Goal: Task Accomplishment & Management: Use online tool/utility

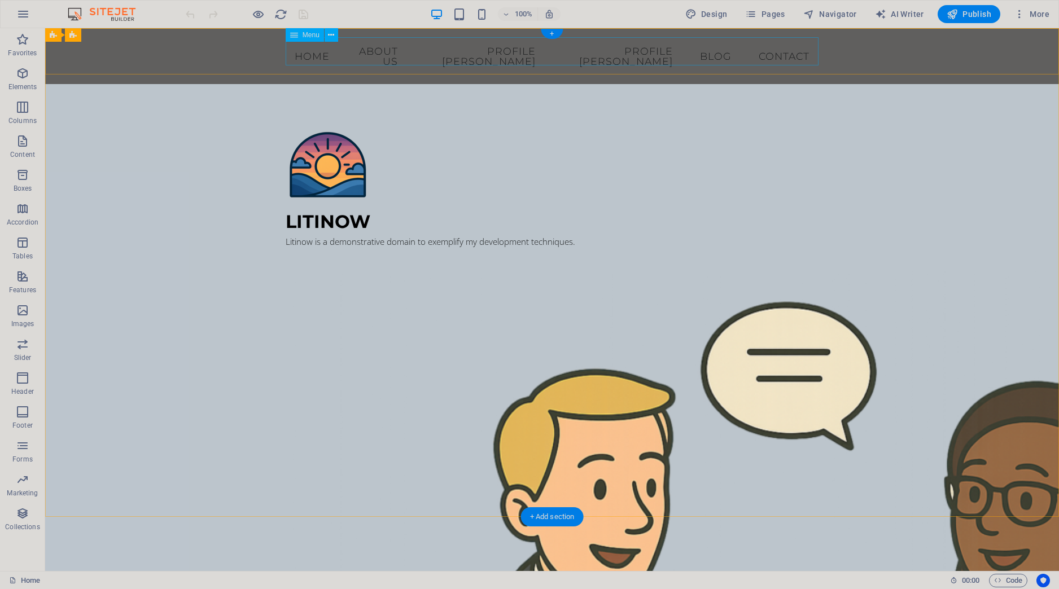
click at [615, 51] on nav "Home About us Profile Mauricio Profile Renata Blog Contact" at bounding box center [552, 56] width 533 height 38
click at [308, 56] on nav "Home About us Profile Mauricio Profile Renata Blog Contact" at bounding box center [552, 56] width 533 height 38
select select "1"
select select
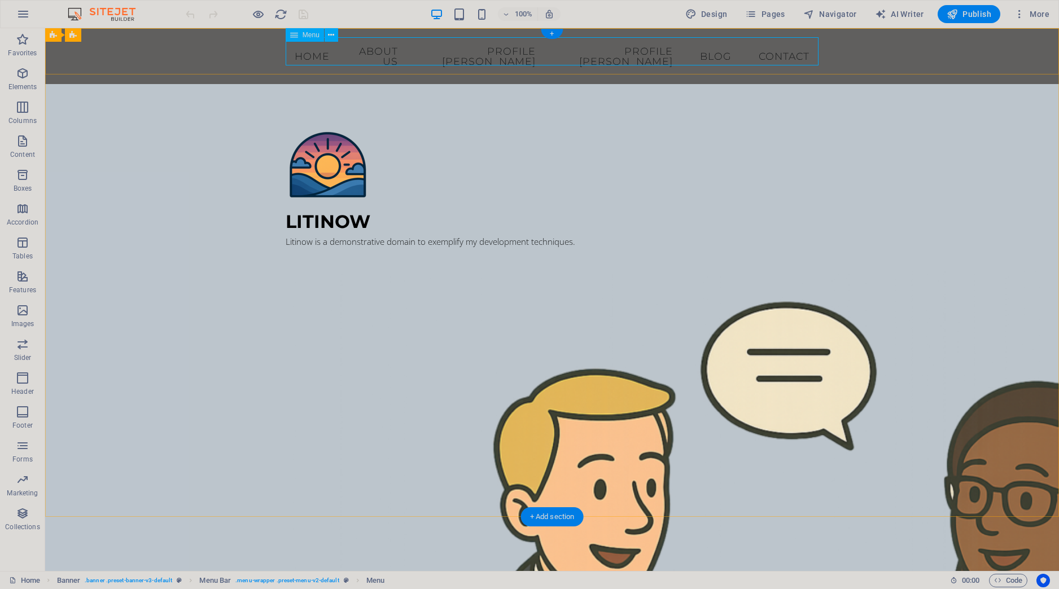
select select "2"
select select
select select "3"
select select
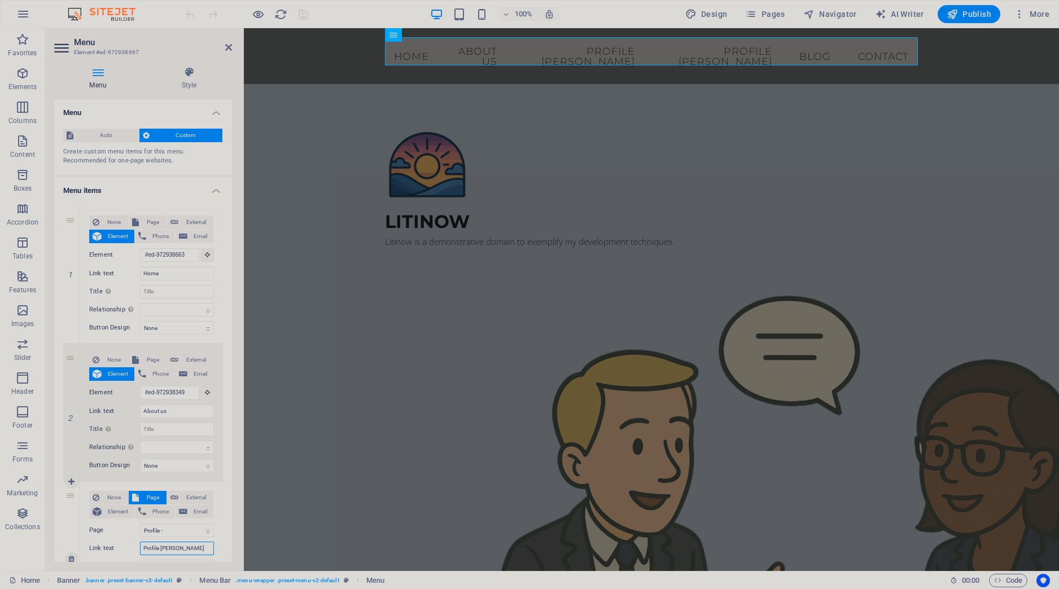
click at [165, 552] on input "Profile [PERSON_NAME]" at bounding box center [177, 549] width 74 height 14
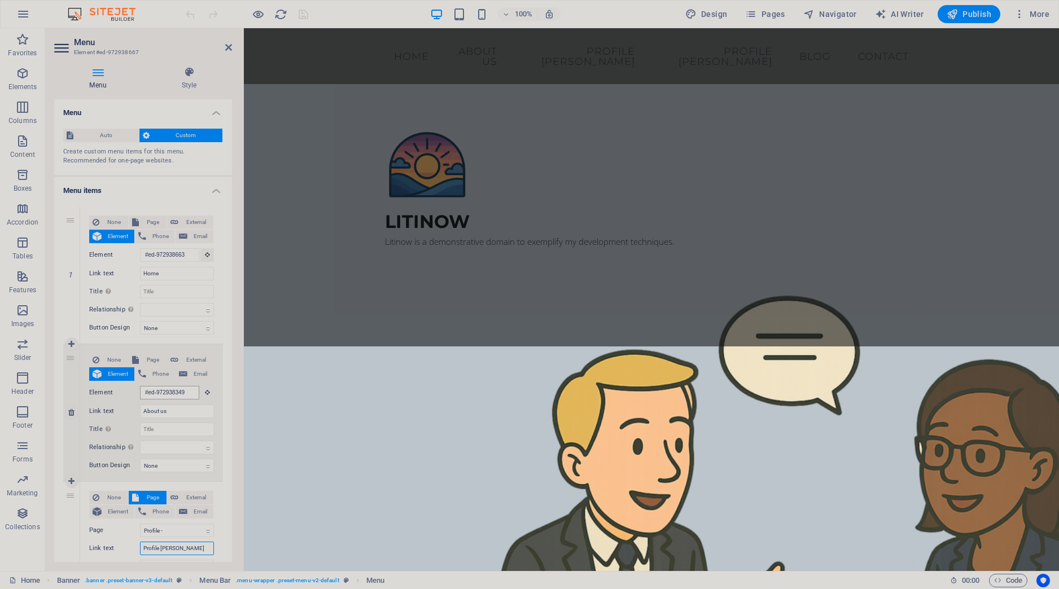
scroll to position [504, 0]
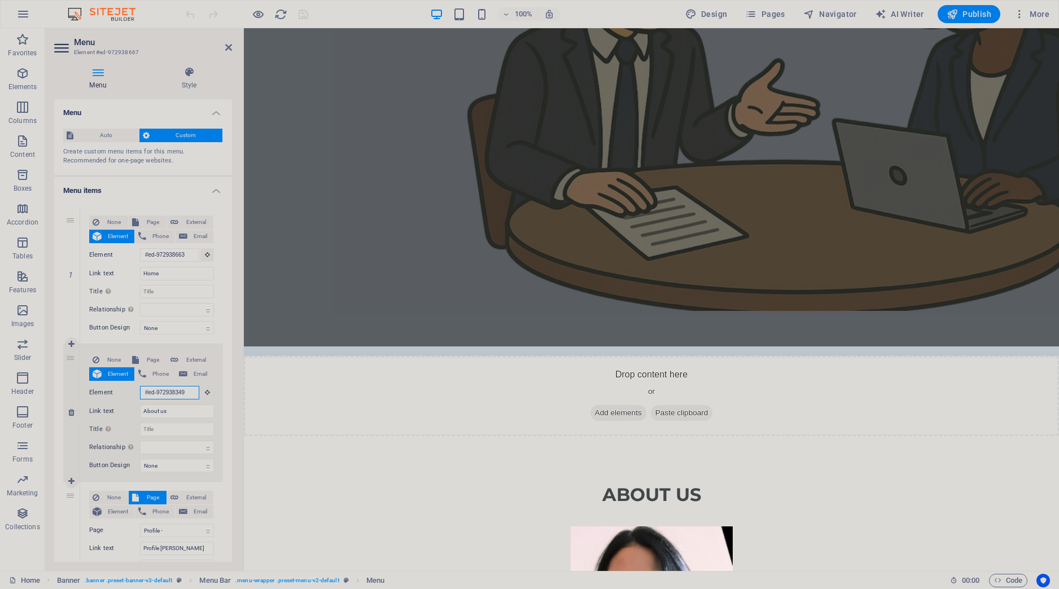
click at [178, 394] on input "#ed-972938349" at bounding box center [169, 393] width 59 height 14
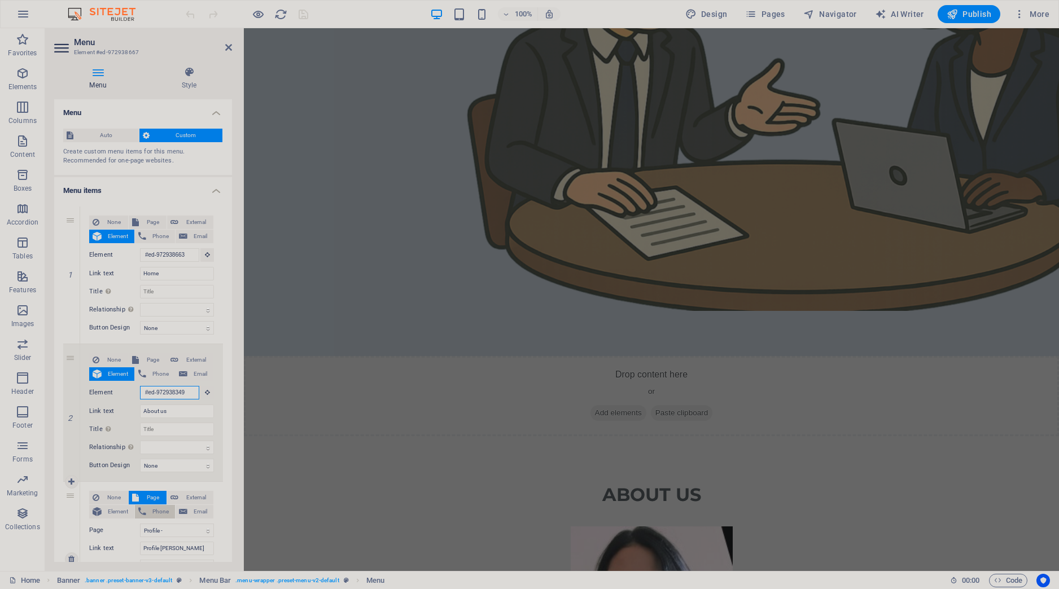
scroll to position [0, 0]
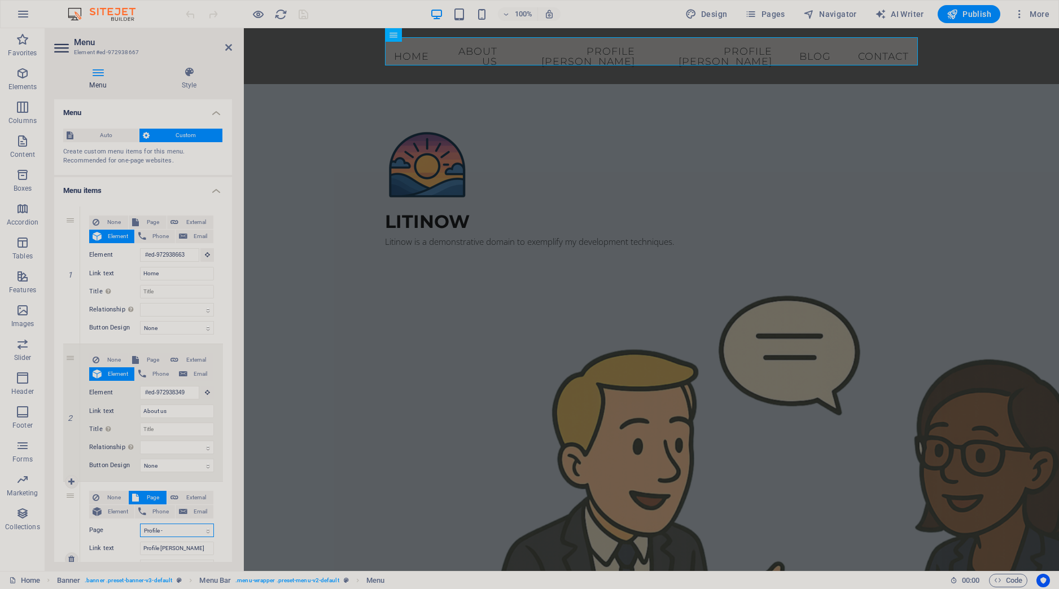
click at [140, 524] on select "Home Profile - Mauricio Profile - Renata Blog Litinow" at bounding box center [177, 531] width 74 height 14
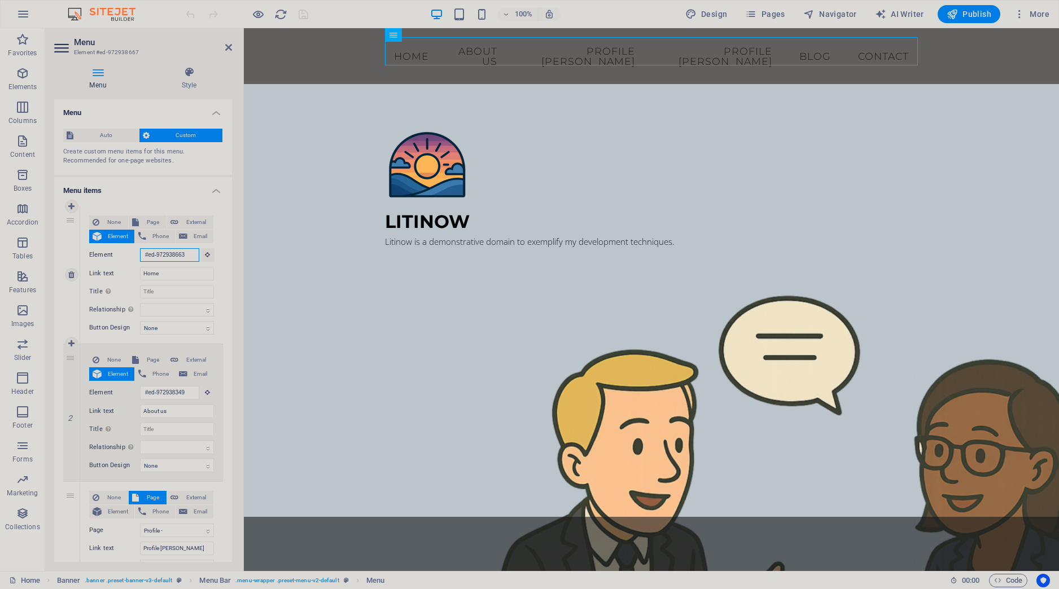
click at [175, 249] on input "#ed-972938663" at bounding box center [169, 255] width 59 height 14
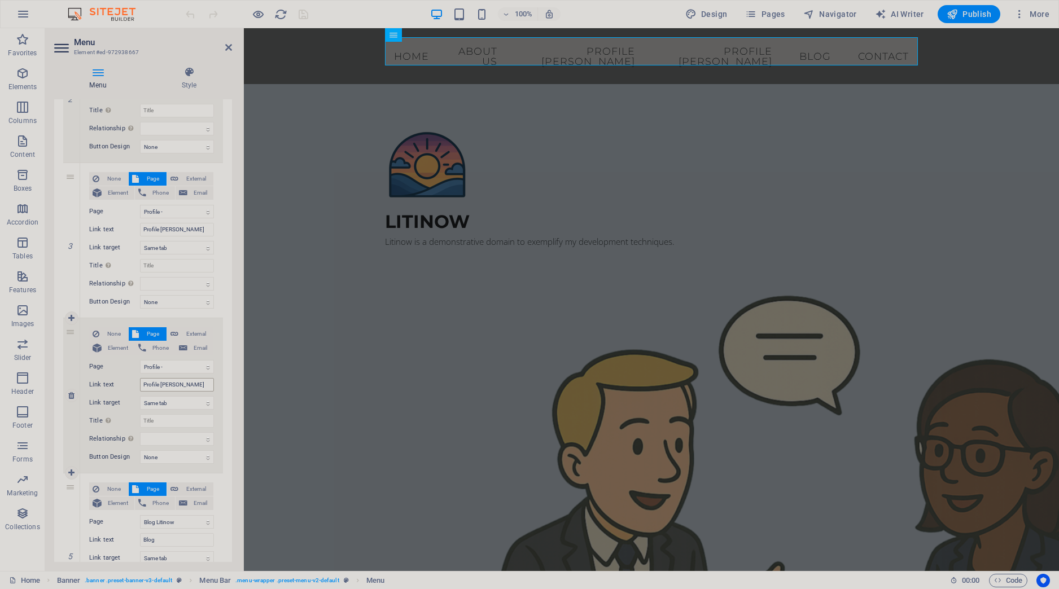
scroll to position [370, 0]
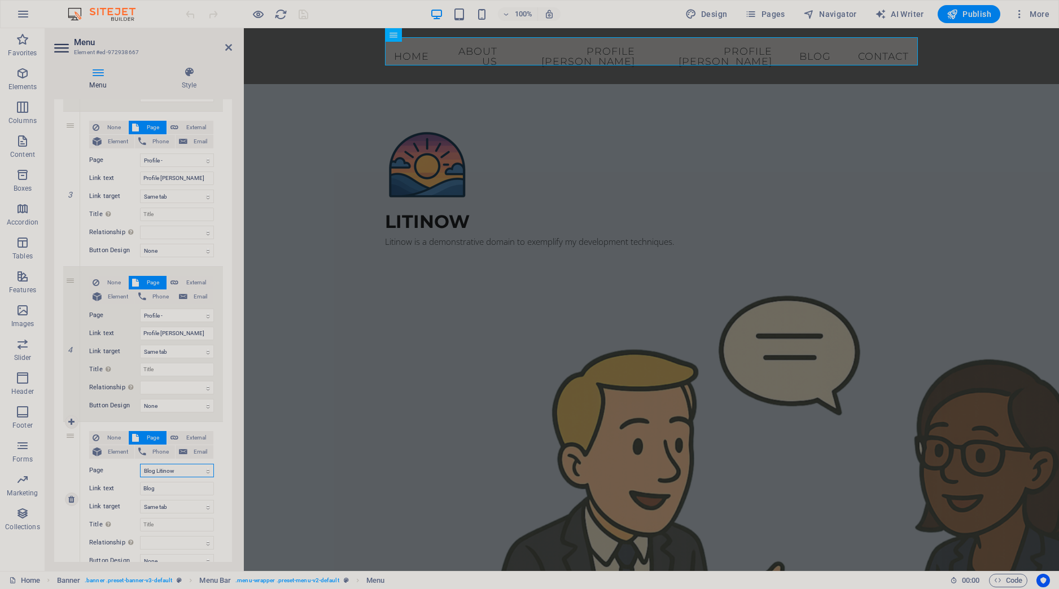
click at [63, 452] on div "1 None Page External Element Phone Email Page Home Profile - Mauricio Profile -…" at bounding box center [143, 275] width 178 height 897
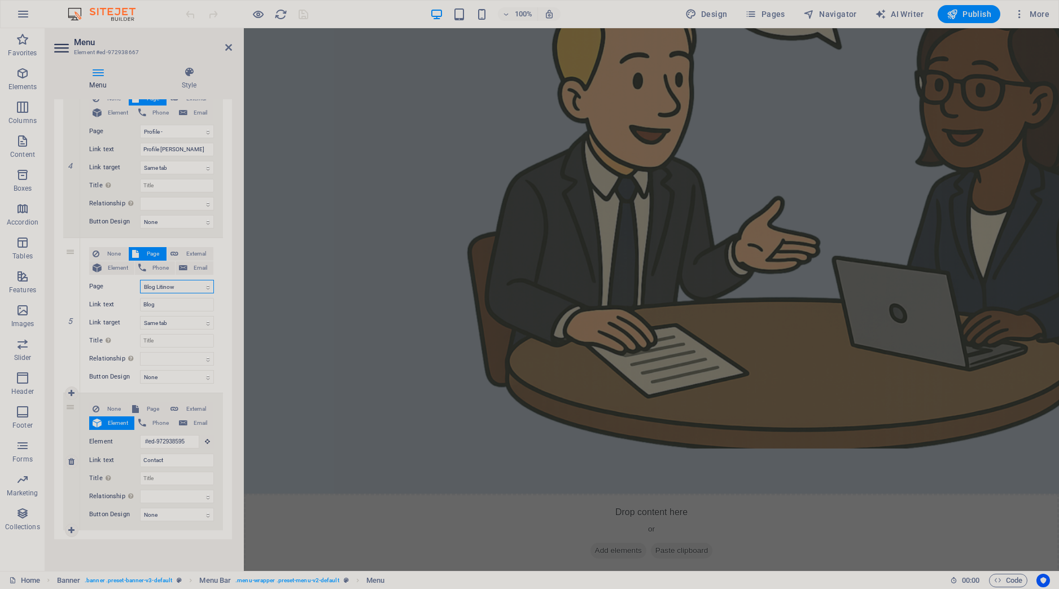
scroll to position [366, 0]
click at [166, 460] on input "Contact" at bounding box center [177, 461] width 74 height 14
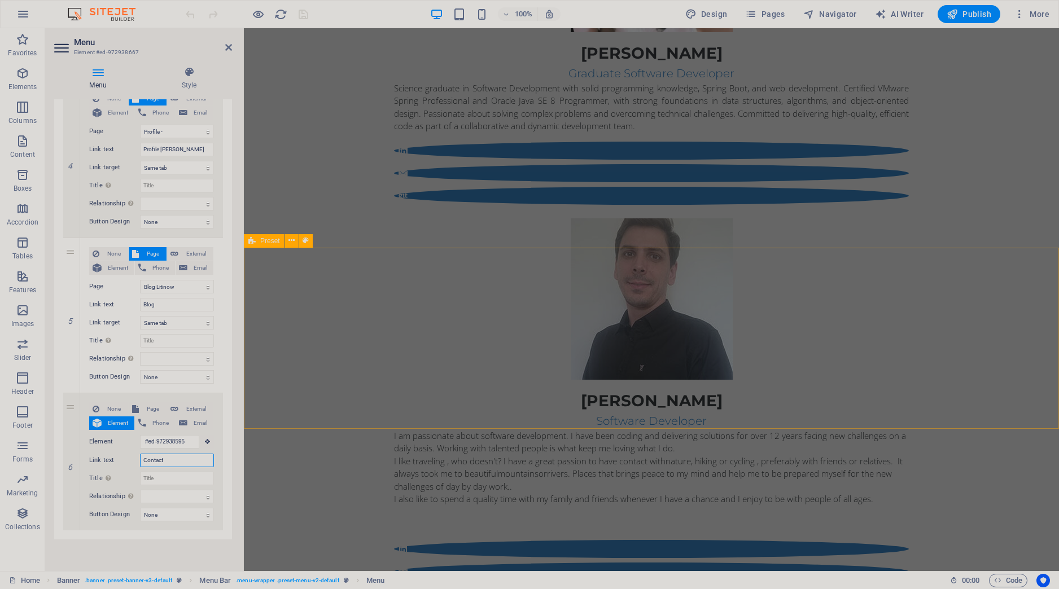
scroll to position [842, 0]
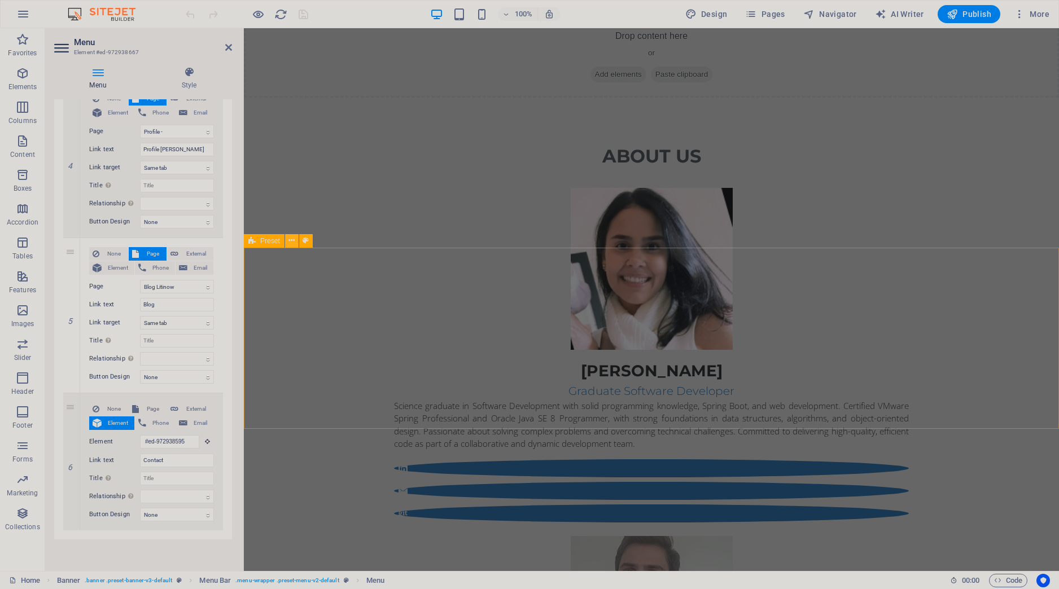
click at [294, 243] on icon at bounding box center [292, 241] width 6 height 12
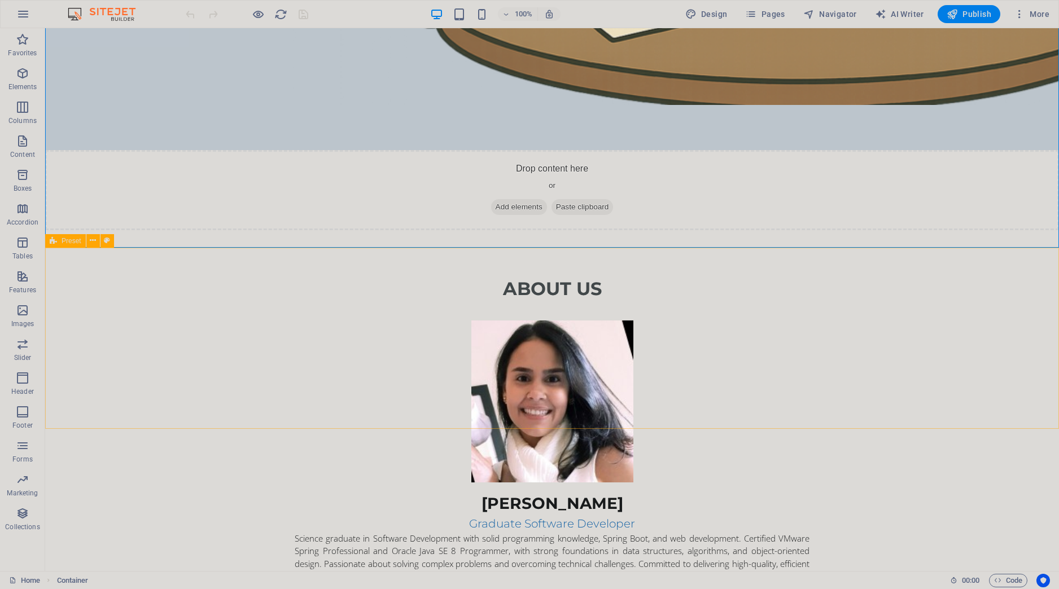
click at [58, 241] on div "Preset" at bounding box center [65, 241] width 41 height 14
click at [77, 244] on span "Preset" at bounding box center [72, 241] width 20 height 7
click at [92, 239] on icon at bounding box center [93, 241] width 6 height 12
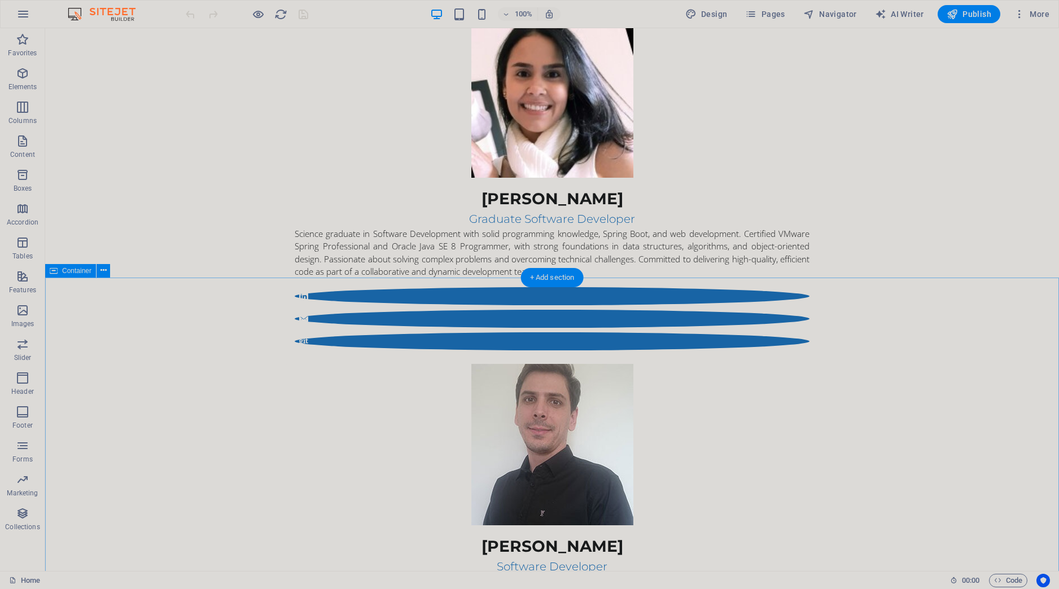
scroll to position [829, 0]
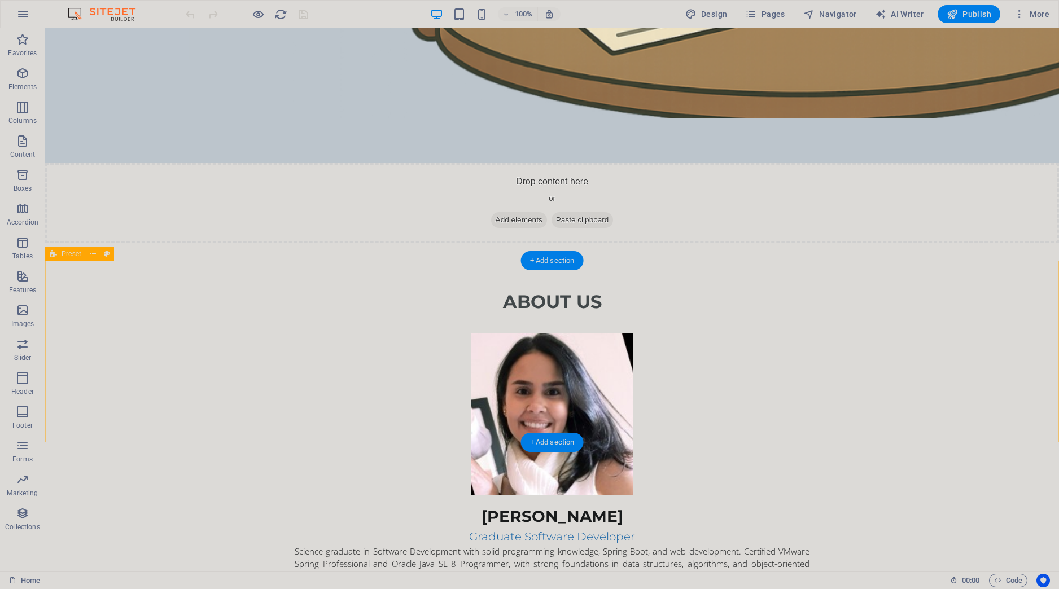
click at [90, 259] on button at bounding box center [93, 254] width 14 height 14
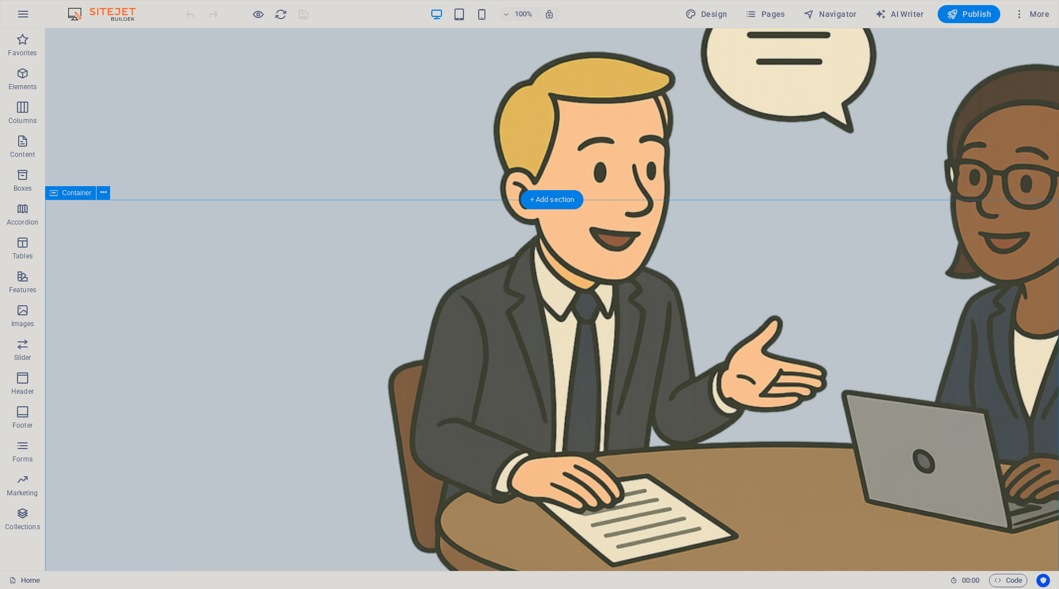
scroll to position [0, 0]
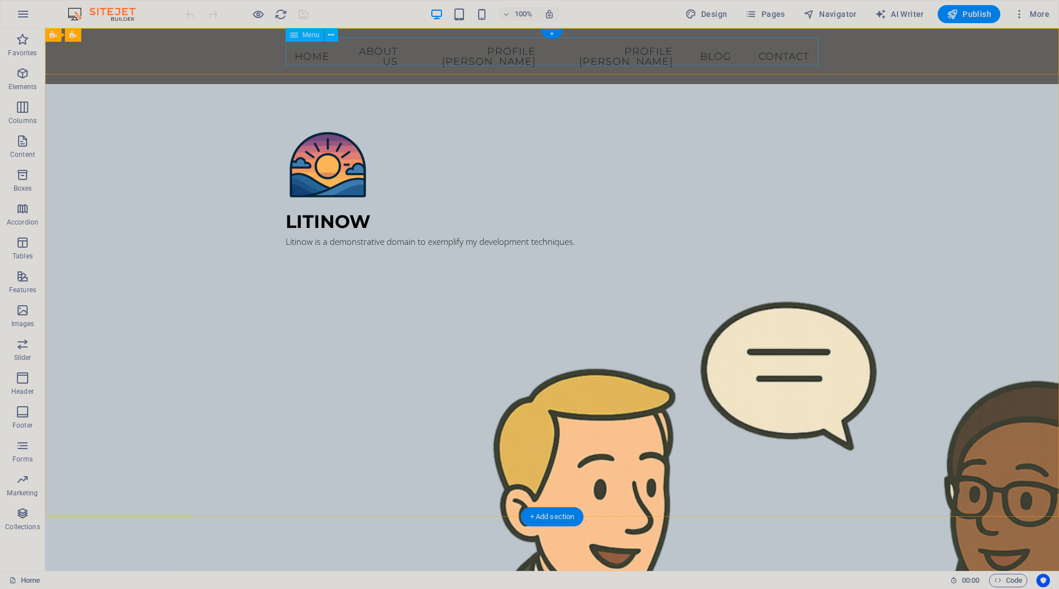
click at [326, 53] on nav "Home About us Profile Mauricio Profile Renata Blog Contact" at bounding box center [552, 56] width 533 height 38
select select "1"
select select
select select "2"
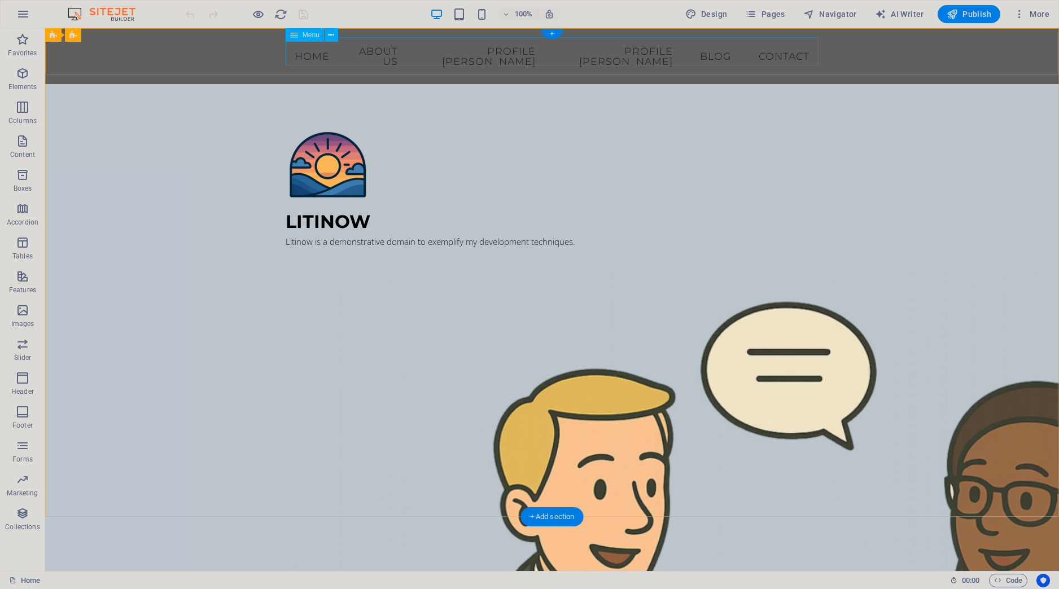
select select
select select "3"
select select
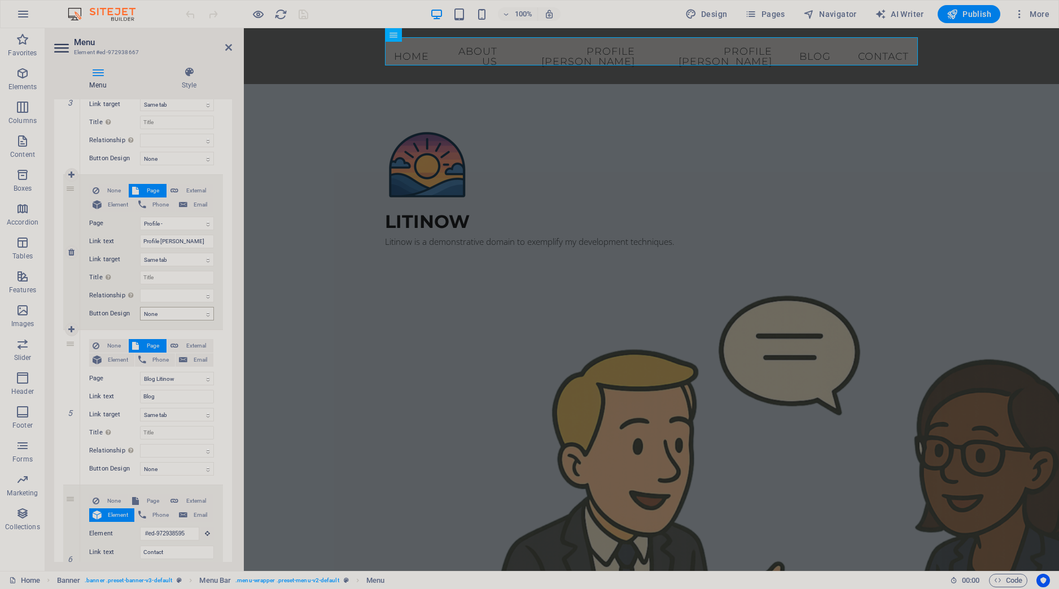
scroll to position [477, 0]
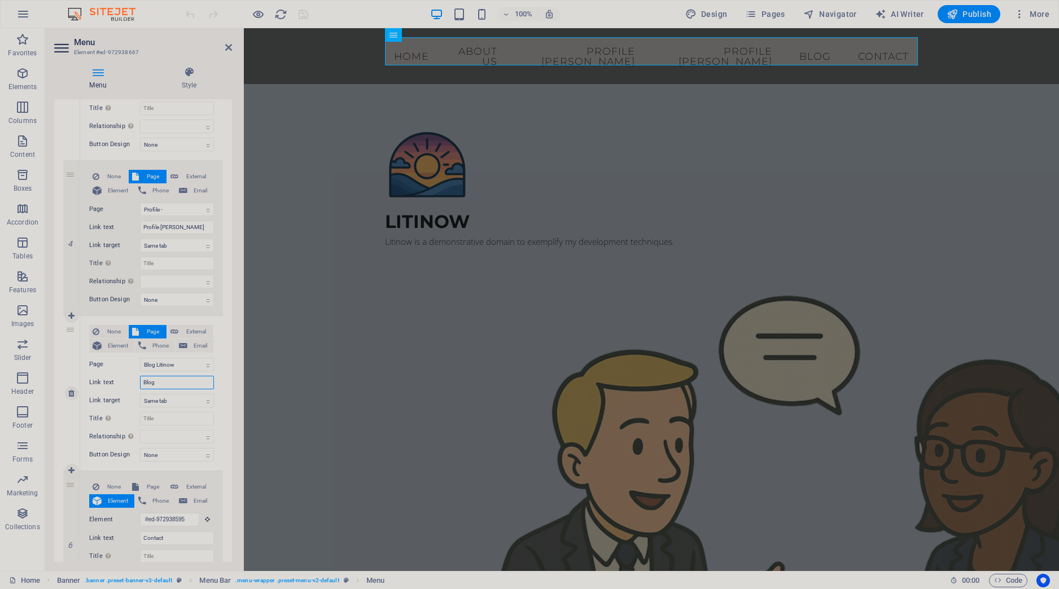
click at [168, 382] on input "Blog" at bounding box center [177, 383] width 74 height 14
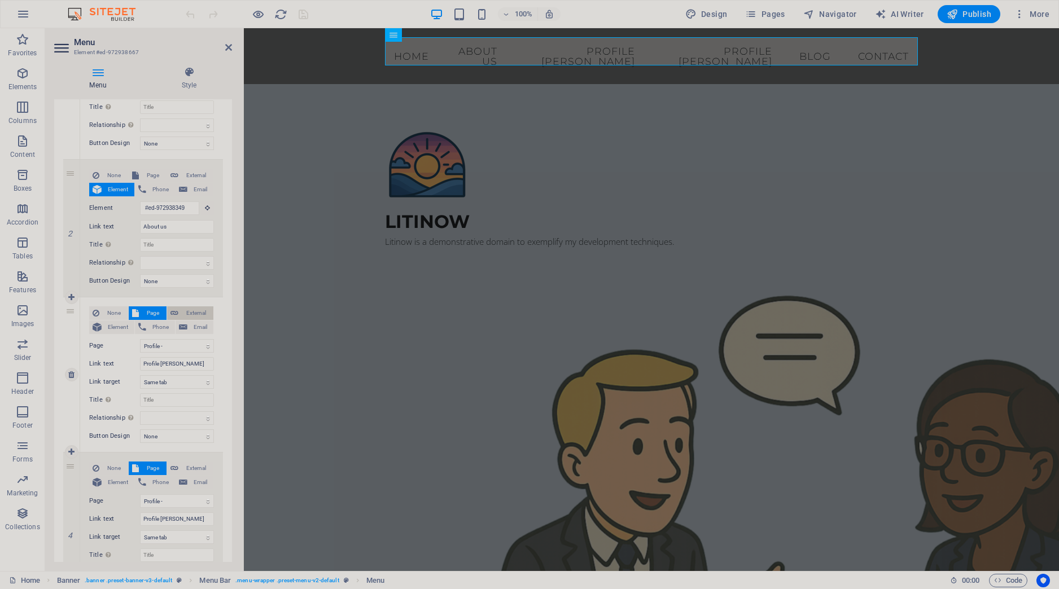
scroll to position [0, 0]
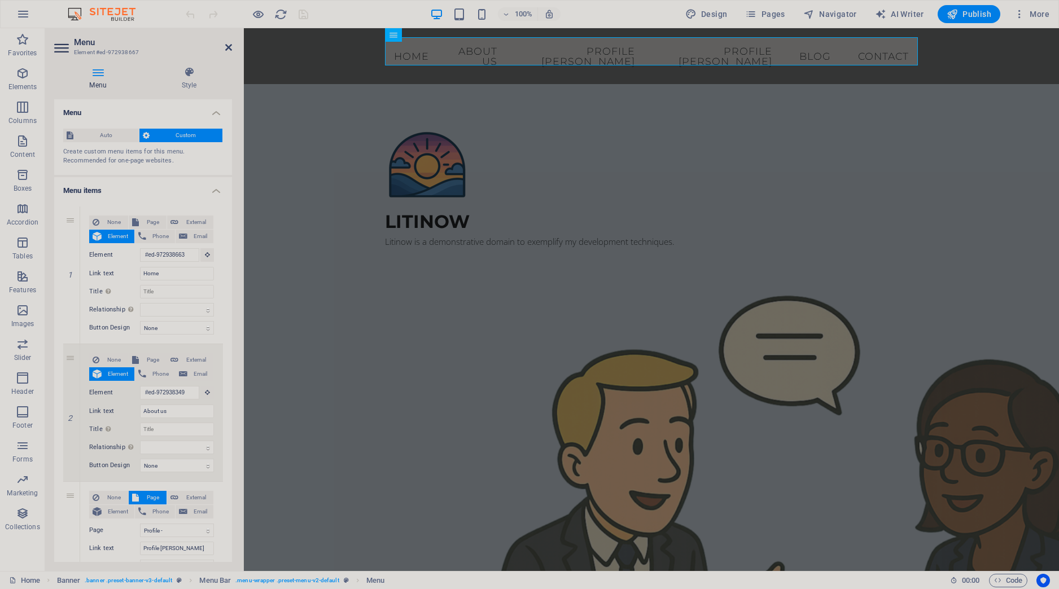
click at [229, 51] on icon at bounding box center [228, 47] width 7 height 9
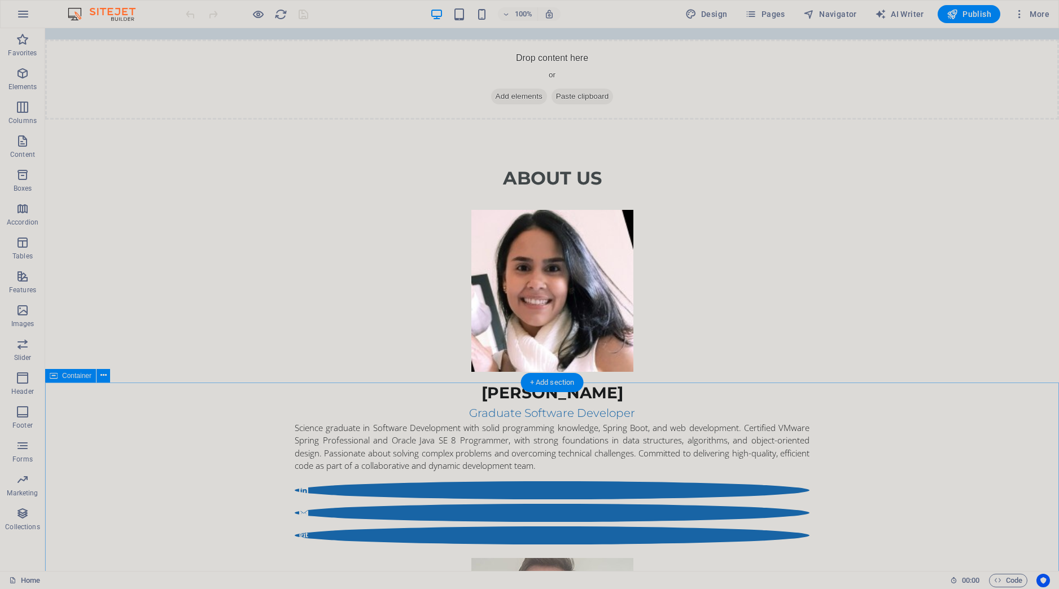
scroll to position [1033, 0]
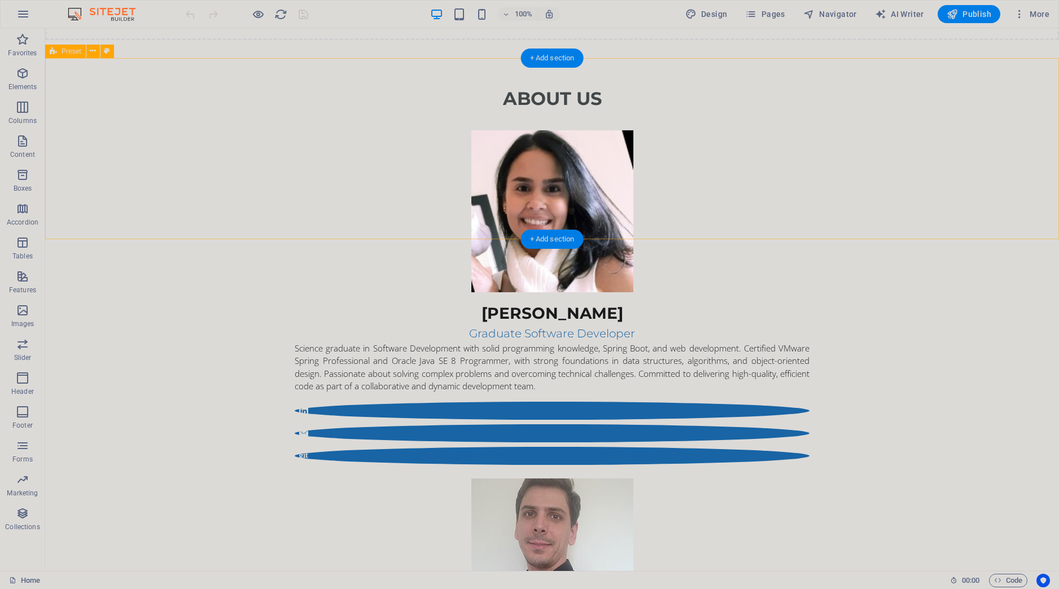
click at [88, 52] on button at bounding box center [93, 52] width 14 height 14
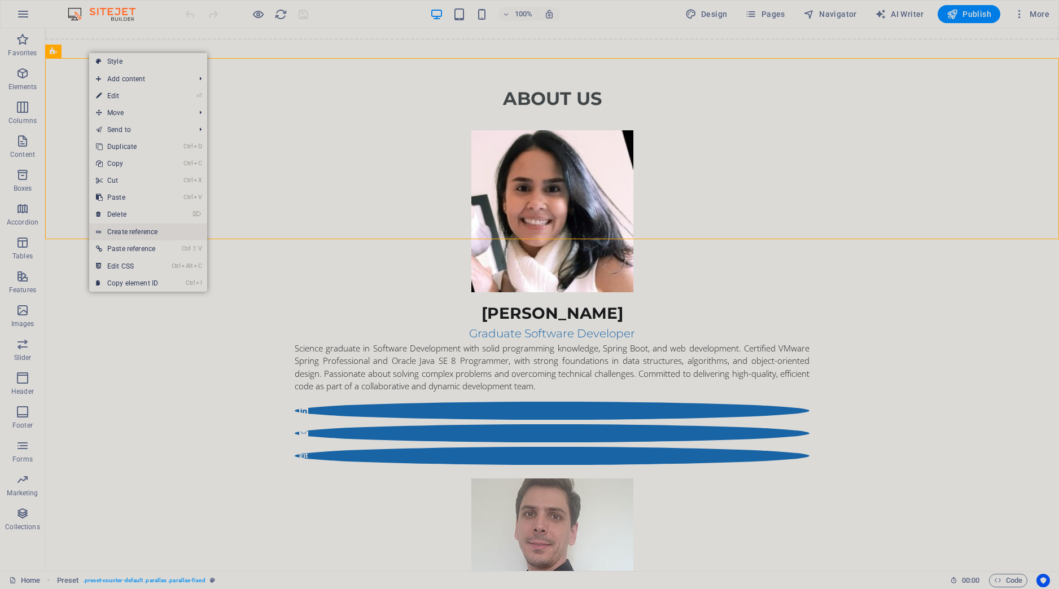
click at [155, 234] on link "Create reference" at bounding box center [148, 232] width 118 height 17
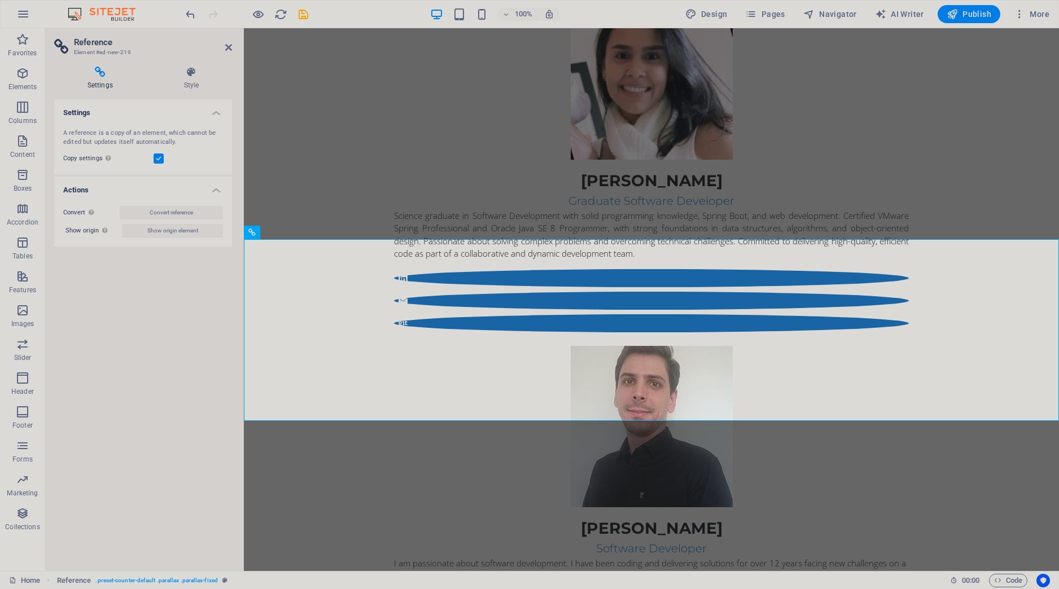
click at [233, 47] on aside "Reference Element #ed-new-219 Settings Style Settings A reference is a copy of …" at bounding box center [144, 299] width 199 height 543
click at [224, 47] on h2 "Reference" at bounding box center [153, 42] width 158 height 10
click at [230, 45] on icon at bounding box center [228, 47] width 7 height 9
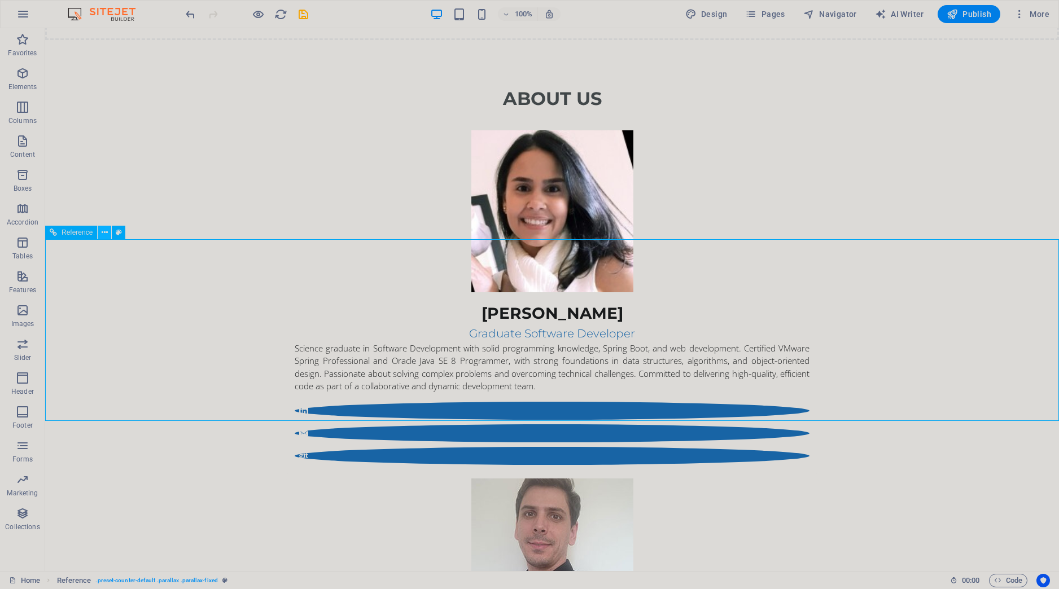
click at [102, 234] on button at bounding box center [105, 233] width 14 height 14
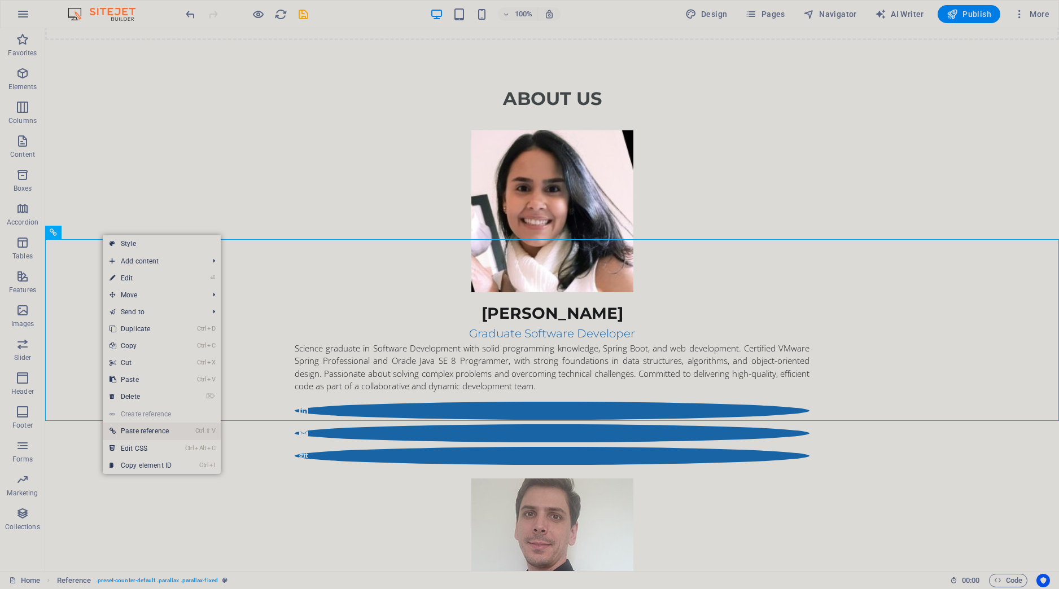
click at [156, 432] on link "Ctrl ⇧ V Paste reference" at bounding box center [141, 431] width 76 height 17
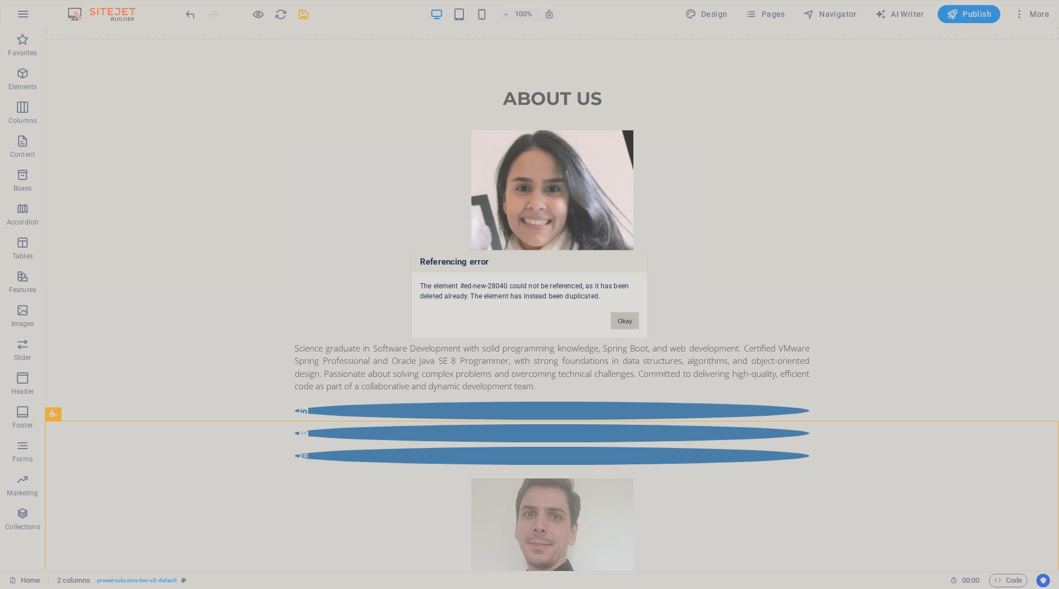
click at [627, 321] on button "Okay" at bounding box center [625, 321] width 28 height 17
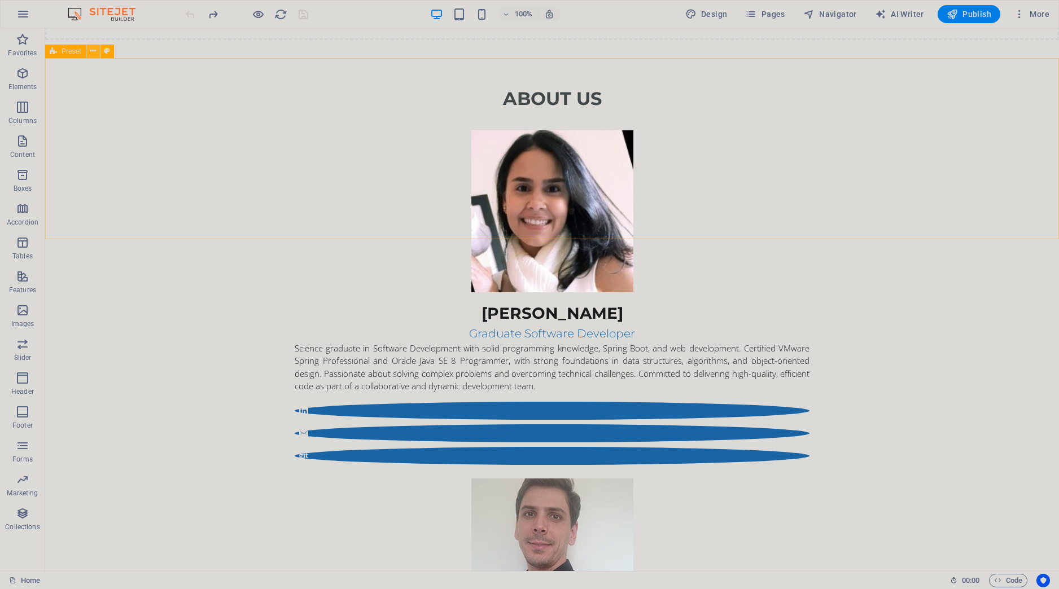
click at [95, 56] on icon at bounding box center [93, 51] width 6 height 12
click at [341, 98] on icon at bounding box center [343, 96] width 6 height 12
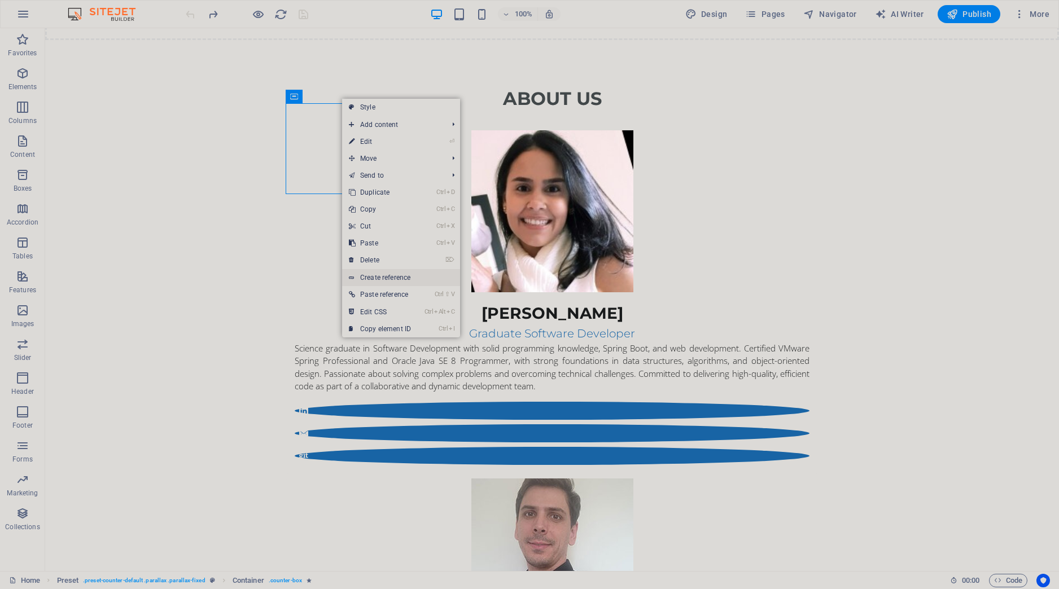
click at [377, 281] on link "Create reference" at bounding box center [401, 277] width 118 height 17
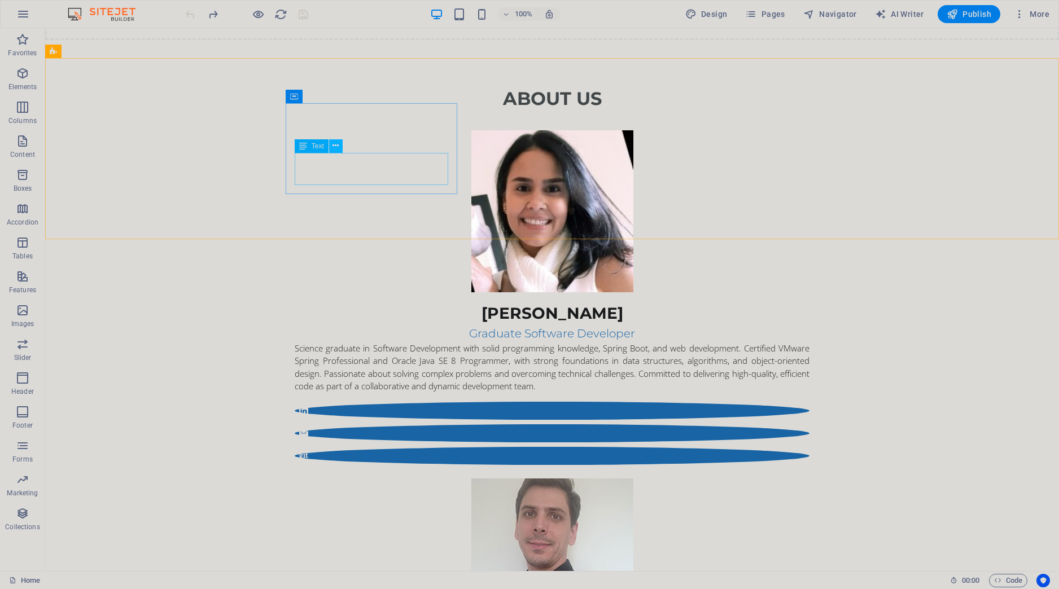
click at [340, 146] on button at bounding box center [336, 146] width 14 height 14
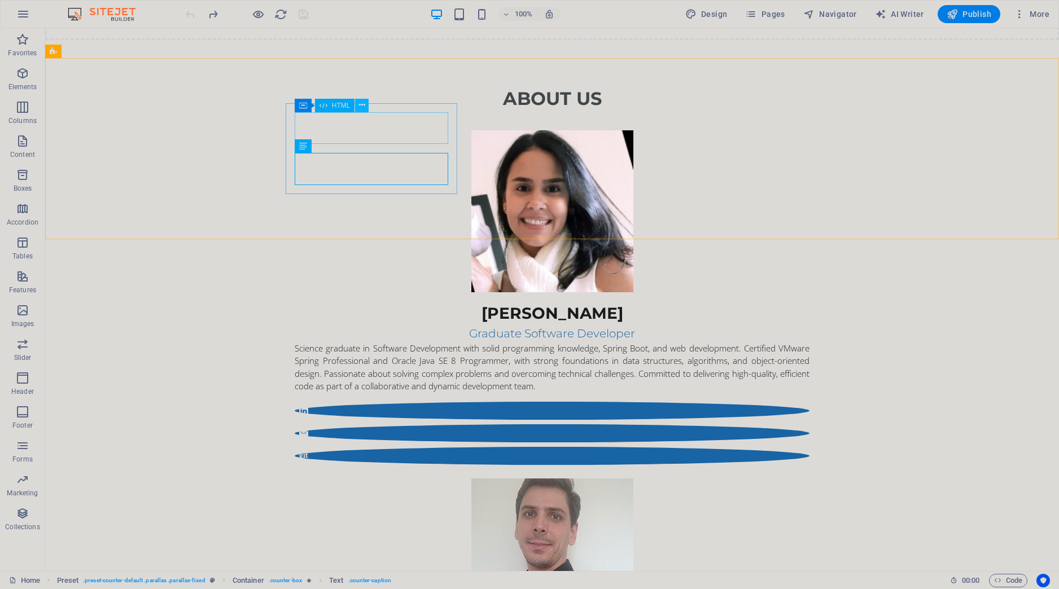
click at [363, 105] on icon at bounding box center [362, 105] width 6 height 12
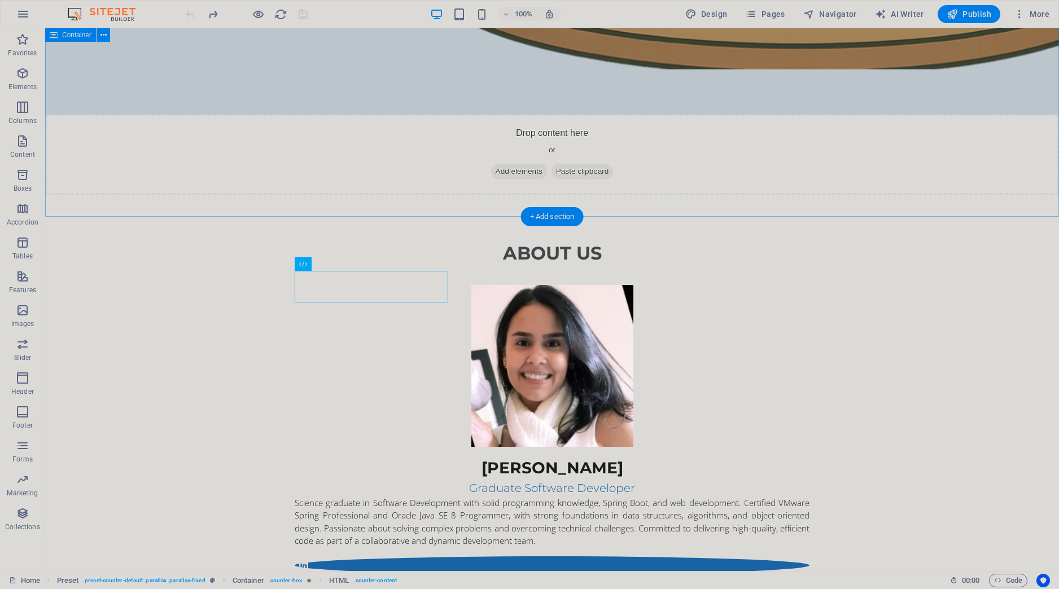
scroll to position [873, 0]
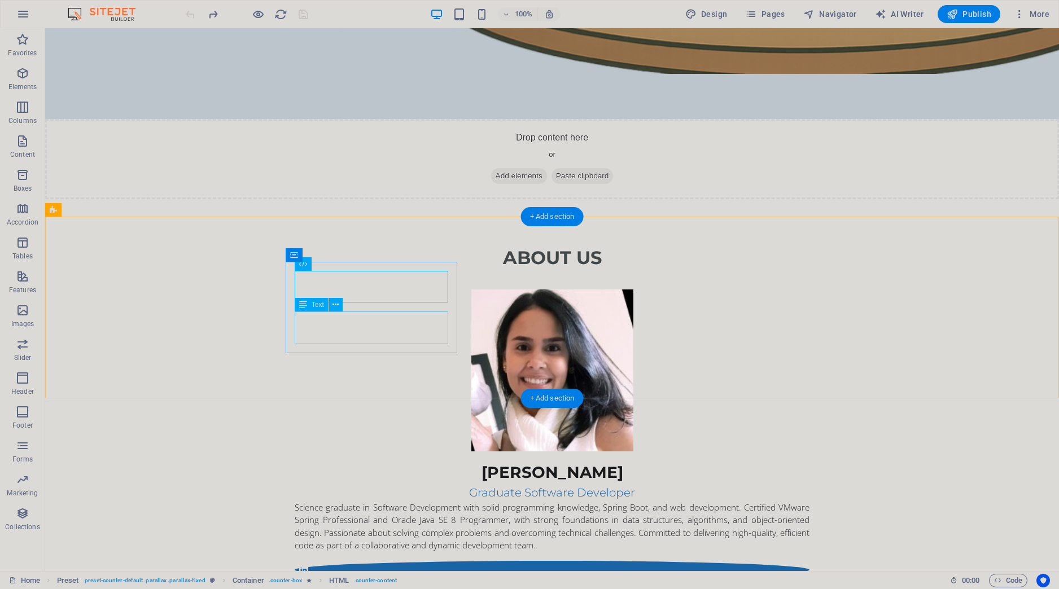
click at [331, 303] on button at bounding box center [336, 305] width 14 height 14
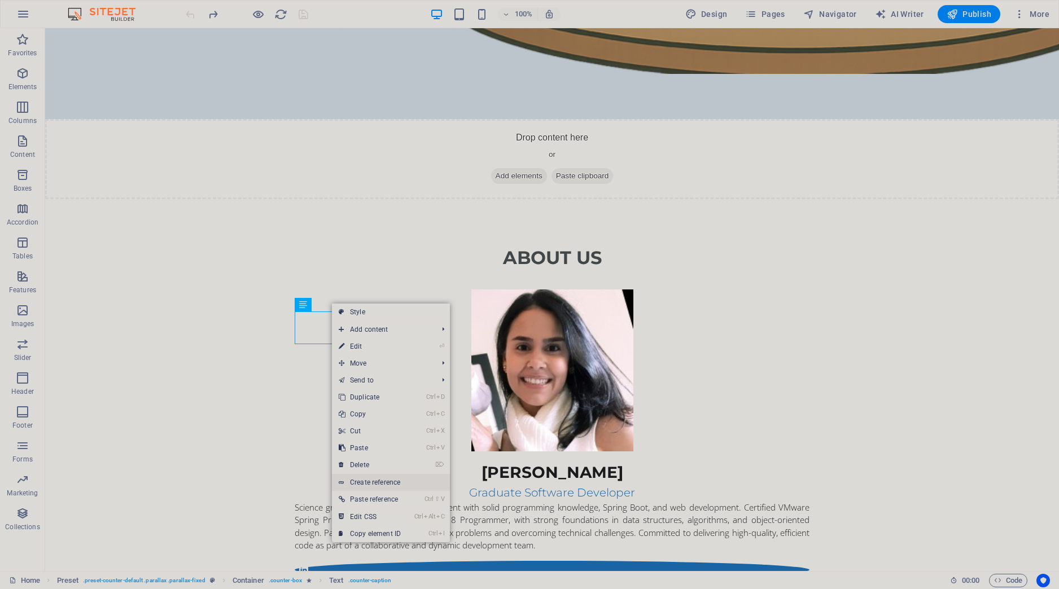
click at [383, 481] on link "Create reference" at bounding box center [391, 482] width 118 height 17
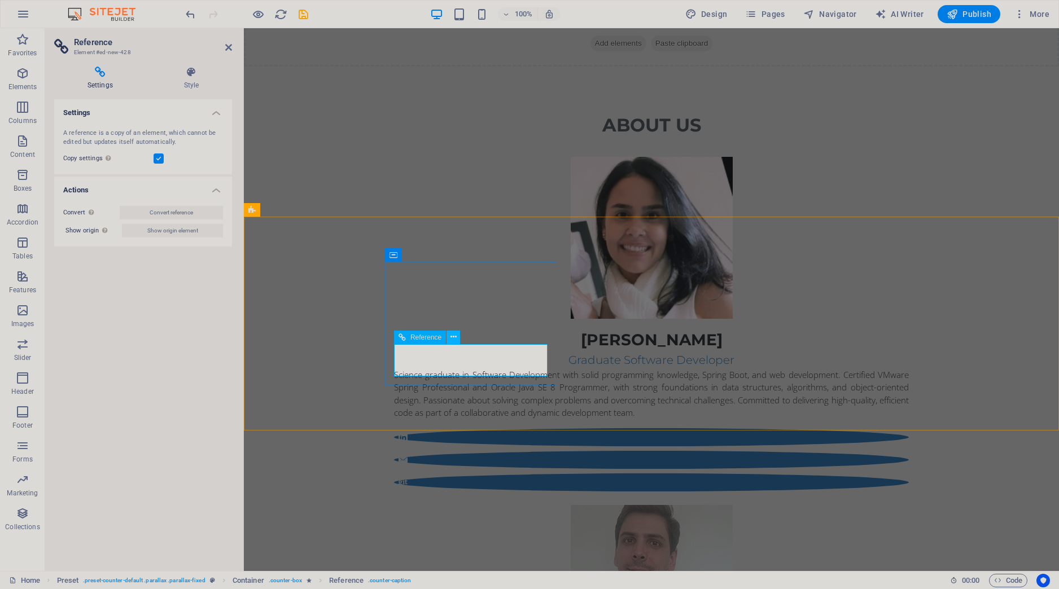
click at [455, 339] on icon at bounding box center [454, 337] width 6 height 12
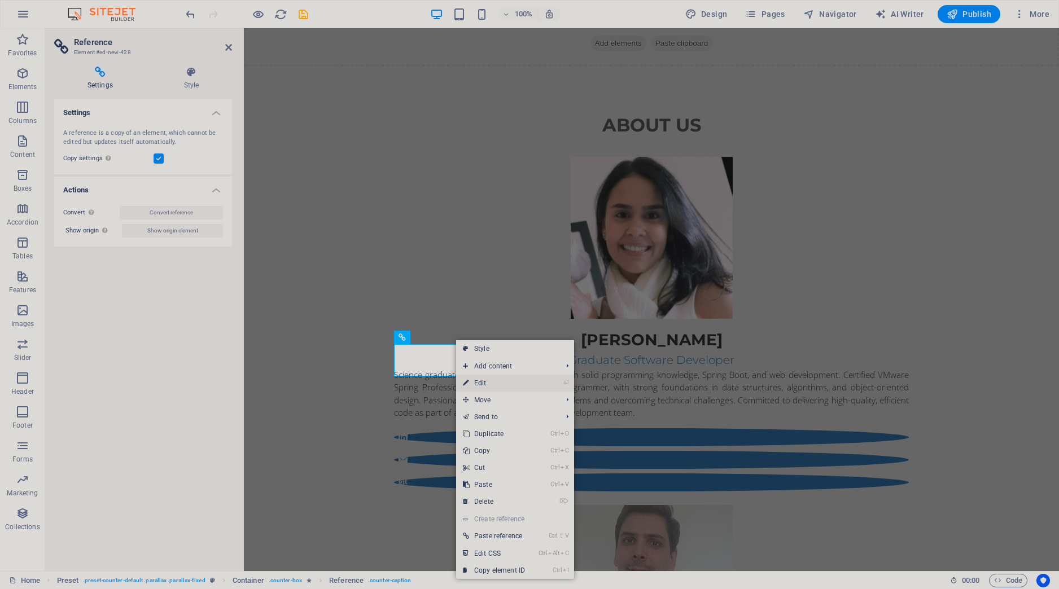
click at [475, 382] on link "⏎ Edit" at bounding box center [494, 383] width 76 height 17
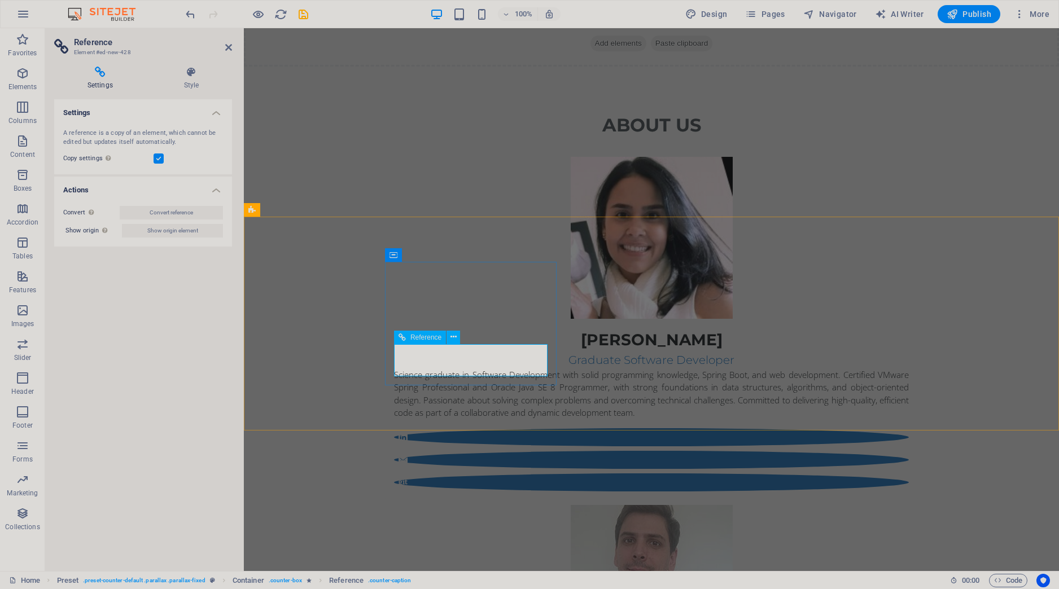
click at [366, 195] on div "About Us Renata Graduate Software Developer Science graduate in Software Develo…" at bounding box center [651, 506] width 815 height 878
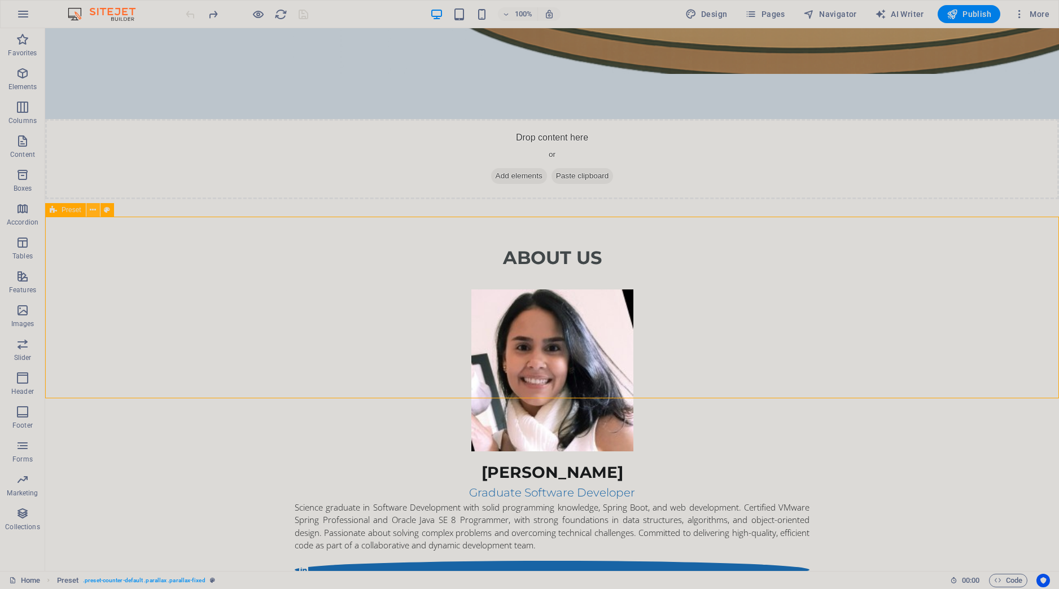
click at [91, 211] on icon at bounding box center [93, 210] width 6 height 12
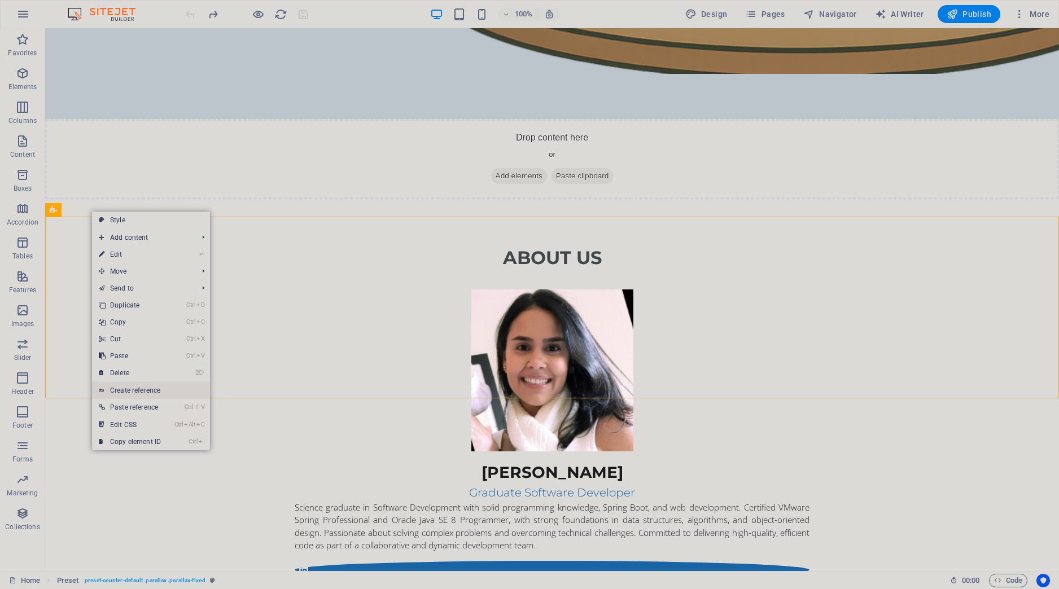
click at [159, 391] on link "Create reference" at bounding box center [151, 390] width 118 height 17
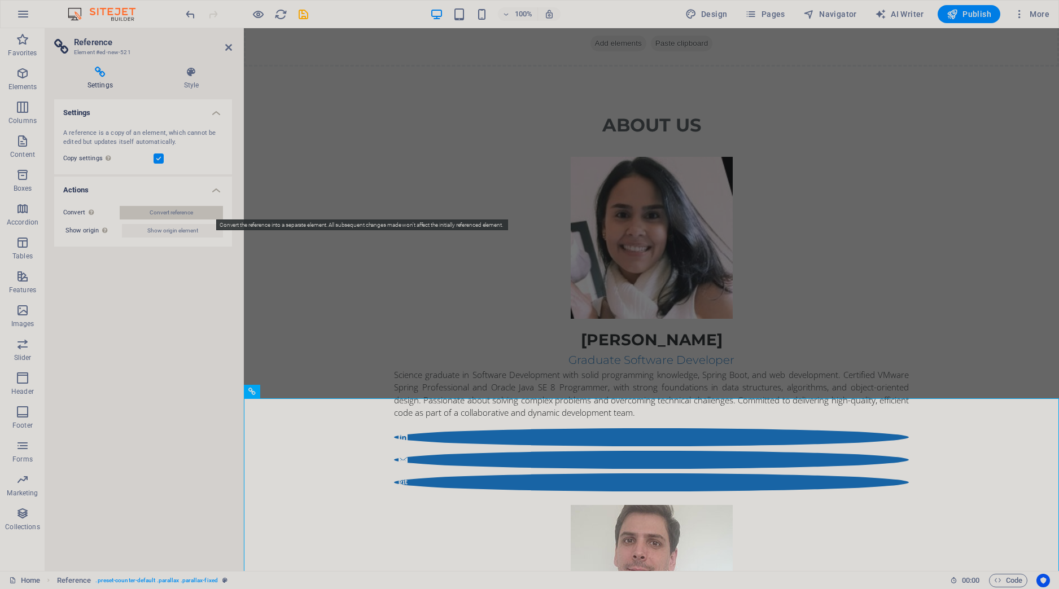
click at [175, 216] on span "Convert reference" at bounding box center [171, 213] width 43 height 14
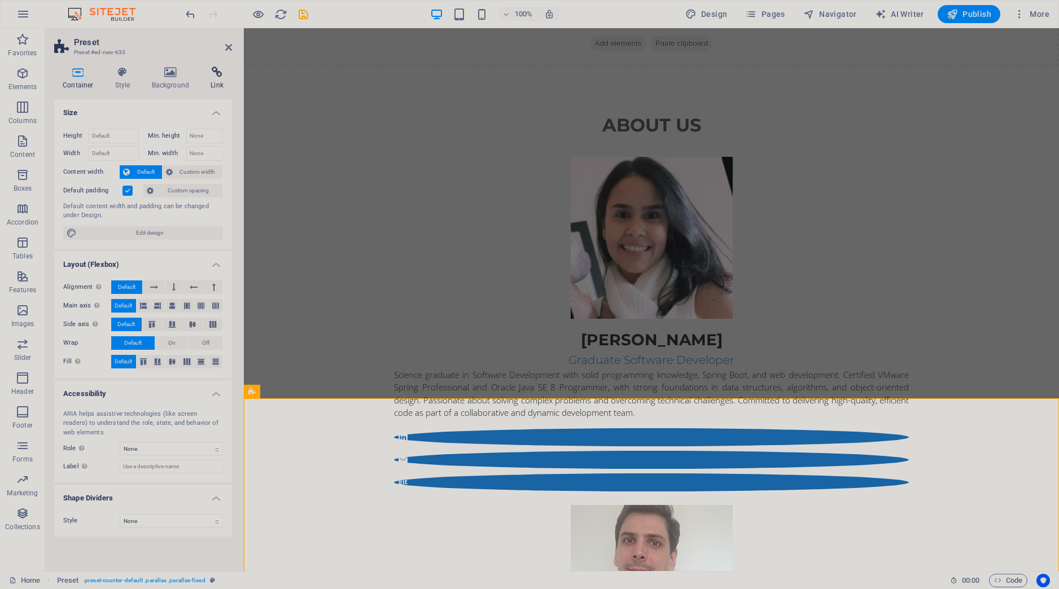
click at [217, 84] on h4 "Link" at bounding box center [217, 79] width 30 height 24
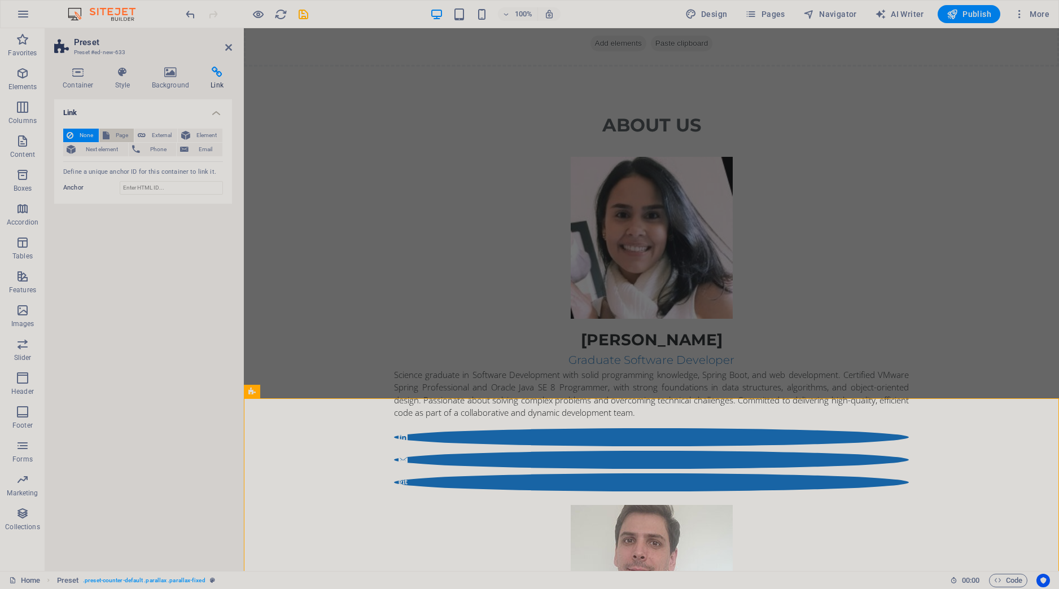
click at [119, 137] on span "Page" at bounding box center [122, 136] width 18 height 14
click at [120, 161] on select "Home Profile - Mauricio Profile - Renata Blog Litinow" at bounding box center [171, 168] width 103 height 14
select select "3"
click option "Blog Litinow" at bounding box center [0, 0] width 0 height 0
click at [120, 180] on select "New tab Same tab Overlay" at bounding box center [171, 187] width 103 height 14
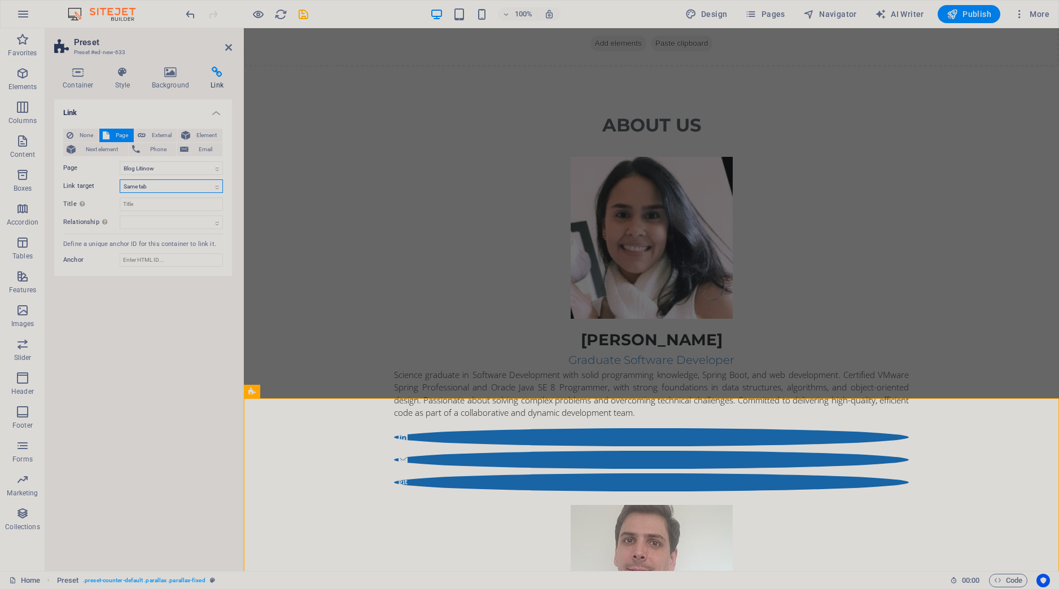
click at [167, 183] on select "New tab Same tab Overlay" at bounding box center [171, 187] width 103 height 14
click at [120, 180] on select "New tab Same tab Overlay" at bounding box center [171, 187] width 103 height 14
click at [163, 185] on select "New tab Same tab Overlay" at bounding box center [171, 187] width 103 height 14
click at [120, 216] on select "alternate author bookmark external help license next nofollow noreferrer noopen…" at bounding box center [171, 223] width 103 height 14
select select "search"
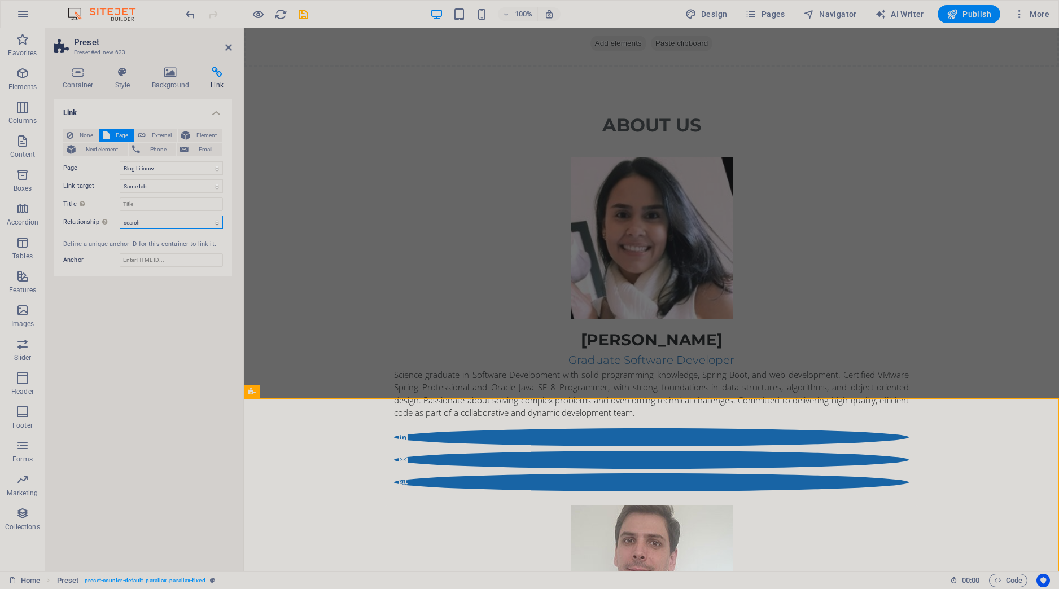
click option "search" at bounding box center [0, 0] width 0 height 0
click at [147, 260] on input "Anchor" at bounding box center [171, 261] width 103 height 14
click at [229, 47] on icon at bounding box center [228, 47] width 7 height 9
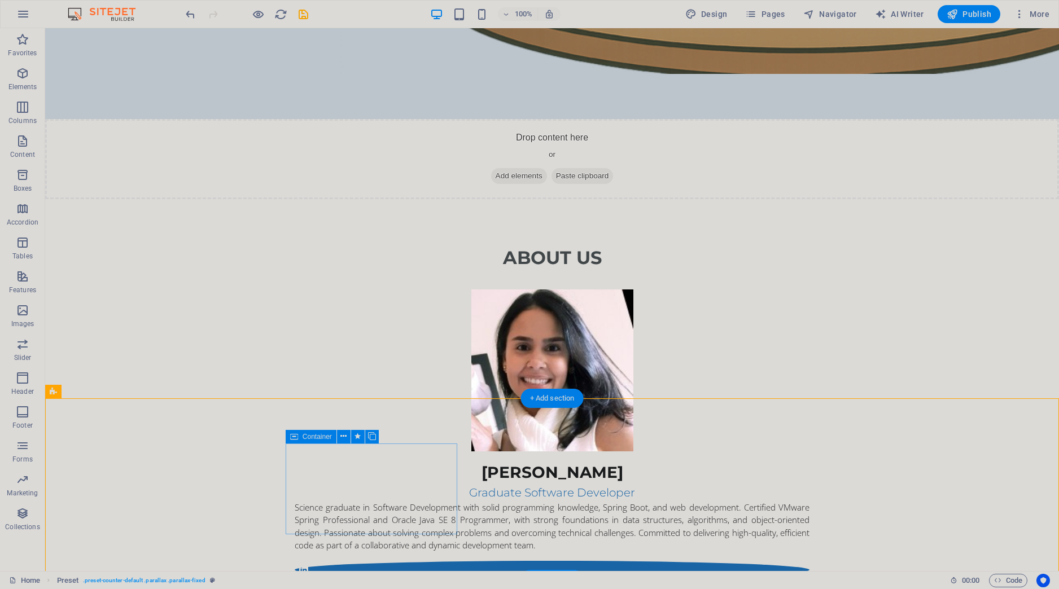
scroll to position [953, 0]
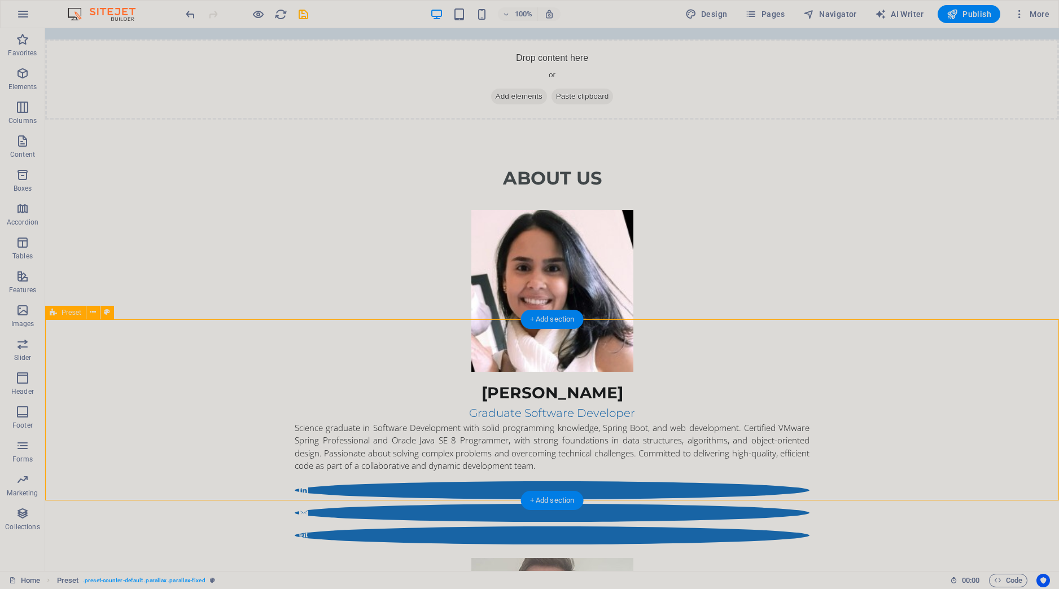
select select "3"
select select
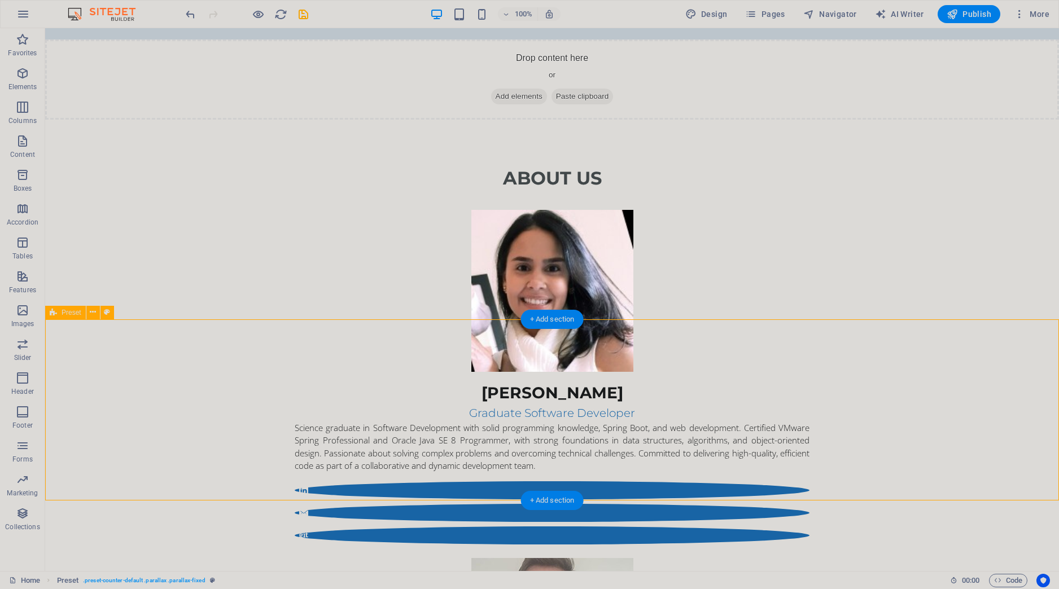
select select "search"
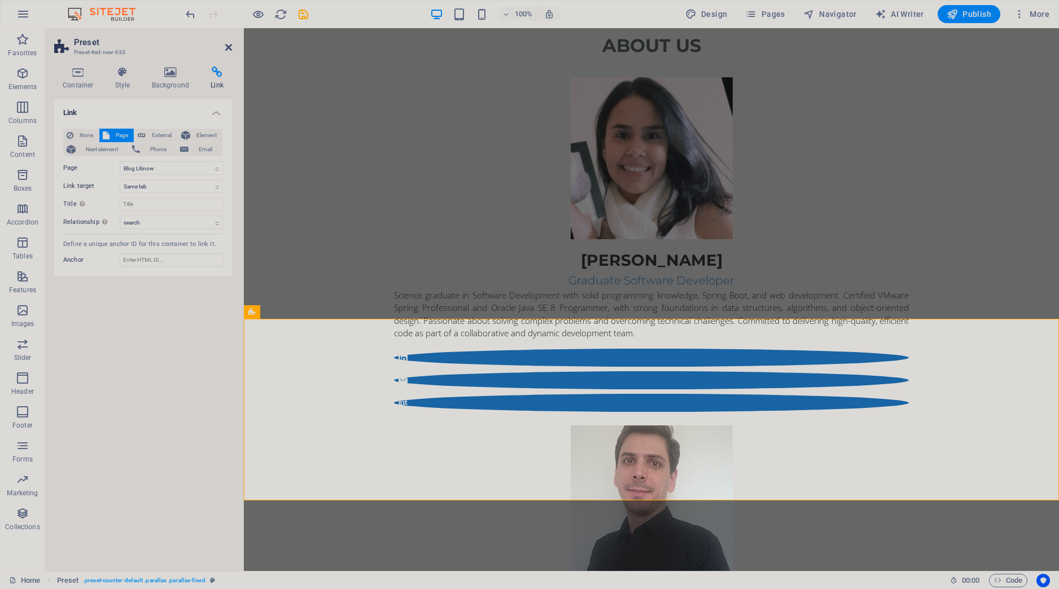
click at [226, 49] on icon at bounding box center [228, 47] width 7 height 9
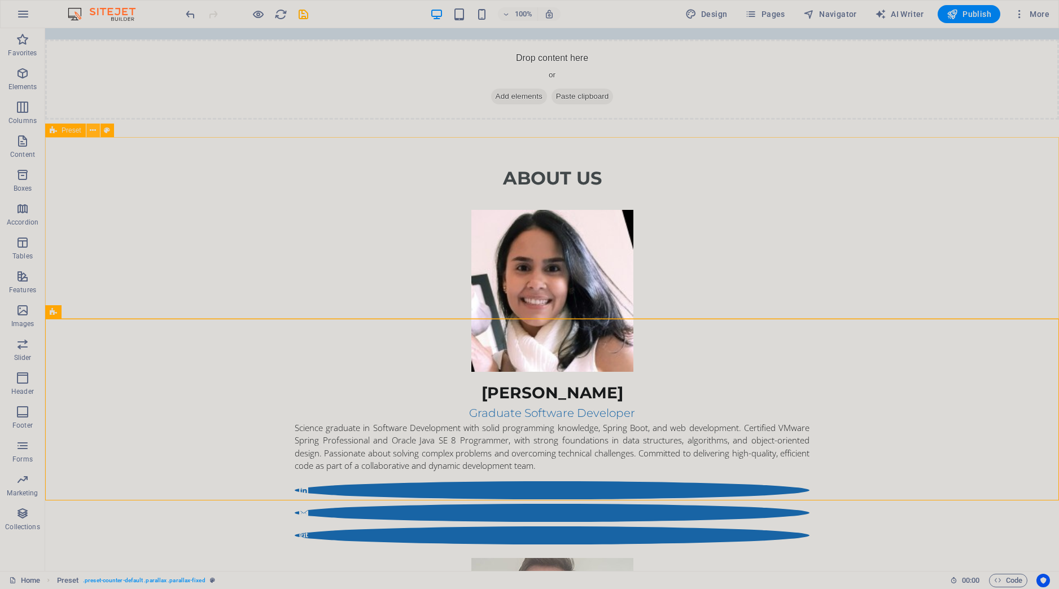
click at [97, 134] on button at bounding box center [93, 131] width 14 height 14
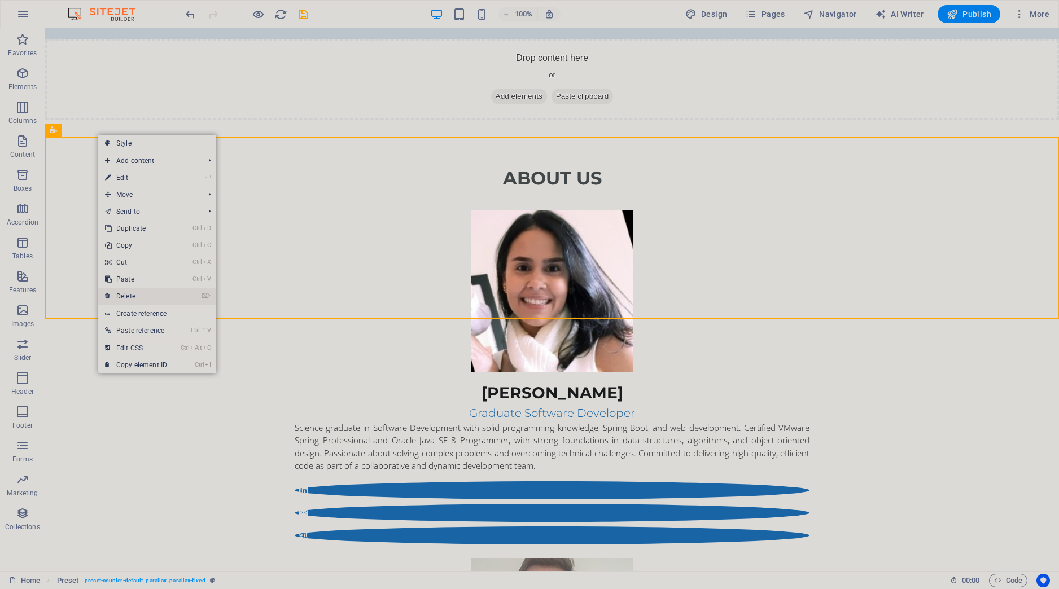
click at [148, 293] on link "⌦ Delete" at bounding box center [136, 296] width 76 height 17
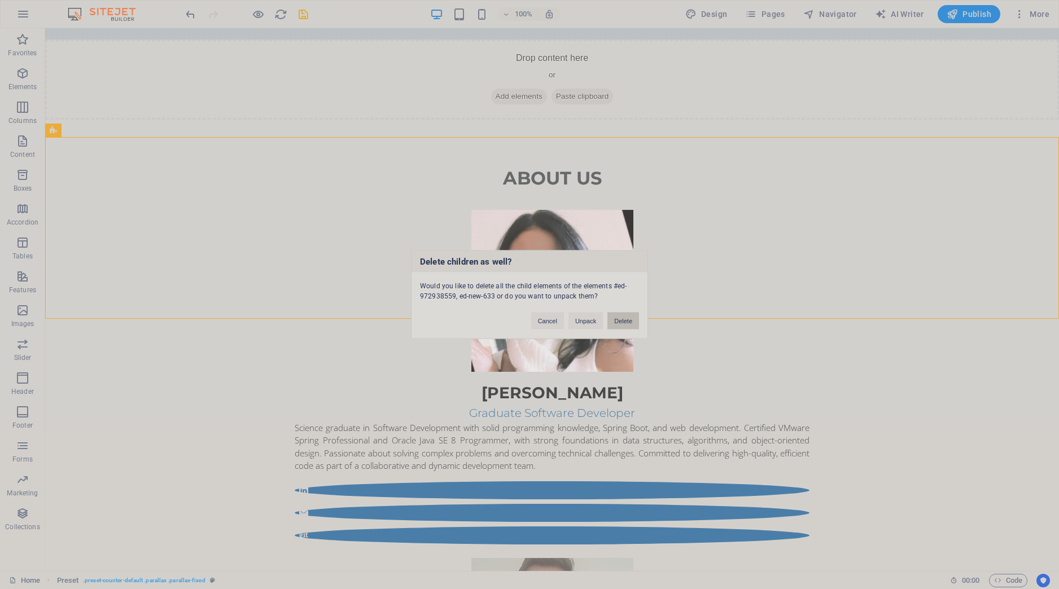
click at [630, 321] on button "Delete" at bounding box center [624, 321] width 32 height 17
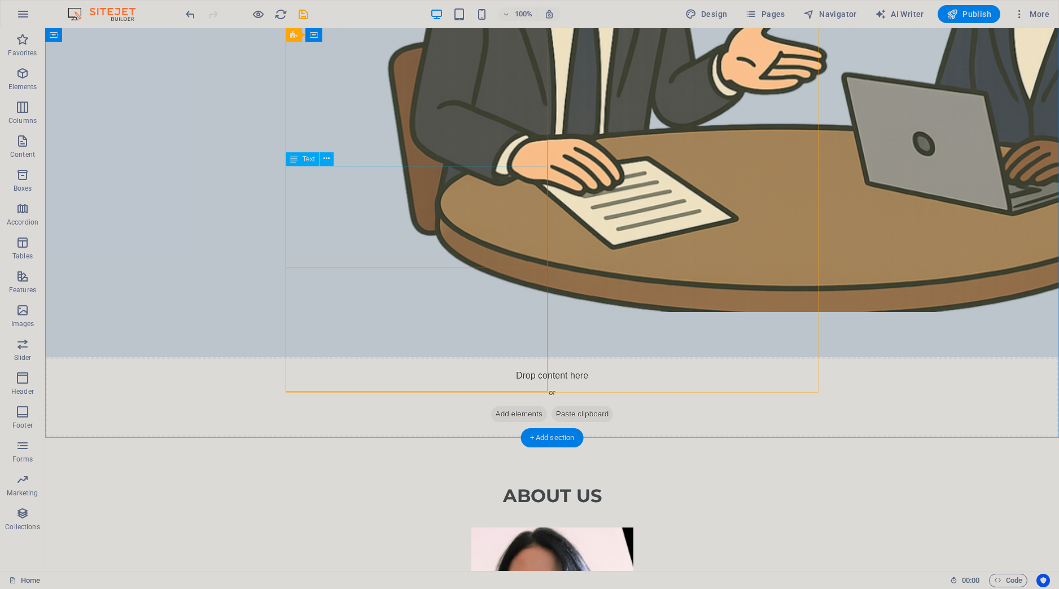
scroll to position [873, 0]
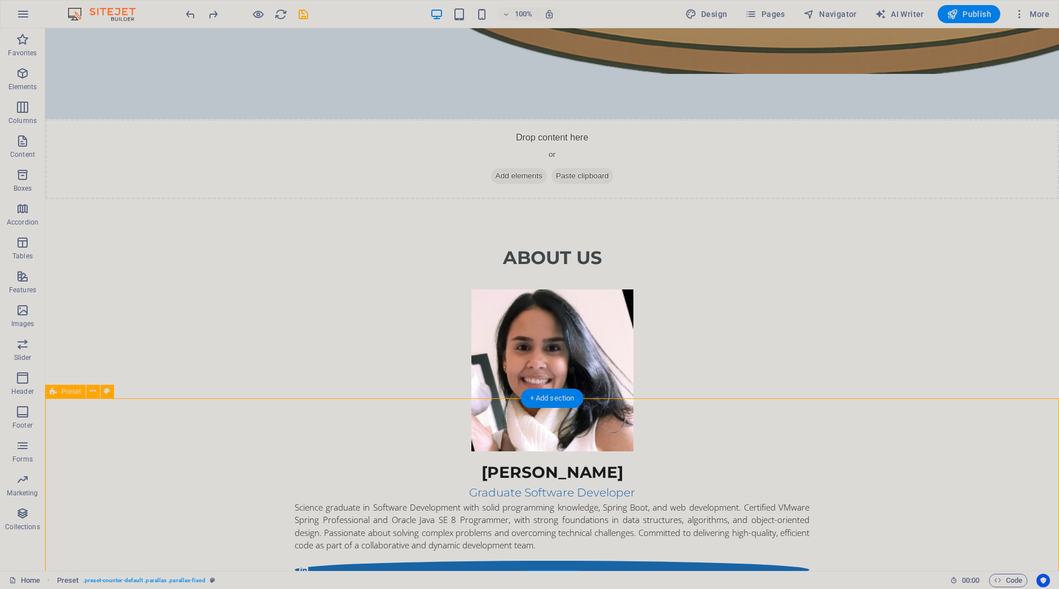
select select "3"
select select
select select "search"
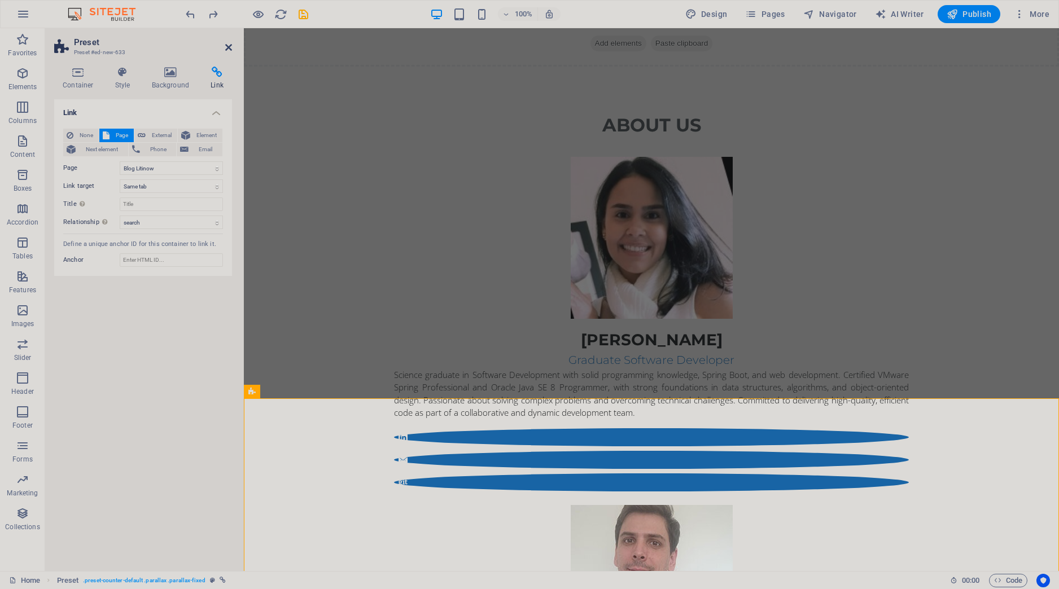
click at [228, 49] on icon at bounding box center [228, 47] width 7 height 9
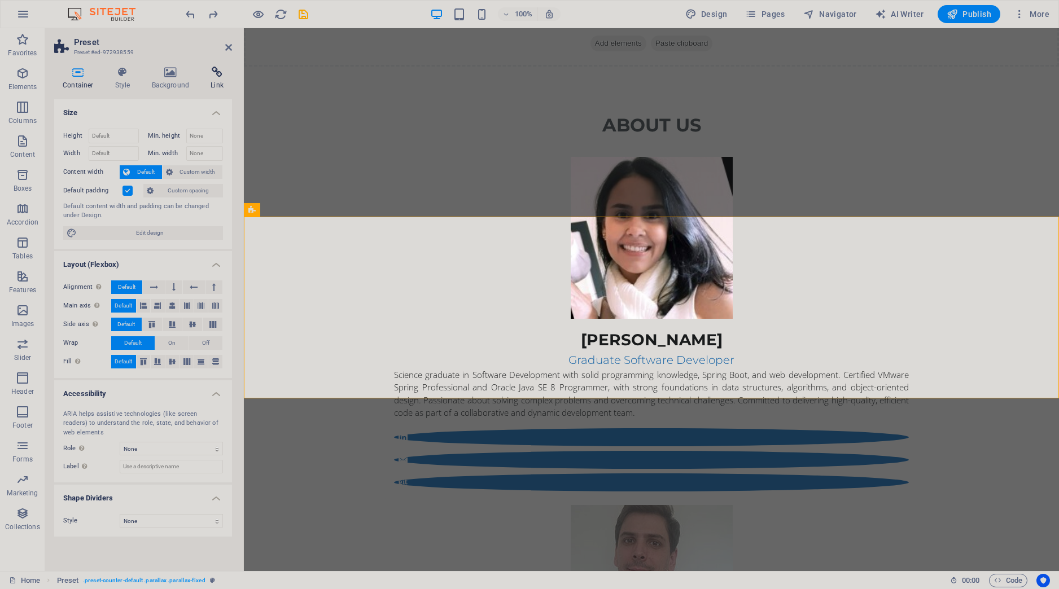
click at [217, 81] on h4 "Link" at bounding box center [217, 79] width 30 height 24
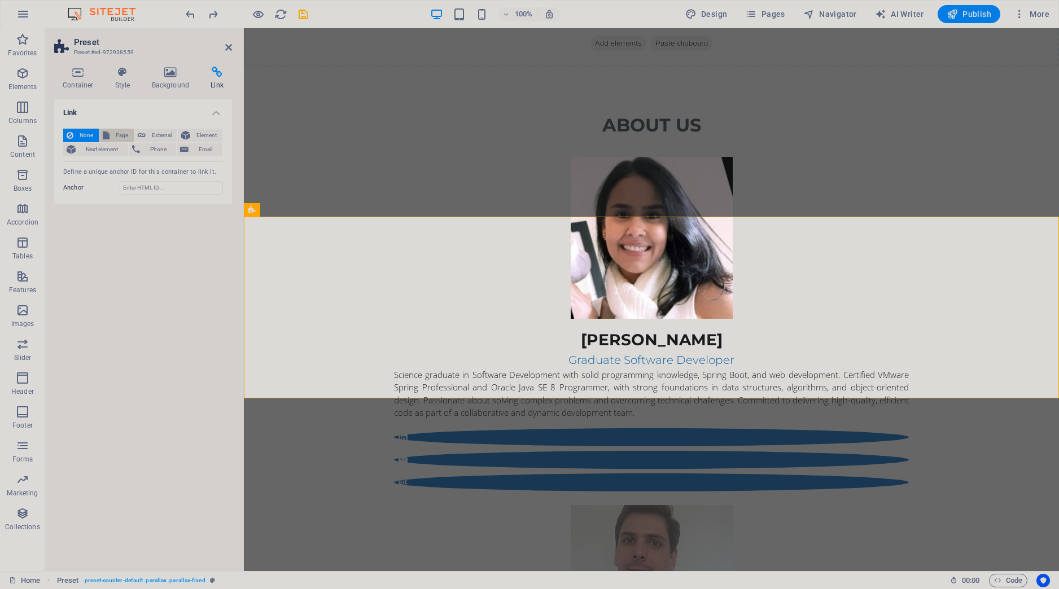
click at [117, 134] on span "Page" at bounding box center [122, 136] width 18 height 14
click at [120, 161] on select "Home Profile - Mauricio Profile - Renata Blog Litinow" at bounding box center [171, 168] width 103 height 14
select select "3"
click option "Blog Litinow" at bounding box center [0, 0] width 0 height 0
click at [226, 47] on icon at bounding box center [228, 47] width 7 height 9
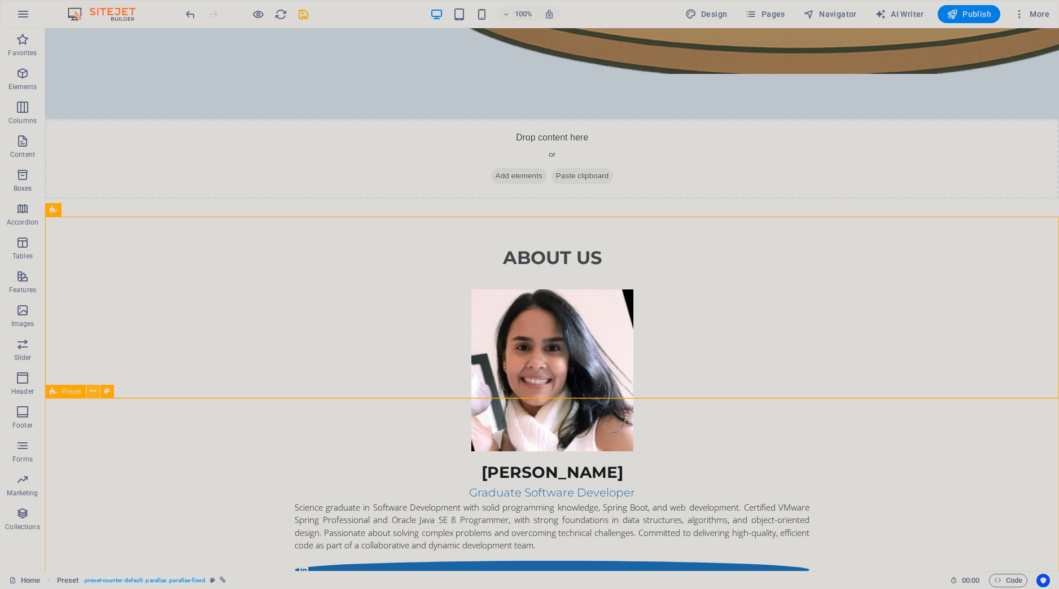
click at [93, 395] on icon at bounding box center [93, 392] width 6 height 12
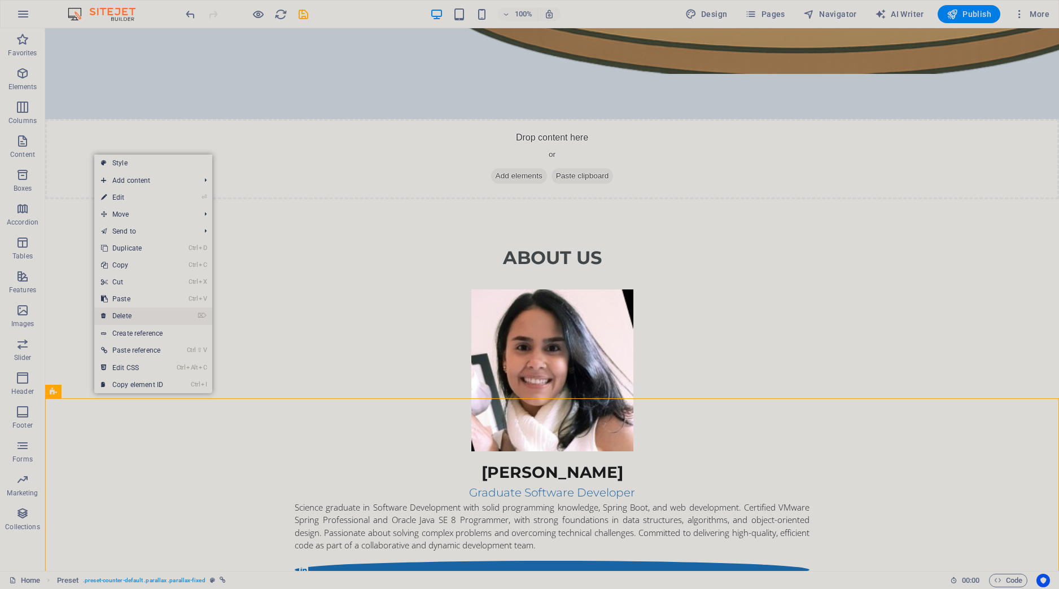
click at [132, 317] on link "⌦ Delete" at bounding box center [132, 316] width 76 height 17
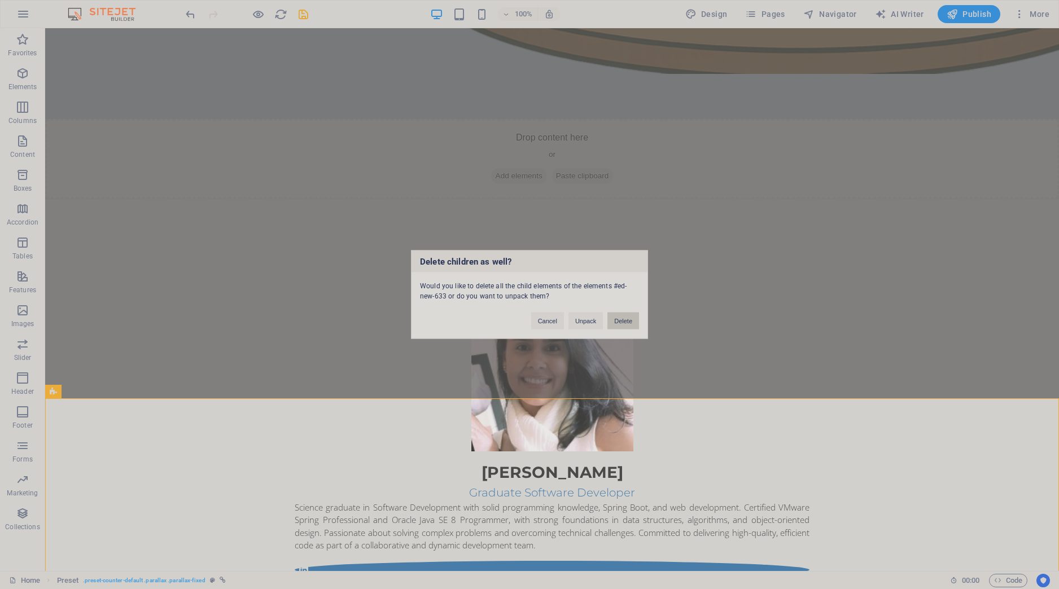
click at [619, 322] on button "Delete" at bounding box center [624, 321] width 32 height 17
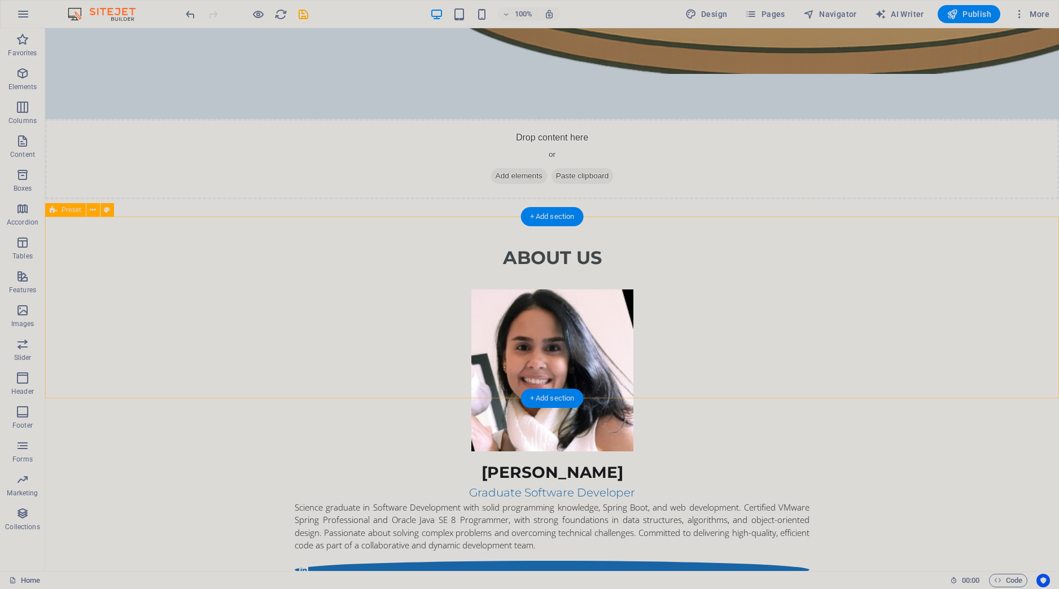
select select "3"
select select
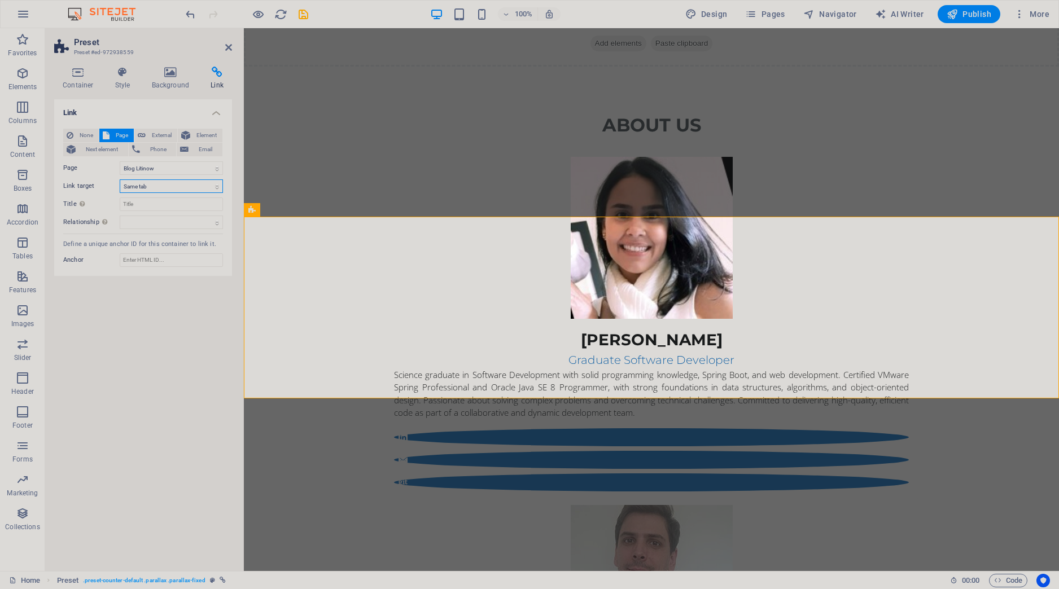
click at [120, 180] on select "New tab Same tab Overlay" at bounding box center [171, 187] width 103 height 14
click at [148, 204] on input "Title Additional link description, should not be the same as the link text. The…" at bounding box center [171, 205] width 103 height 14
click at [228, 45] on icon at bounding box center [228, 47] width 7 height 9
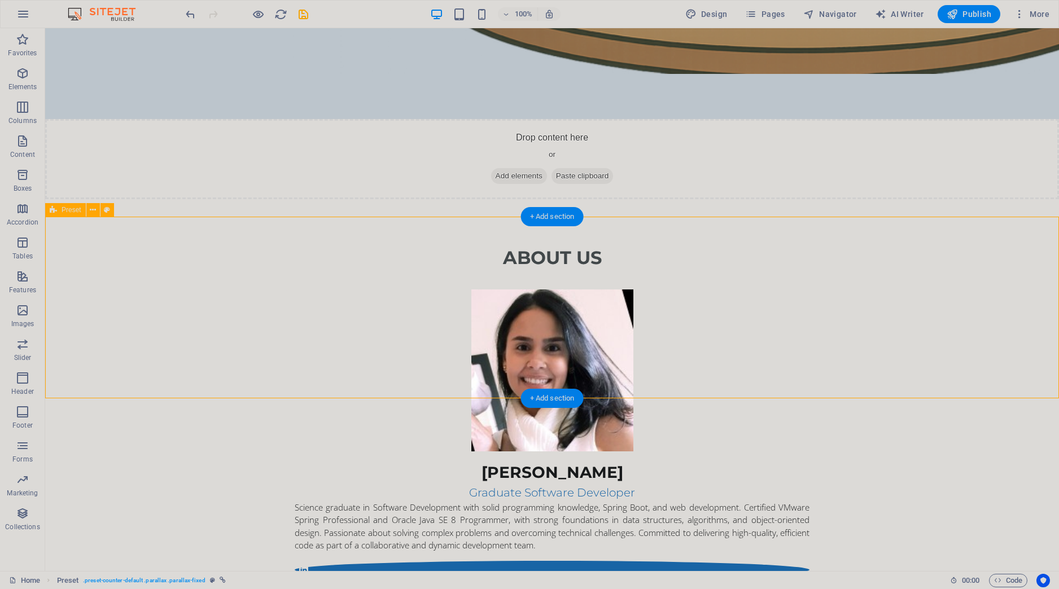
select select "3"
select select
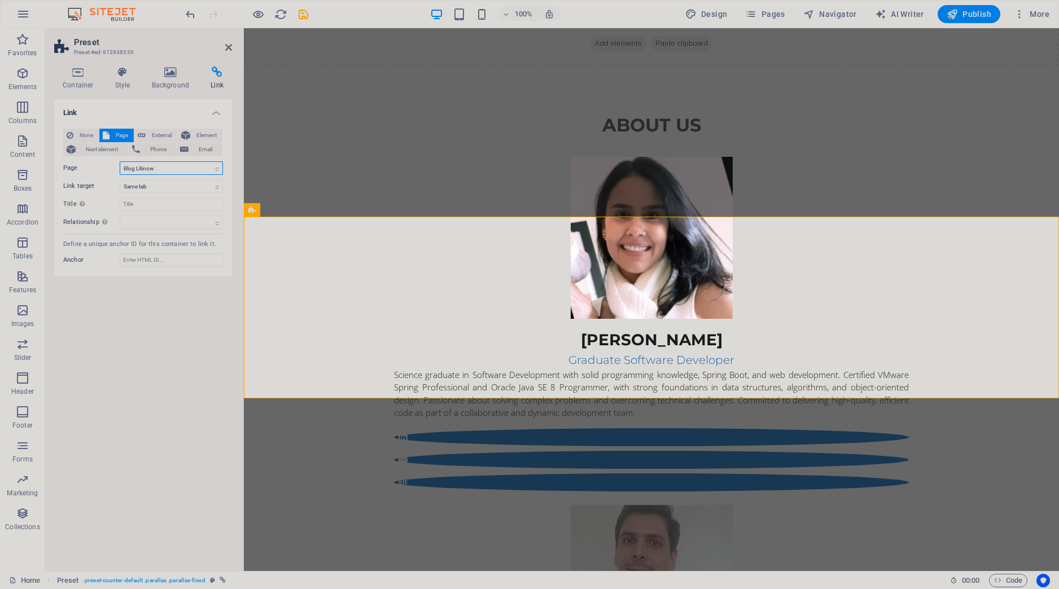
click at [120, 161] on select "Home Profile - Mauricio Profile - Renata Blog Litinow" at bounding box center [171, 168] width 103 height 14
click at [160, 168] on select "Home Profile - Mauricio Profile - Renata Blog Litinow" at bounding box center [171, 168] width 103 height 14
click at [226, 44] on icon at bounding box center [228, 47] width 7 height 9
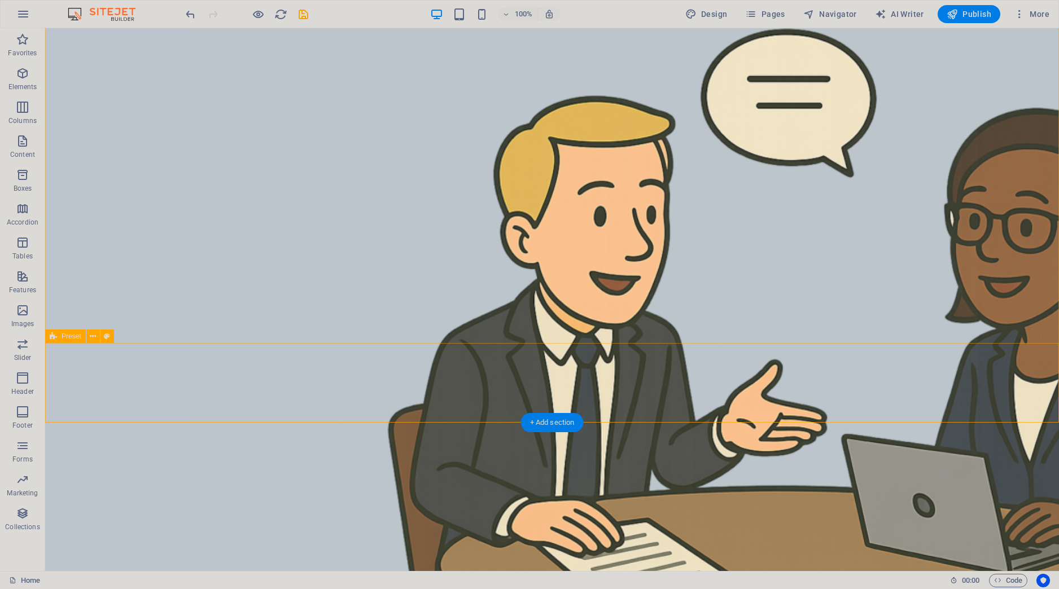
scroll to position [0, 0]
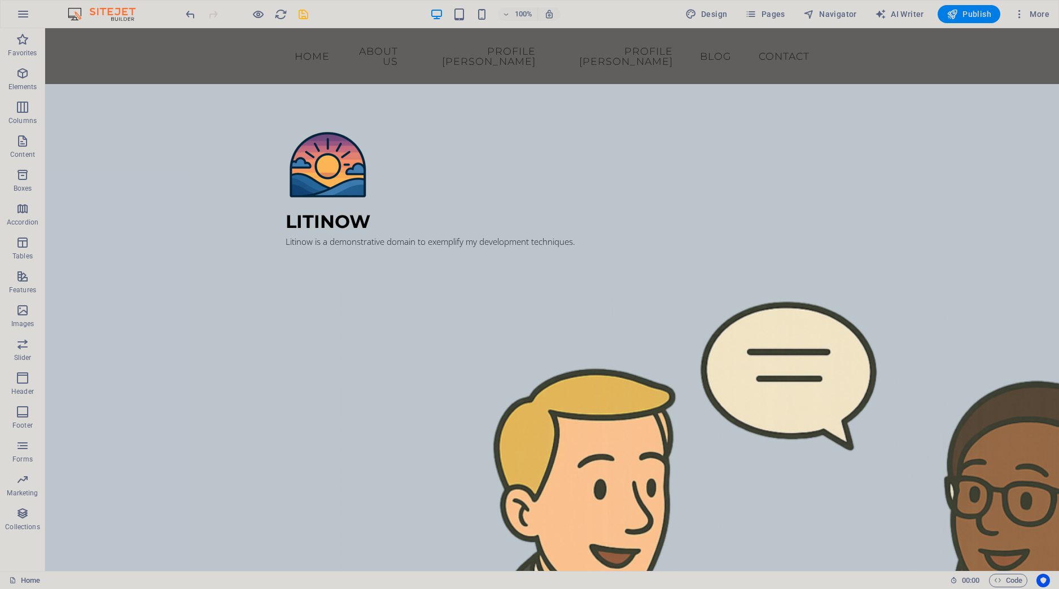
click at [305, 18] on icon "save" at bounding box center [303, 14] width 13 height 13
checkbox input "false"
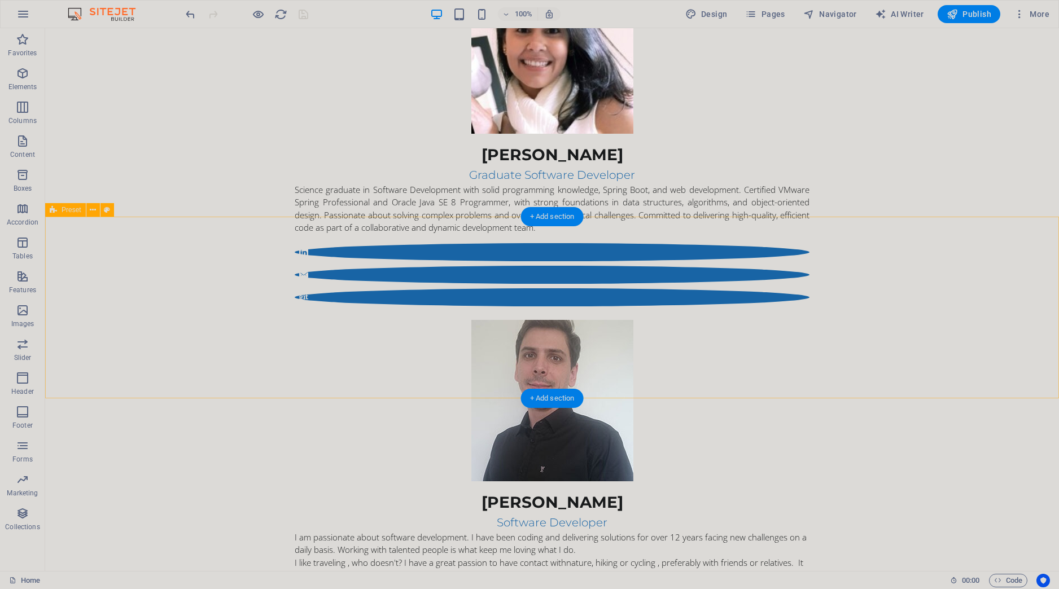
scroll to position [873, 0]
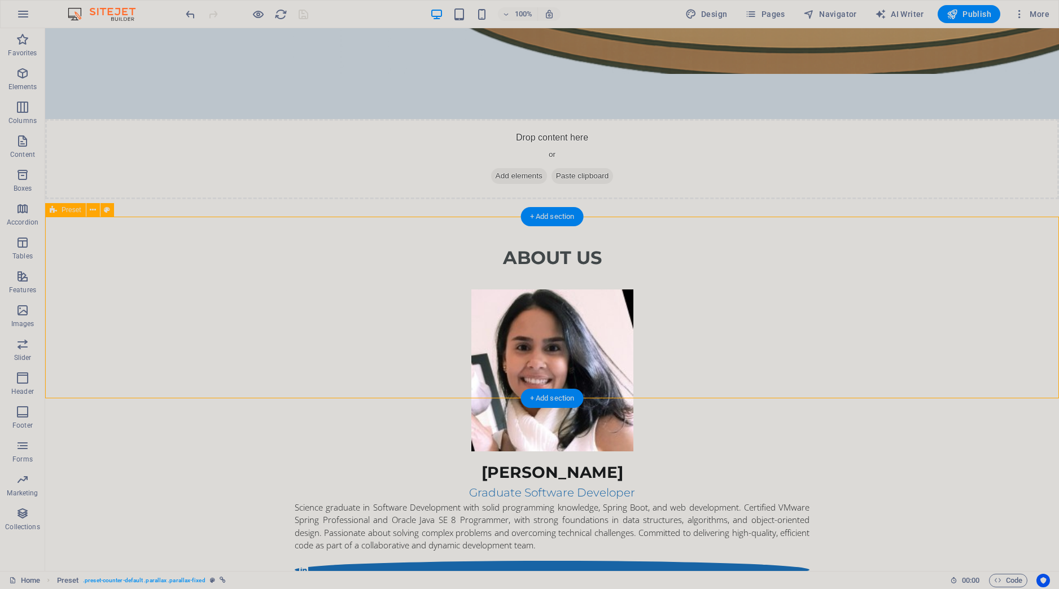
select select "3"
select select
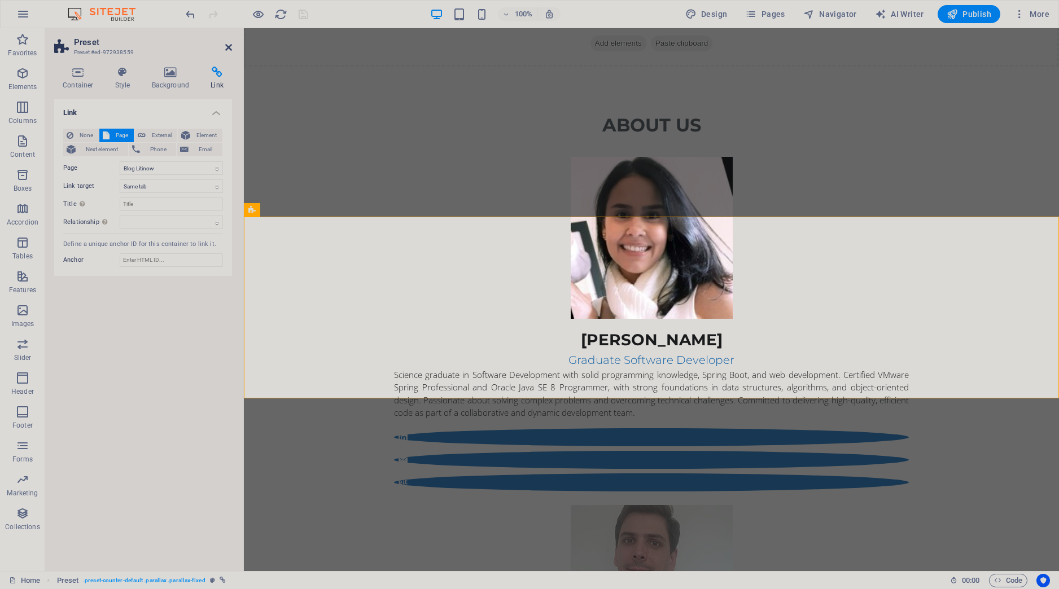
click at [231, 47] on icon at bounding box center [228, 47] width 7 height 9
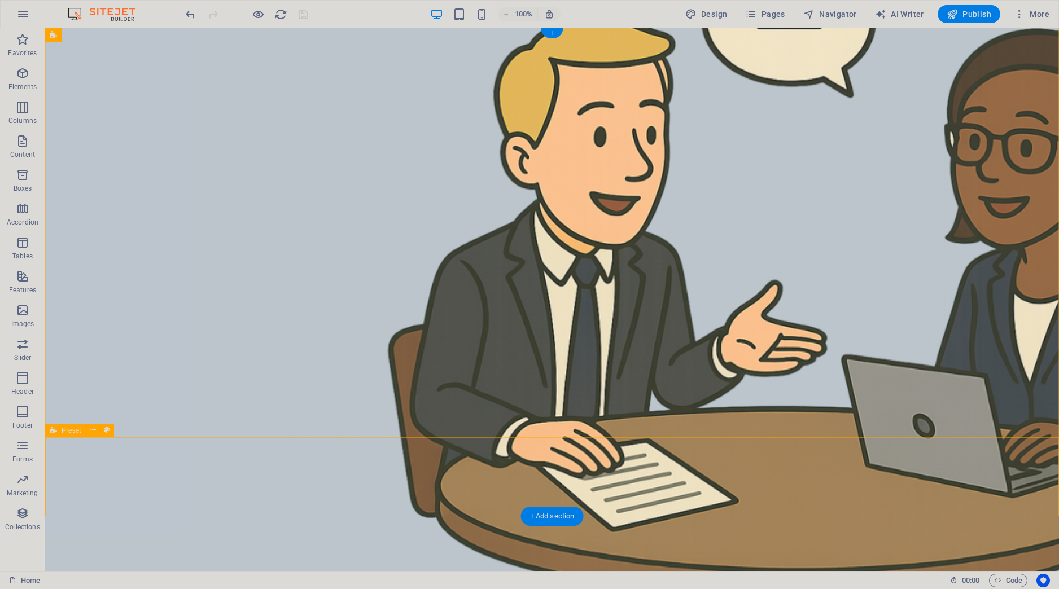
scroll to position [0, 0]
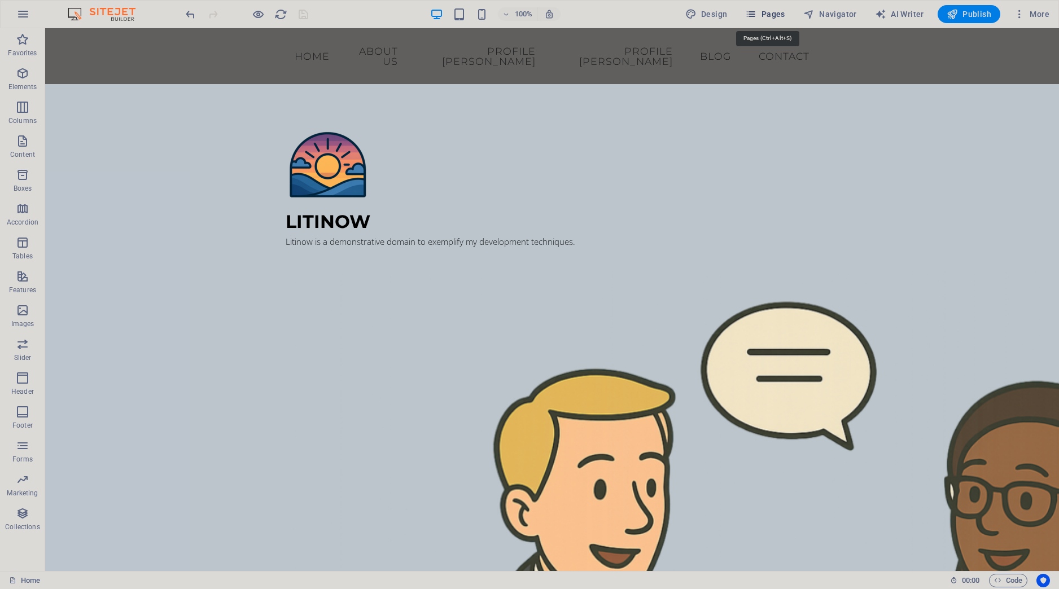
click at [780, 15] on span "Pages" at bounding box center [765, 13] width 40 height 11
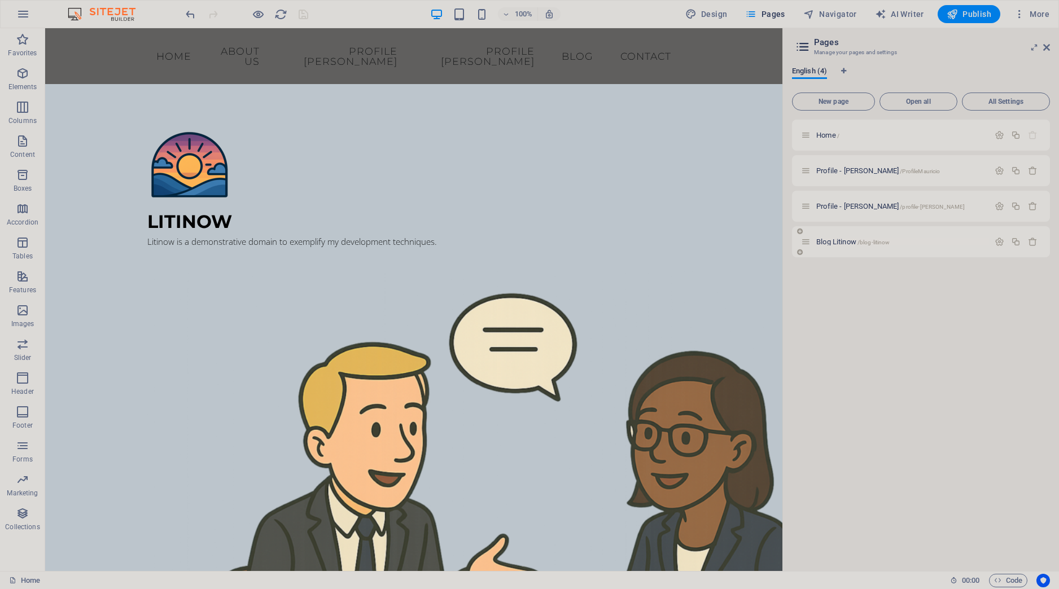
click at [825, 242] on span "Blog Litinow /blog-litinow" at bounding box center [852, 242] width 73 height 8
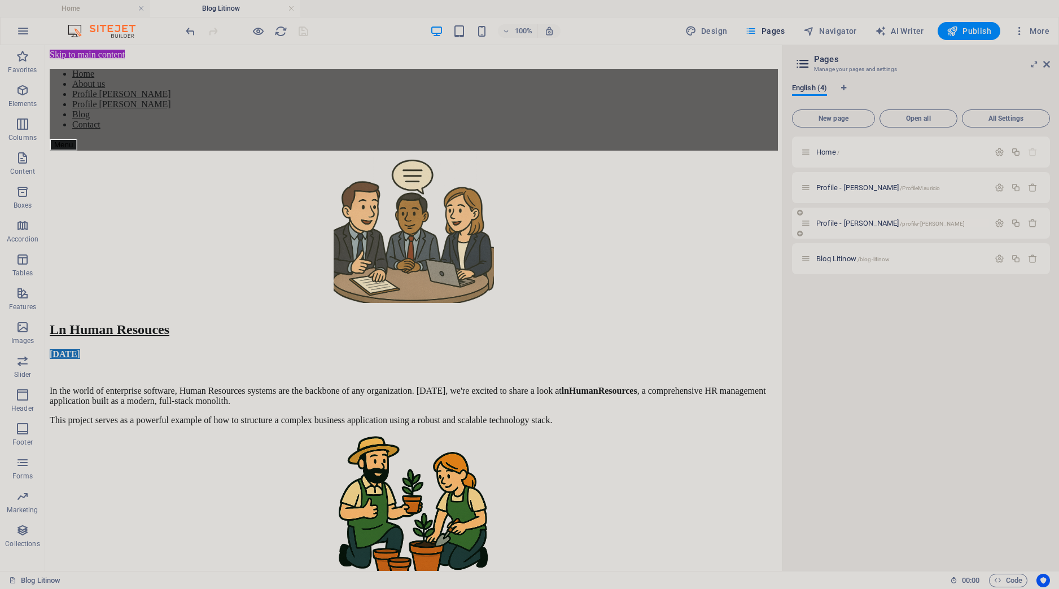
click at [855, 226] on span "Profile - Renata /profile-renata" at bounding box center [890, 223] width 148 height 8
click at [855, 252] on div "Blog Litinow /blog-litinow" at bounding box center [895, 258] width 188 height 13
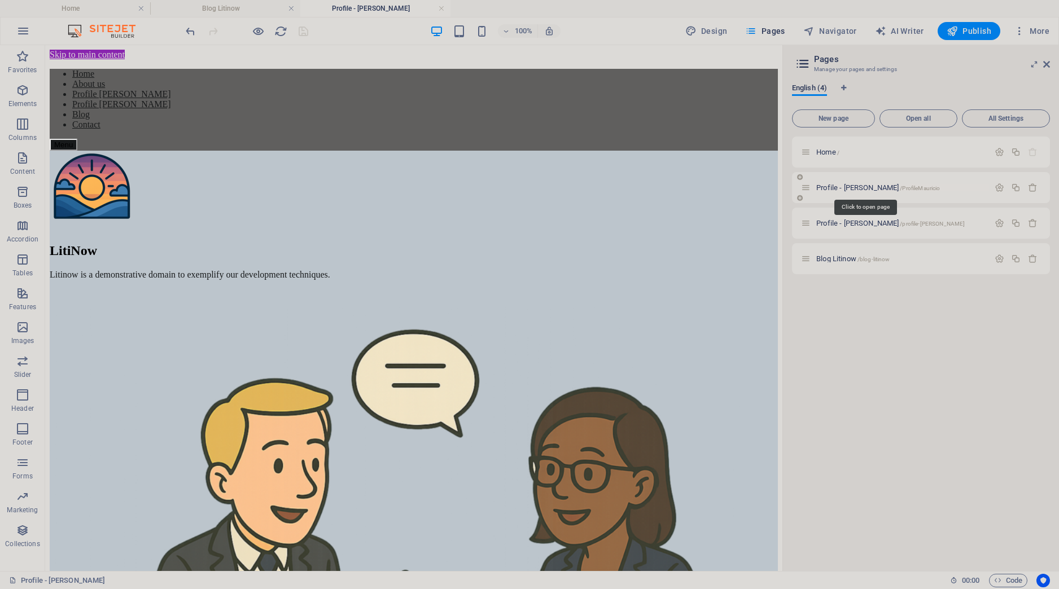
click at [853, 190] on span "Profile - Mauricio /ProfileMauricio" at bounding box center [878, 187] width 124 height 8
click at [853, 217] on div "Profile - Renata /profile-renata" at bounding box center [895, 223] width 188 height 13
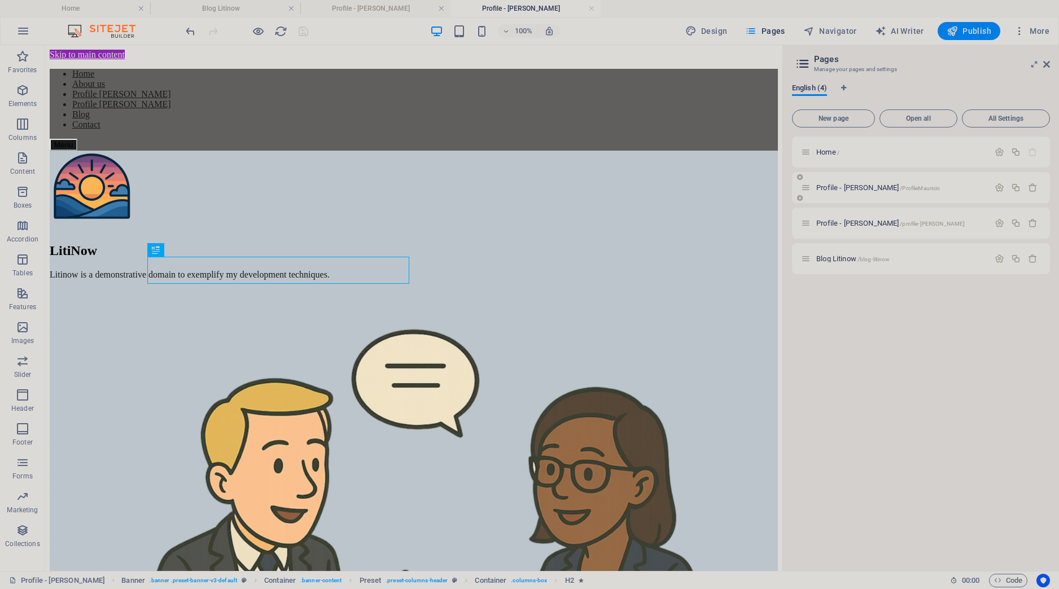
click at [807, 190] on icon at bounding box center [806, 188] width 10 height 10
click at [998, 189] on icon "button" at bounding box center [1000, 188] width 10 height 10
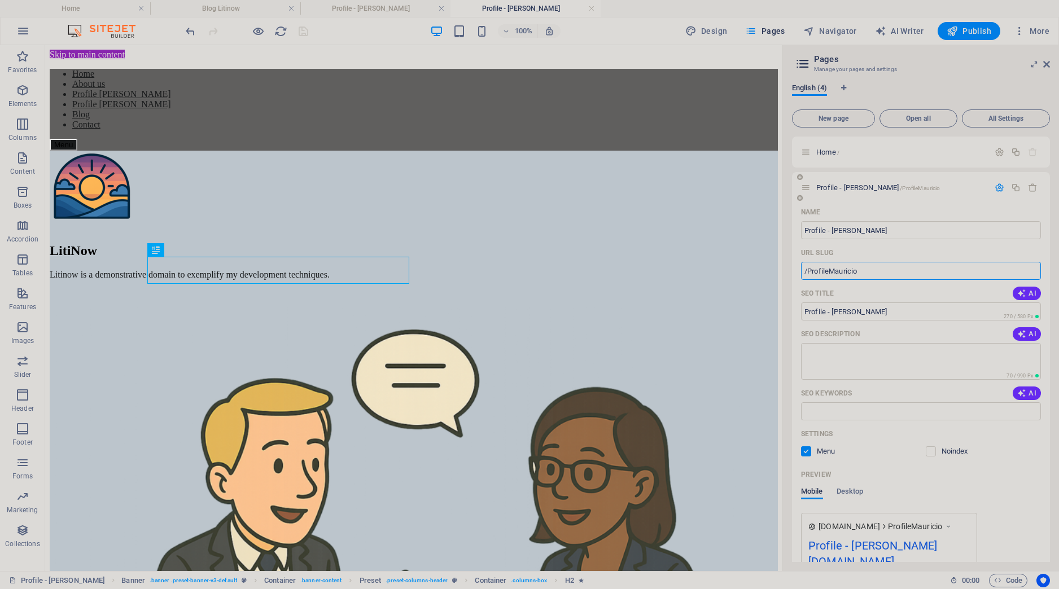
click at [829, 271] on input "/ProfileMauricio" at bounding box center [921, 271] width 240 height 18
type input "/Profile-Mauricio"
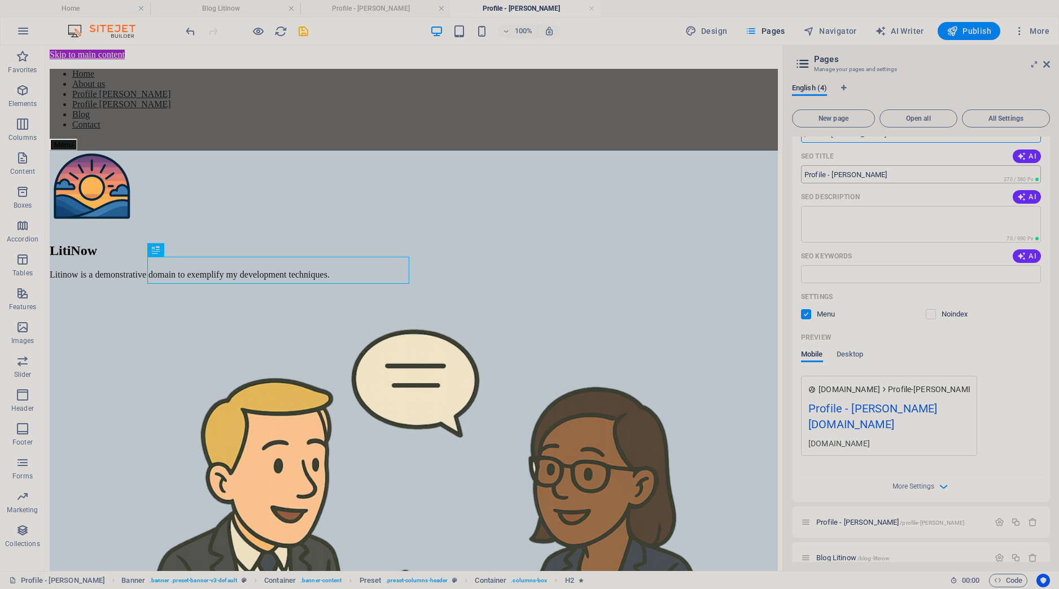
click at [838, 171] on input "Profile - [PERSON_NAME]" at bounding box center [921, 174] width 240 height 18
type input "Profile - mauricio"
click at [990, 76] on div "English (4) New page Open all All Settings Home / Profile - Mauricio /Profile-M…" at bounding box center [921, 323] width 276 height 497
click at [1046, 65] on icon at bounding box center [1046, 64] width 7 height 9
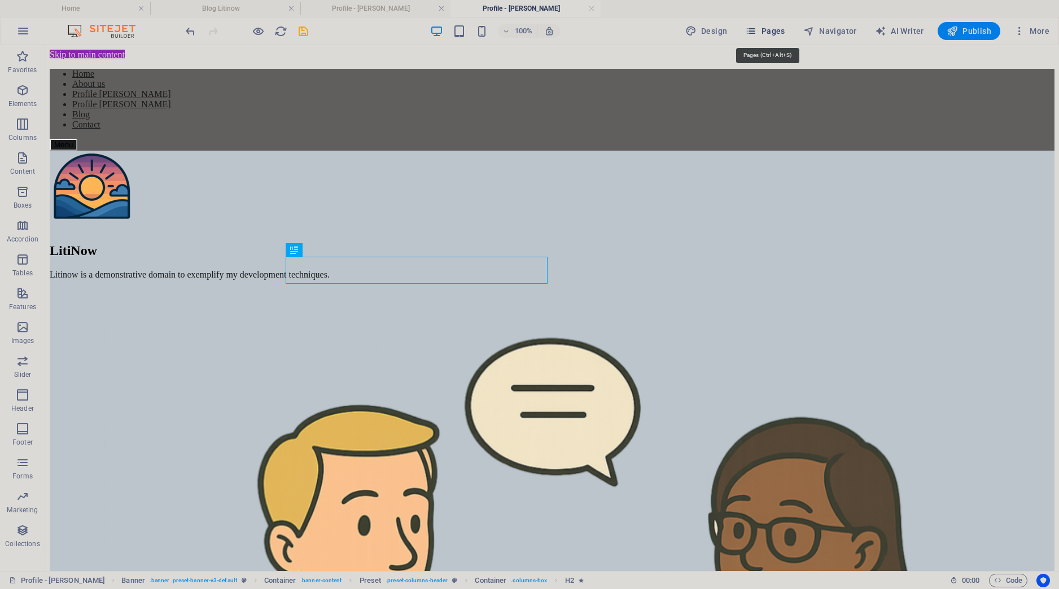
click at [767, 33] on span "Pages" at bounding box center [765, 30] width 40 height 11
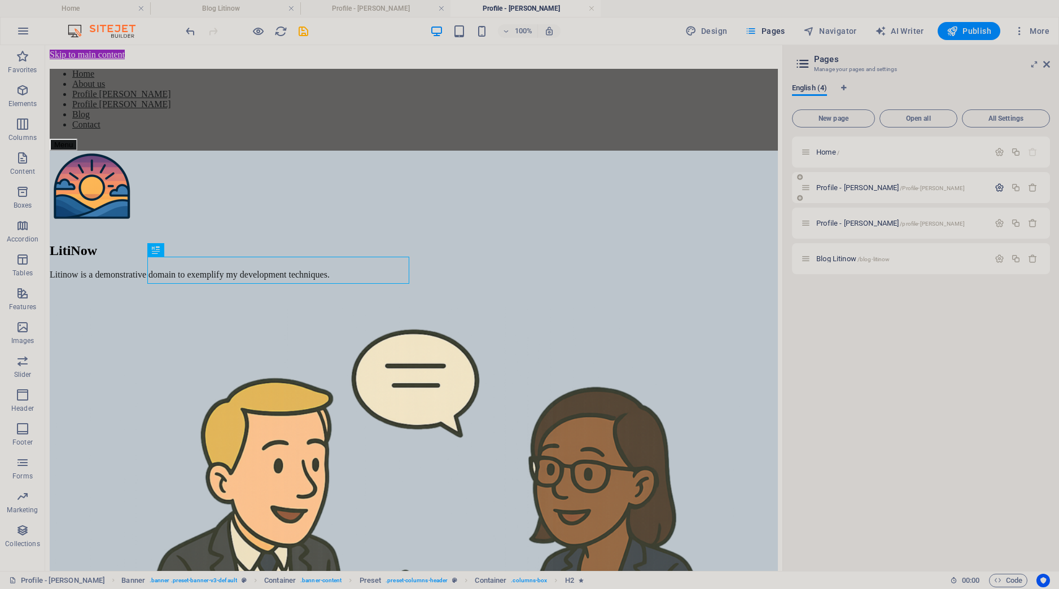
click at [994, 189] on button "button" at bounding box center [999, 188] width 16 height 10
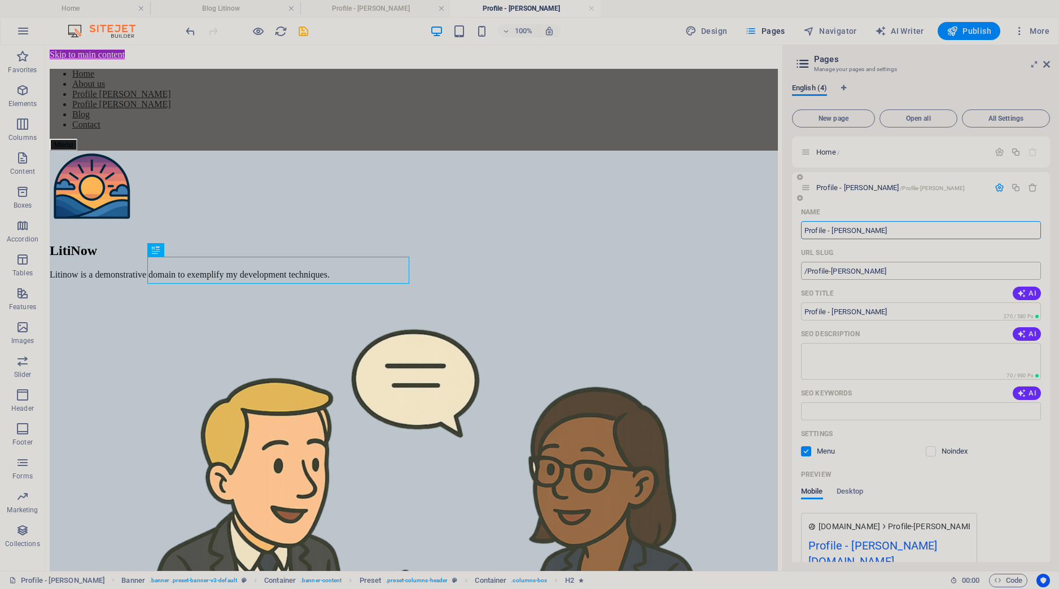
click at [837, 274] on input "/Profile-Mauricio" at bounding box center [921, 271] width 240 height 18
type input "/Profile-[PERSON_NAME]"
click at [973, 81] on div "English (4) New page Open all All Settings Home / Profile - Mauricio /Profile-m…" at bounding box center [921, 323] width 276 height 497
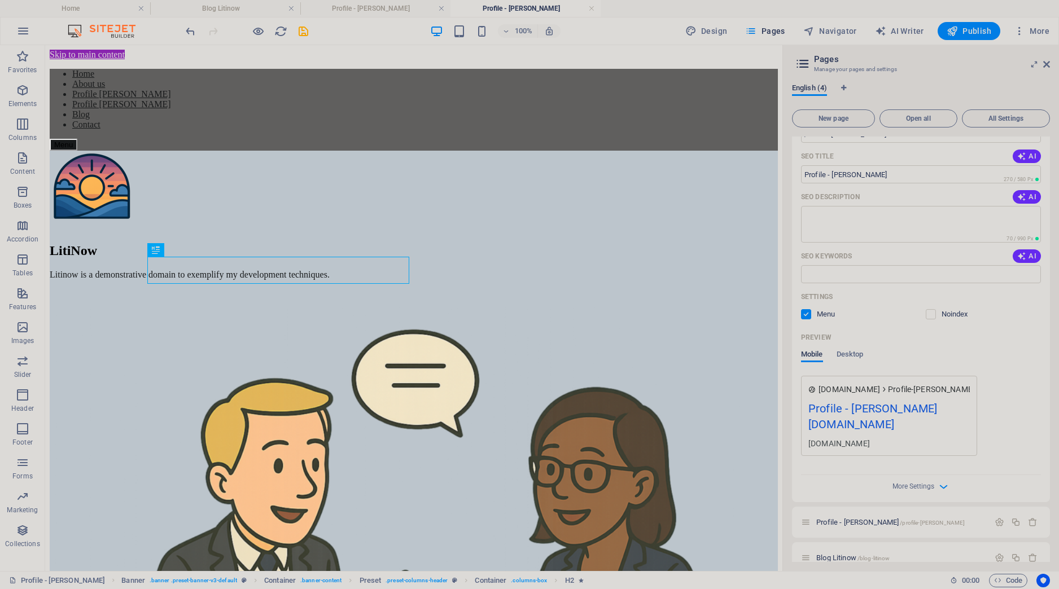
scroll to position [0, 0]
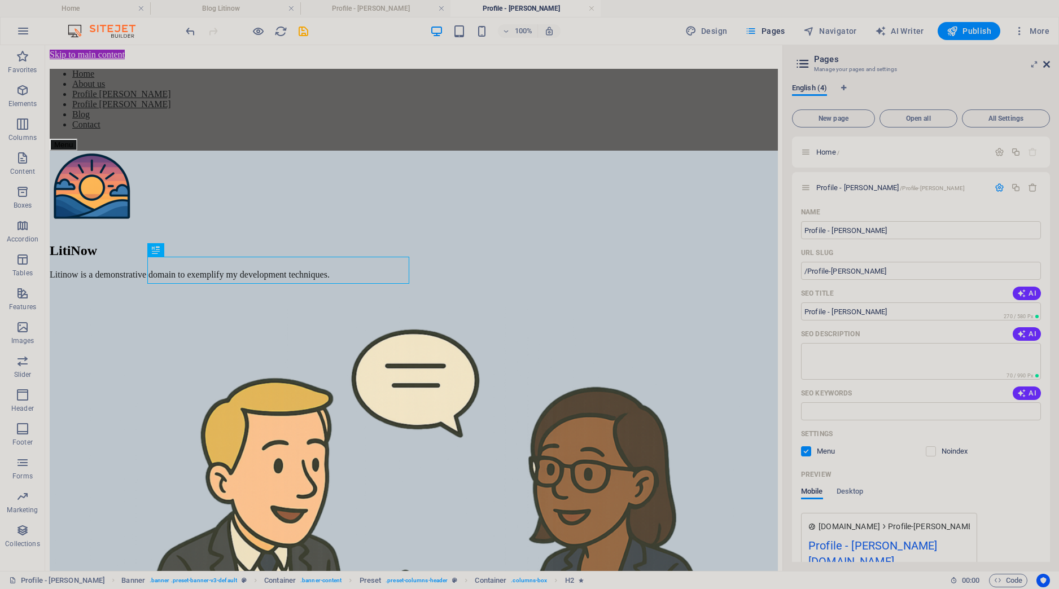
click at [1045, 66] on icon at bounding box center [1046, 64] width 7 height 9
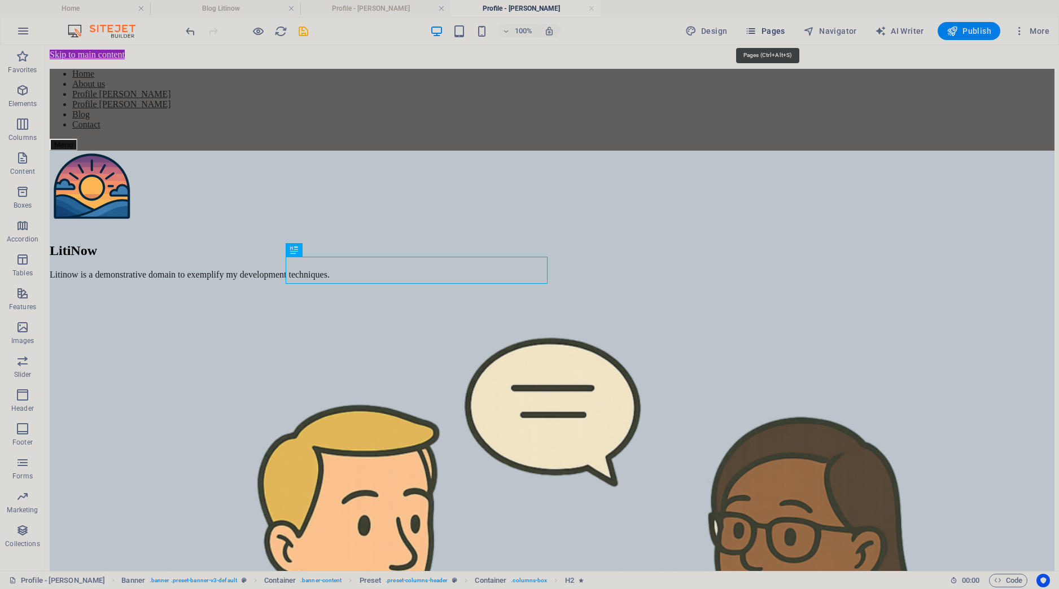
click at [774, 36] on span "Pages" at bounding box center [765, 30] width 40 height 11
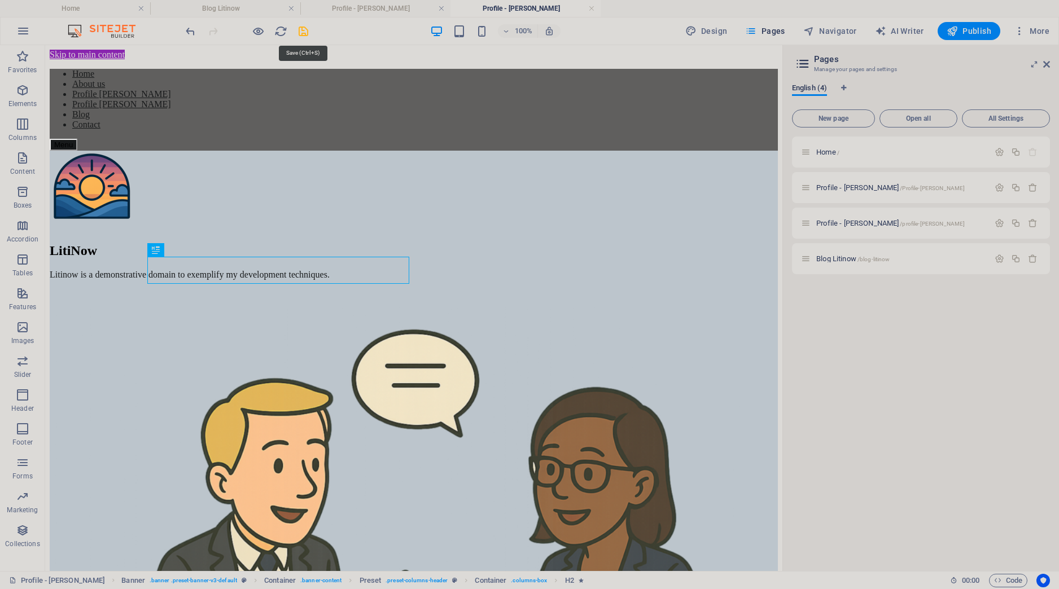
click at [303, 36] on icon "save" at bounding box center [303, 31] width 13 height 13
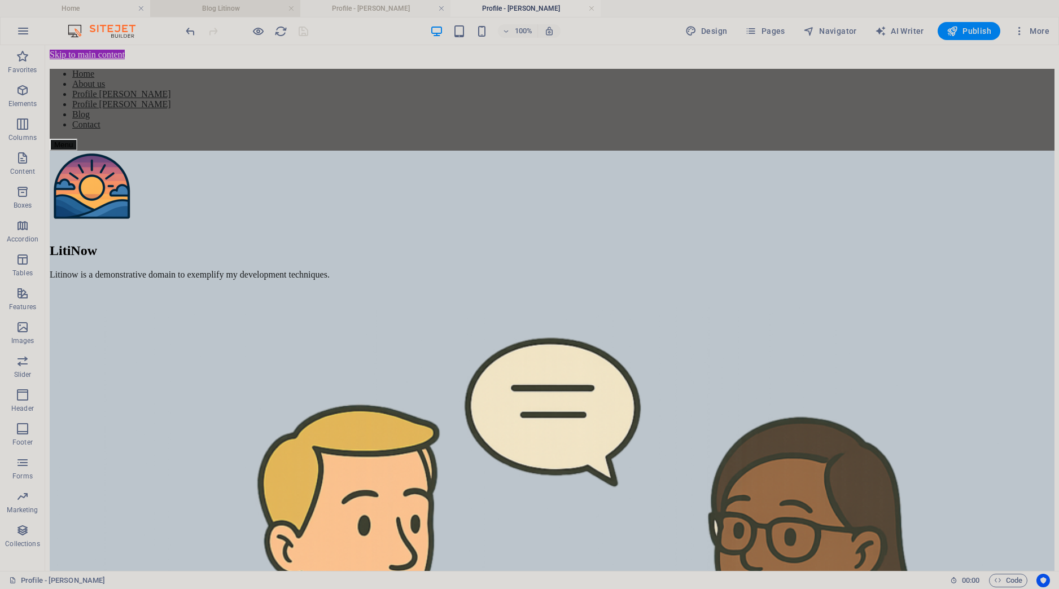
click at [250, 8] on h4 "Blog Litinow" at bounding box center [225, 8] width 150 height 12
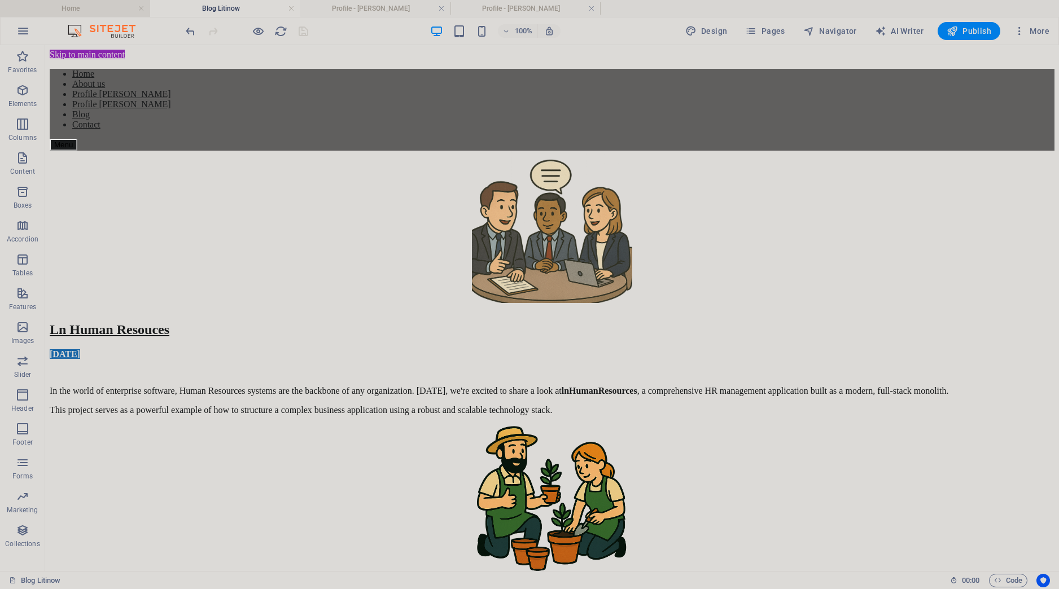
click at [76, 11] on h4 "Home" at bounding box center [75, 8] width 150 height 12
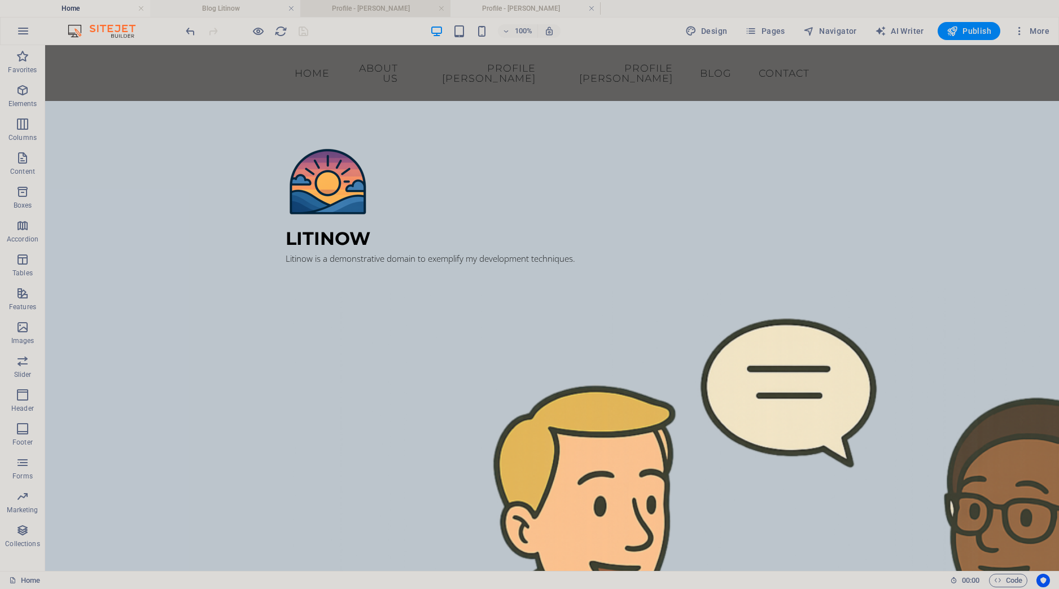
click at [356, 7] on h4 "Profile - [PERSON_NAME]" at bounding box center [375, 8] width 150 height 12
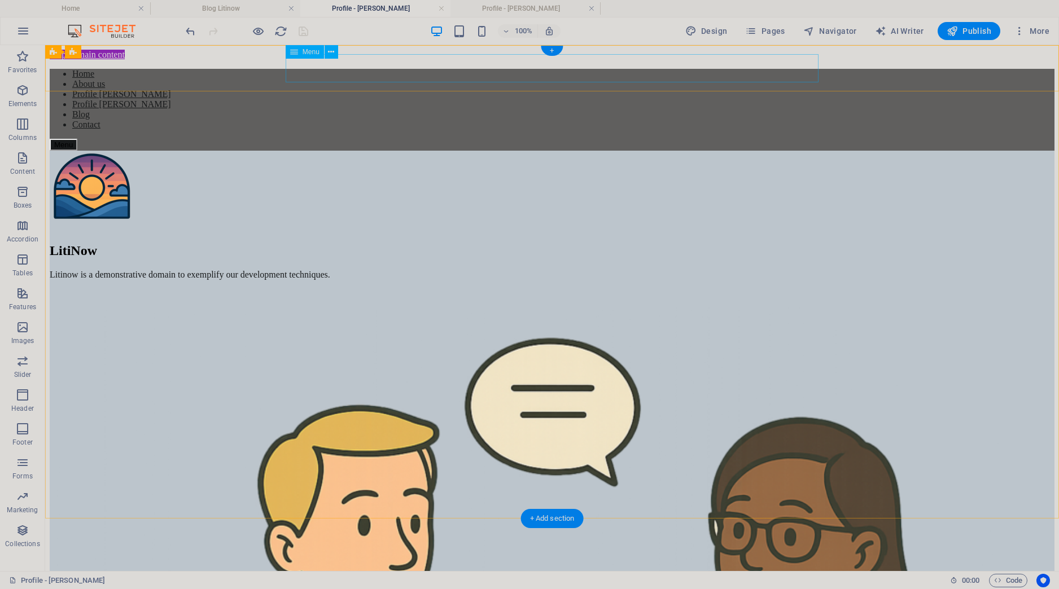
click at [314, 72] on nav "Home About us Profile Mauricio Profile Renata Blog Contact" at bounding box center [552, 99] width 1005 height 61
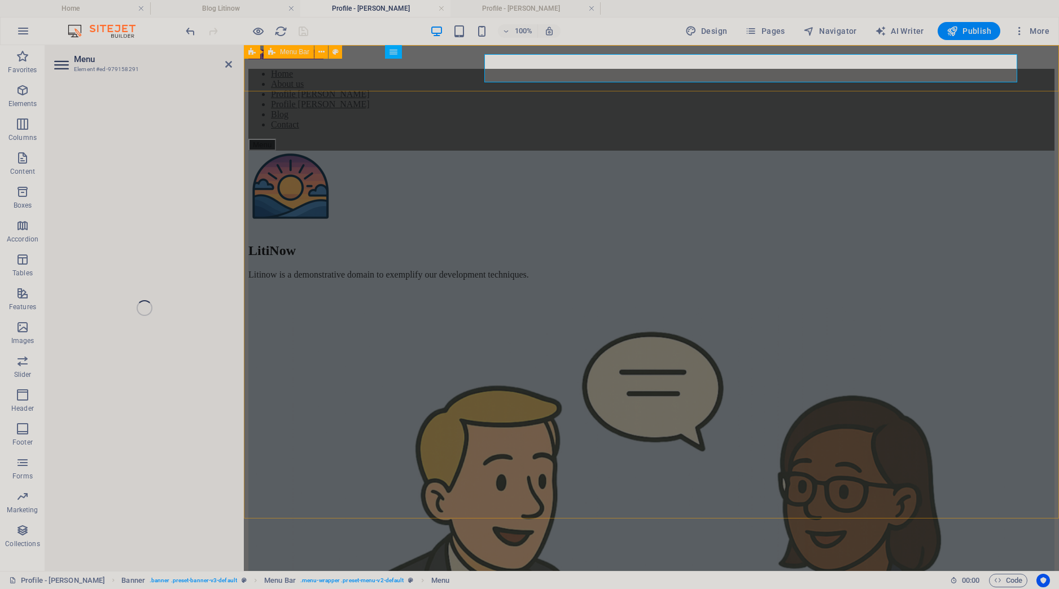
select select "1"
select select
select select "2"
select select
select select "3"
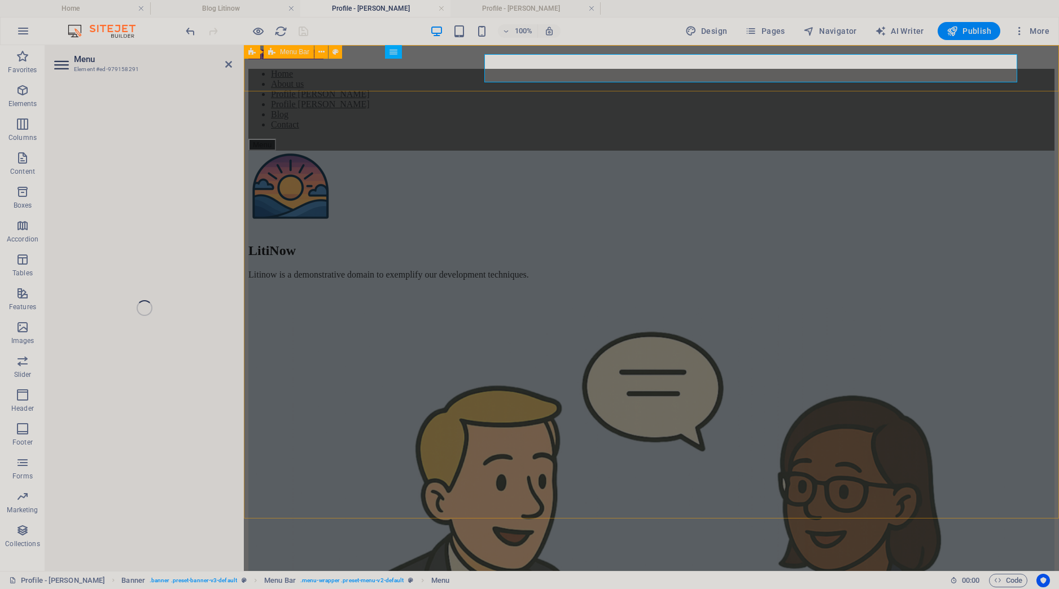
select select
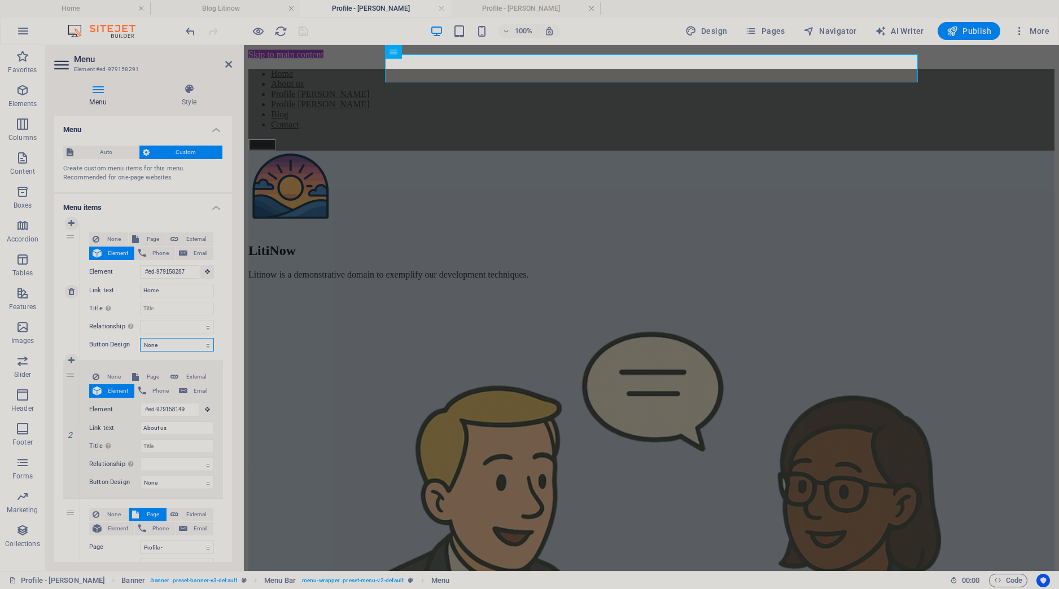
click at [140, 338] on select "None Default Primary Secondary" at bounding box center [177, 345] width 74 height 14
select select "default"
click option "Default" at bounding box center [0, 0] width 0 height 0
select select
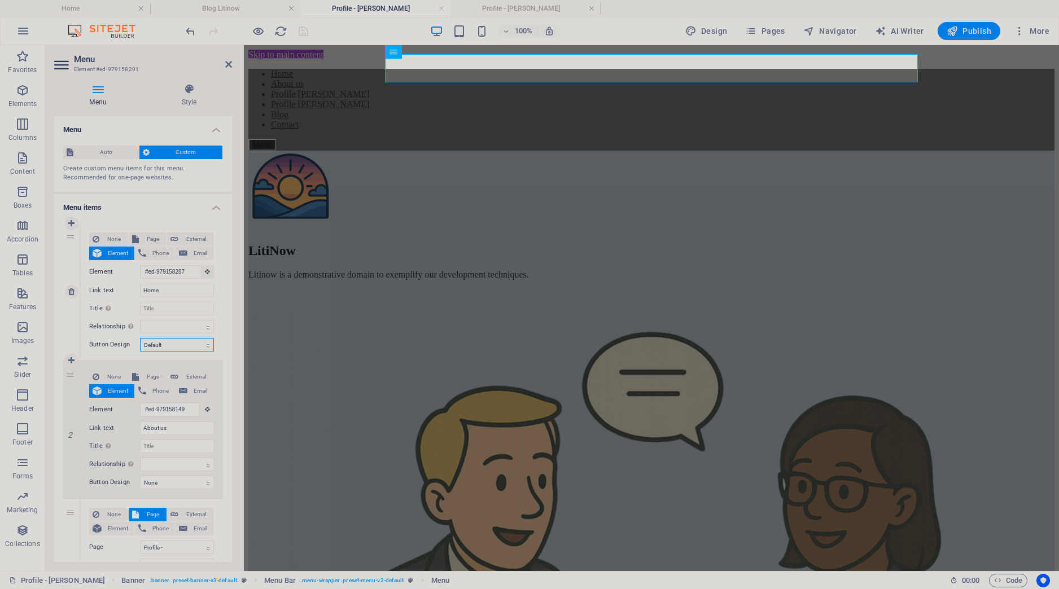
select select
click at [140, 338] on select "None Default Primary Secondary" at bounding box center [177, 345] width 74 height 14
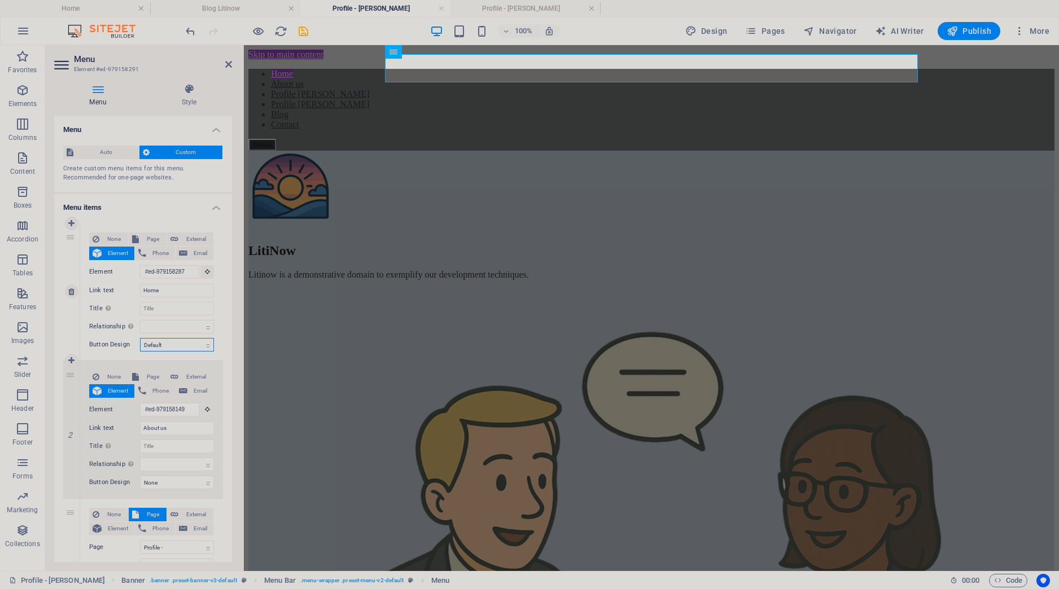
select select "primary"
click option "Primary" at bounding box center [0, 0] width 0 height 0
select select
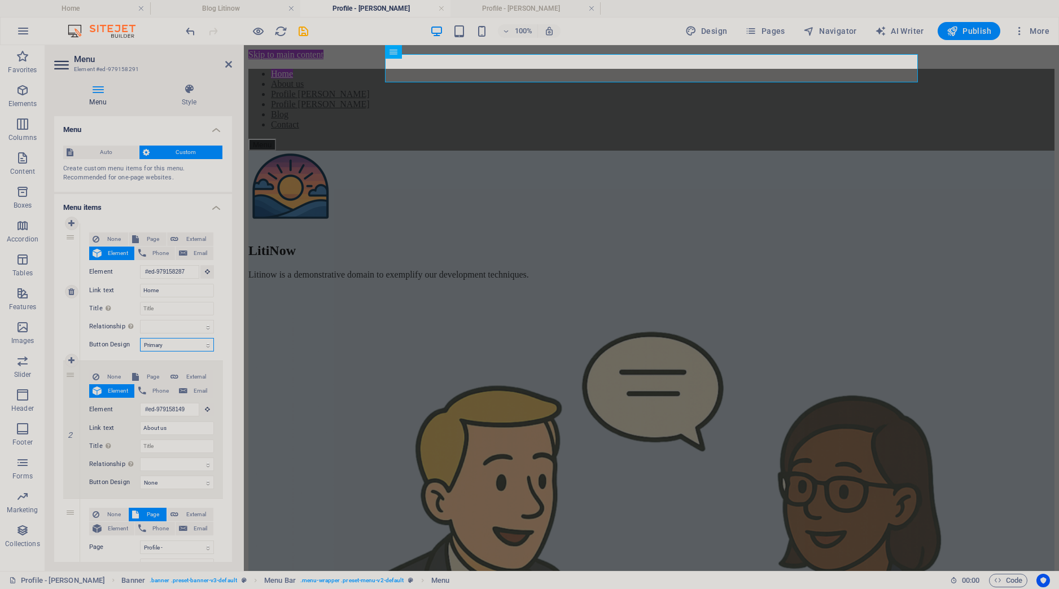
select select
click at [140, 338] on select "None Default Primary Secondary" at bounding box center [177, 345] width 74 height 14
select select "secondary"
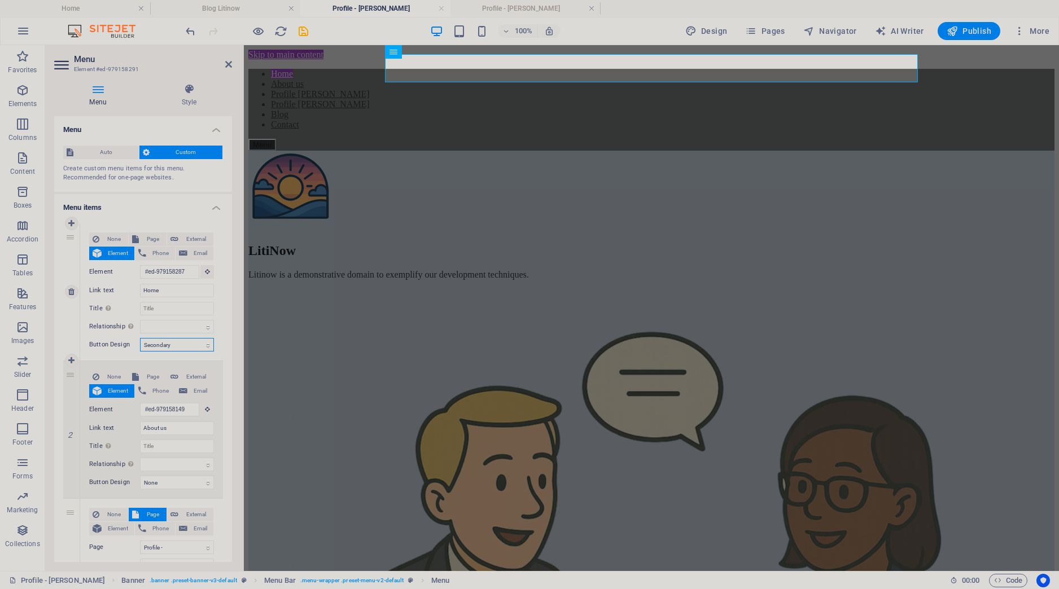
click option "Secondary" at bounding box center [0, 0] width 0 height 0
select select
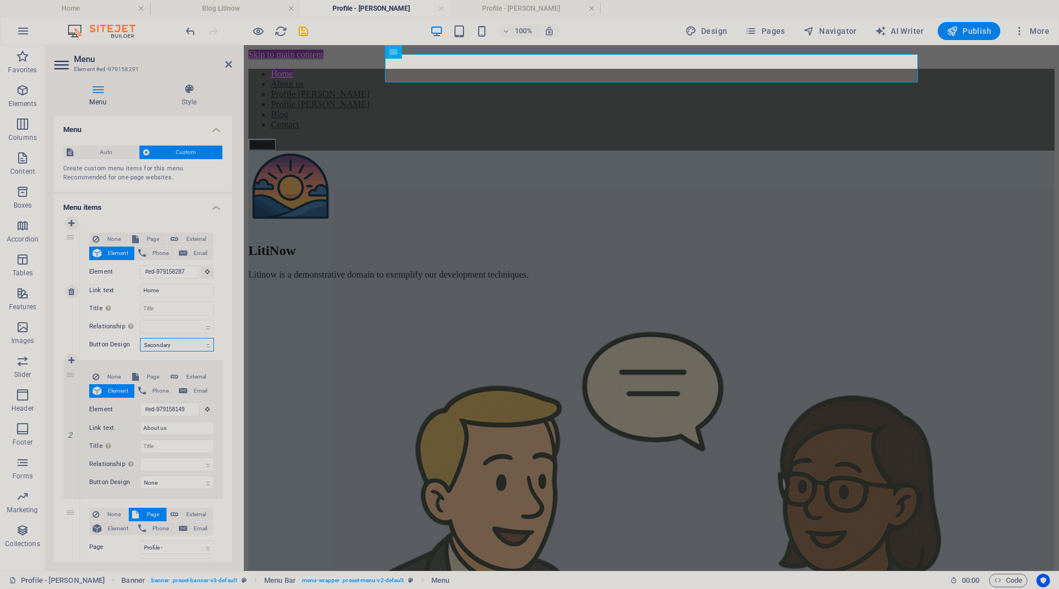
select select
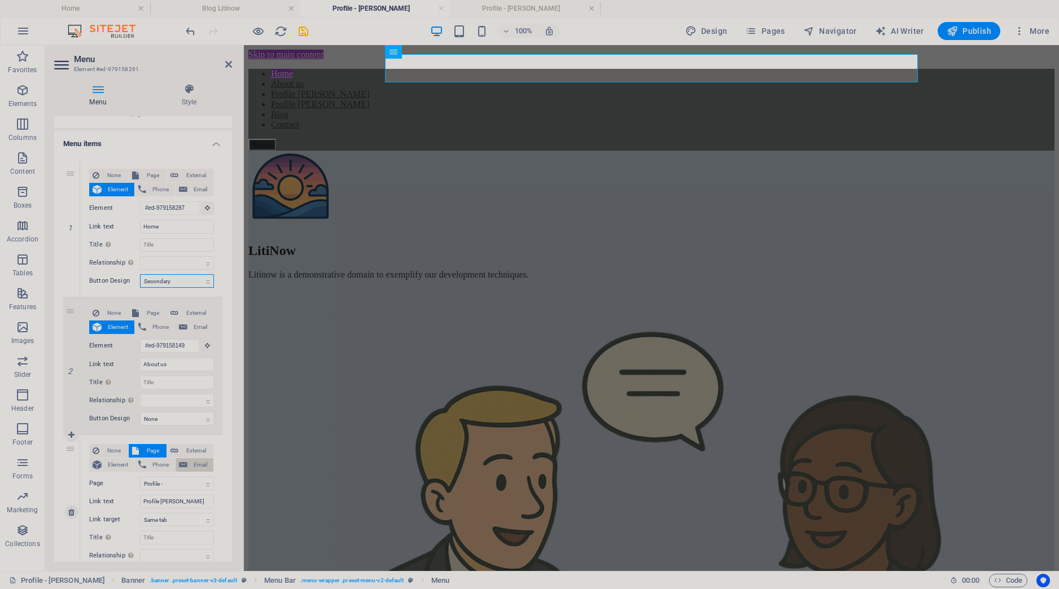
scroll to position [106, 0]
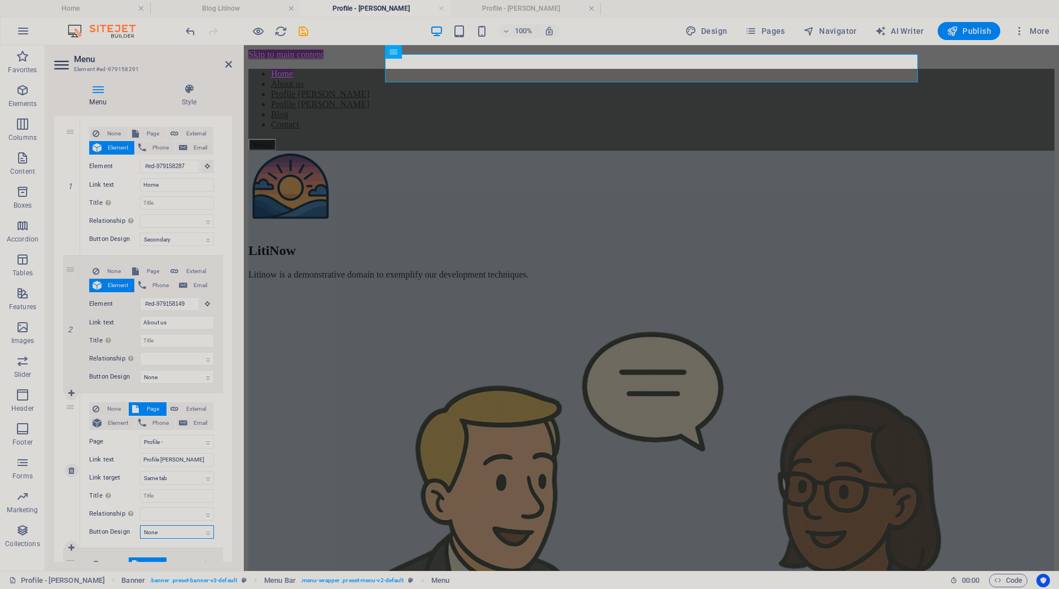
click at [140, 526] on select "None Default Primary Secondary" at bounding box center [177, 533] width 74 height 14
select select "primary"
click option "Primary" at bounding box center [0, 0] width 0 height 0
select select
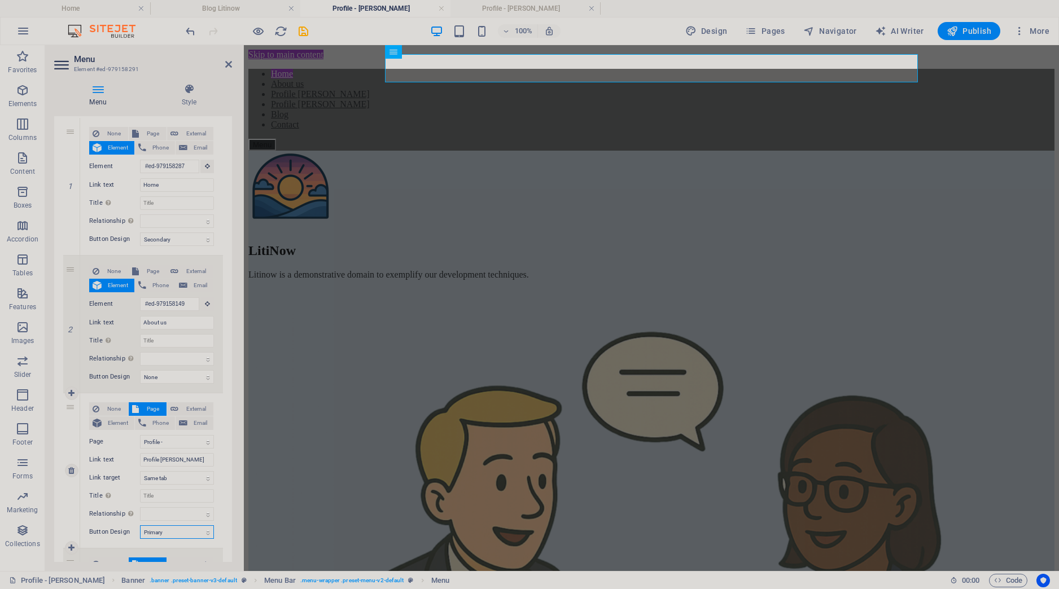
select select
click at [140, 526] on select "None Default Primary Secondary" at bounding box center [177, 533] width 74 height 14
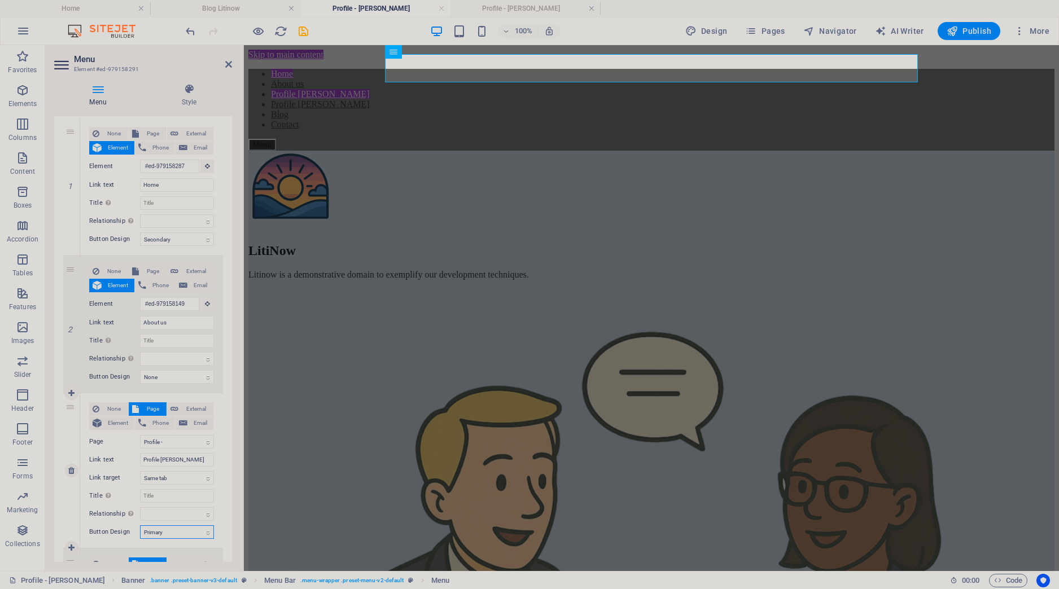
select select "default"
click option "Default" at bounding box center [0, 0] width 0 height 0
select select
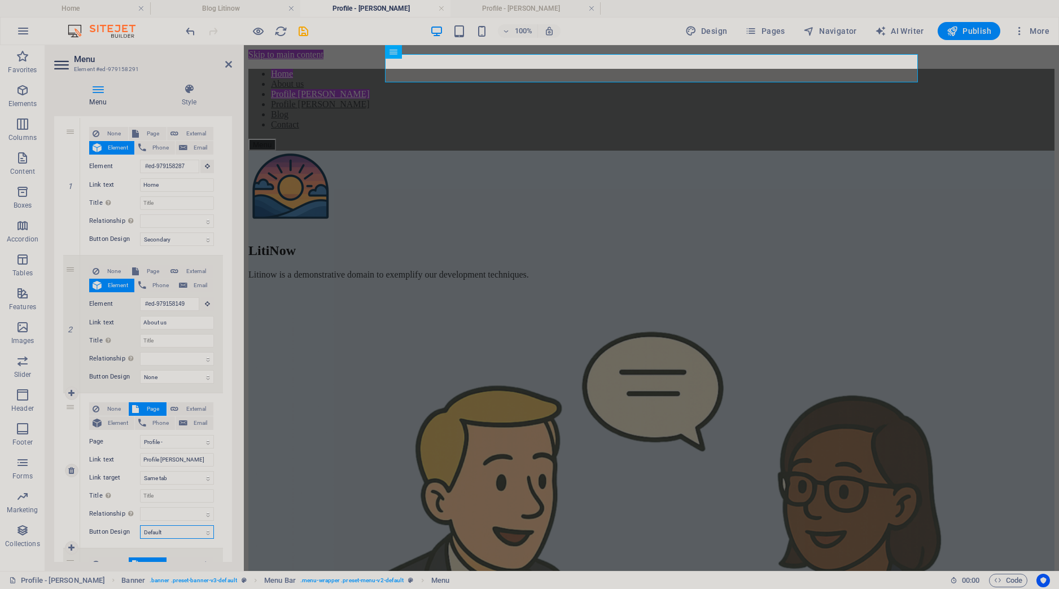
select select
click at [140, 370] on select "None Default Primary Secondary" at bounding box center [177, 377] width 74 height 14
select select "default"
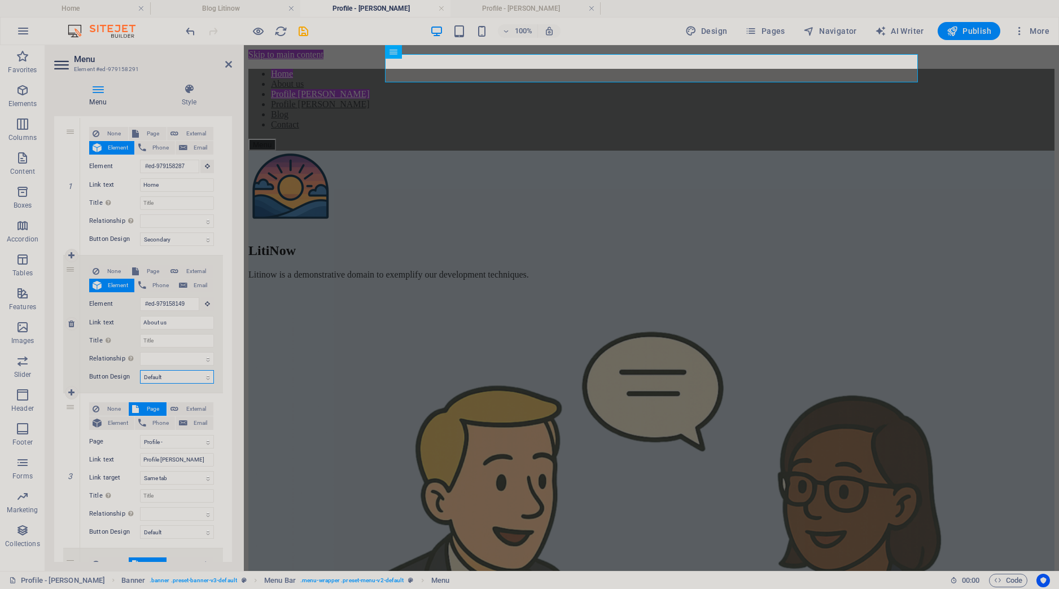
click option "Default" at bounding box center [0, 0] width 0 height 0
select select
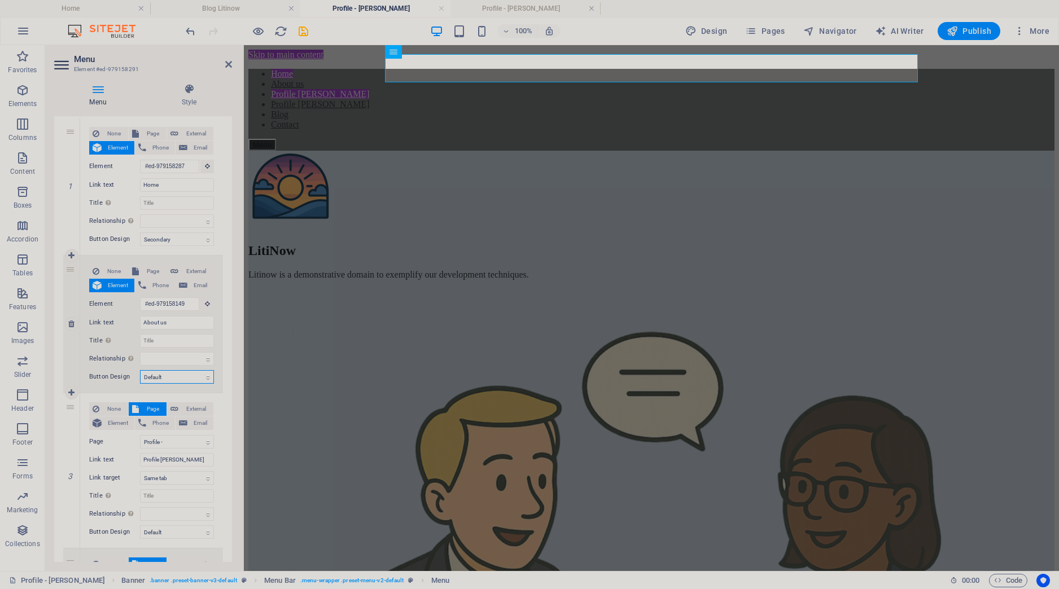
select select
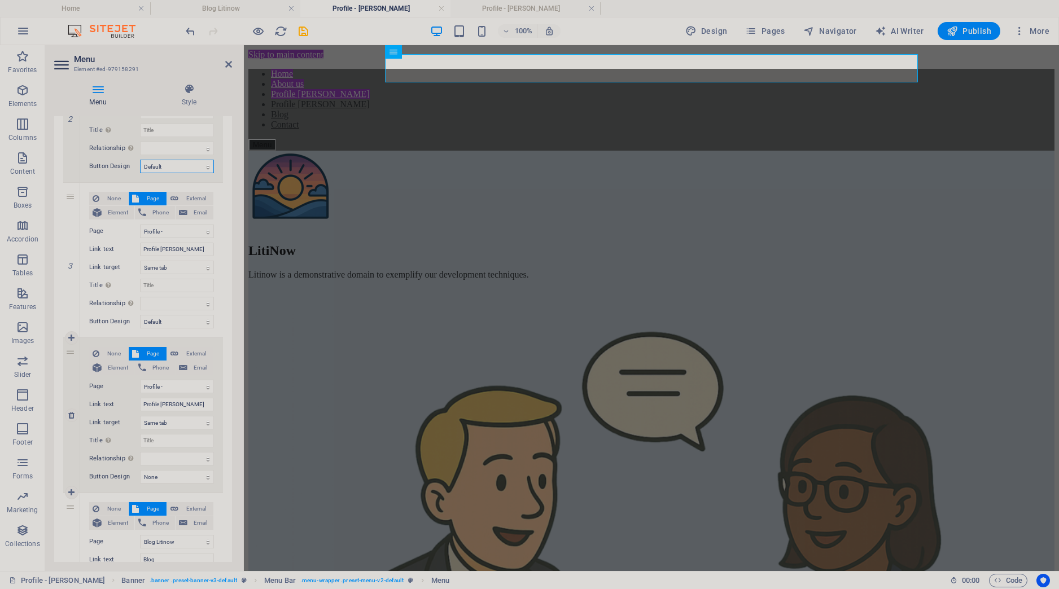
scroll to position [317, 0]
select select "default"
click option "Default" at bounding box center [0, 0] width 0 height 0
select select
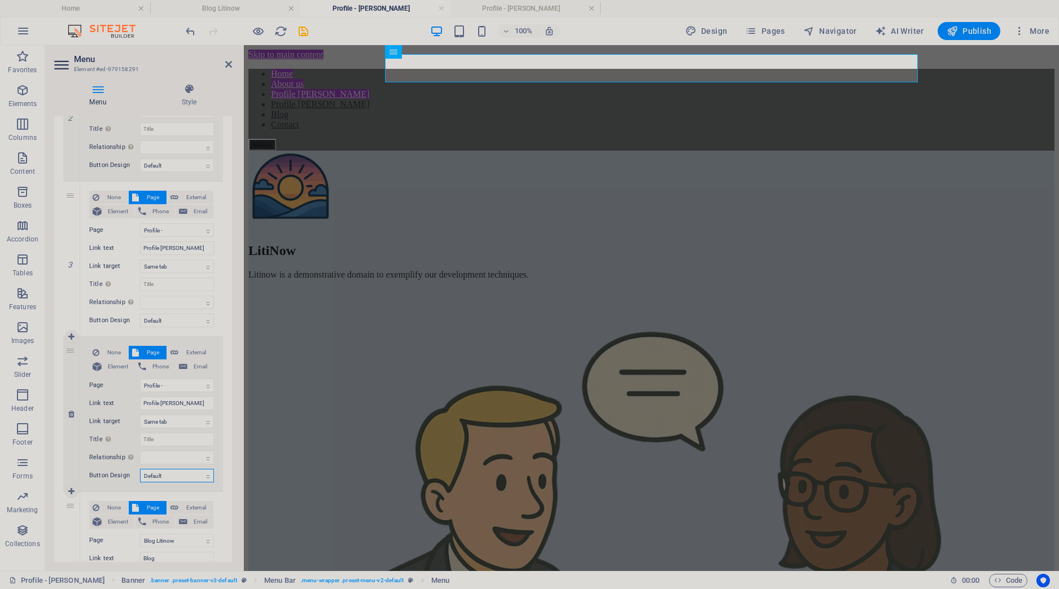
select select
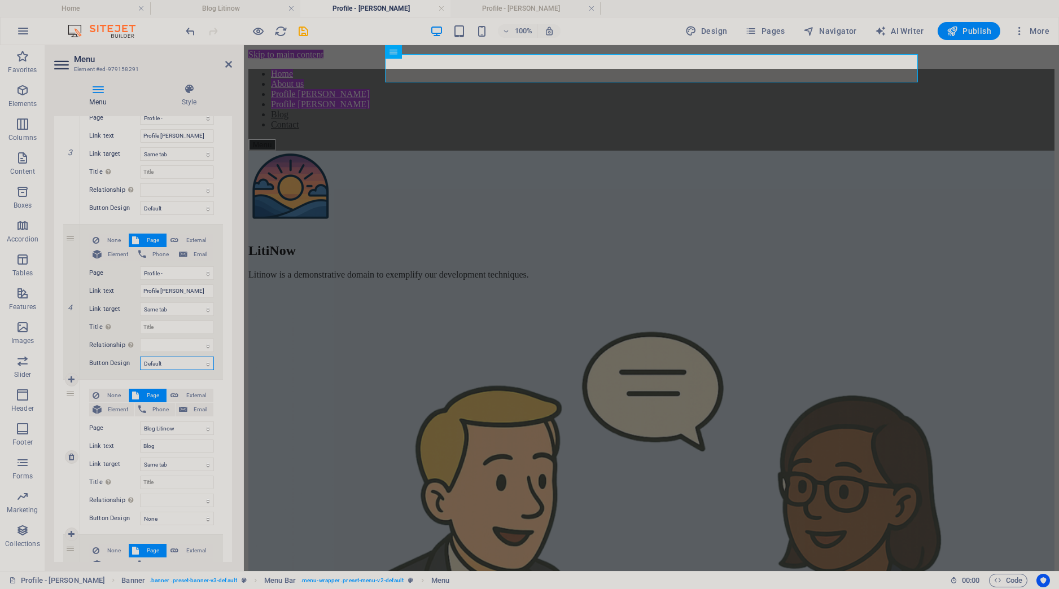
scroll to position [477, 0]
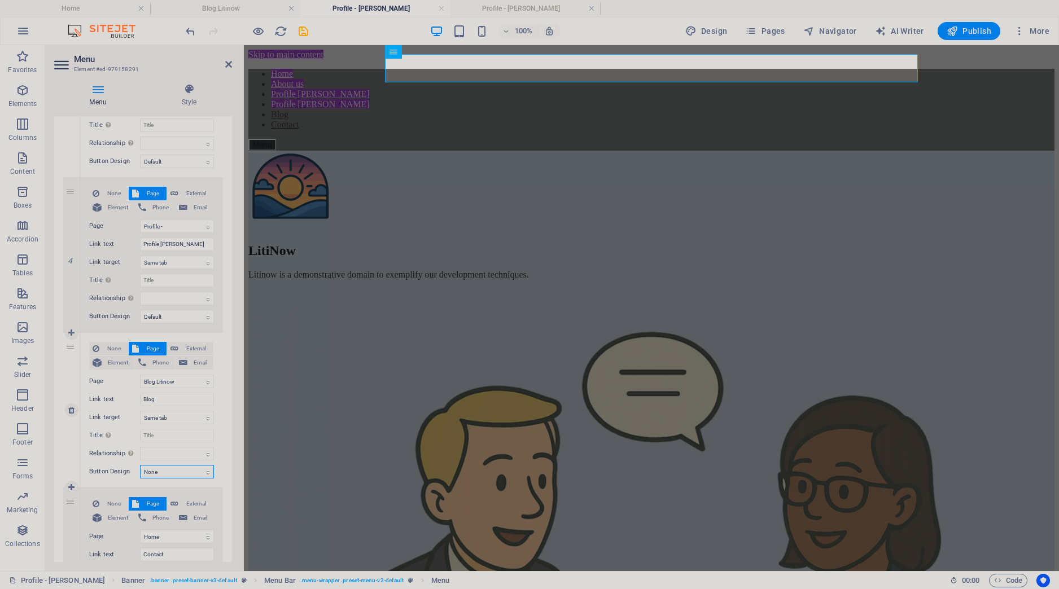
click at [140, 465] on select "None Default Primary Secondary" at bounding box center [177, 472] width 74 height 14
select select "primary"
click option "Primary" at bounding box center [0, 0] width 0 height 0
select select
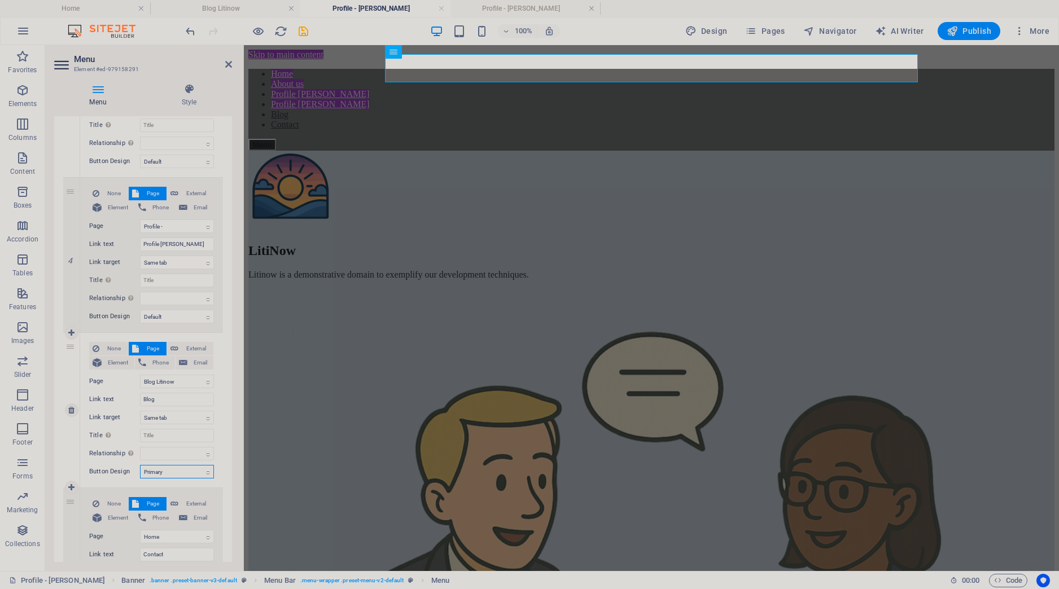
select select
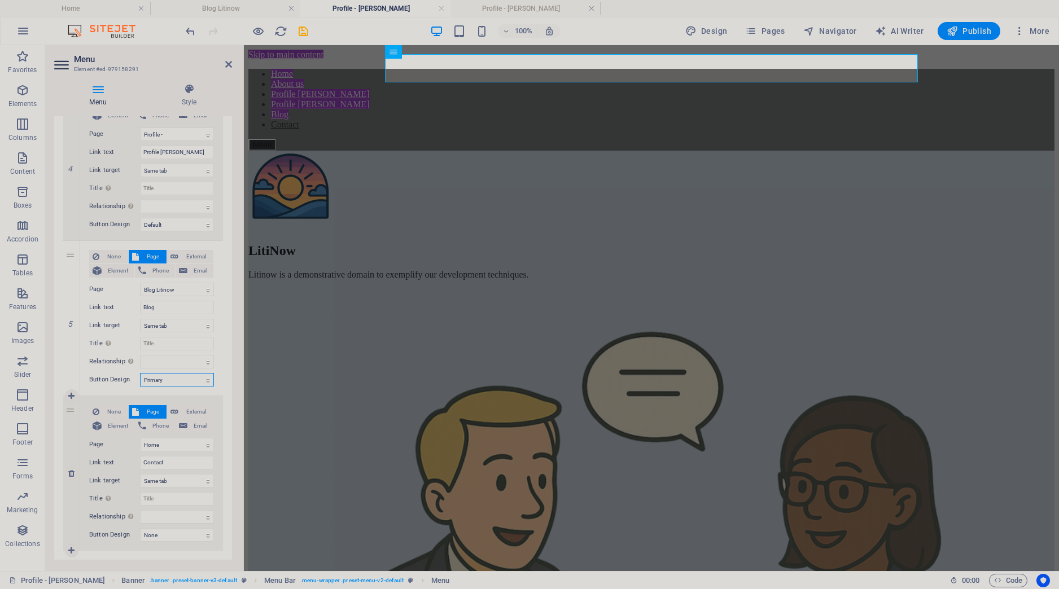
scroll to position [590, 0]
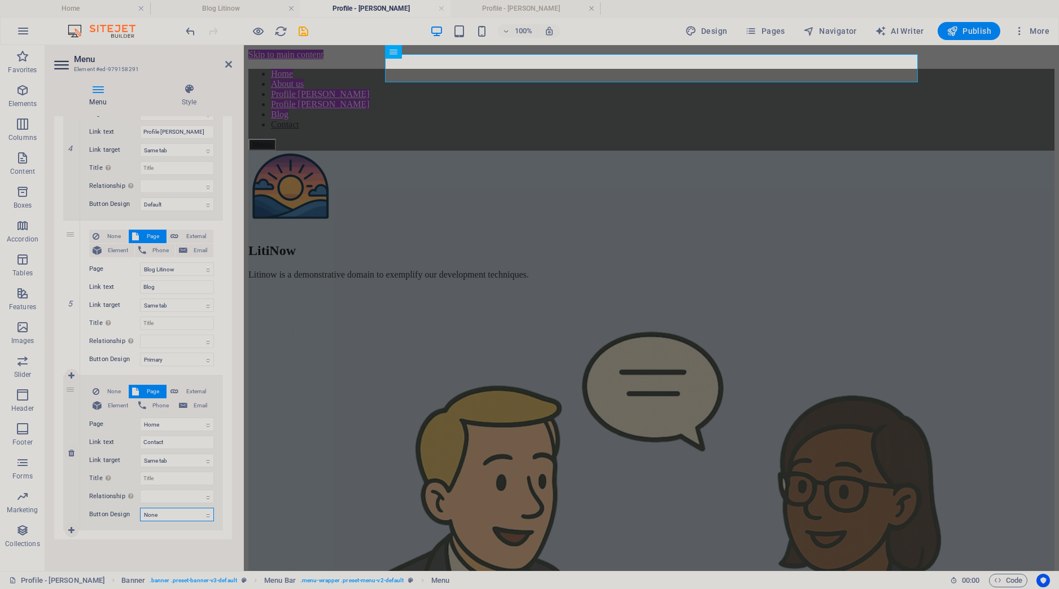
click at [140, 508] on select "None Default Primary Secondary" at bounding box center [177, 515] width 74 height 14
select select "default"
click option "Default" at bounding box center [0, 0] width 0 height 0
select select
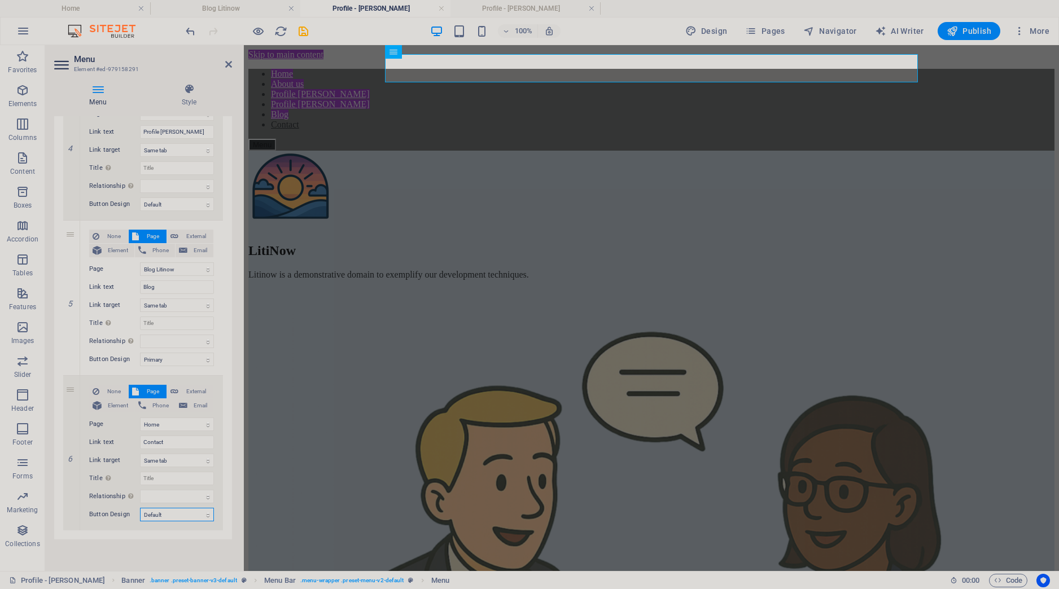
select select
click at [228, 61] on icon at bounding box center [228, 64] width 7 height 9
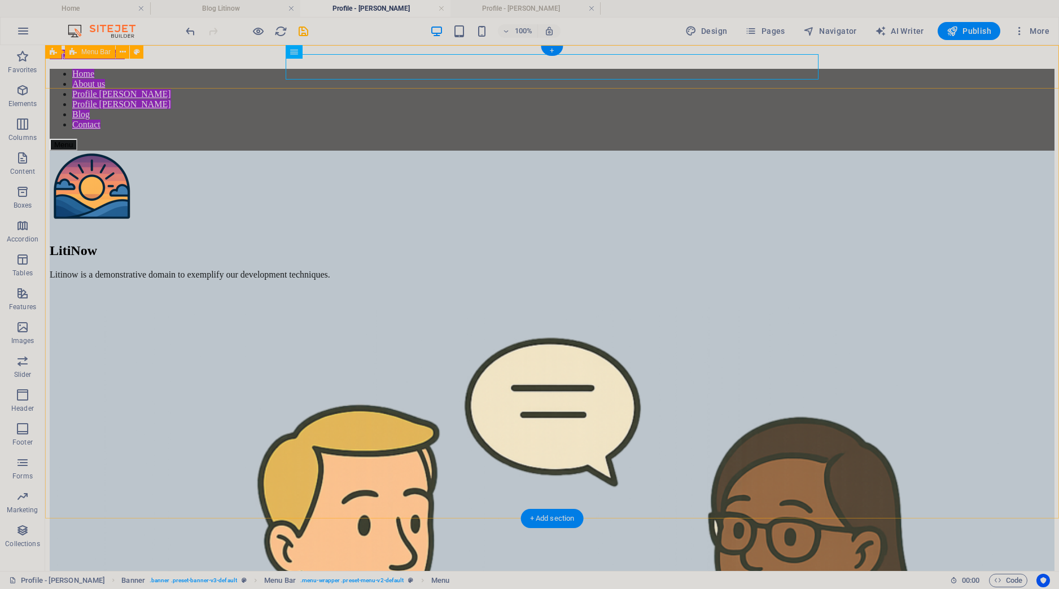
click at [248, 69] on div "Home About us Profile Mauricio Profile Renata Blog Contact Menu" at bounding box center [552, 110] width 1005 height 82
click at [352, 74] on nav "Home About us Profile Mauricio Profile Renata Blog Contact" at bounding box center [552, 99] width 1005 height 61
select select "secondary"
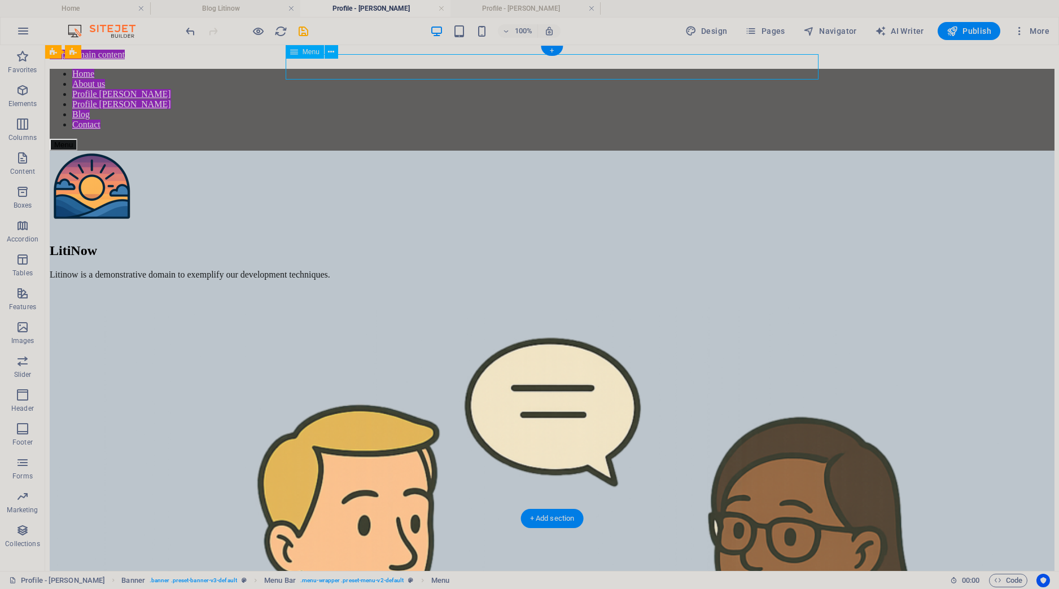
select select "default"
select select "1"
select select
select select "default"
select select "2"
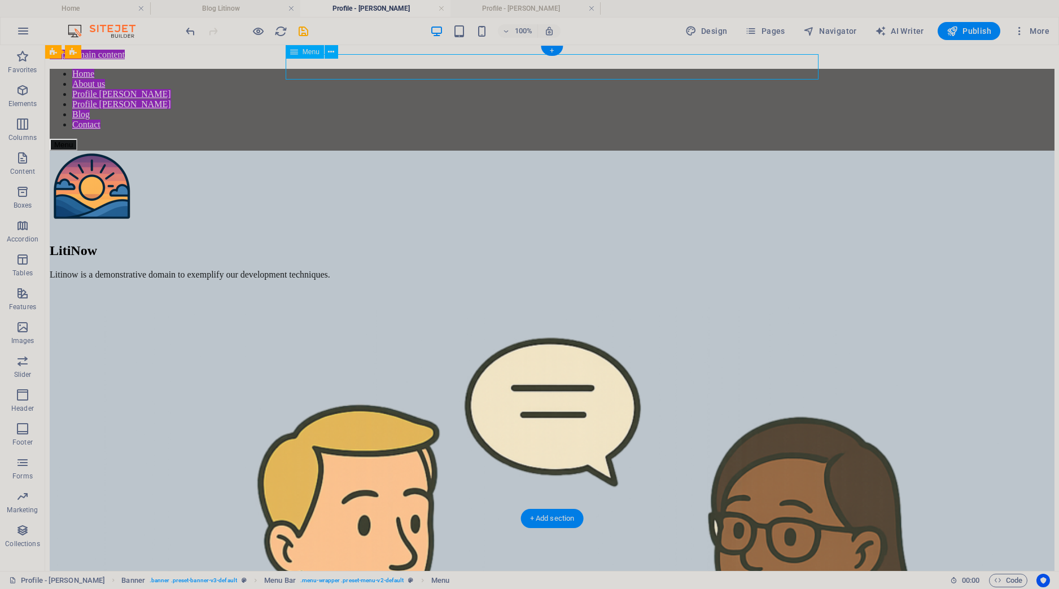
select select
select select "default"
select select "3"
select select
select select "primary"
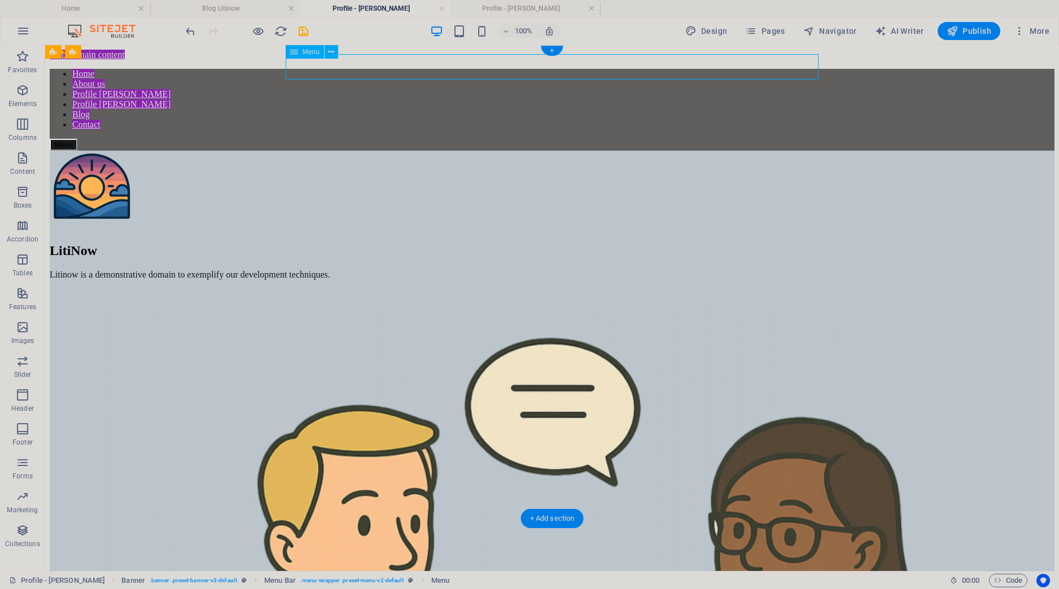
select select
select select "default"
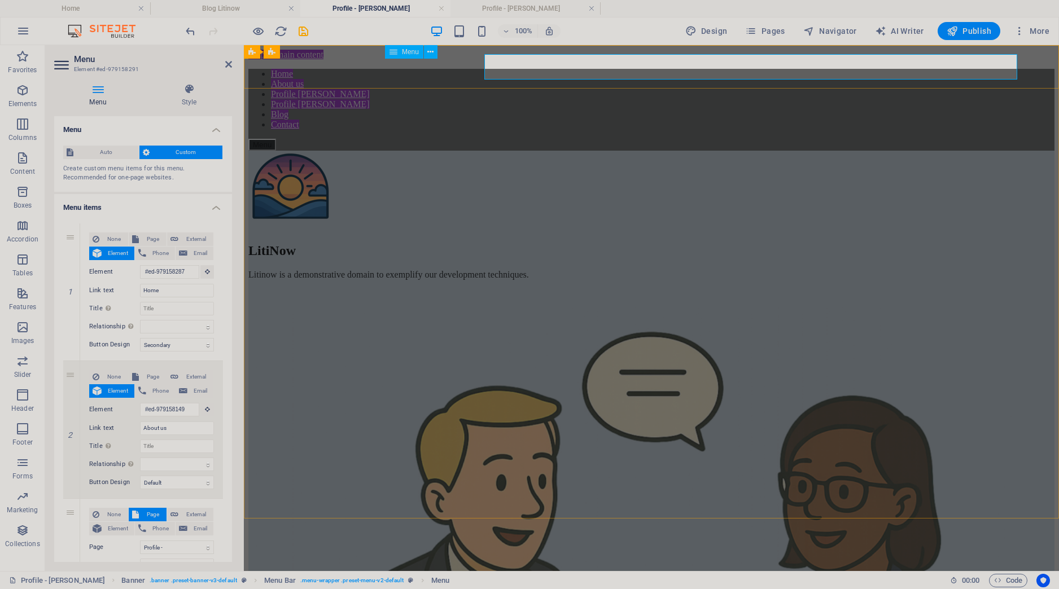
click at [387, 72] on nav "Home About us Profile Mauricio Profile Renata Blog Contact" at bounding box center [651, 99] width 806 height 61
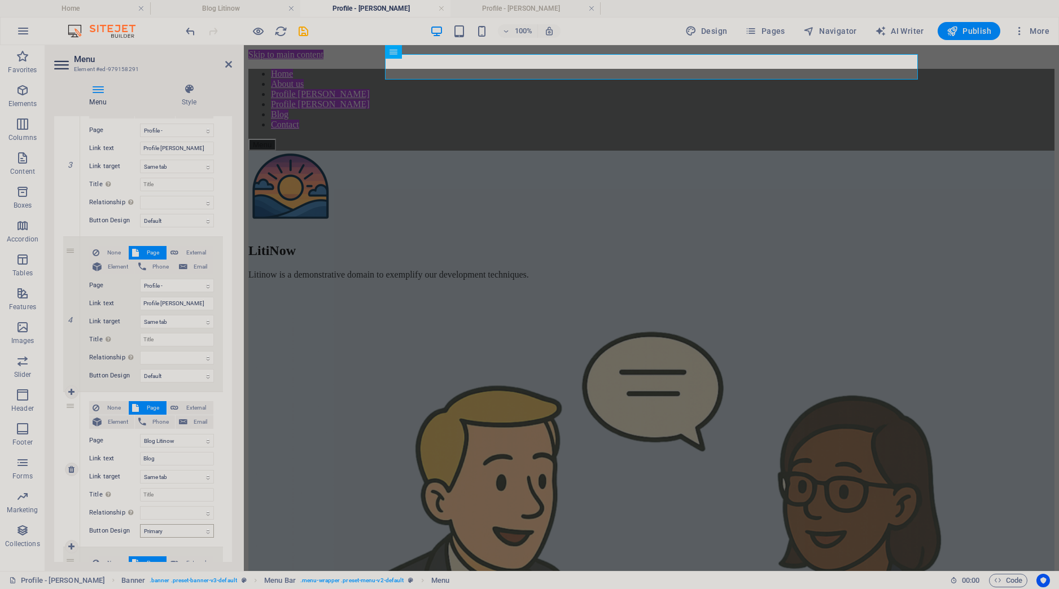
scroll to position [423, 0]
click at [140, 345] on select "alternate author bookmark external help license next nofollow noreferrer noopen…" at bounding box center [177, 352] width 74 height 14
click at [167, 346] on select "alternate author bookmark external help license next nofollow noreferrer noopen…" at bounding box center [177, 352] width 74 height 14
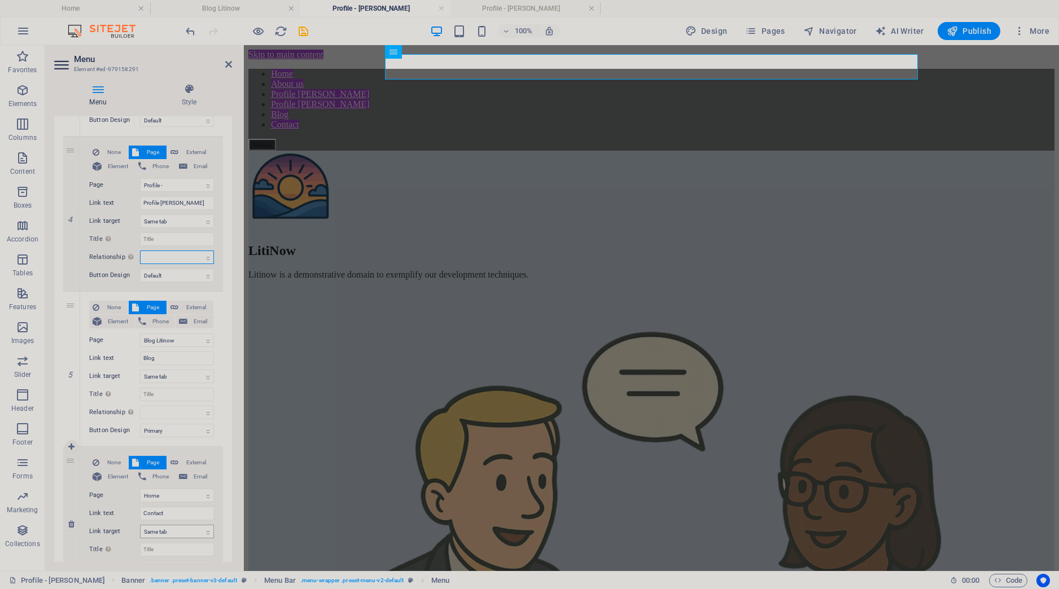
scroll to position [582, 0]
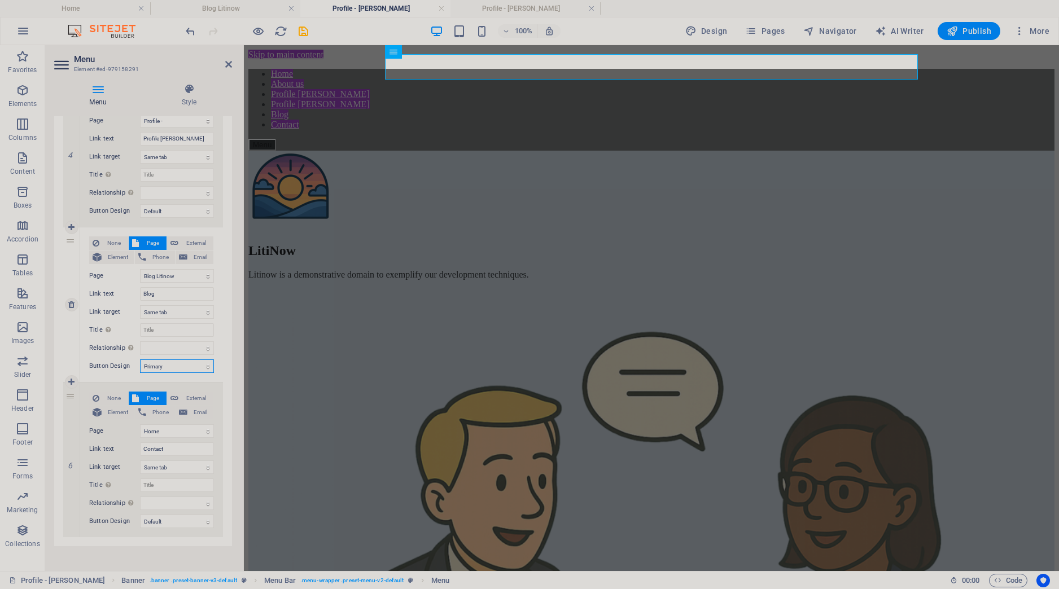
select select "default"
click option "Default" at bounding box center [0, 0] width 0 height 0
select select
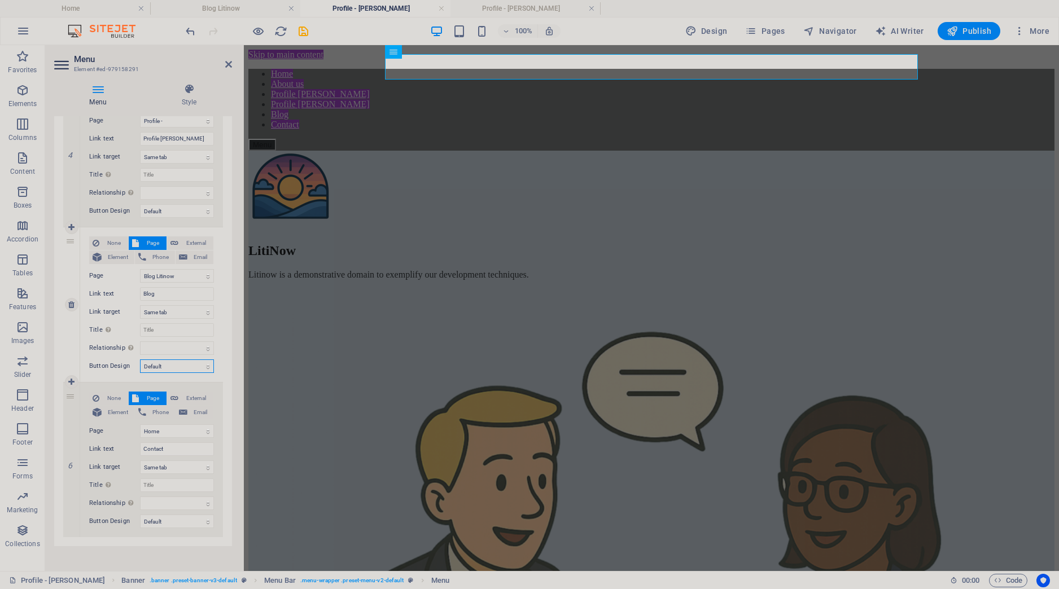
select select
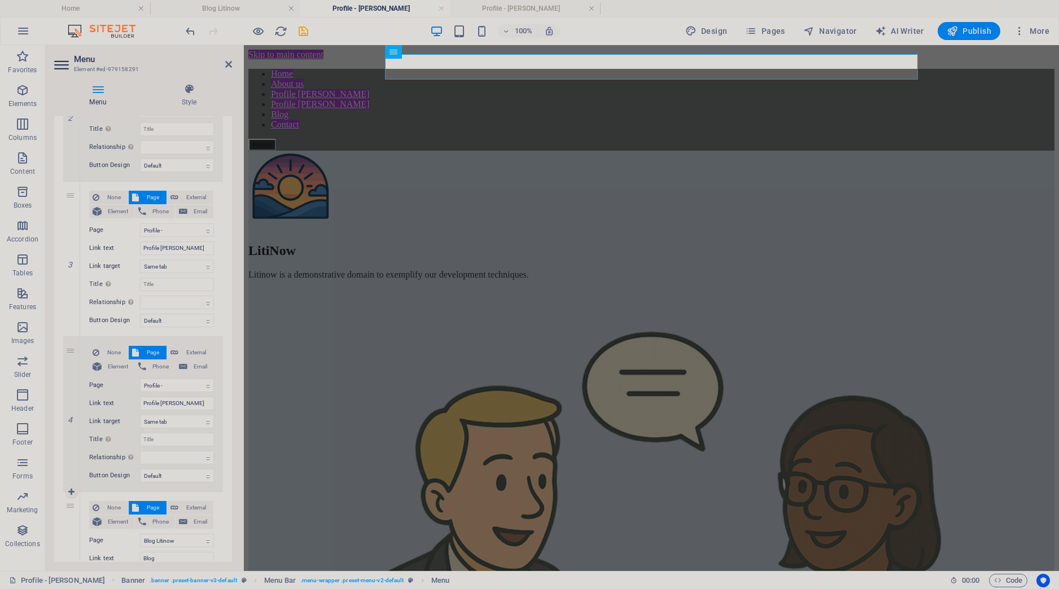
scroll to position [0, 0]
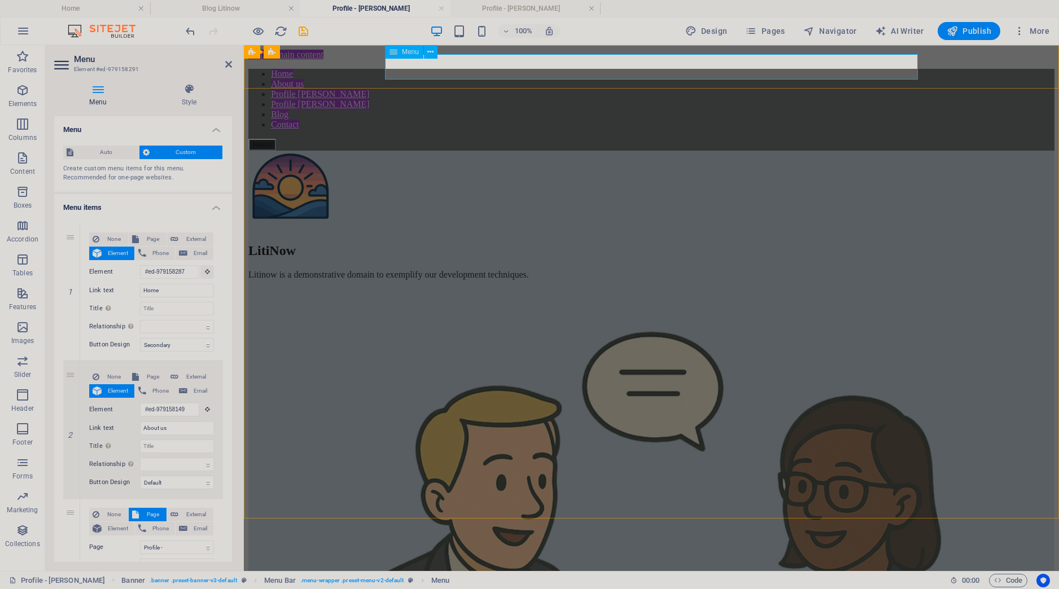
click at [449, 71] on nav "Home About us Profile Mauricio Profile Renata Blog Contact" at bounding box center [651, 99] width 806 height 61
click at [140, 476] on select "None Default Primary Secondary" at bounding box center [177, 483] width 74 height 14
select select
click option "None" at bounding box center [0, 0] width 0 height 0
select select
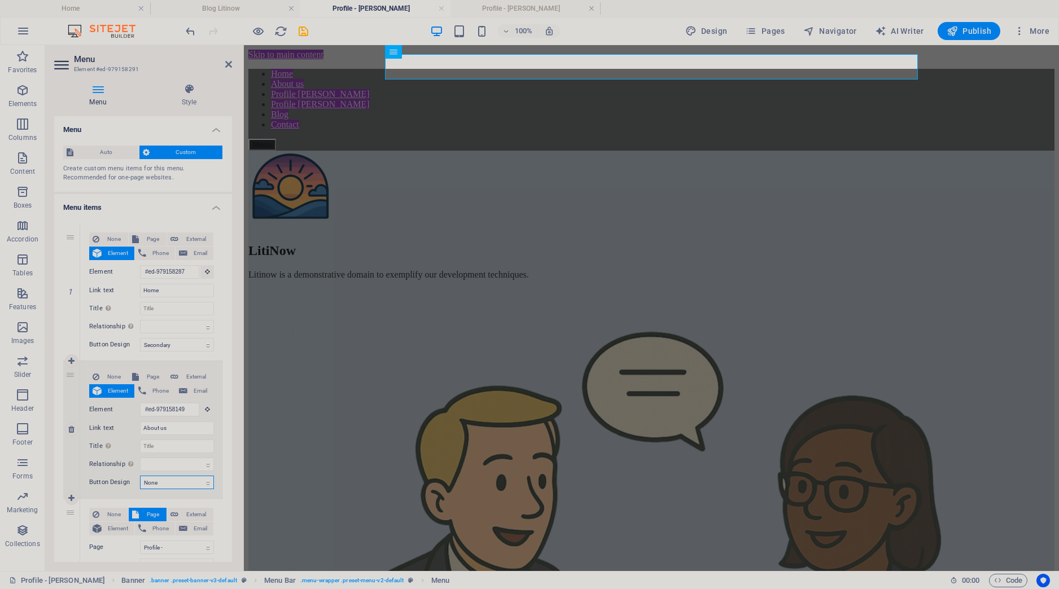
select select
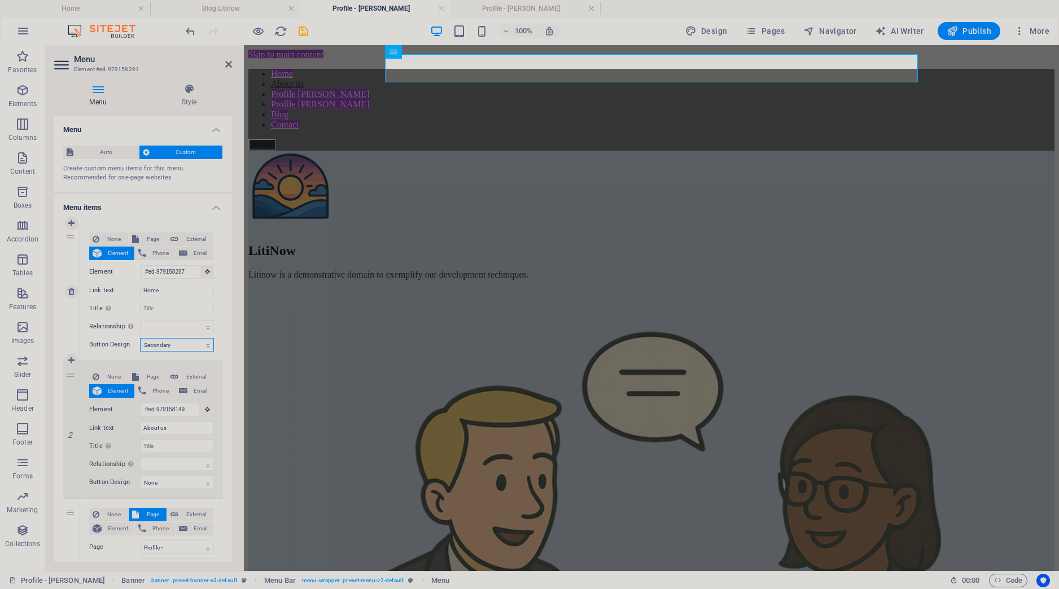
click at [140, 338] on select "None Default Primary Secondary" at bounding box center [177, 345] width 74 height 14
select select
click option "None" at bounding box center [0, 0] width 0 height 0
select select
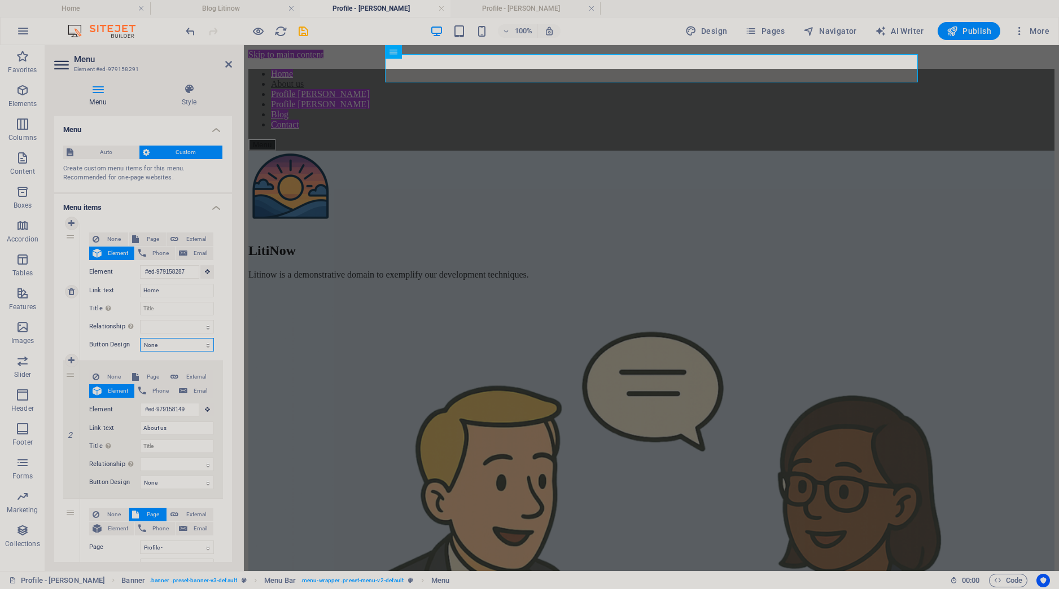
select select
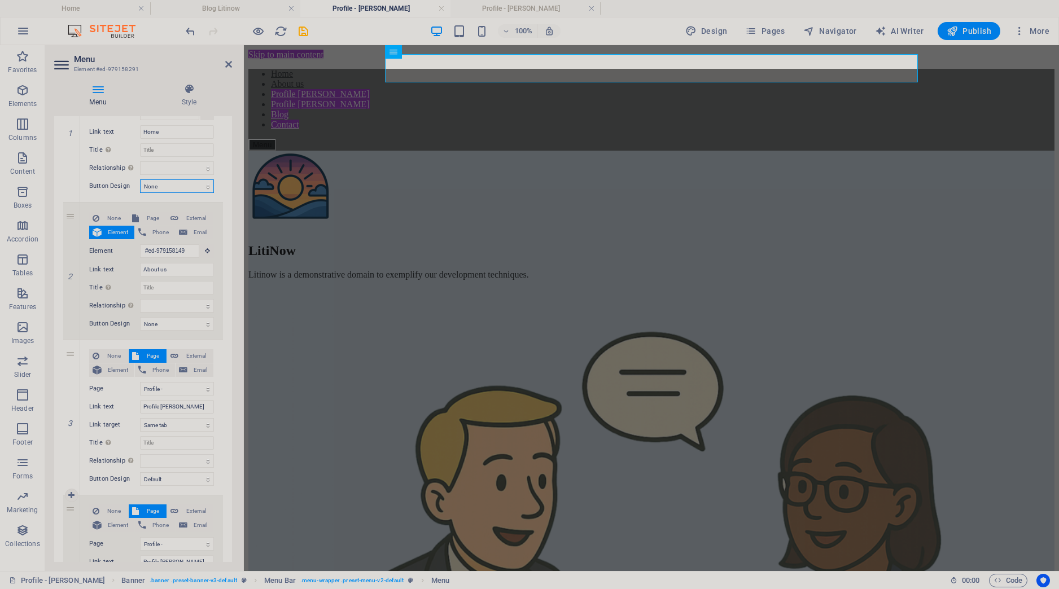
scroll to position [265, 0]
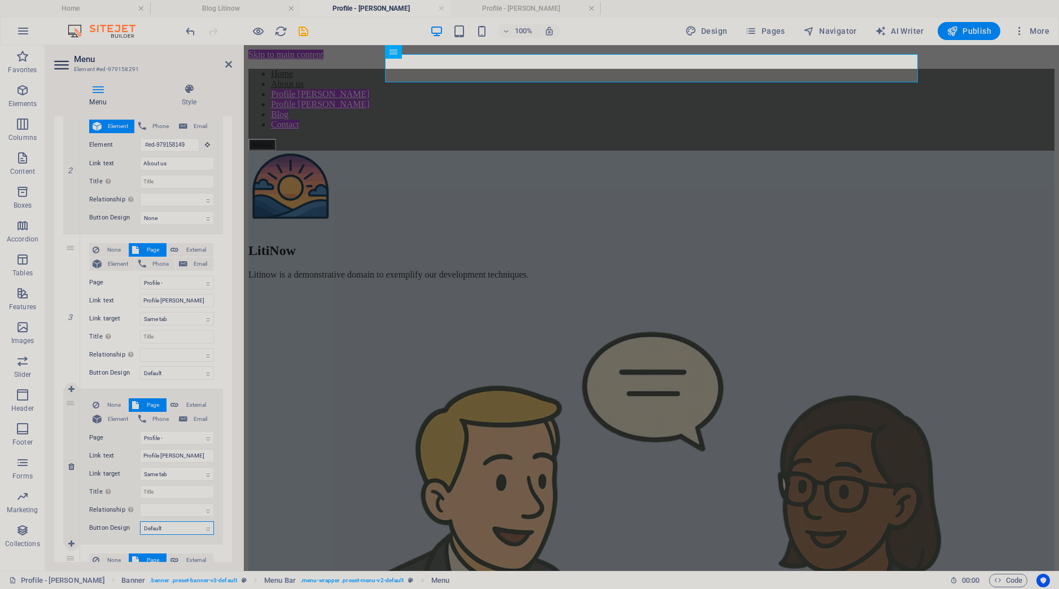
click at [140, 522] on select "None Default Primary Secondary" at bounding box center [177, 529] width 74 height 14
select select
click option "None" at bounding box center [0, 0] width 0 height 0
select select
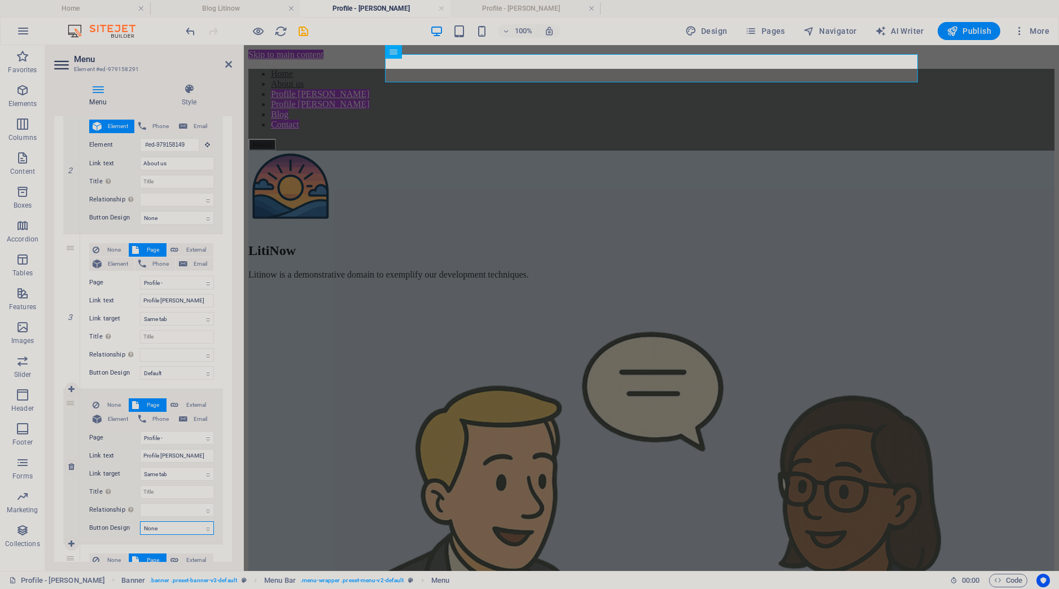
select select
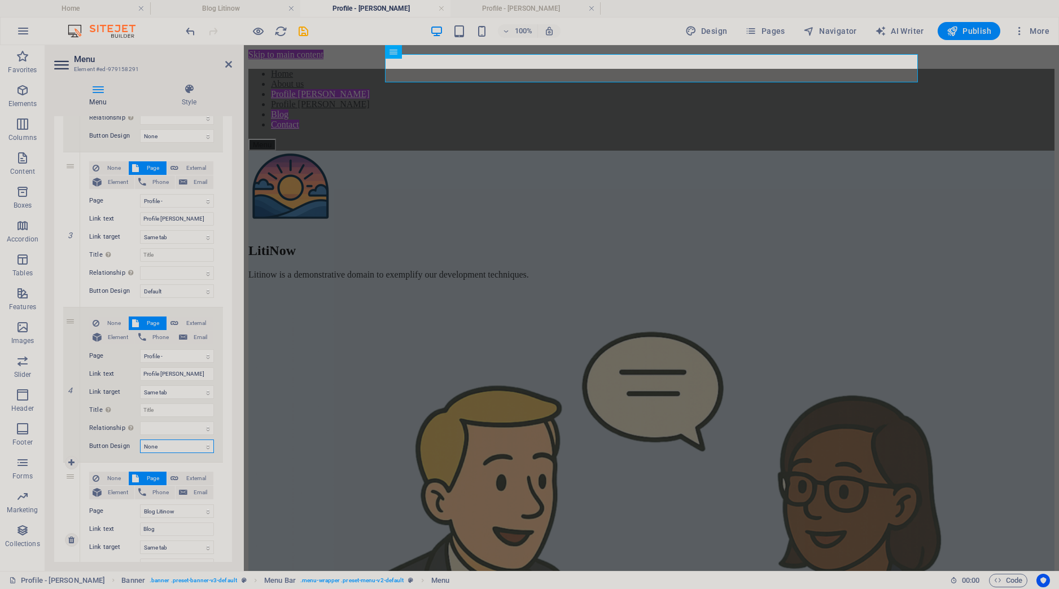
scroll to position [423, 0]
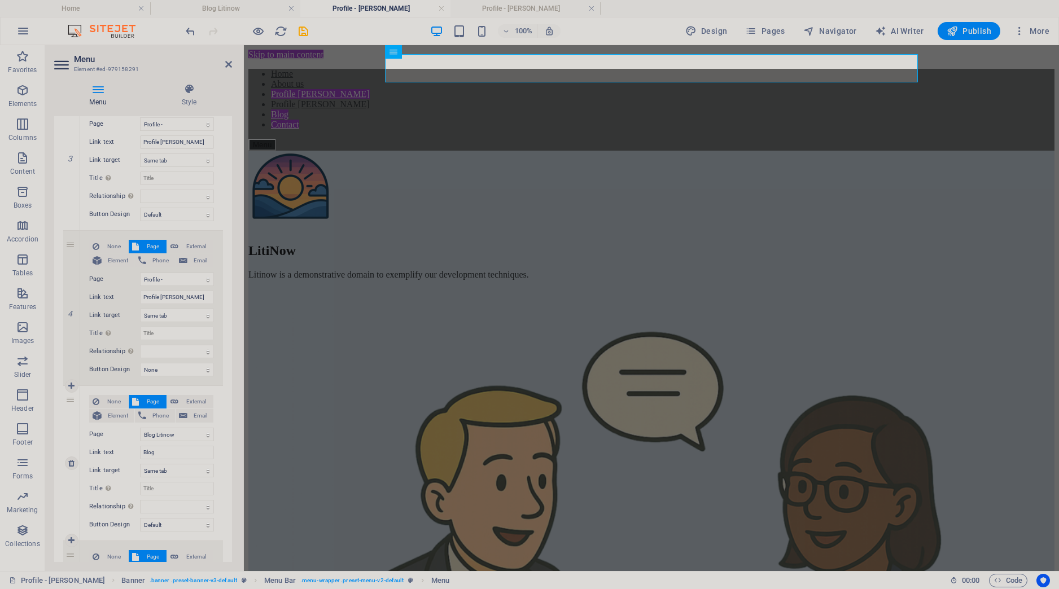
click at [177, 534] on div "None Page External Element Phone Email Page Home Profile - Mauricio Profile - R…" at bounding box center [151, 463] width 143 height 155
click at [140, 518] on select "None Default Primary Secondary" at bounding box center [177, 525] width 74 height 14
select select
click option "None" at bounding box center [0, 0] width 0 height 0
select select
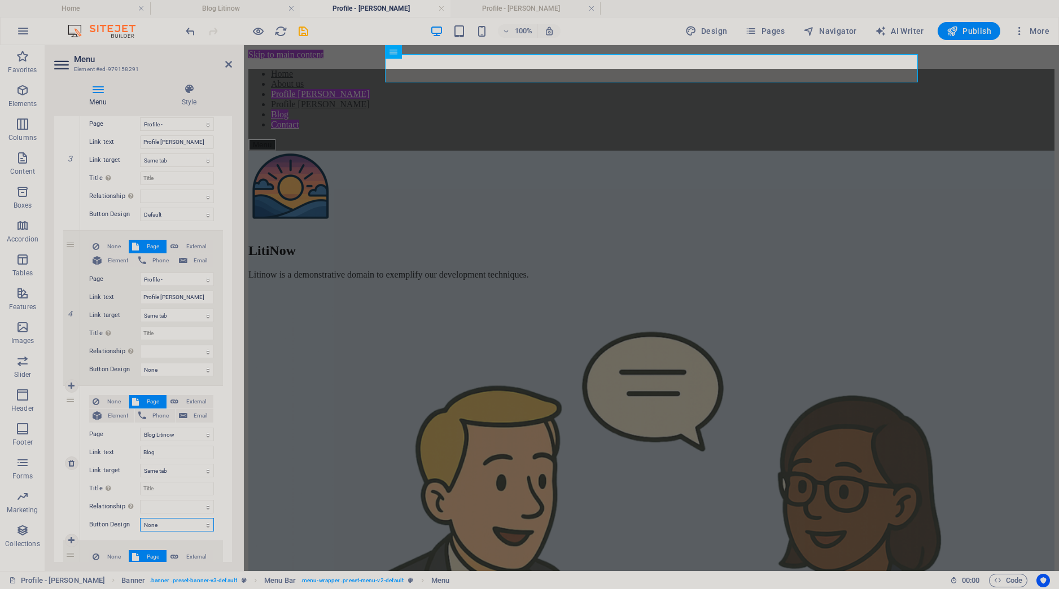
select select
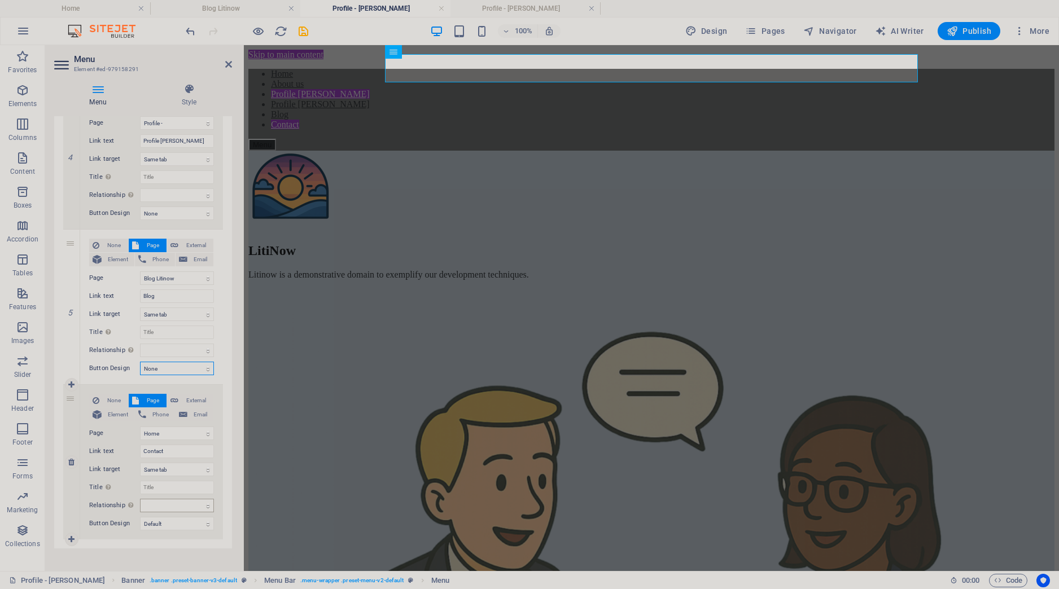
scroll to position [590, 0]
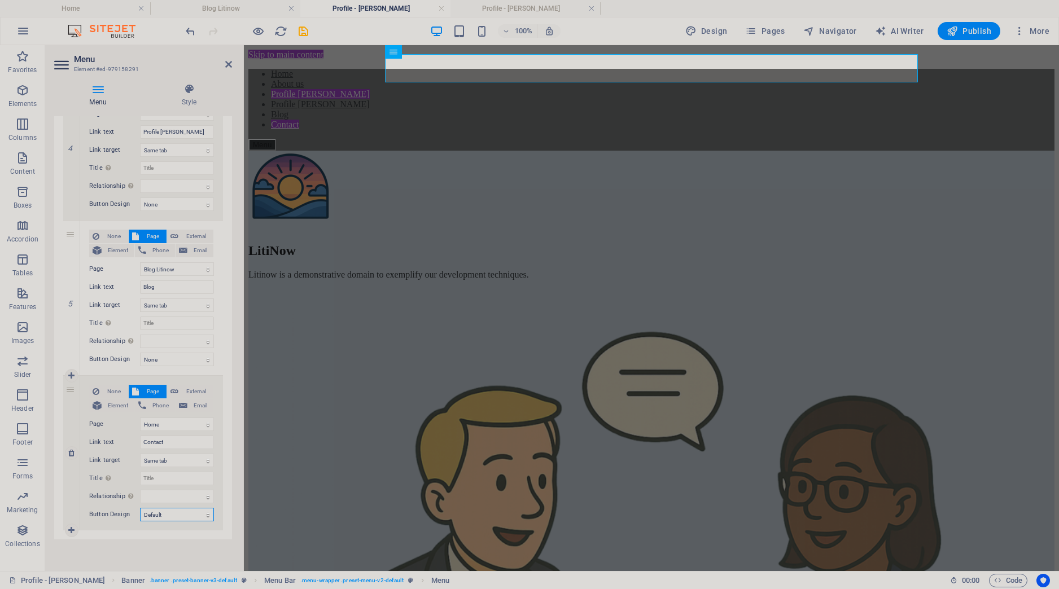
click at [140, 508] on select "None Default Primary Secondary" at bounding box center [177, 515] width 74 height 14
select select
click option "None" at bounding box center [0, 0] width 0 height 0
select select
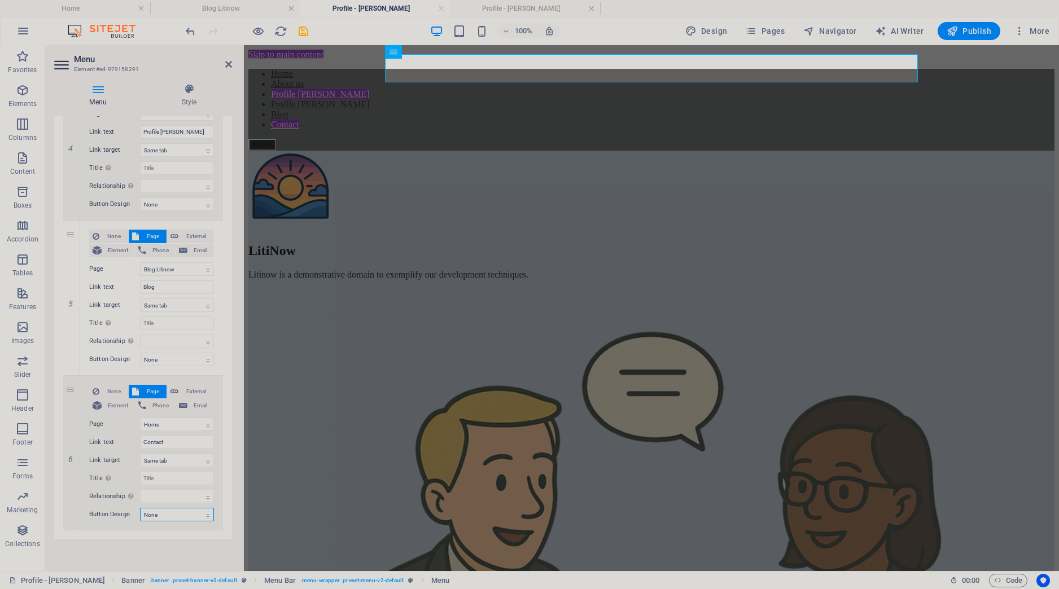
select select
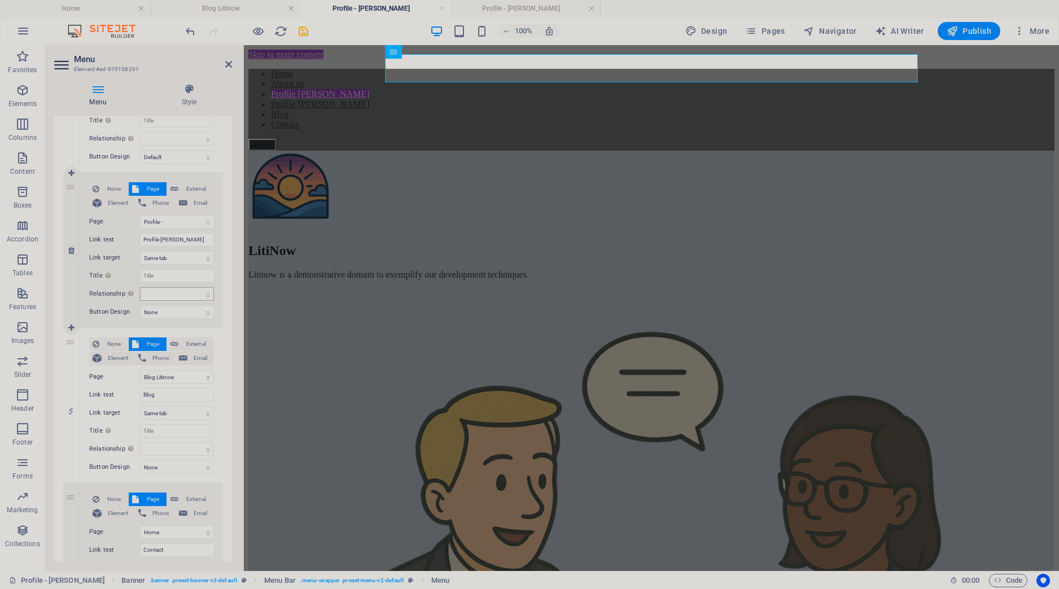
scroll to position [431, 0]
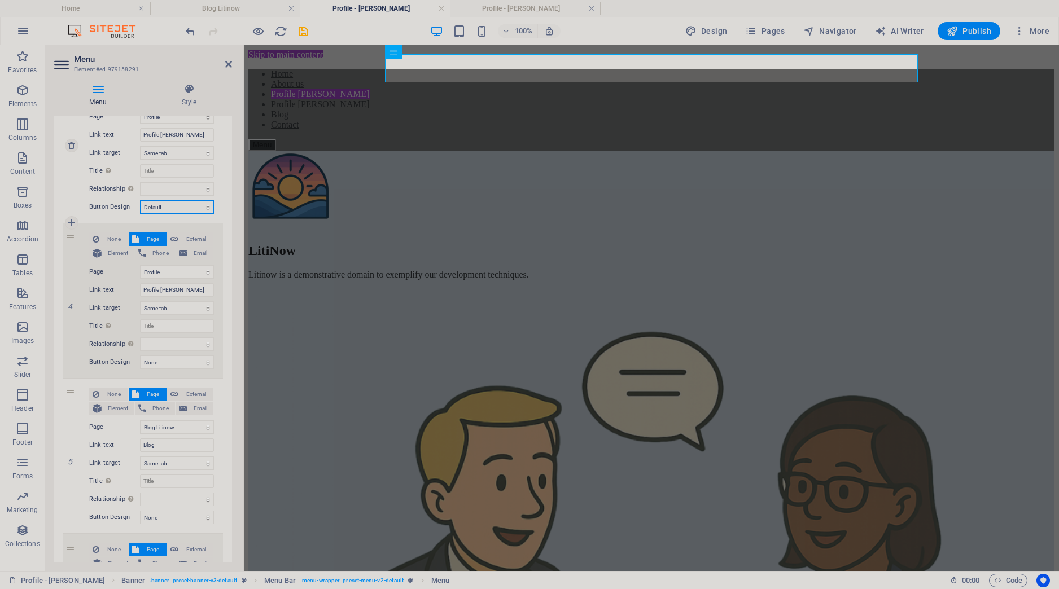
click at [140, 200] on select "None Default Primary Secondary" at bounding box center [177, 207] width 74 height 14
select select
click option "None" at bounding box center [0, 0] width 0 height 0
select select
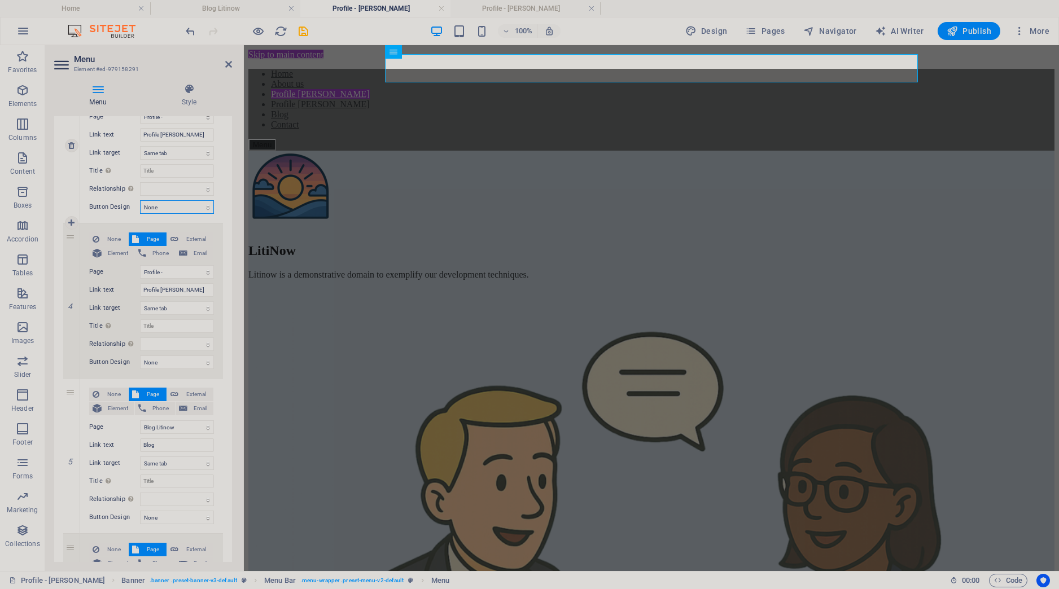
select select
click at [226, 65] on icon at bounding box center [228, 64] width 7 height 9
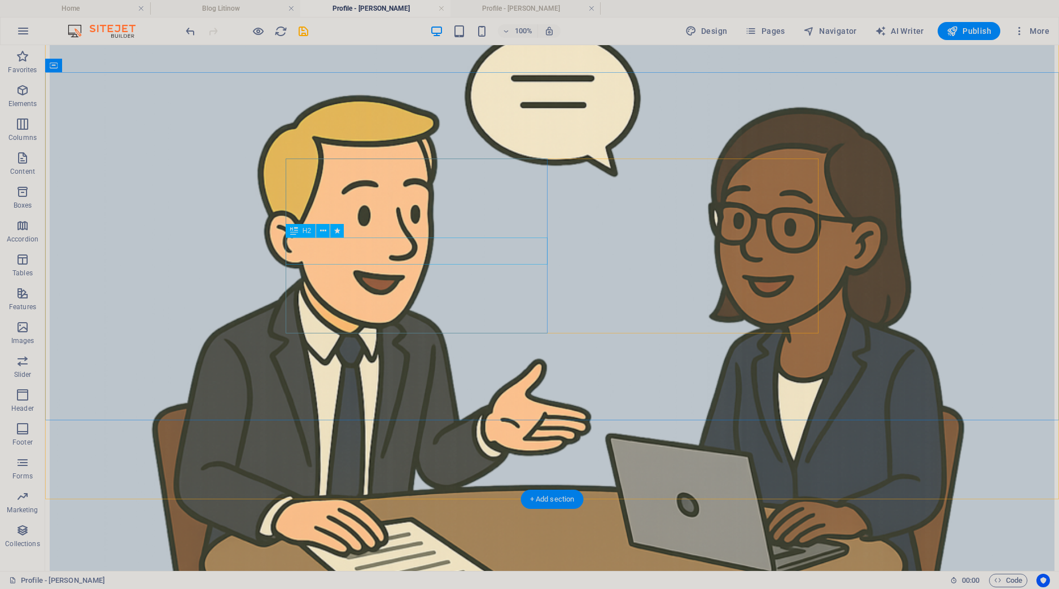
scroll to position [0, 0]
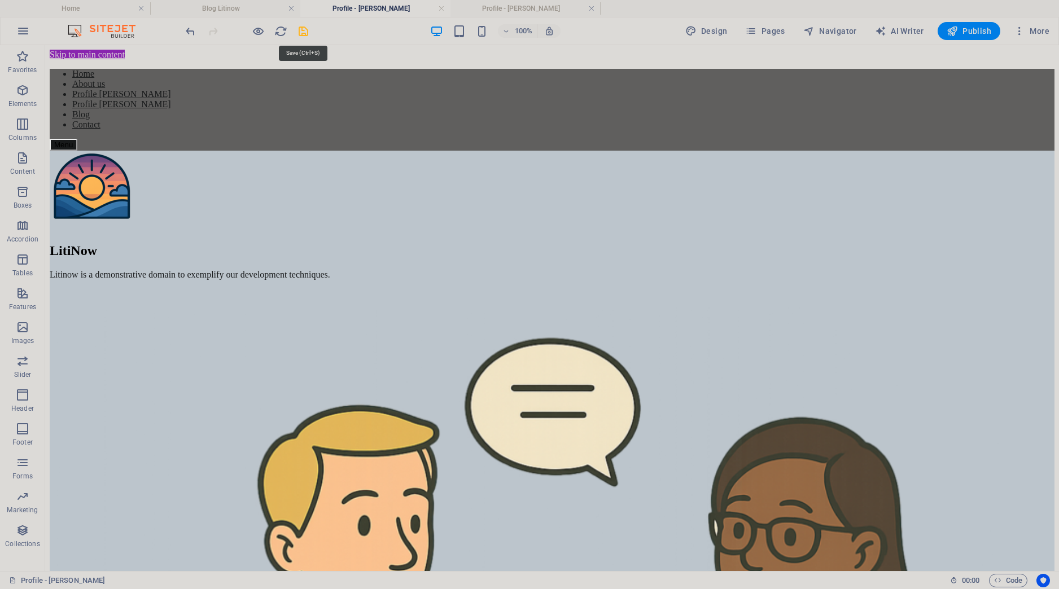
click at [301, 29] on icon "save" at bounding box center [303, 31] width 13 height 13
click at [256, 8] on h4 "Blog Litinow" at bounding box center [225, 8] width 150 height 12
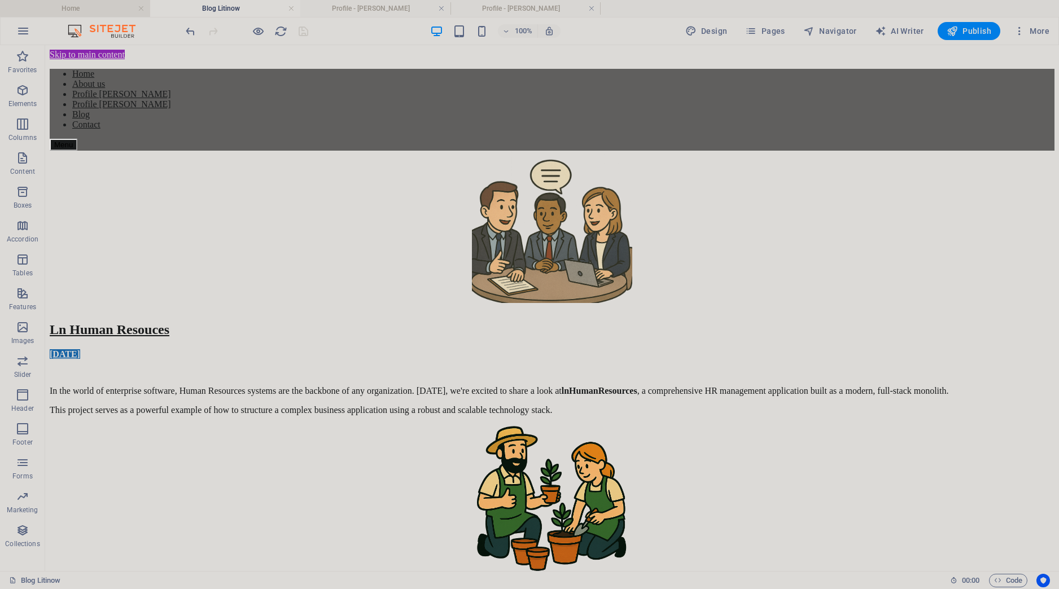
click at [107, 5] on h4 "Home" at bounding box center [75, 8] width 150 height 12
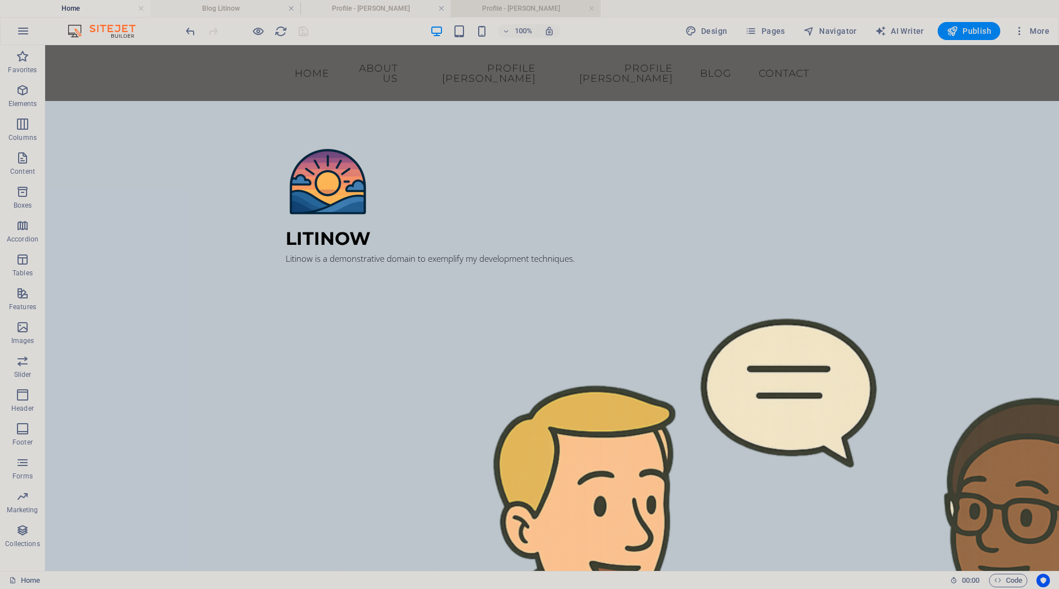
drag, startPoint x: 532, startPoint y: 10, endPoint x: 517, endPoint y: 12, distance: 14.9
click at [533, 9] on h4 "Profile - [PERSON_NAME]" at bounding box center [526, 8] width 150 height 12
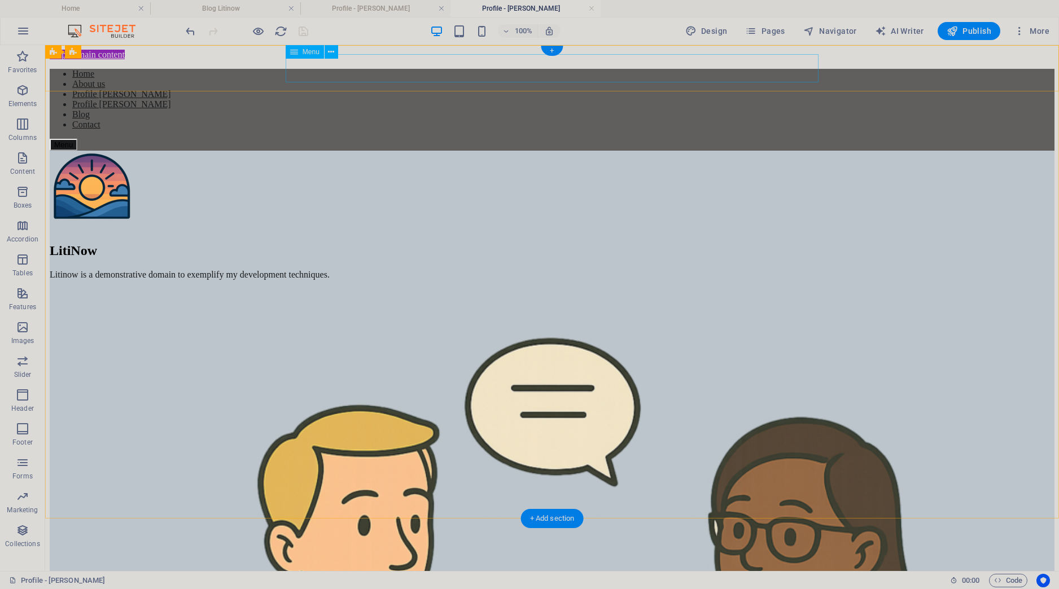
click at [377, 69] on nav "Home About us Profile Mauricio Profile Renata Blog Contact" at bounding box center [552, 99] width 1005 height 61
click at [391, 11] on h4 "Profile - [PERSON_NAME]" at bounding box center [375, 8] width 150 height 12
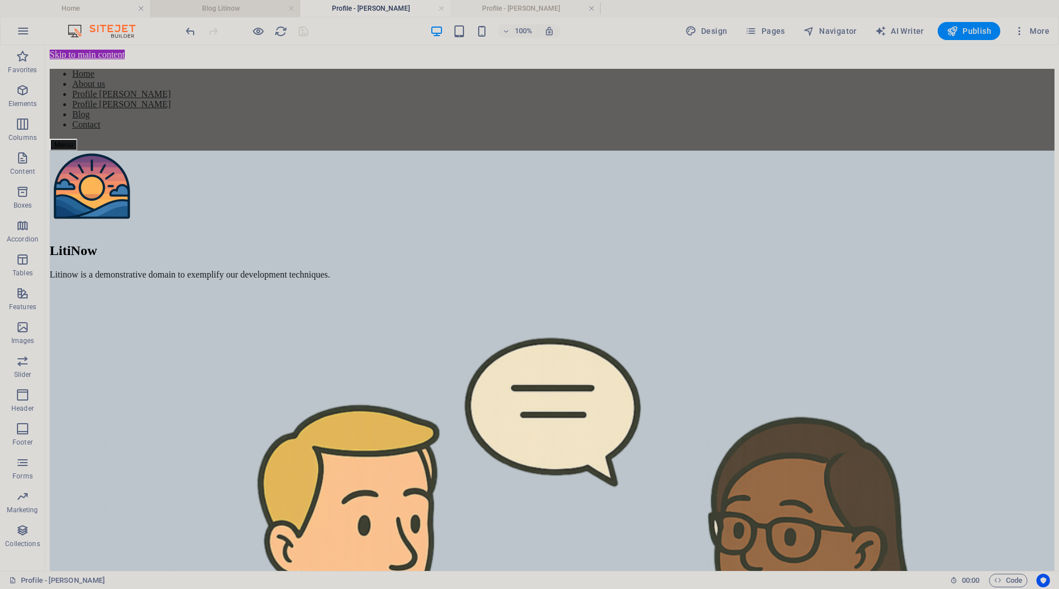
click at [238, 10] on h4 "Blog Litinow" at bounding box center [225, 8] width 150 height 12
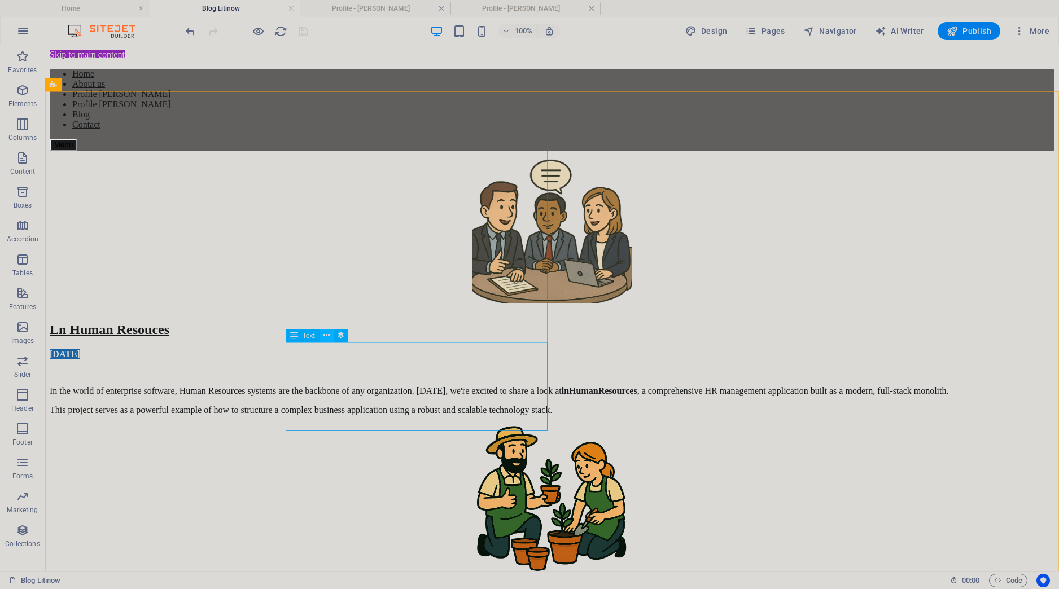
click at [325, 338] on icon at bounding box center [327, 336] width 6 height 12
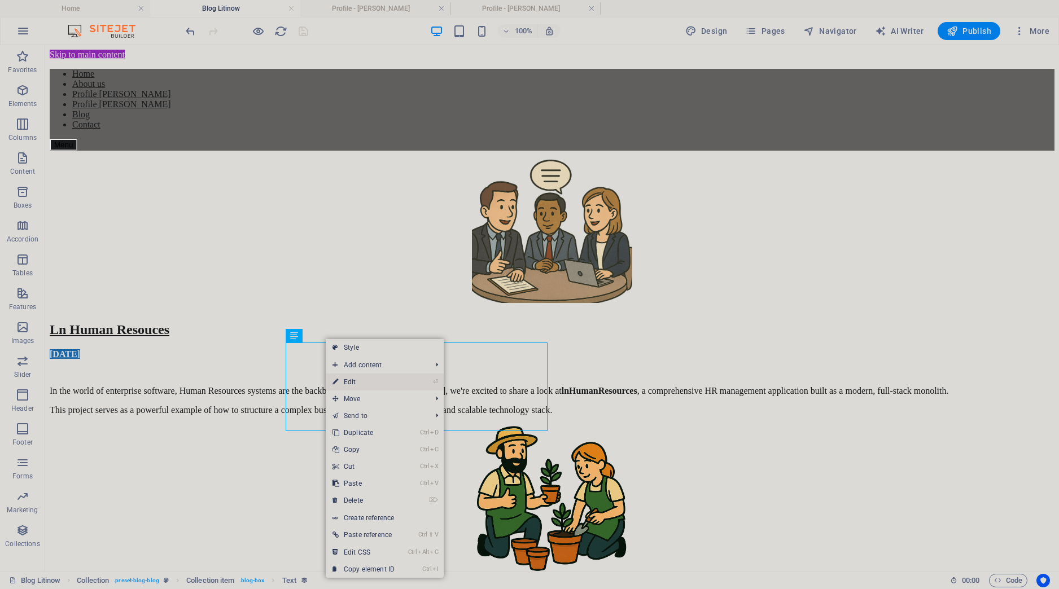
click at [362, 380] on link "⏎ Edit" at bounding box center [364, 382] width 76 height 17
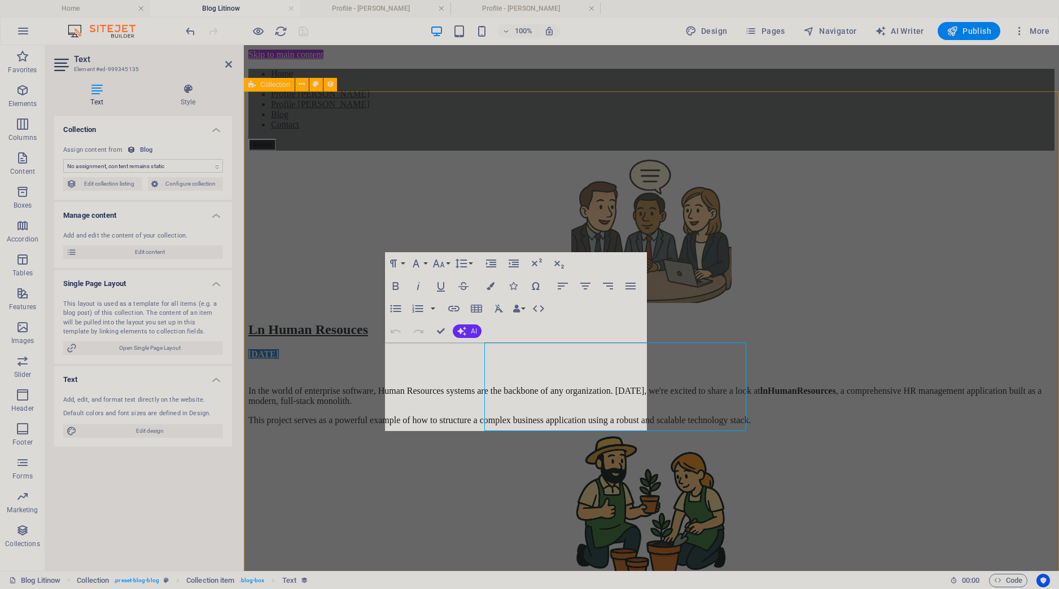
select select "description"
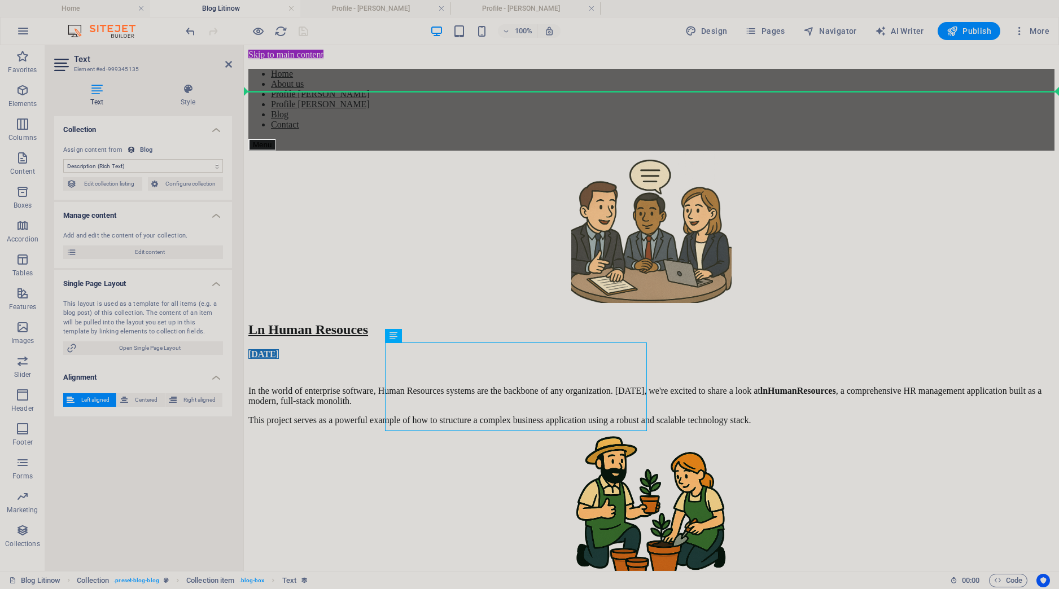
drag, startPoint x: 415, startPoint y: 425, endPoint x: 366, endPoint y: 387, distance: 61.6
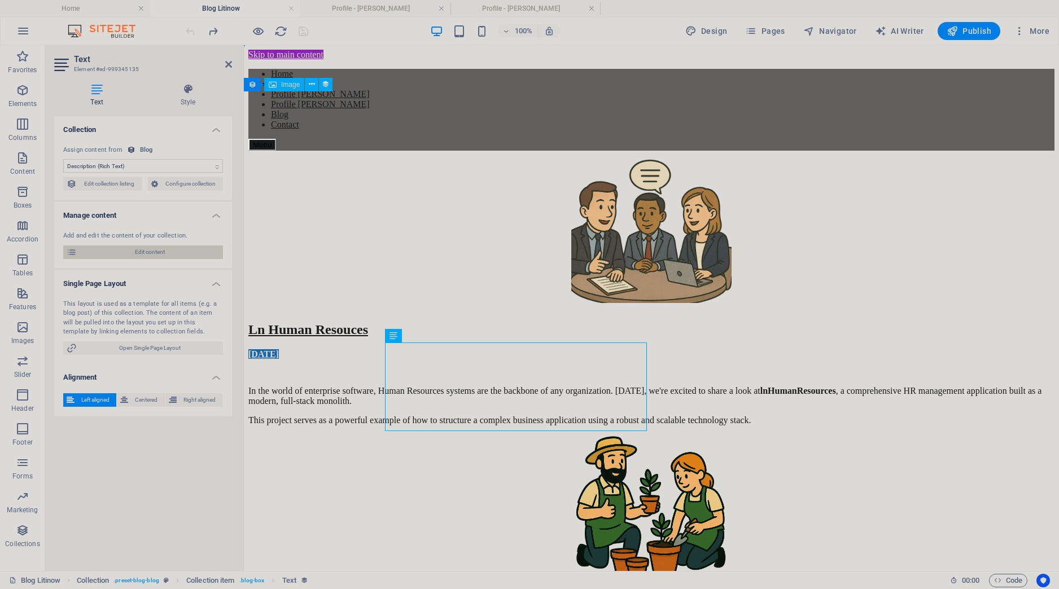
click at [173, 257] on span "Edit content" at bounding box center [149, 253] width 139 height 14
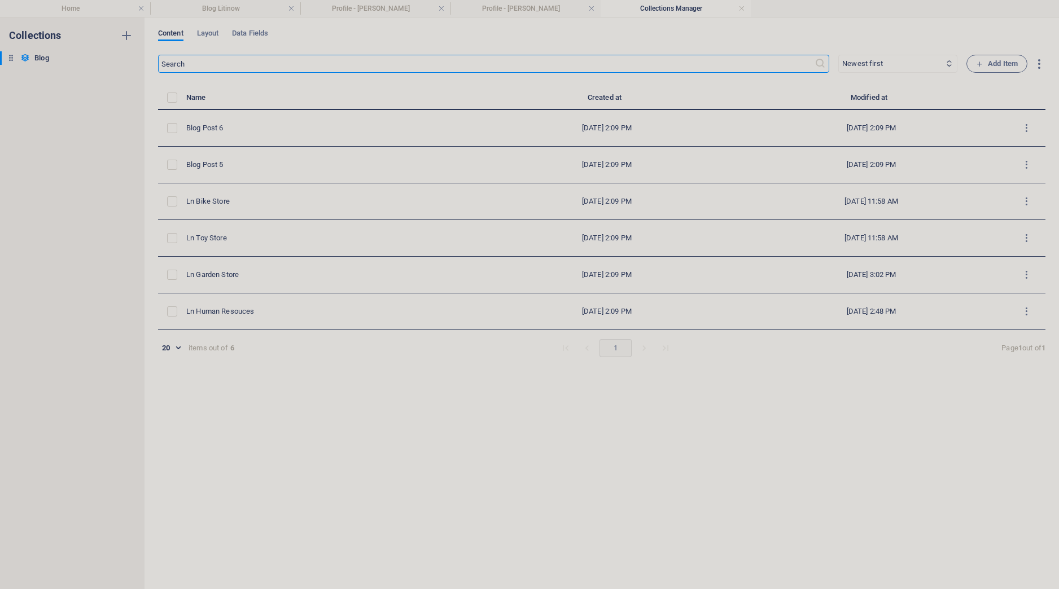
select select "Category 1"
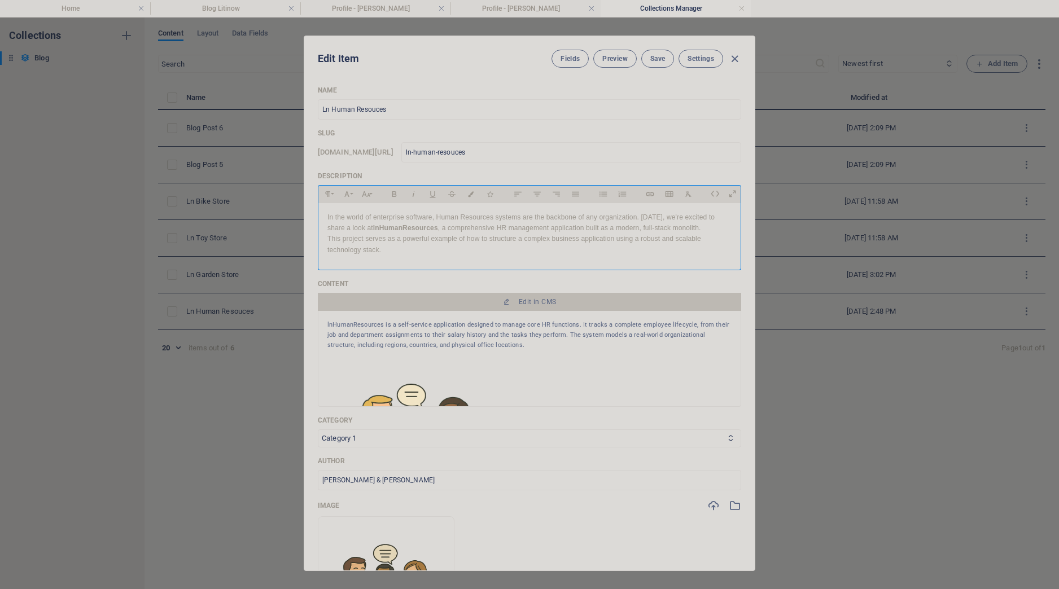
click at [408, 255] on p "This project serves as a powerful example of how to structure a complex busines…" at bounding box center [529, 244] width 404 height 21
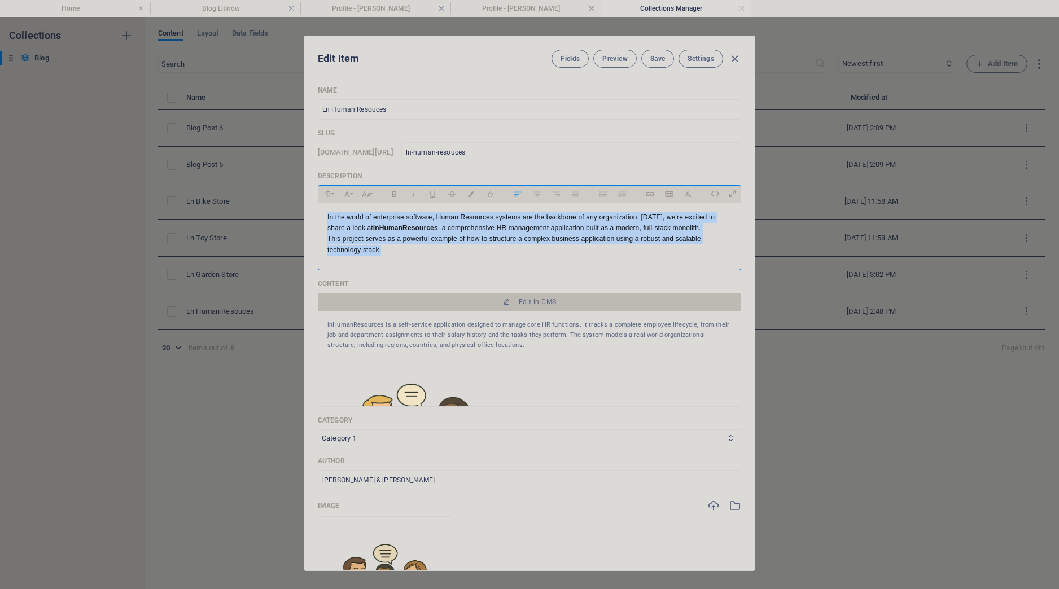
drag, startPoint x: 393, startPoint y: 250, endPoint x: 324, endPoint y: 214, distance: 78.3
click at [324, 214] on div "In the world of enterprise software, Human Resources systems are the backbone o…" at bounding box center [529, 234] width 422 height 62
click at [577, 194] on icon "button" at bounding box center [576, 194] width 10 height 14
click at [657, 60] on span "Save" at bounding box center [657, 58] width 15 height 9
click at [734, 60] on icon "button" at bounding box center [734, 59] width 13 height 13
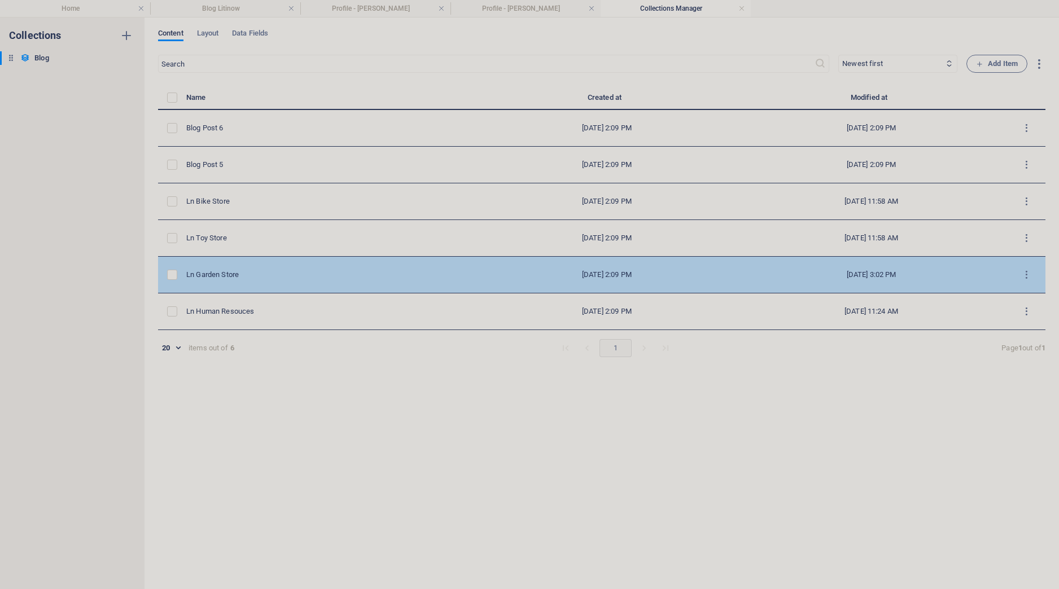
click at [286, 282] on td "Ln Garden Store" at bounding box center [332, 275] width 292 height 37
click at [225, 281] on td "Ln Garden Store" at bounding box center [332, 275] width 292 height 37
select select "Category 1"
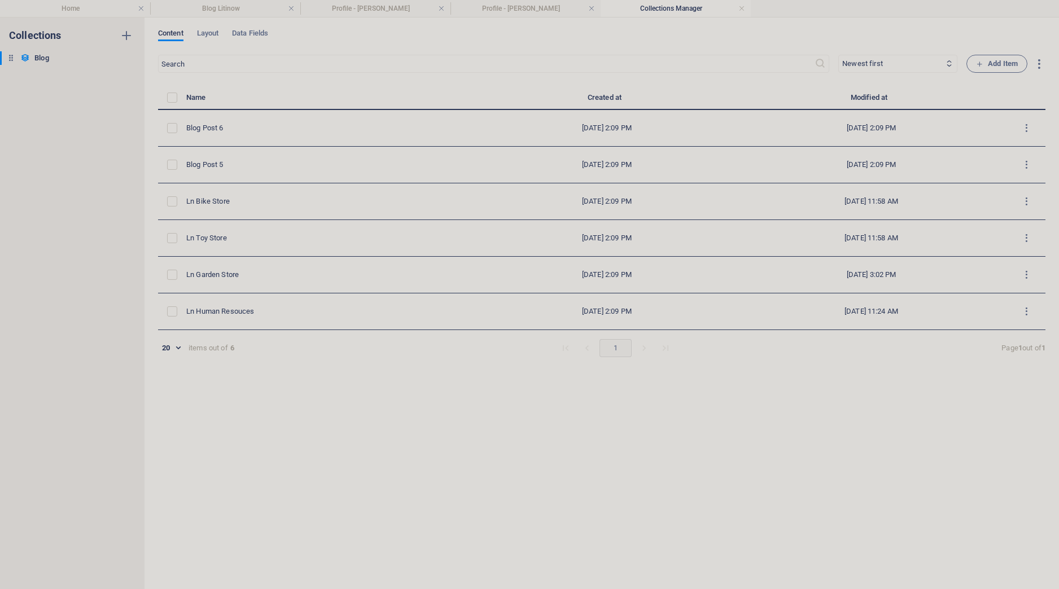
type input "2025-10-03"
type input "ln-garden-store"
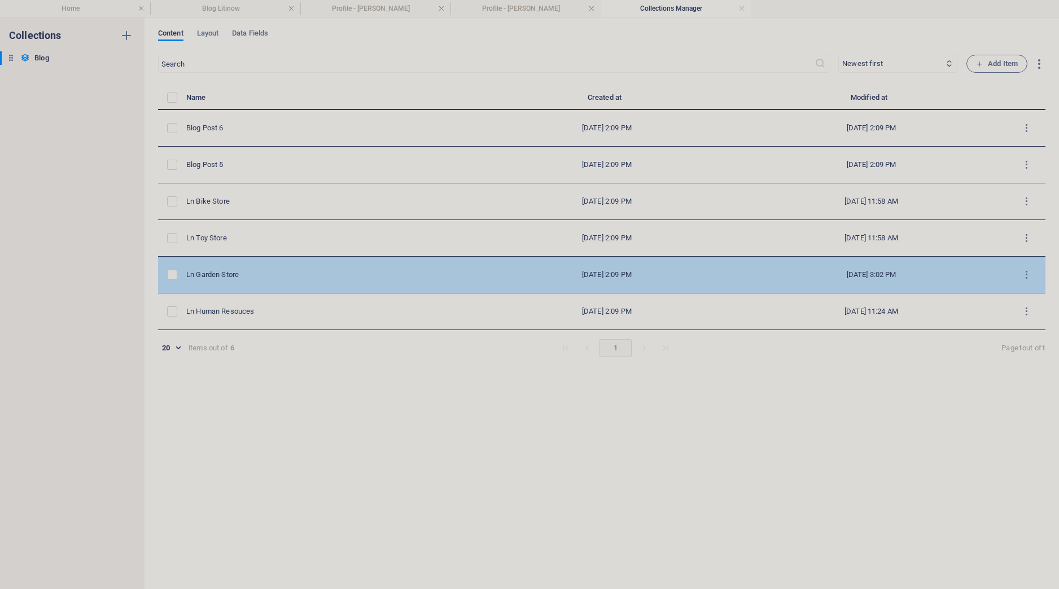
click at [210, 275] on div "Ln Garden Store" at bounding box center [327, 275] width 283 height 10
select select "Category 1"
type input "2025-10-03"
type input "ln-garden-store"
click at [227, 277] on div "Ln Garden Store" at bounding box center [327, 275] width 283 height 10
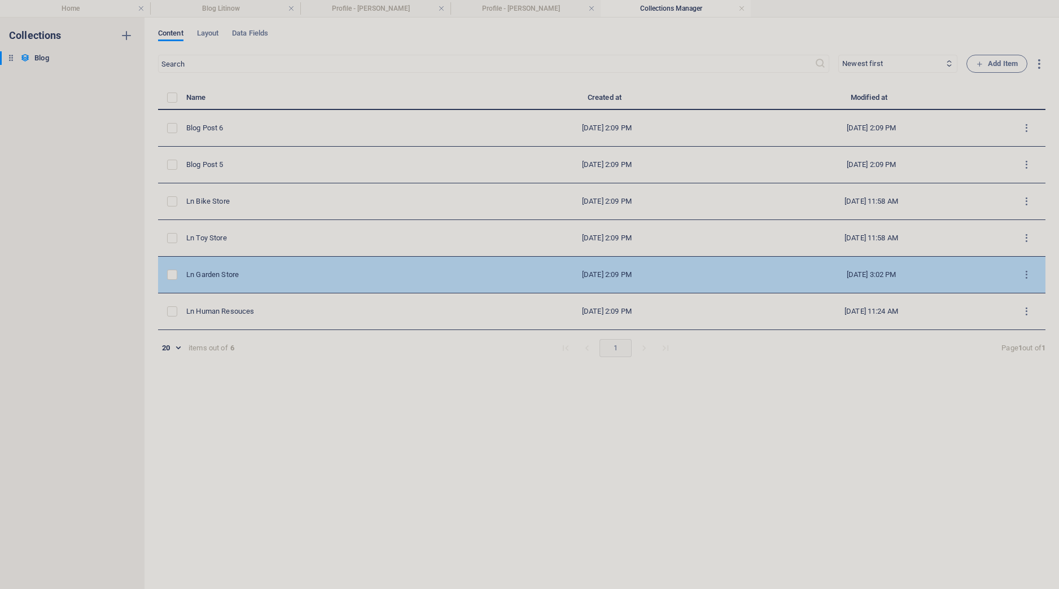
select select "Category 1"
type input "2025-10-03"
type input "ln-garden-store"
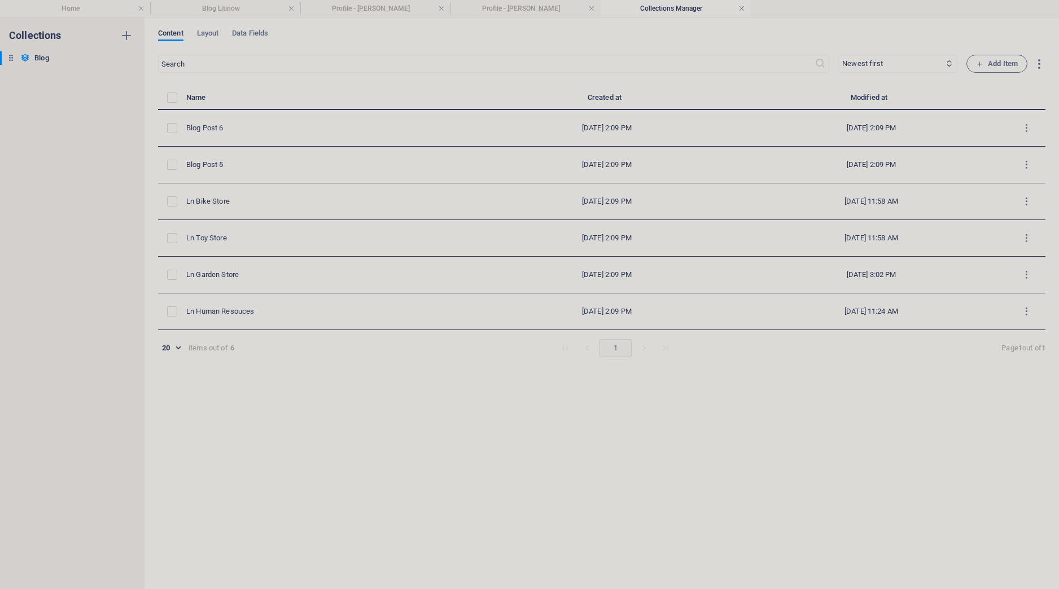
click at [741, 9] on link at bounding box center [741, 8] width 7 height 11
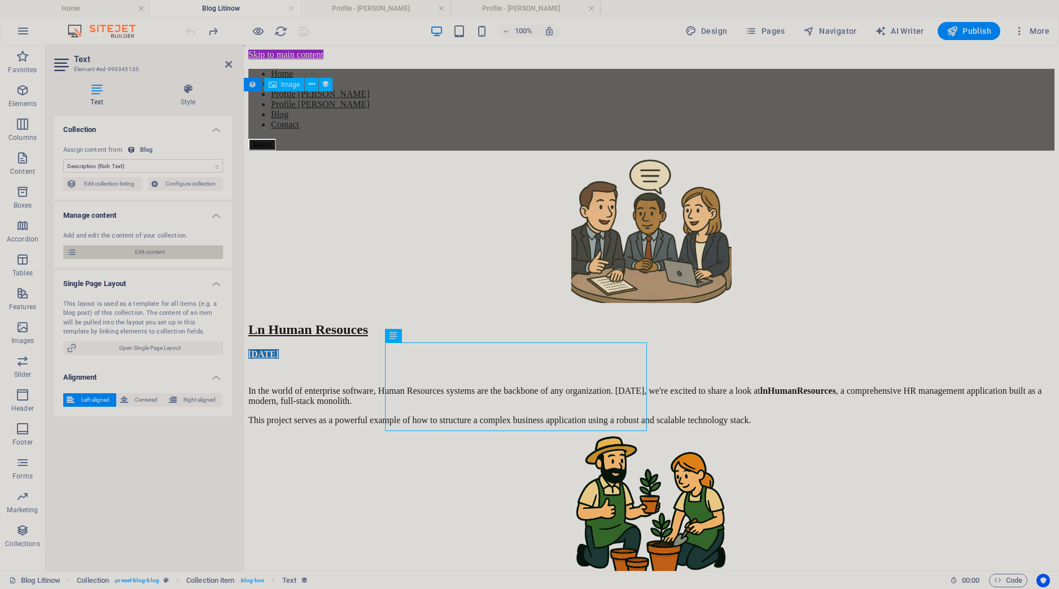
click at [172, 250] on span "Edit content" at bounding box center [149, 253] width 139 height 14
select select "Category 1"
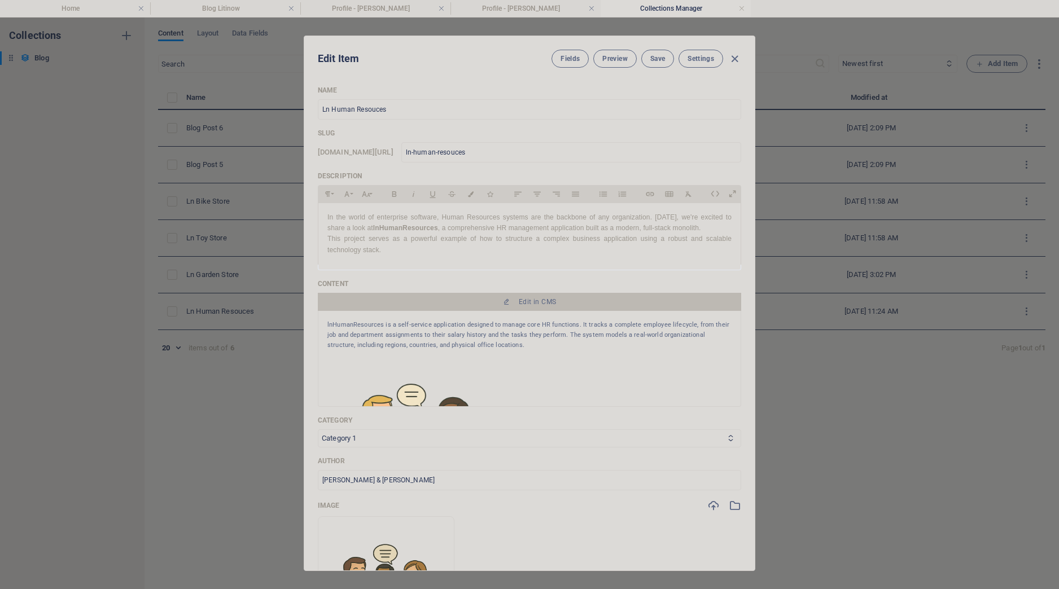
drag, startPoint x: 449, startPoint y: 43, endPoint x: 475, endPoint y: 72, distance: 38.4
click at [475, 72] on div "Edit Item Fields Preview Save Settings" at bounding box center [529, 56] width 451 height 41
click at [539, 299] on span "Edit in CMS" at bounding box center [537, 302] width 37 height 9
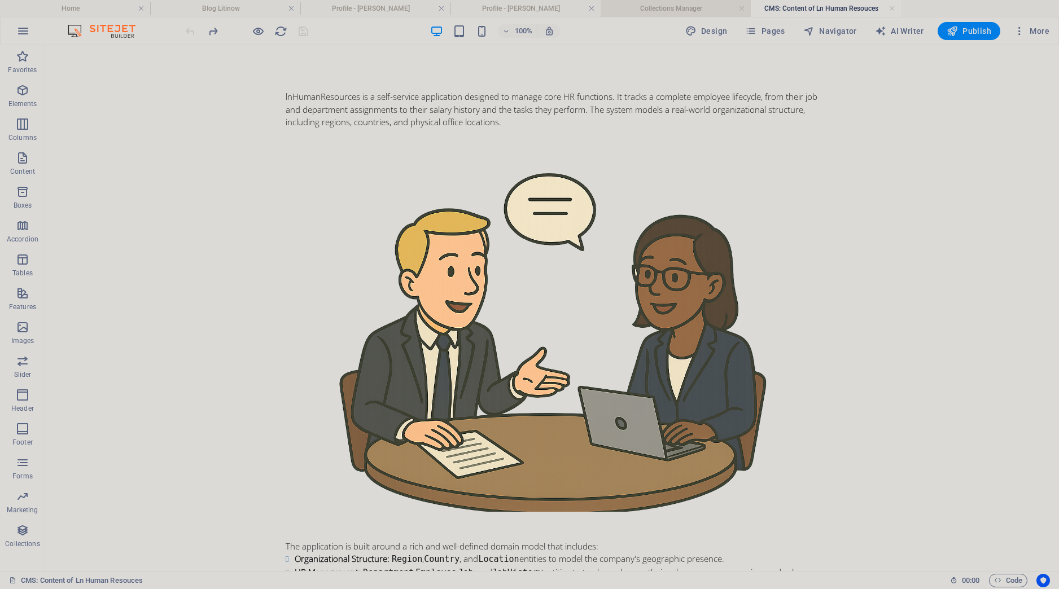
click at [661, 8] on h4 "Collections Manager" at bounding box center [676, 8] width 150 height 12
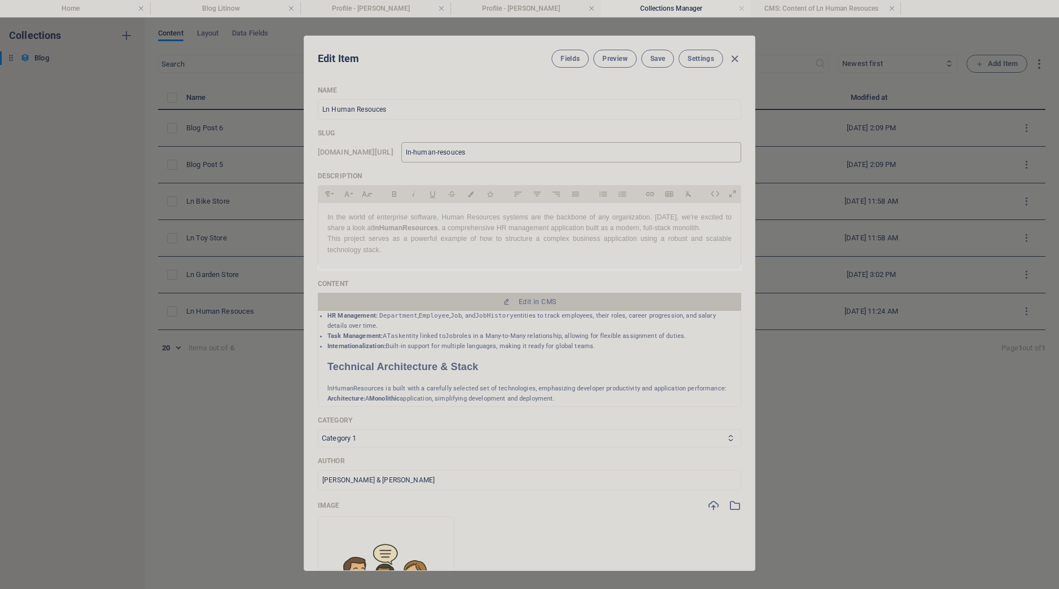
scroll to position [246, 0]
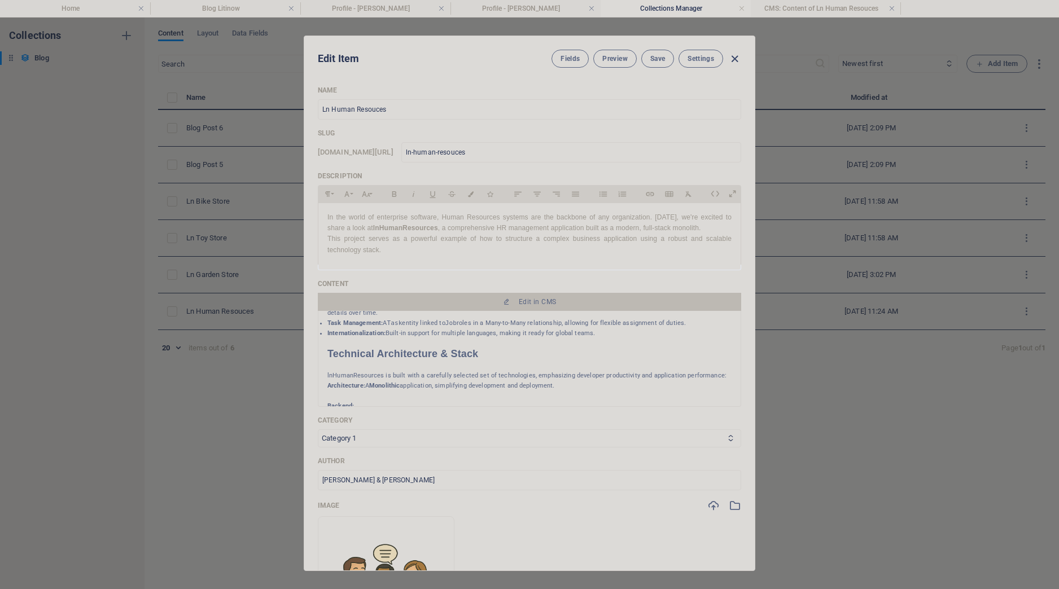
click at [738, 61] on icon "button" at bounding box center [734, 59] width 13 height 13
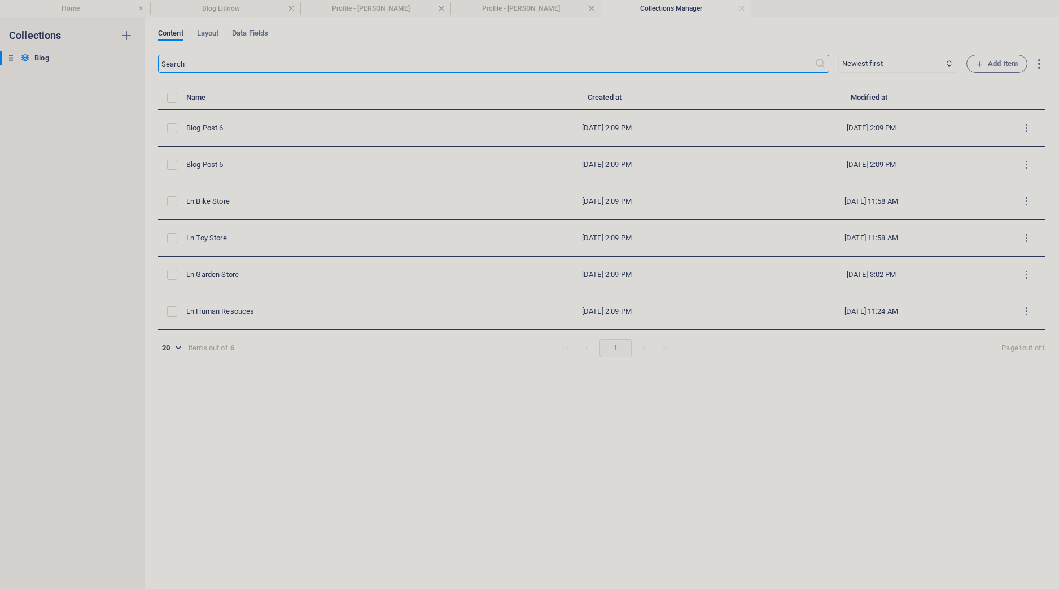
type input "2025-10-03"
type input "ln-human-resouces"
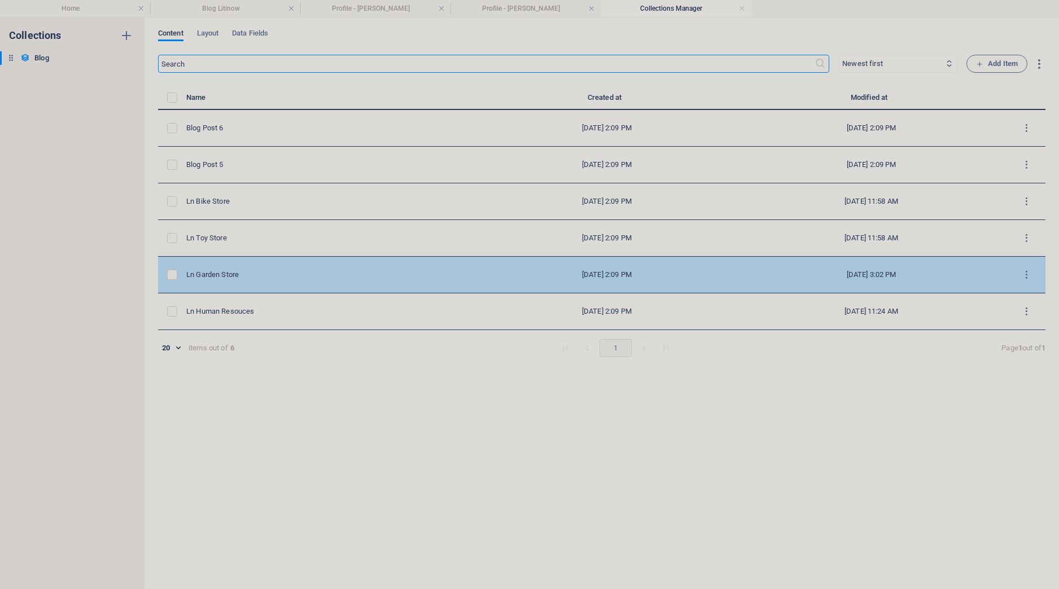
click at [220, 279] on div "Ln Garden Store" at bounding box center [327, 275] width 283 height 10
select select "Category 1"
click at [220, 279] on div "Ln Garden Store" at bounding box center [327, 275] width 283 height 10
select select "Category 1"
type input "2025-10-03"
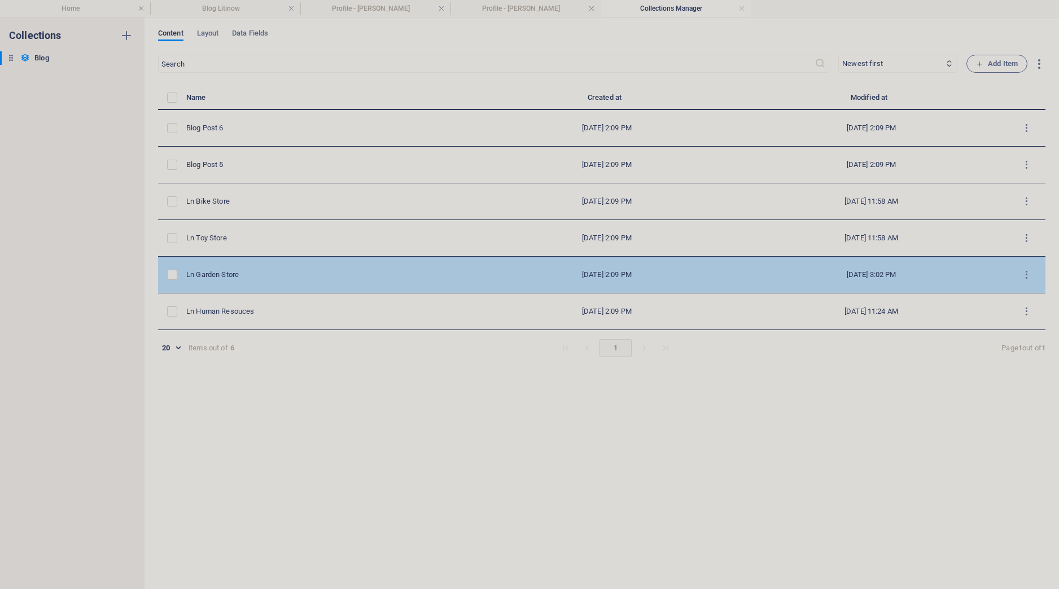
type input "ln-garden-store"
click at [221, 280] on div "Ln Garden Store" at bounding box center [327, 275] width 283 height 10
select select "Category 1"
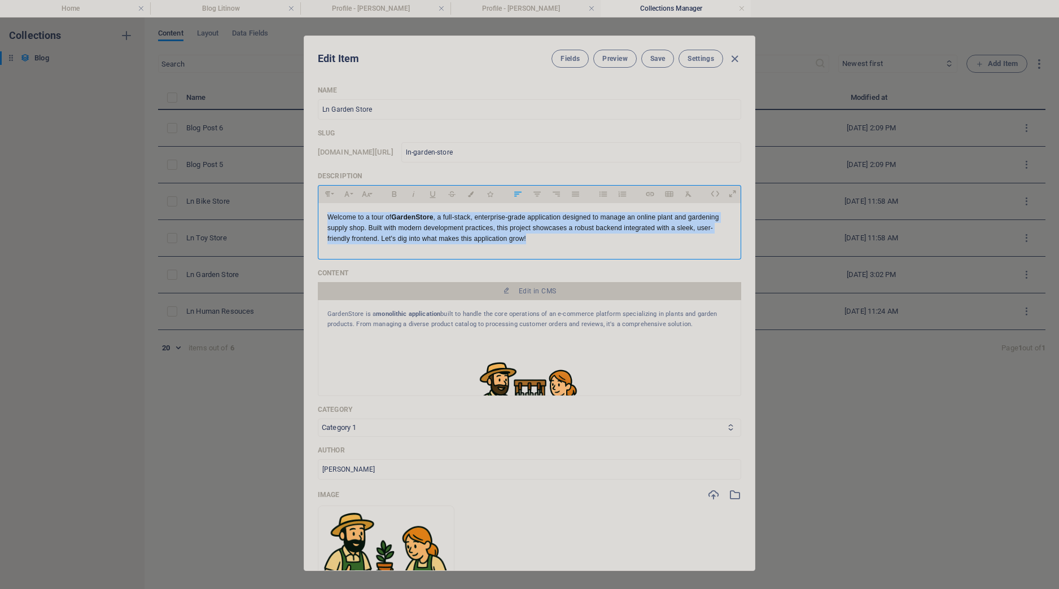
drag, startPoint x: 597, startPoint y: 247, endPoint x: 316, endPoint y: 211, distance: 283.5
click at [318, 211] on div "Welcome to a tour of GardenStore , a full-stack, enterprise-grade application d…" at bounding box center [529, 228] width 423 height 51
click at [579, 196] on icon "button" at bounding box center [575, 194] width 7 height 5
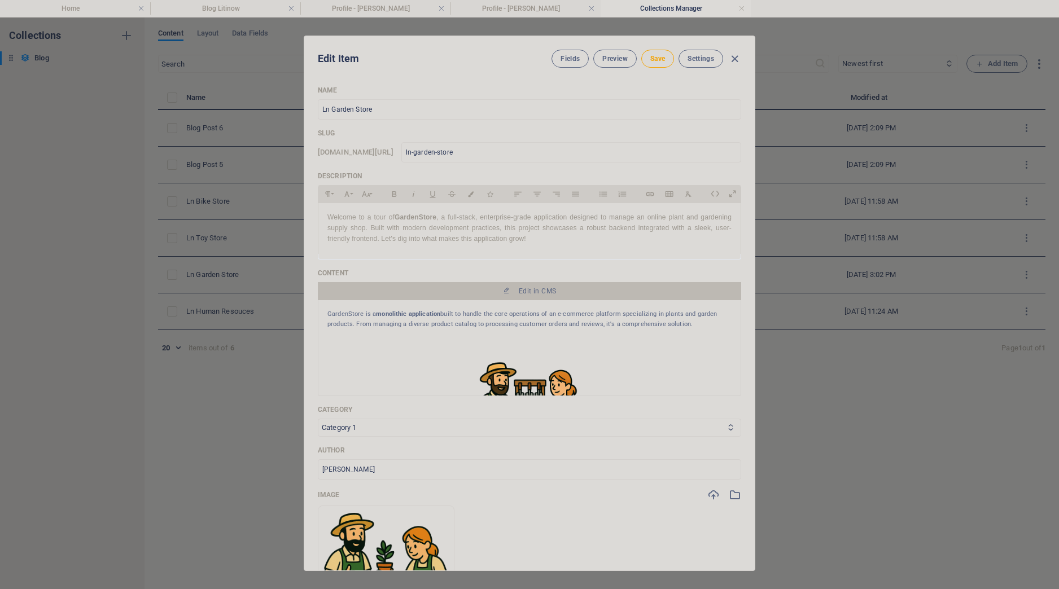
click at [661, 59] on div at bounding box center [529, 303] width 451 height 535
click at [654, 60] on div at bounding box center [529, 303] width 451 height 535
click at [654, 59] on div at bounding box center [529, 303] width 451 height 535
click at [539, 295] on div at bounding box center [529, 303] width 451 height 535
click at [519, 296] on div at bounding box center [529, 303] width 451 height 535
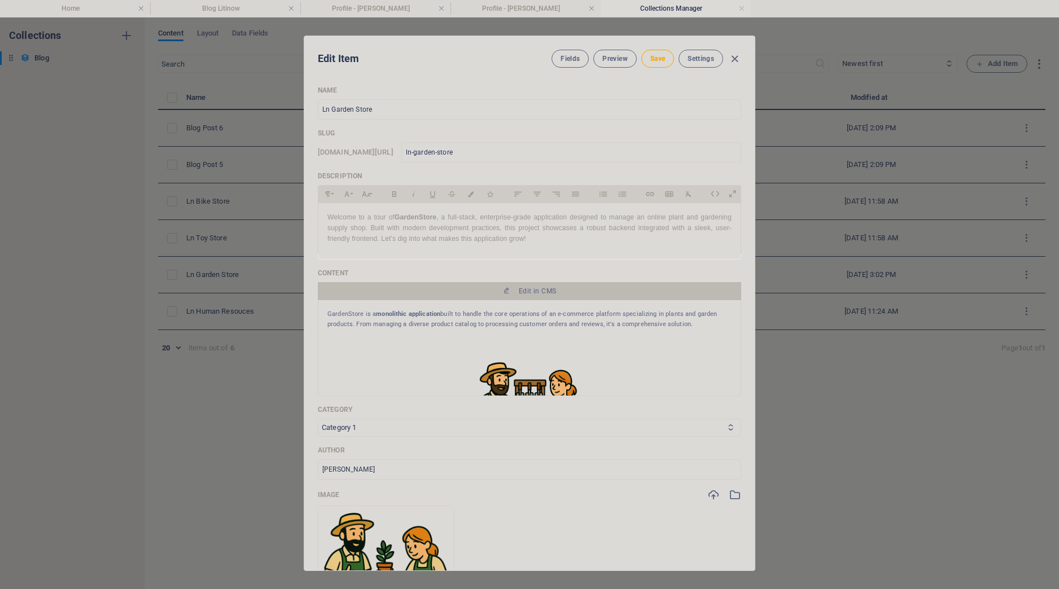
click at [650, 60] on div at bounding box center [529, 303] width 451 height 535
click at [652, 60] on div at bounding box center [529, 303] width 451 height 535
click at [731, 55] on div at bounding box center [529, 303] width 451 height 535
click at [665, 60] on div at bounding box center [529, 303] width 451 height 535
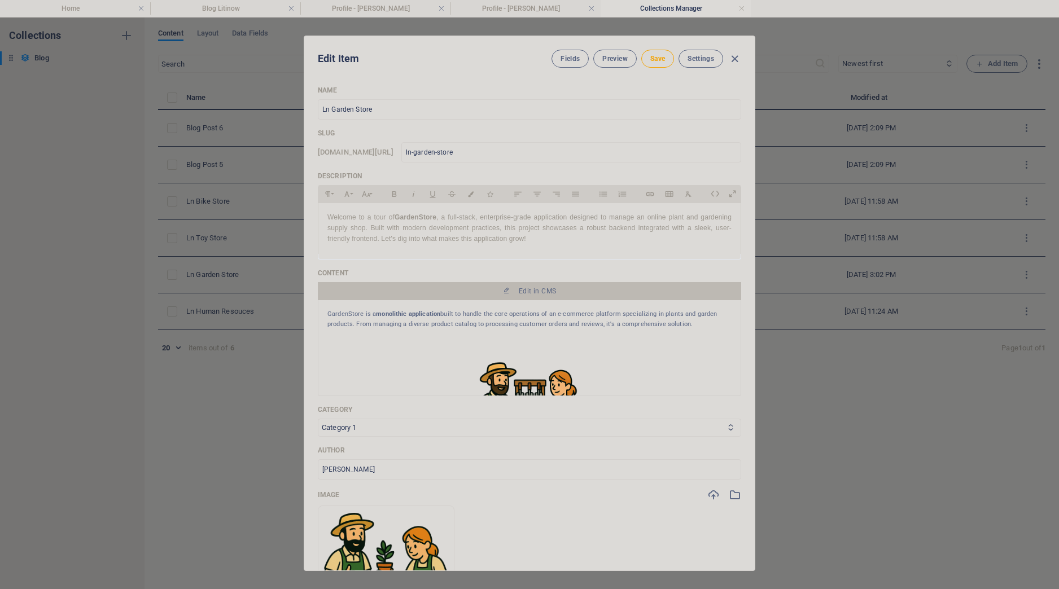
click at [665, 60] on div at bounding box center [529, 303] width 451 height 535
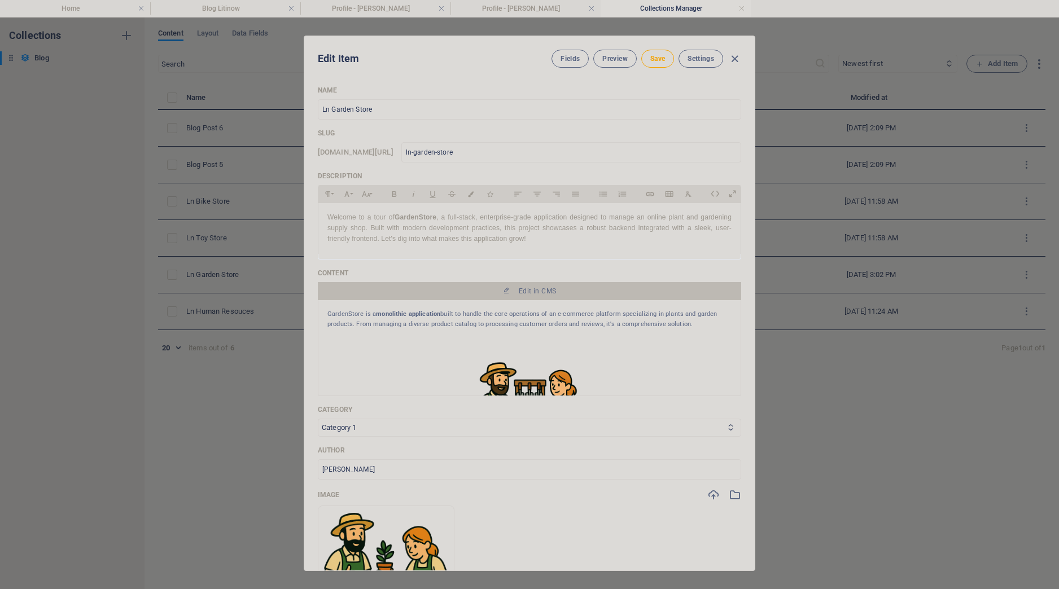
click at [665, 60] on div at bounding box center [529, 303] width 451 height 535
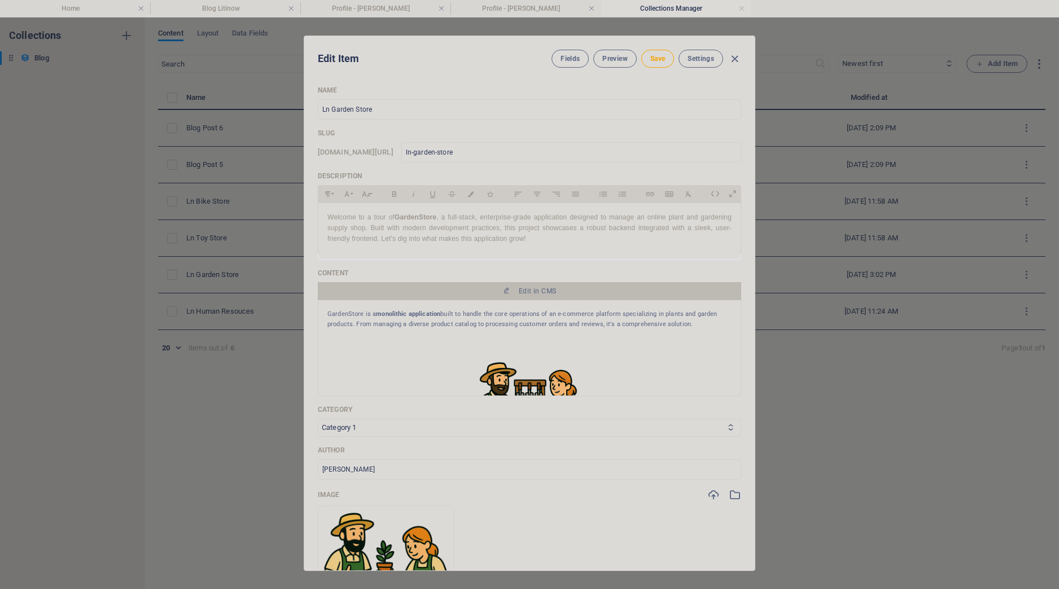
click at [665, 60] on div at bounding box center [529, 303] width 451 height 535
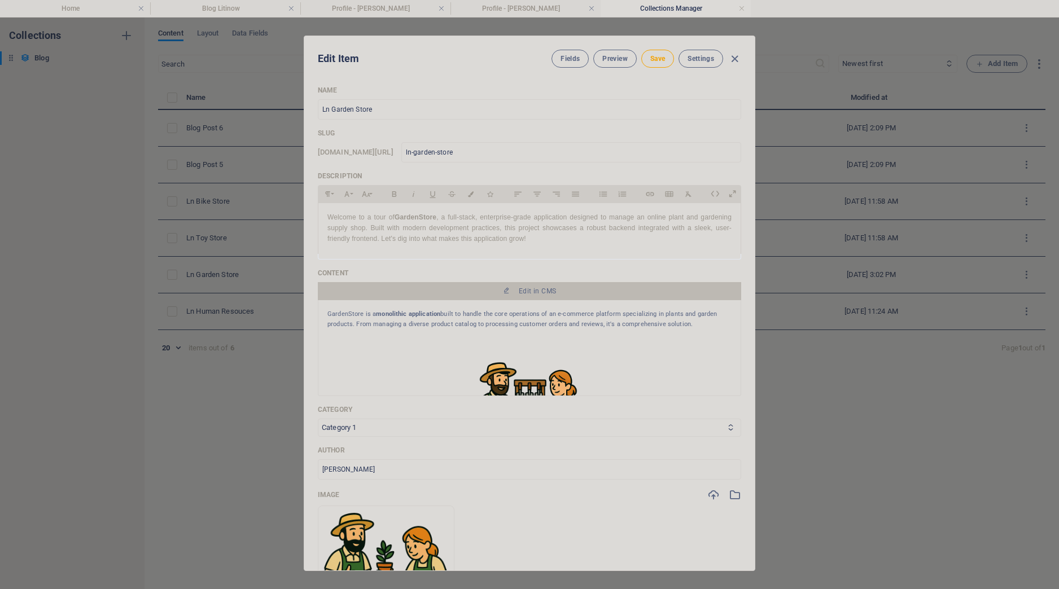
click at [665, 60] on div at bounding box center [529, 303] width 451 height 535
click at [740, 59] on div at bounding box center [529, 303] width 451 height 535
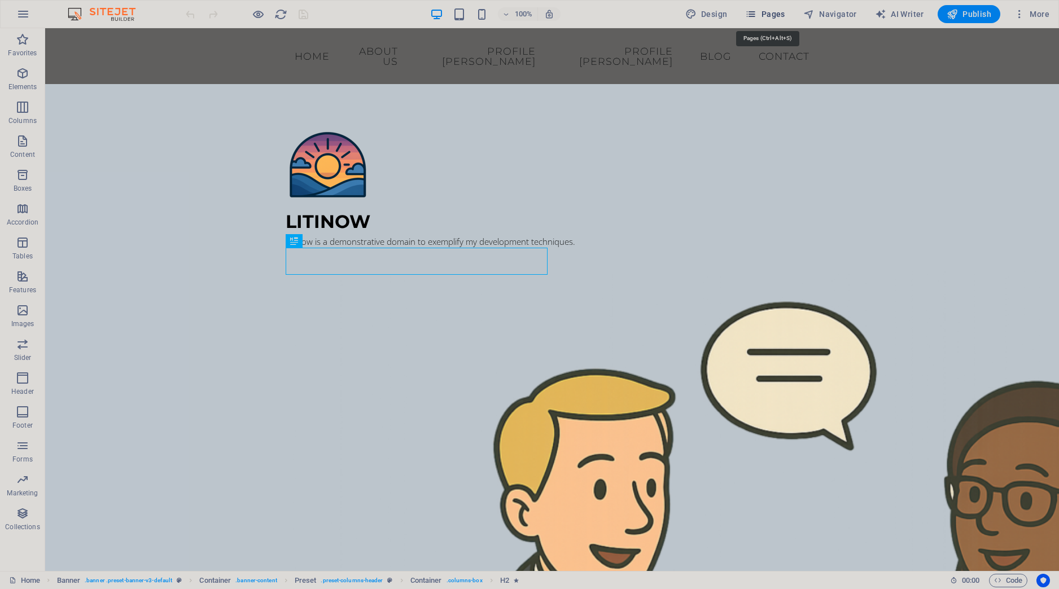
click at [771, 10] on span "Pages" at bounding box center [765, 13] width 40 height 11
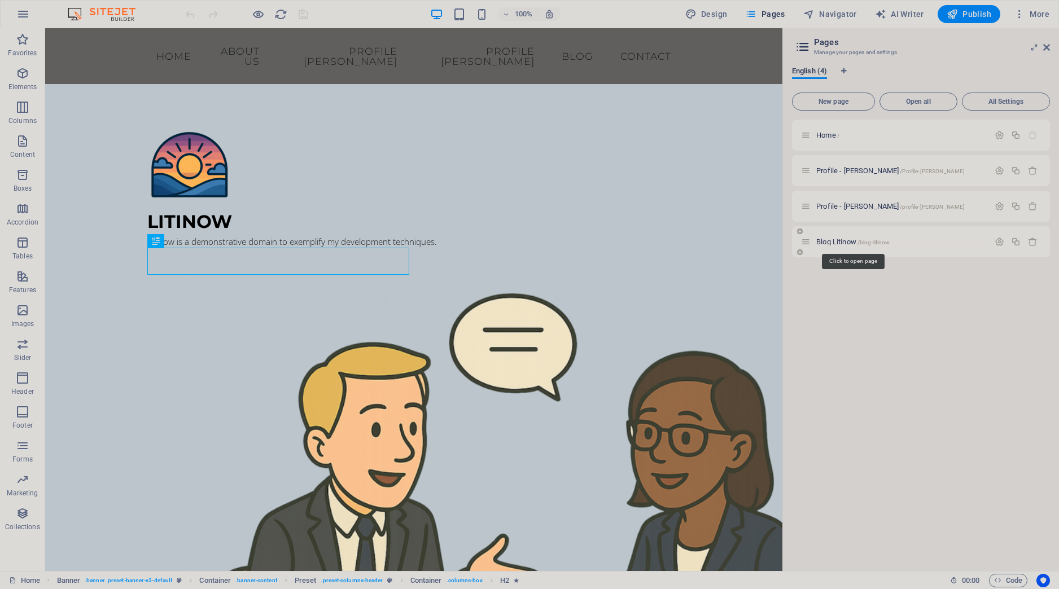
click at [832, 243] on span "Blog Litinow /blog-litinow" at bounding box center [852, 242] width 73 height 8
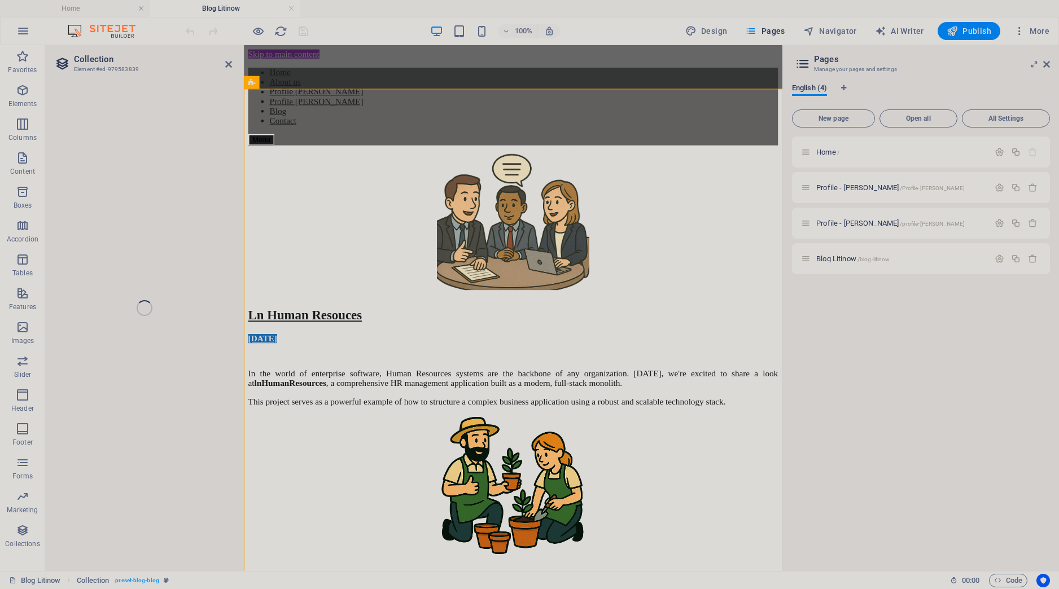
select select "[DOMAIN_NAME]"
select select "columns.status"
select select "columns.publishing_date"
select select "past"
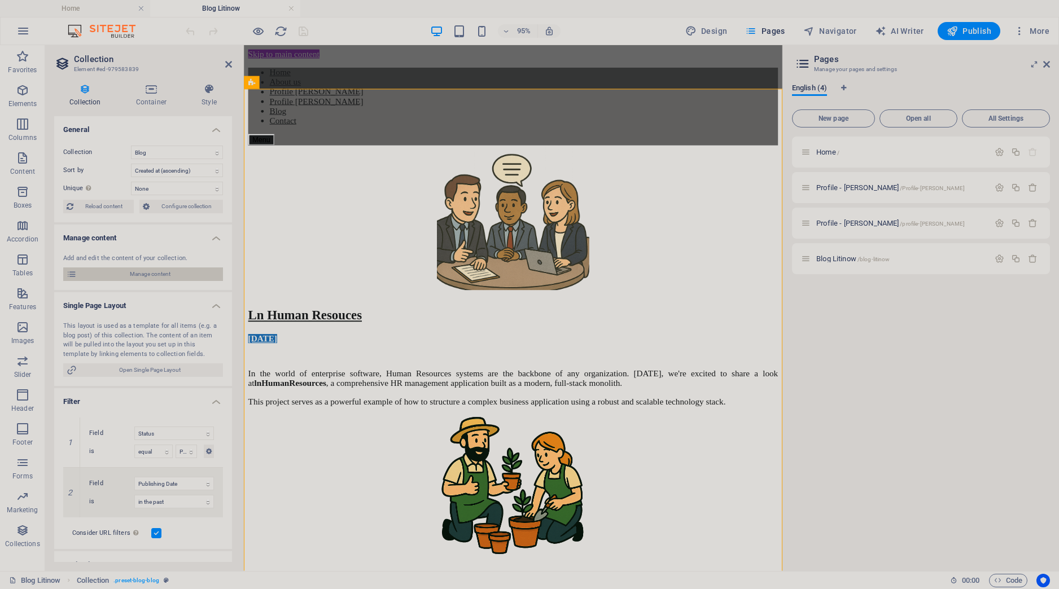
click at [166, 275] on span "Manage content" at bounding box center [149, 275] width 139 height 14
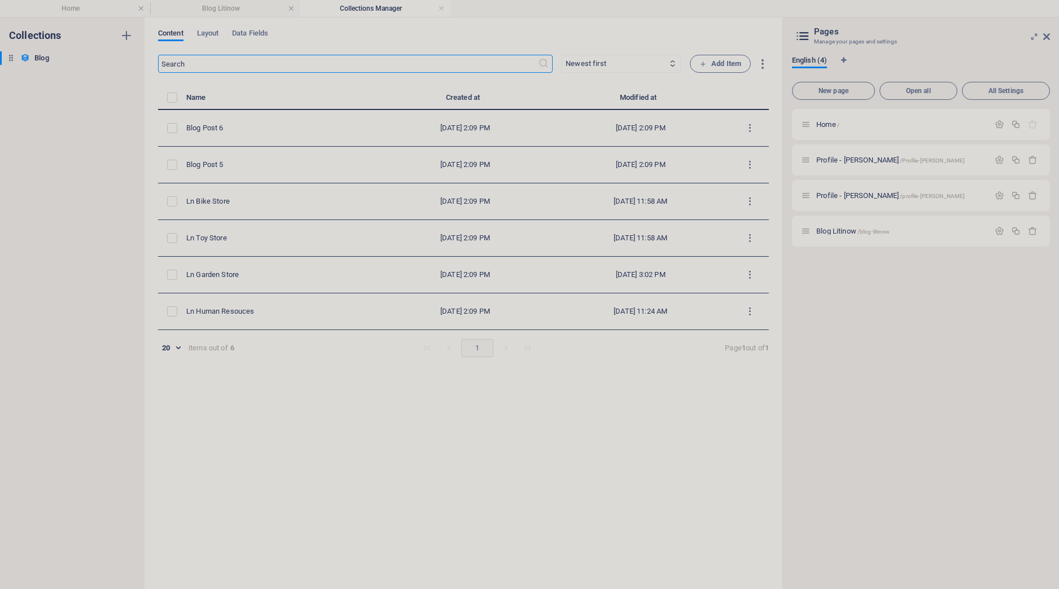
select select "[DOMAIN_NAME]"
select select "columns.status"
select select "columns.publishing_date"
select select "past"
click at [239, 8] on h4 "Blog Litinow" at bounding box center [225, 8] width 150 height 12
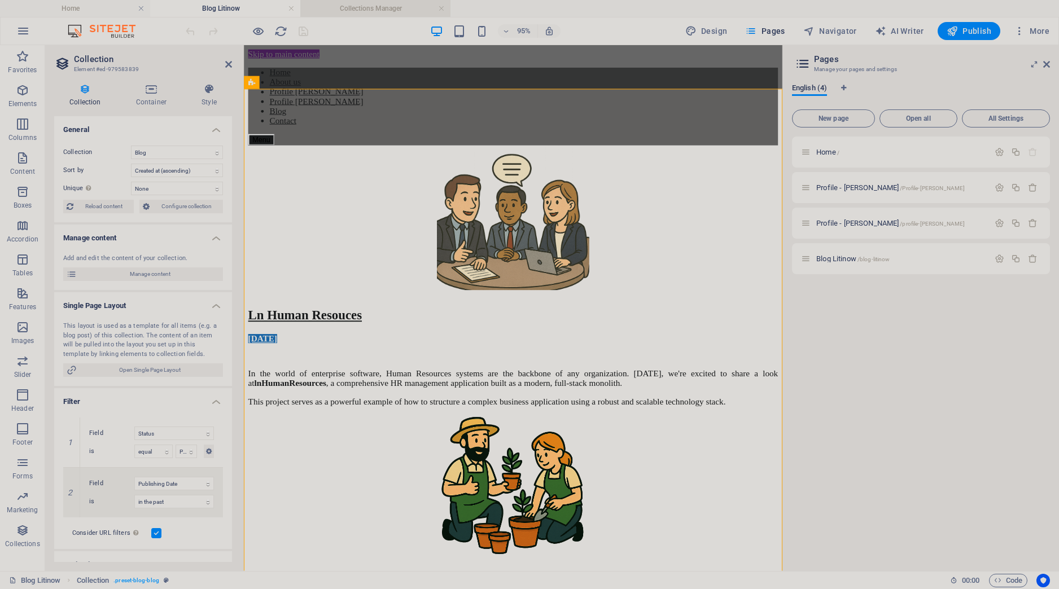
click at [365, 10] on h4 "Collections Manager" at bounding box center [375, 8] width 150 height 12
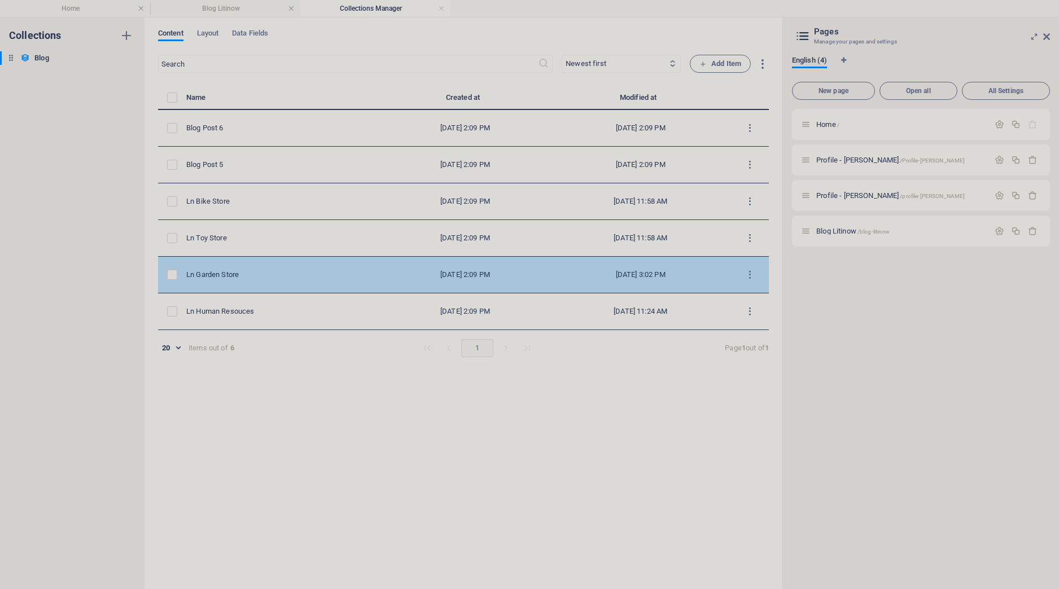
click at [207, 278] on div "Ln Garden Store" at bounding box center [278, 275] width 185 height 10
select select "Category 1"
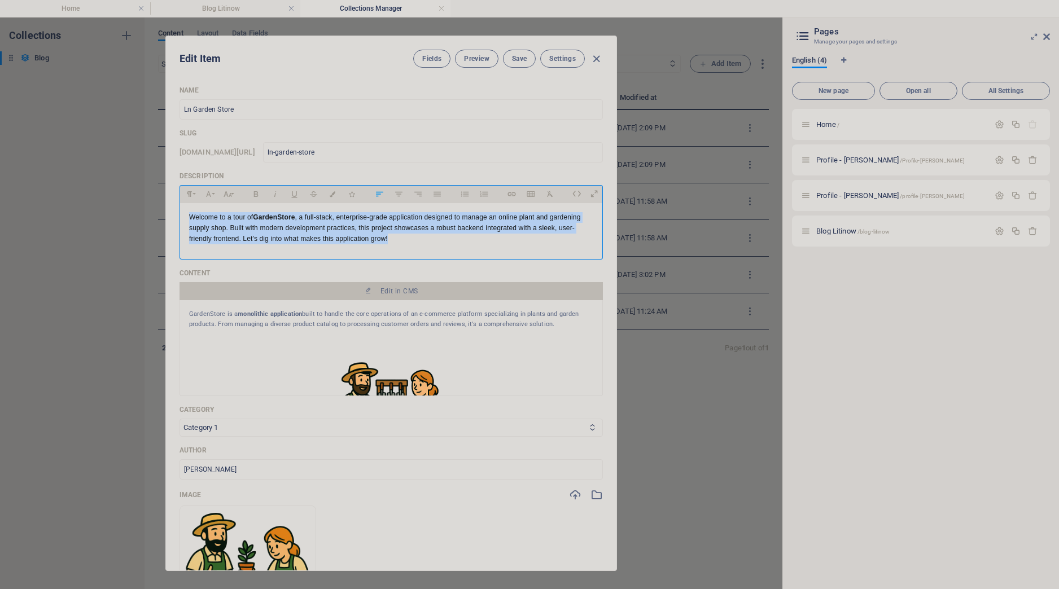
drag, startPoint x: 462, startPoint y: 244, endPoint x: 172, endPoint y: 206, distance: 292.7
click at [180, 206] on div "Welcome to a tour of GardenStore , a full-stack, enterprise-grade application d…" at bounding box center [391, 228] width 423 height 51
click at [437, 198] on icon "button" at bounding box center [437, 194] width 10 height 14
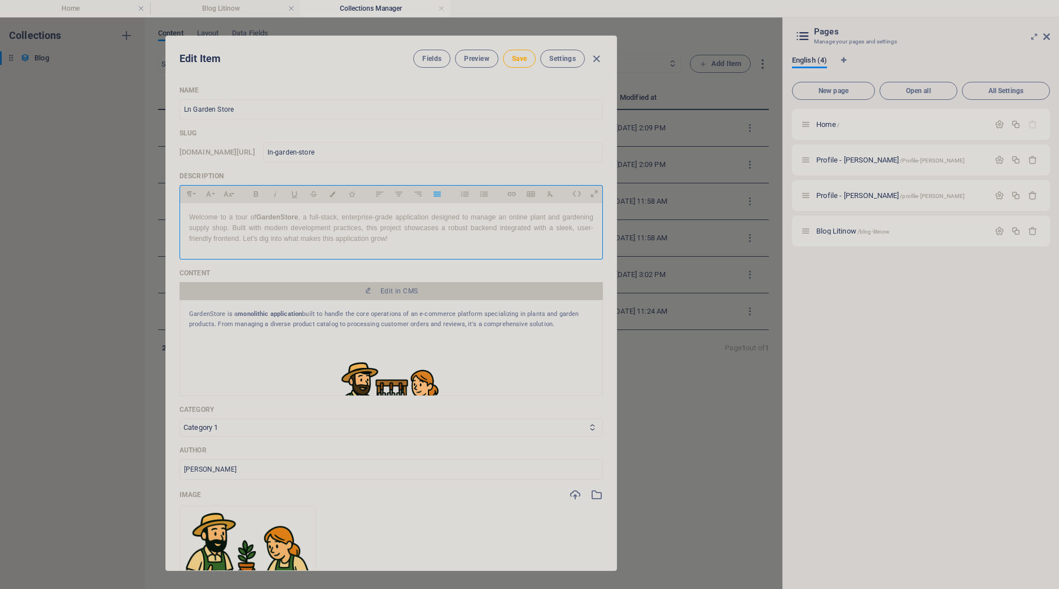
click at [519, 55] on div at bounding box center [391, 303] width 451 height 535
click at [513, 59] on div at bounding box center [391, 303] width 451 height 535
click at [519, 65] on div at bounding box center [391, 303] width 451 height 535
click at [369, 292] on div at bounding box center [391, 303] width 451 height 535
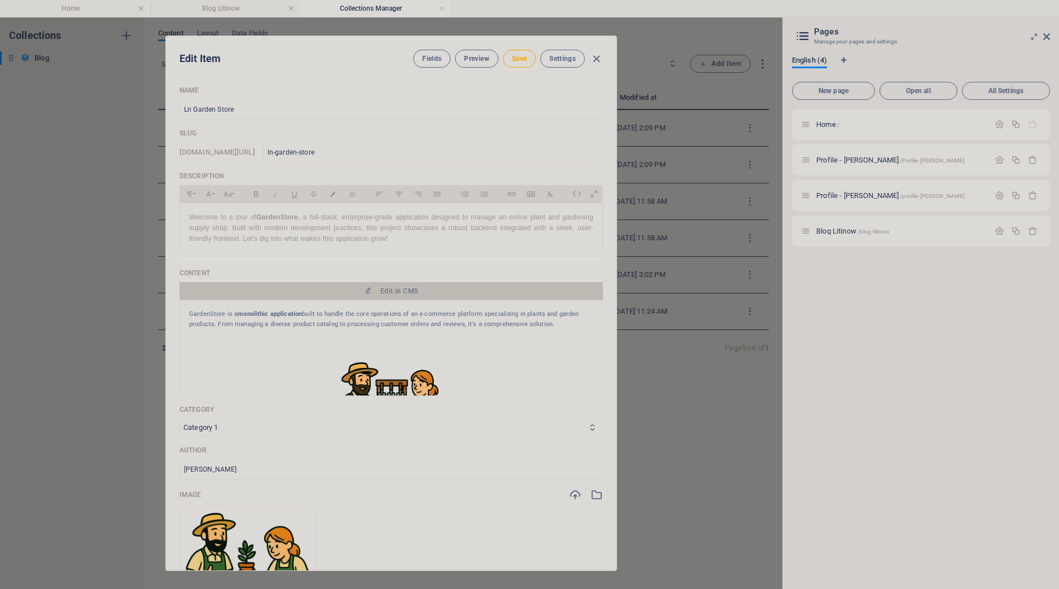
click at [525, 63] on div at bounding box center [391, 303] width 451 height 535
click at [346, 31] on div "Edit Item Fields Preview Save Settings Name Ln Garden Store ​ Slug [DOMAIN_NAME…" at bounding box center [391, 304] width 783 height 572
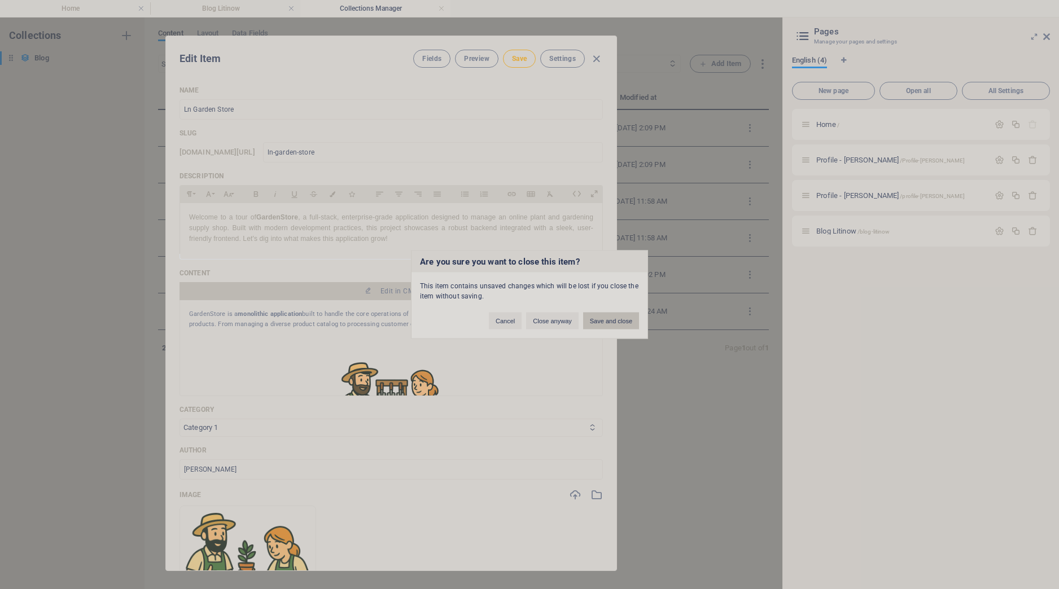
click at [601, 324] on button "Save and close" at bounding box center [611, 321] width 56 height 17
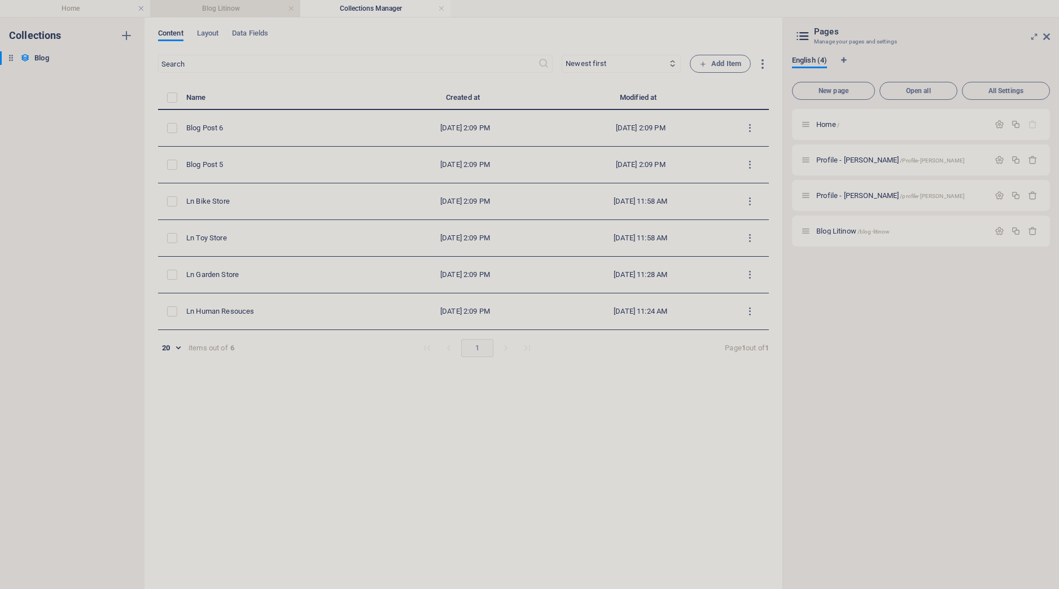
click at [226, 12] on h4 "Blog Litinow" at bounding box center [225, 8] width 150 height 12
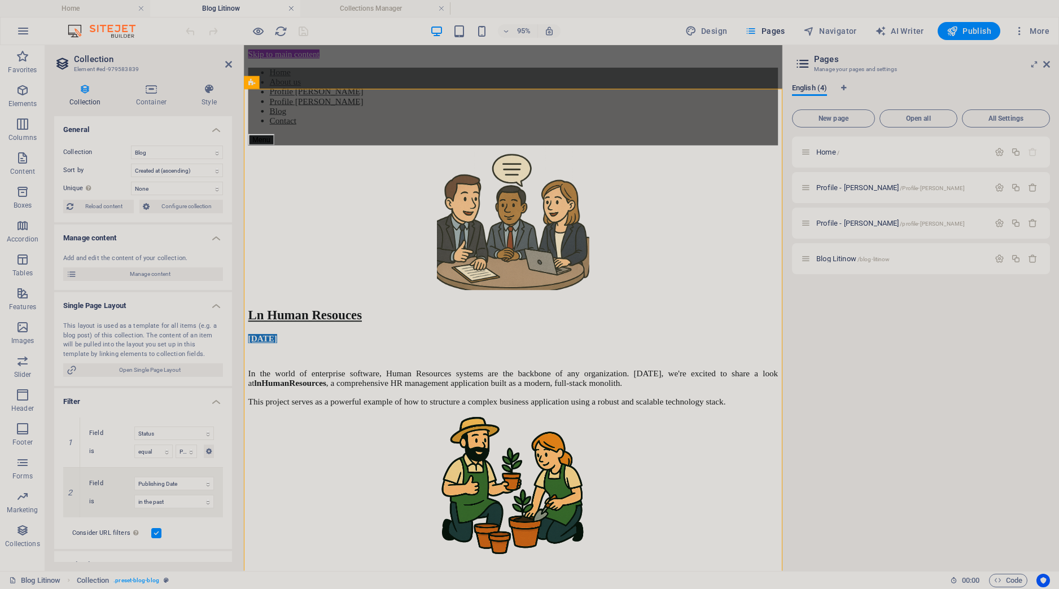
click at [292, 10] on link at bounding box center [291, 8] width 7 height 11
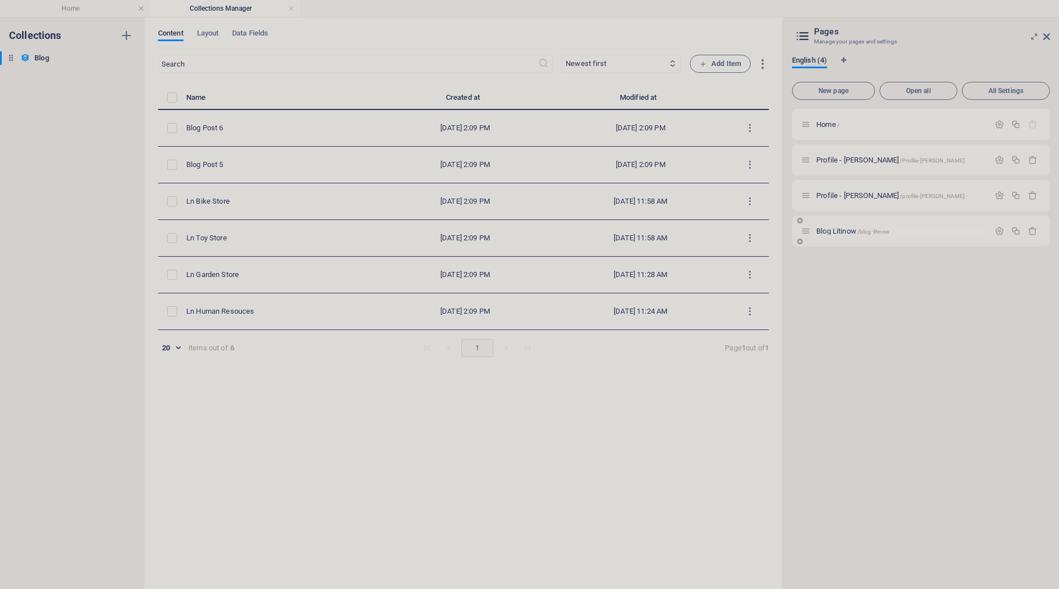
click at [838, 233] on span "Blog Litinow /blog-litinow" at bounding box center [852, 231] width 73 height 8
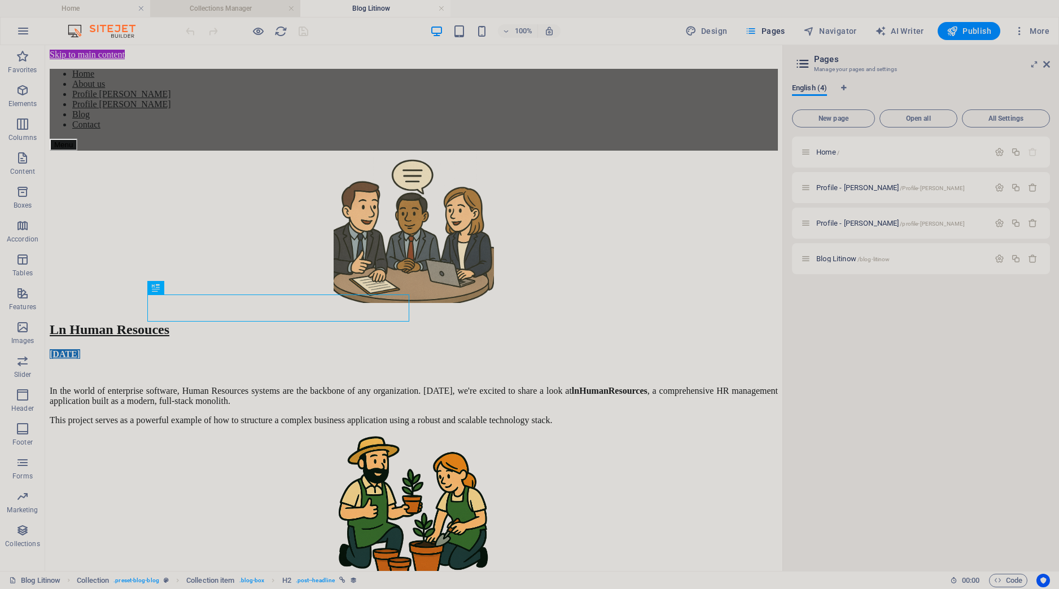
click at [251, 14] on h4 "Collections Manager" at bounding box center [225, 8] width 150 height 12
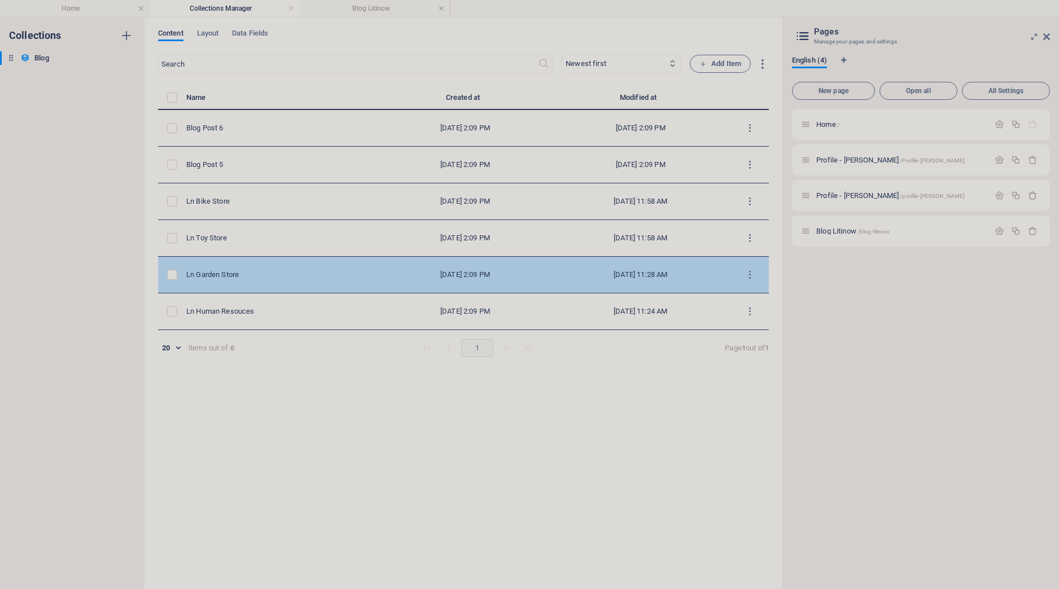
click at [335, 285] on td "Ln Garden Store" at bounding box center [283, 275] width 194 height 37
select select "Category 1"
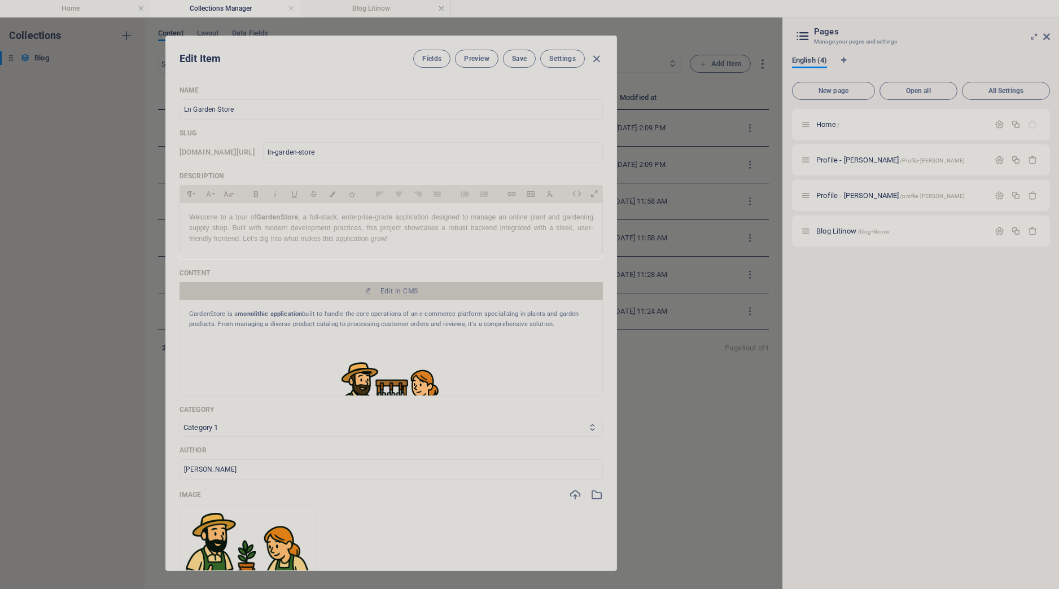
click at [393, 293] on div at bounding box center [391, 303] width 451 height 535
click at [394, 293] on div at bounding box center [391, 303] width 451 height 535
click at [342, 339] on div at bounding box center [391, 303] width 451 height 535
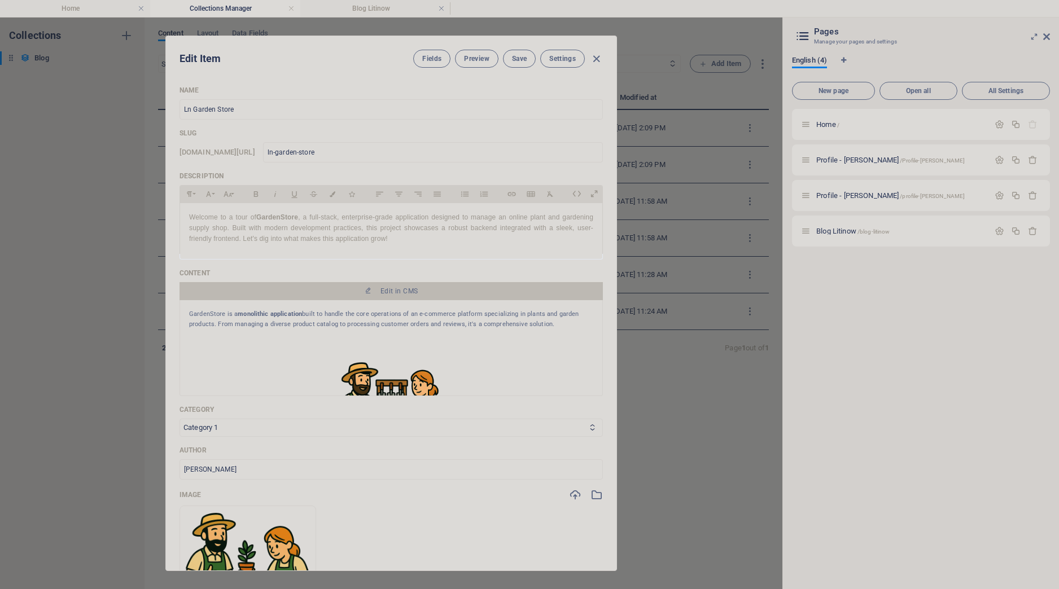
click at [336, 340] on div at bounding box center [391, 303] width 451 height 535
click at [330, 263] on div at bounding box center [391, 303] width 451 height 535
click at [599, 64] on div at bounding box center [391, 303] width 451 height 535
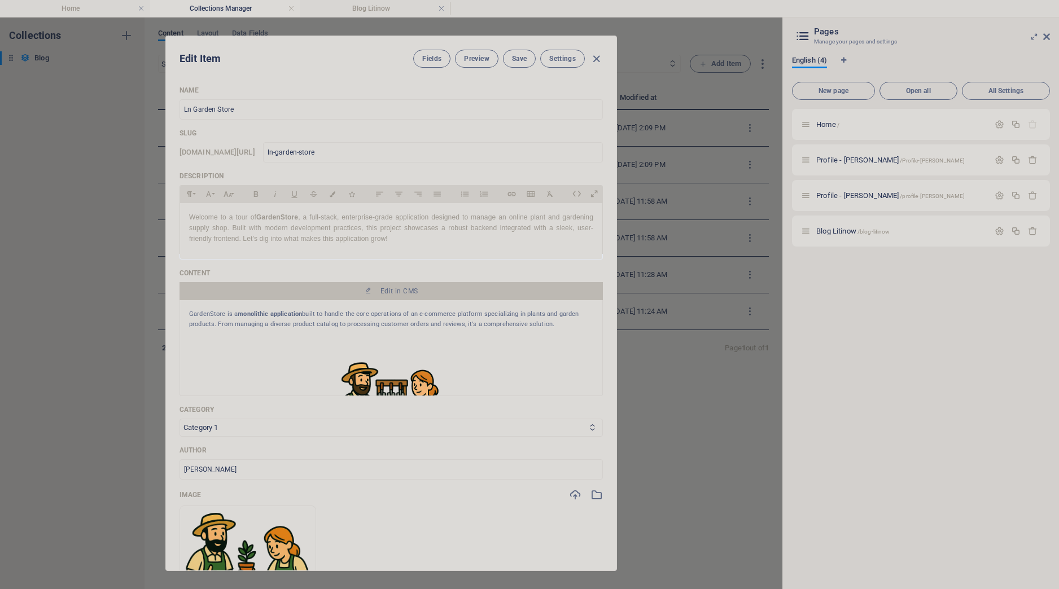
click at [596, 56] on div at bounding box center [391, 303] width 451 height 535
click at [374, 297] on div at bounding box center [391, 303] width 451 height 535
click at [374, 303] on div at bounding box center [391, 303] width 451 height 535
click at [351, 322] on div at bounding box center [391, 303] width 451 height 535
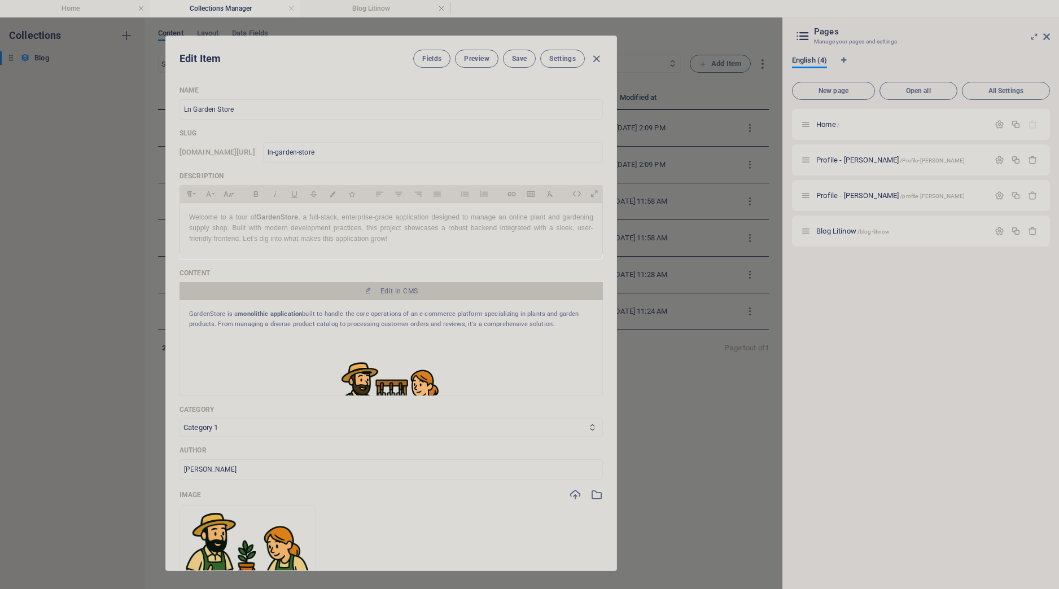
click at [350, 322] on div at bounding box center [391, 303] width 451 height 535
click at [347, 318] on div at bounding box center [391, 303] width 451 height 535
drag, startPoint x: 349, startPoint y: 318, endPoint x: 355, endPoint y: 315, distance: 6.8
click at [352, 316] on div at bounding box center [391, 303] width 451 height 535
click at [368, 307] on div at bounding box center [391, 303] width 451 height 535
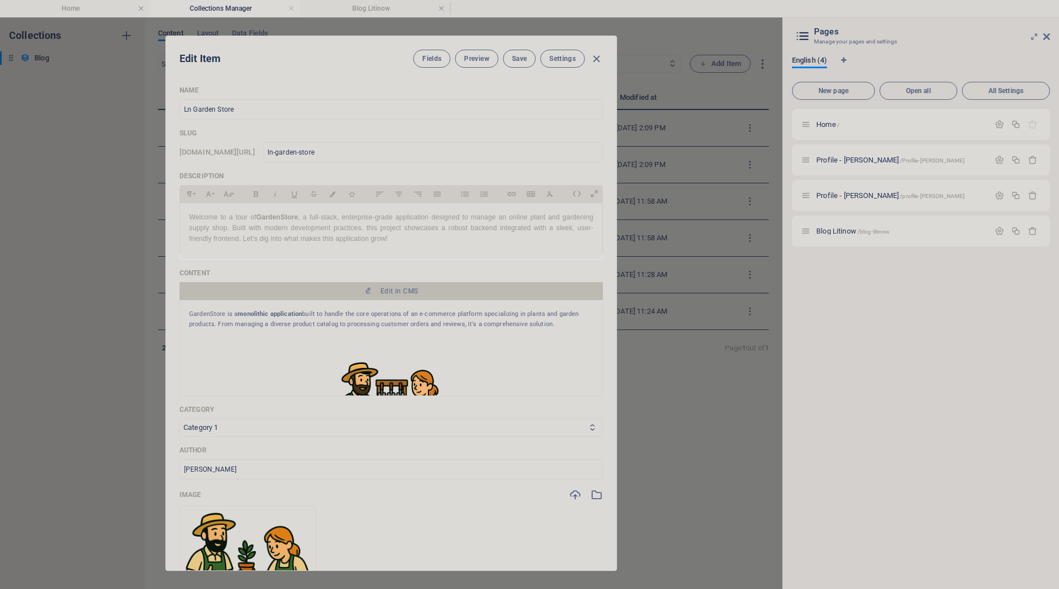
click at [378, 289] on div at bounding box center [391, 303] width 451 height 535
click at [377, 289] on div at bounding box center [391, 303] width 451 height 535
click at [405, 194] on button "Align Center" at bounding box center [399, 194] width 18 height 15
click at [384, 351] on div at bounding box center [391, 303] width 451 height 535
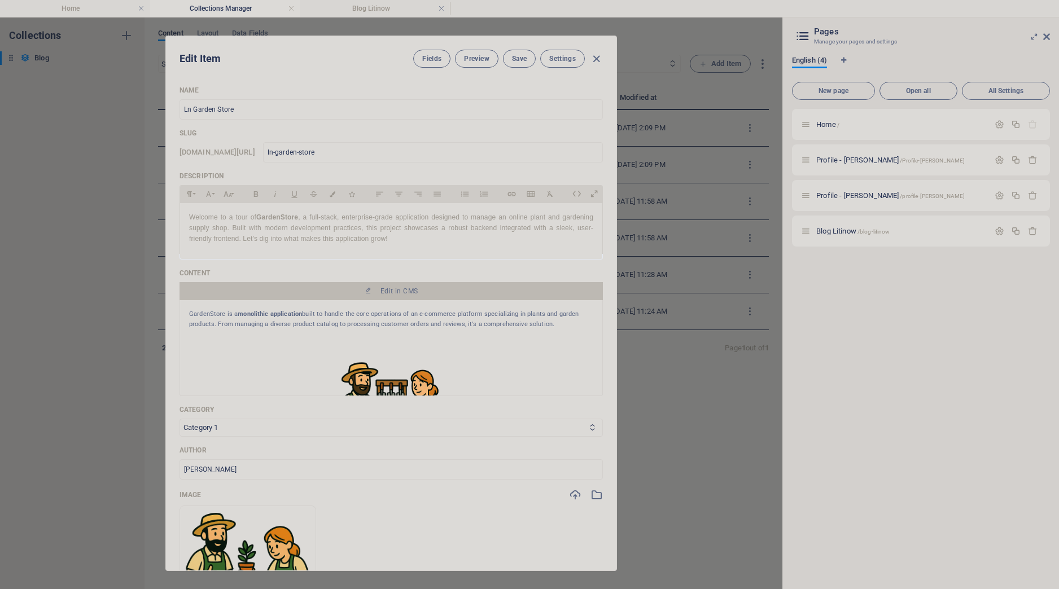
click at [390, 348] on div at bounding box center [391, 303] width 451 height 535
click at [382, 289] on div at bounding box center [391, 303] width 451 height 535
click at [373, 297] on div at bounding box center [391, 303] width 451 height 535
click at [377, 285] on div at bounding box center [391, 303] width 451 height 535
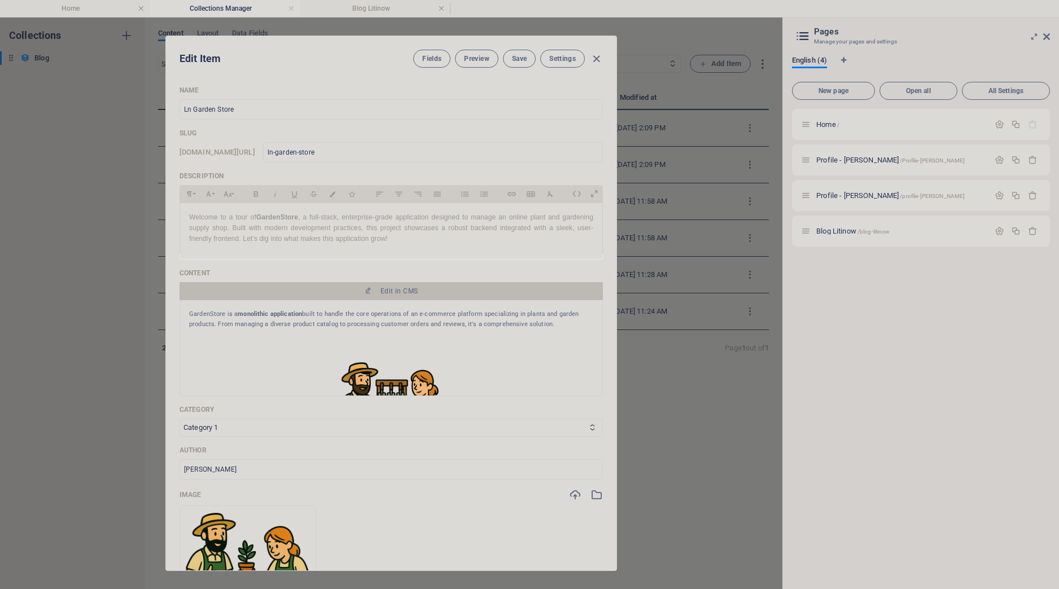
drag, startPoint x: 377, startPoint y: 285, endPoint x: 379, endPoint y: 279, distance: 6.1
click at [379, 279] on div at bounding box center [391, 303] width 451 height 535
drag, startPoint x: 298, startPoint y: 372, endPoint x: 296, endPoint y: 366, distance: 5.8
click at [296, 366] on div at bounding box center [391, 303] width 451 height 535
drag, startPoint x: 337, startPoint y: 340, endPoint x: 351, endPoint y: 335, distance: 14.7
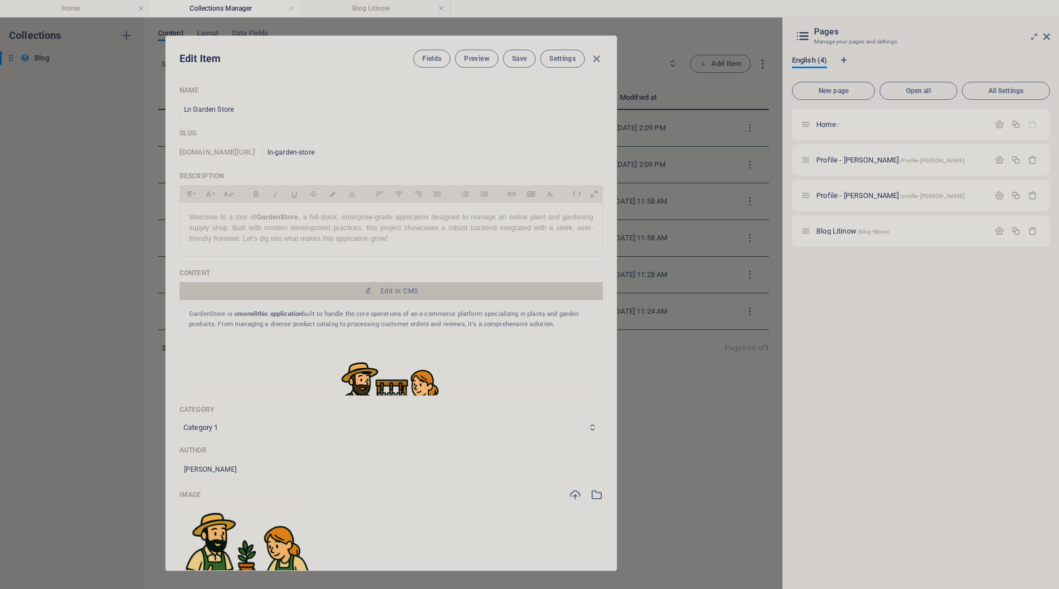
click at [351, 335] on div at bounding box center [391, 303] width 451 height 535
click at [373, 308] on div at bounding box center [391, 303] width 451 height 535
click at [386, 290] on div at bounding box center [391, 303] width 451 height 535
click at [379, 291] on div at bounding box center [391, 303] width 451 height 535
click at [593, 58] on div at bounding box center [391, 303] width 451 height 535
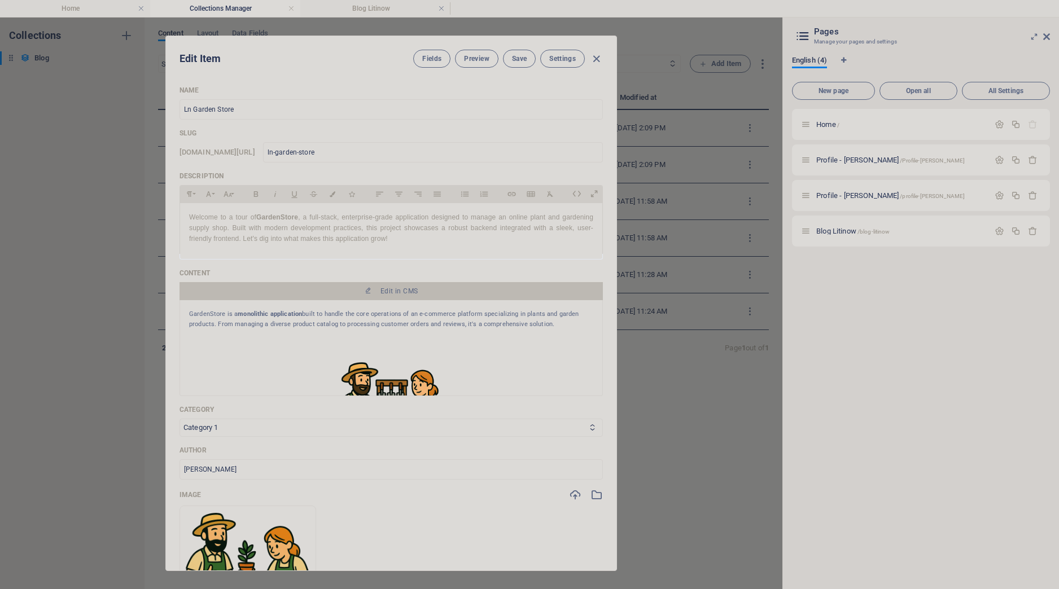
click at [591, 59] on div at bounding box center [391, 303] width 451 height 535
click at [603, 56] on div at bounding box center [391, 303] width 451 height 535
click at [593, 59] on div at bounding box center [391, 303] width 451 height 535
click at [597, 58] on div at bounding box center [391, 303] width 451 height 535
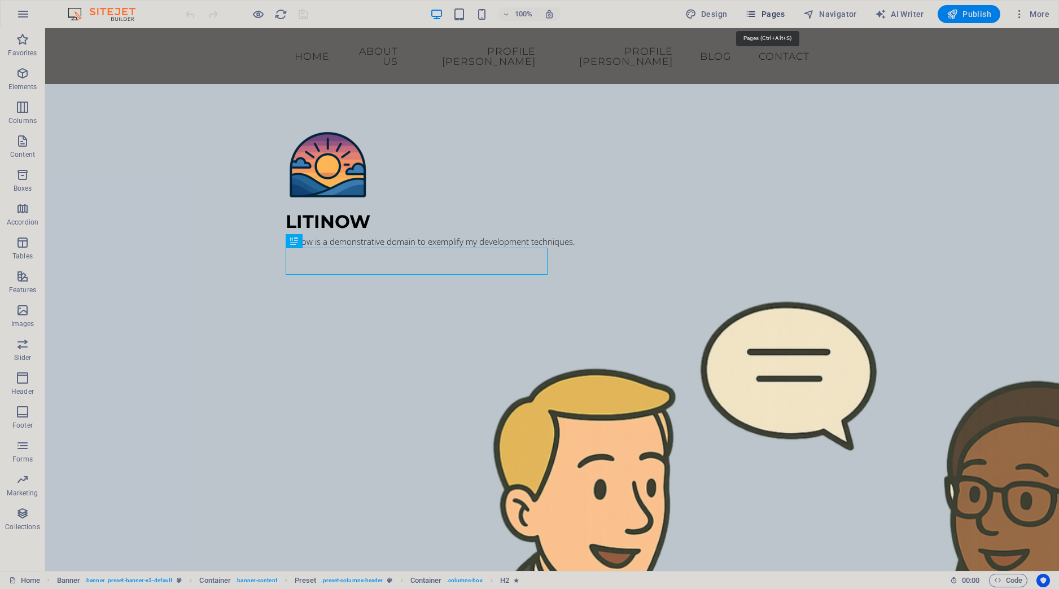
click at [772, 13] on span "Pages" at bounding box center [765, 13] width 40 height 11
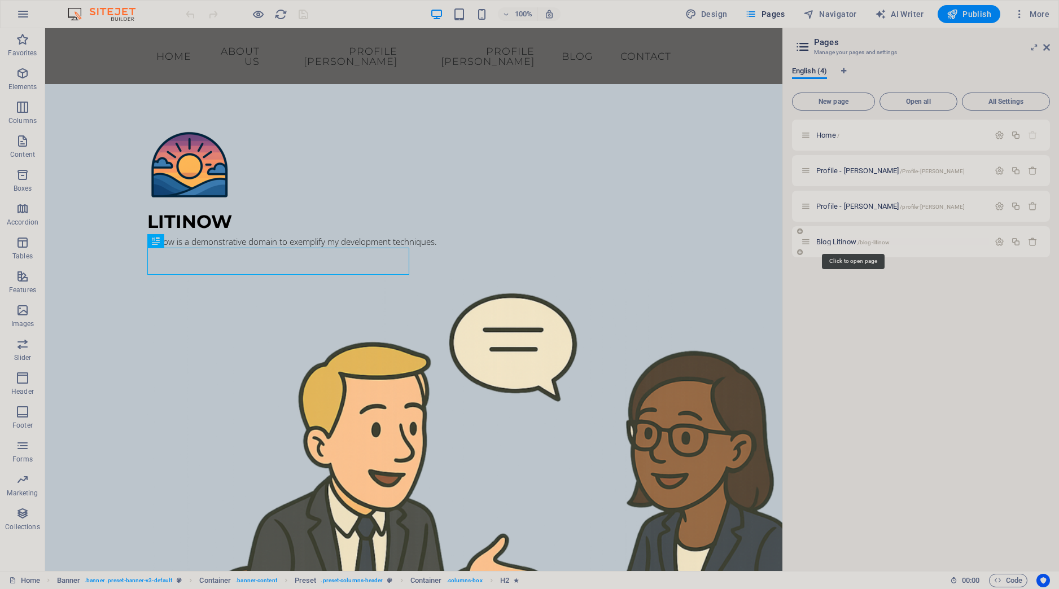
click at [837, 243] on span "Blog Litinow /blog-litinow" at bounding box center [852, 242] width 73 height 8
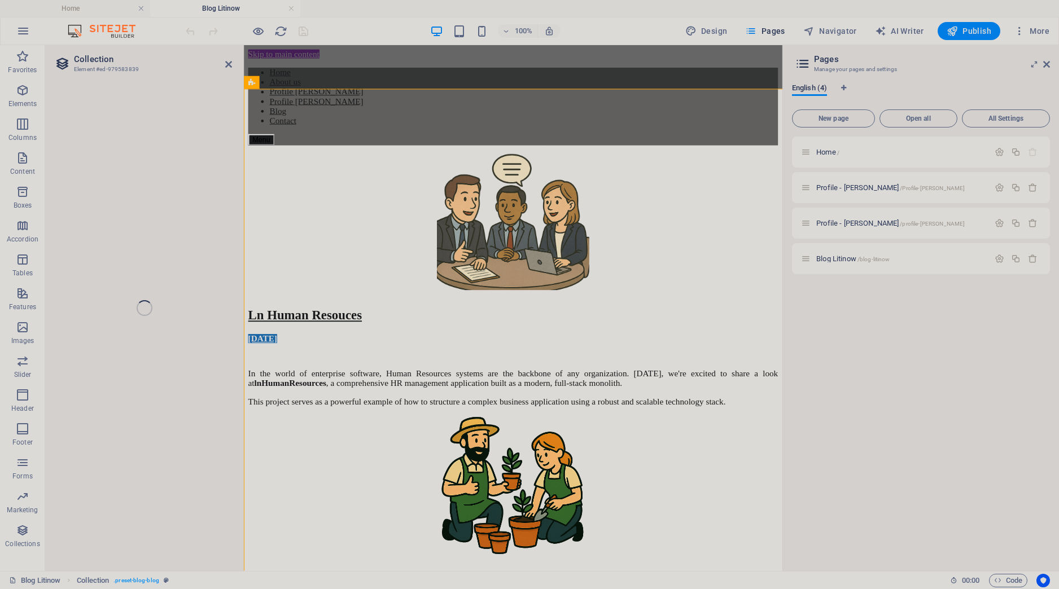
select select "[DOMAIN_NAME]"
select select "columns.status"
select select "columns.publishing_date"
select select "past"
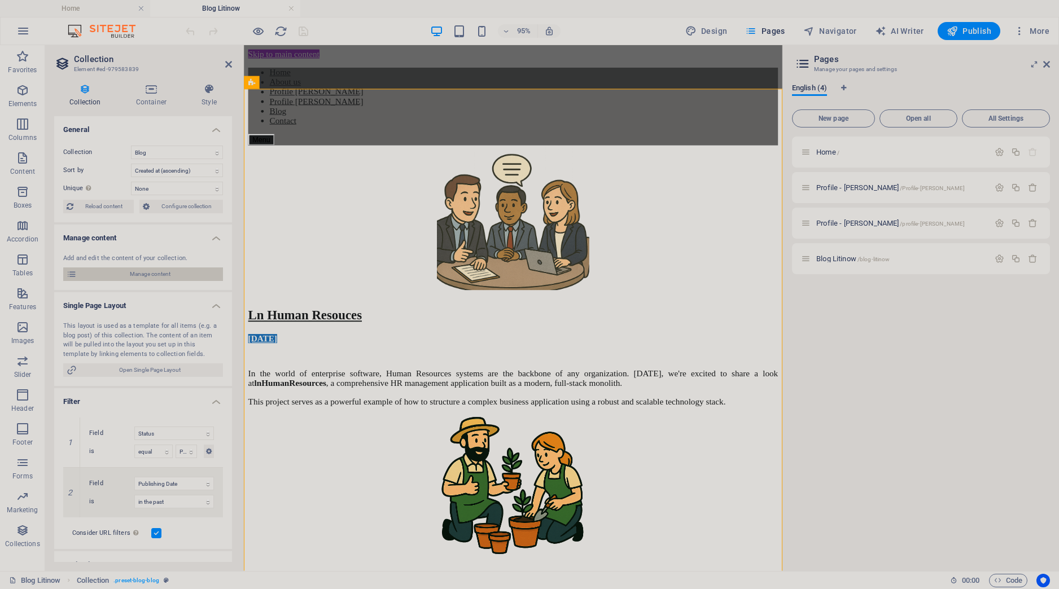
click at [161, 271] on span "Manage content" at bounding box center [149, 275] width 139 height 14
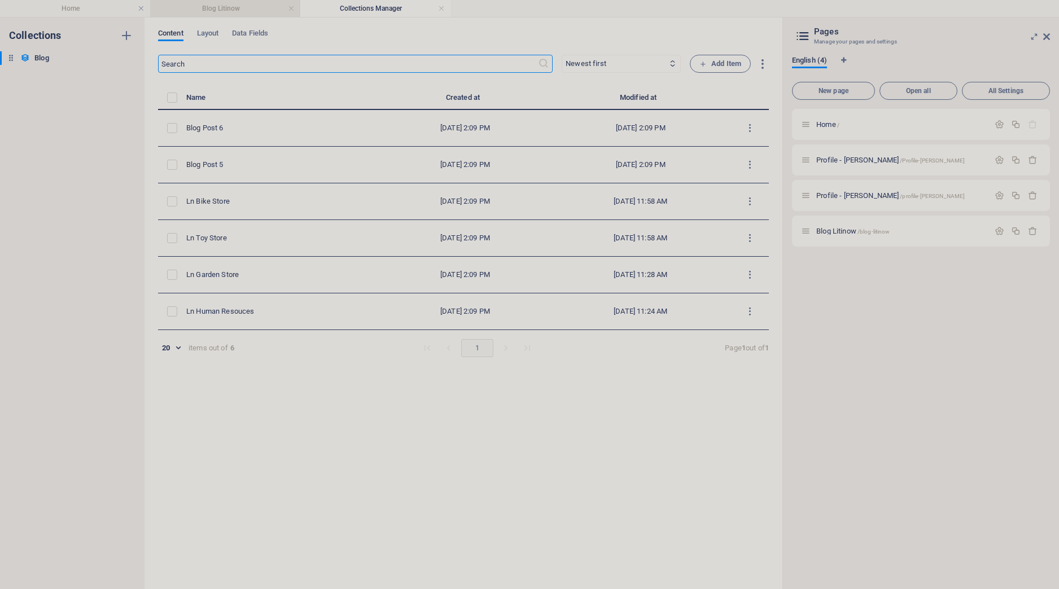
click at [226, 9] on h4 "Blog Litinow" at bounding box center [225, 8] width 150 height 12
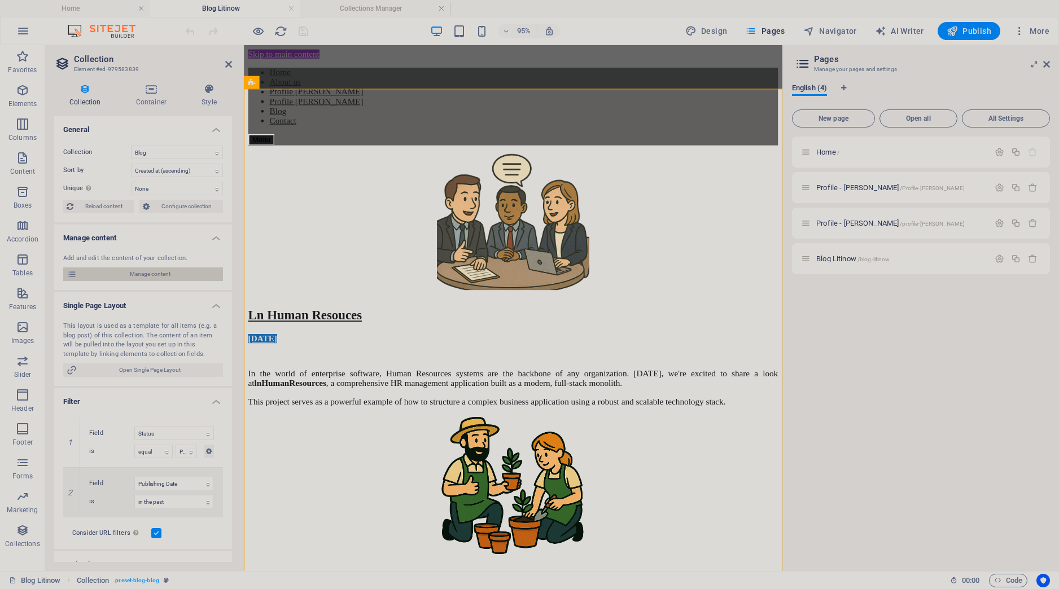
click at [152, 272] on span "Manage content" at bounding box center [149, 275] width 139 height 14
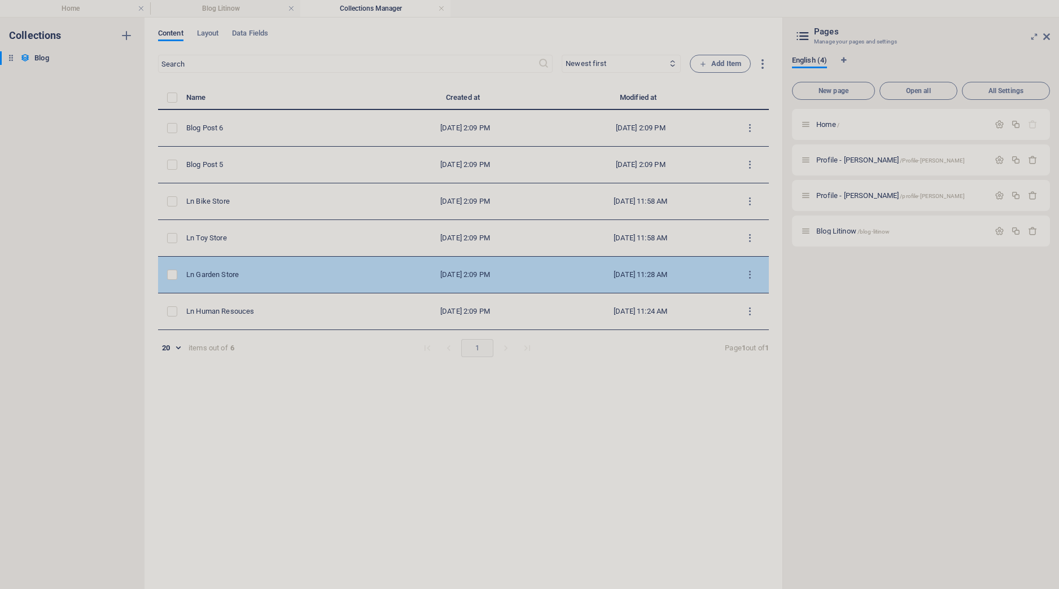
click at [226, 284] on td "Ln Garden Store" at bounding box center [283, 275] width 194 height 37
select select "Category 1"
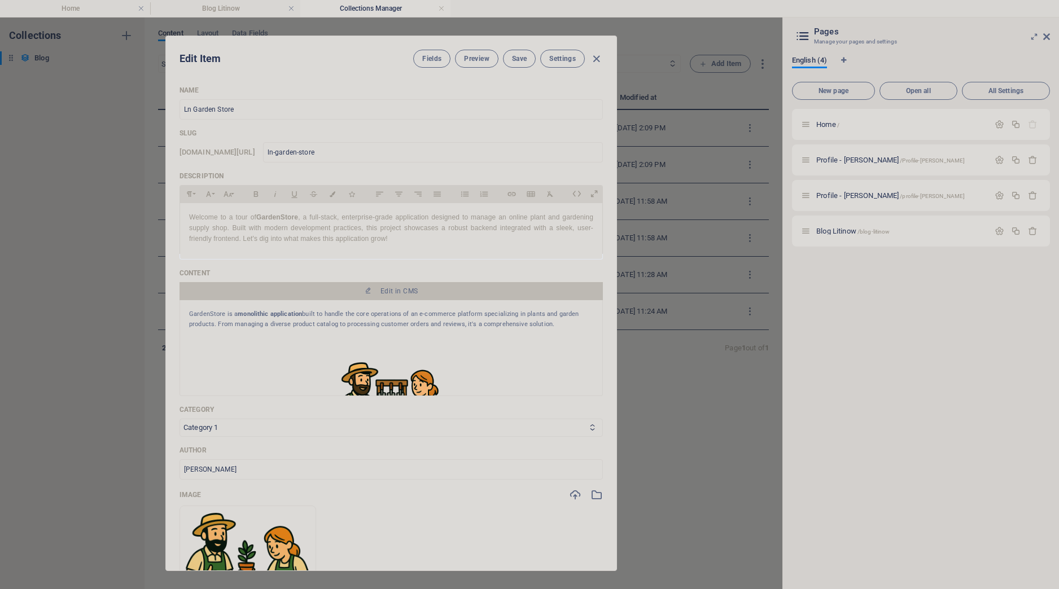
click at [385, 289] on div at bounding box center [391, 303] width 451 height 535
click at [384, 290] on div at bounding box center [391, 303] width 451 height 535
click at [375, 327] on div at bounding box center [391, 303] width 451 height 535
click at [376, 326] on div at bounding box center [391, 303] width 451 height 535
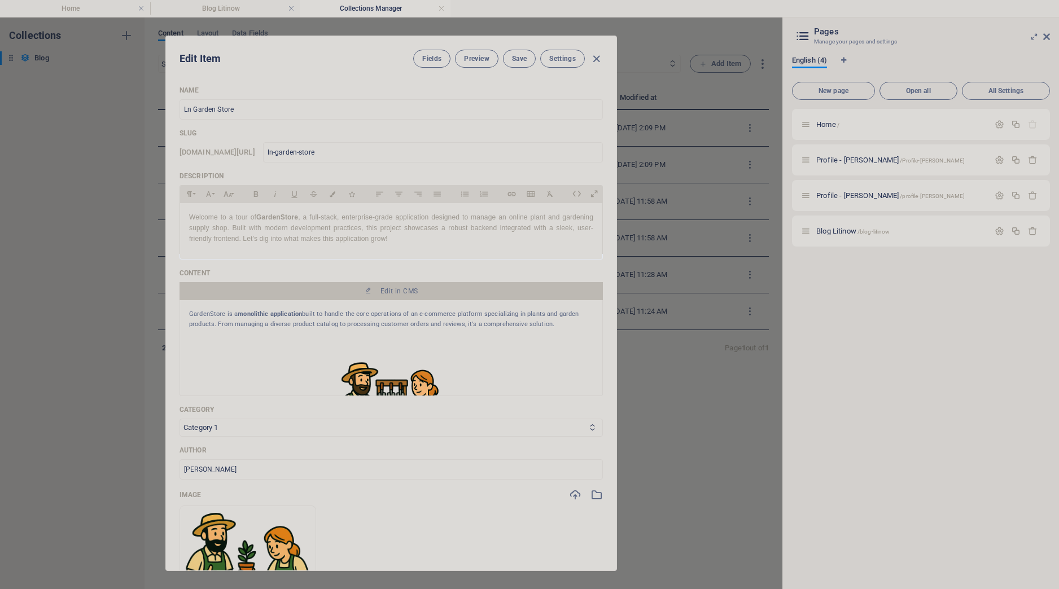
click at [591, 60] on div at bounding box center [391, 303] width 451 height 535
click at [593, 63] on div at bounding box center [391, 303] width 451 height 535
click at [600, 56] on div at bounding box center [391, 303] width 451 height 535
click at [598, 58] on div at bounding box center [391, 303] width 451 height 535
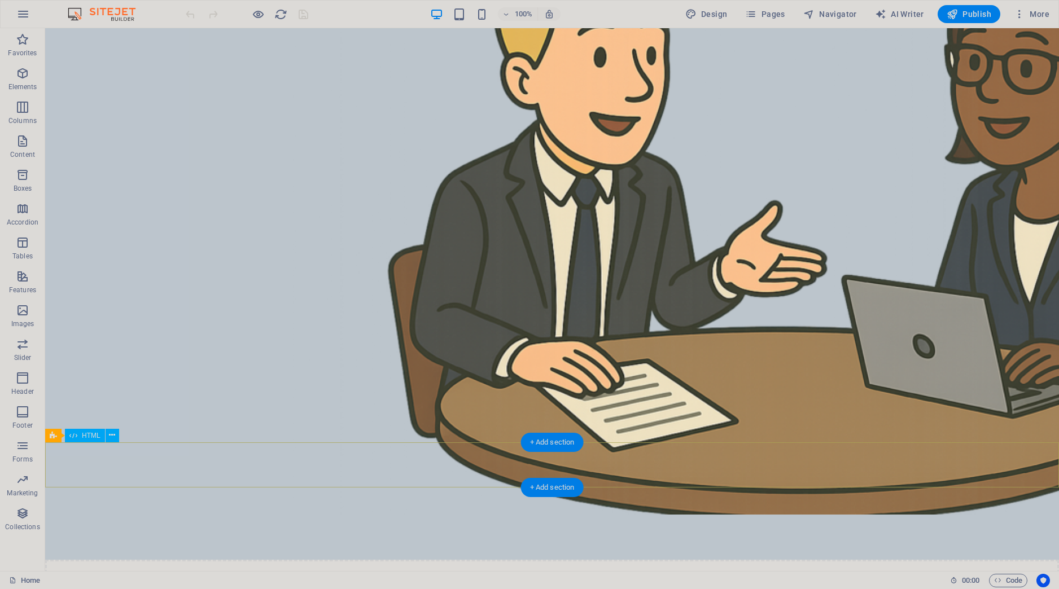
scroll to position [829, 0]
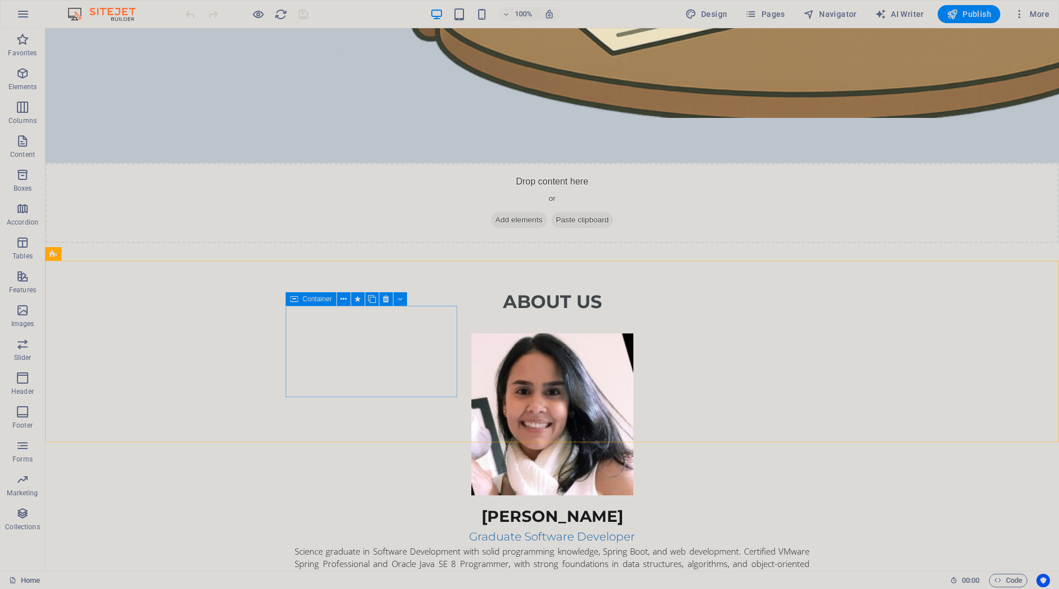
click at [290, 297] on div "Container" at bounding box center [311, 299] width 51 height 14
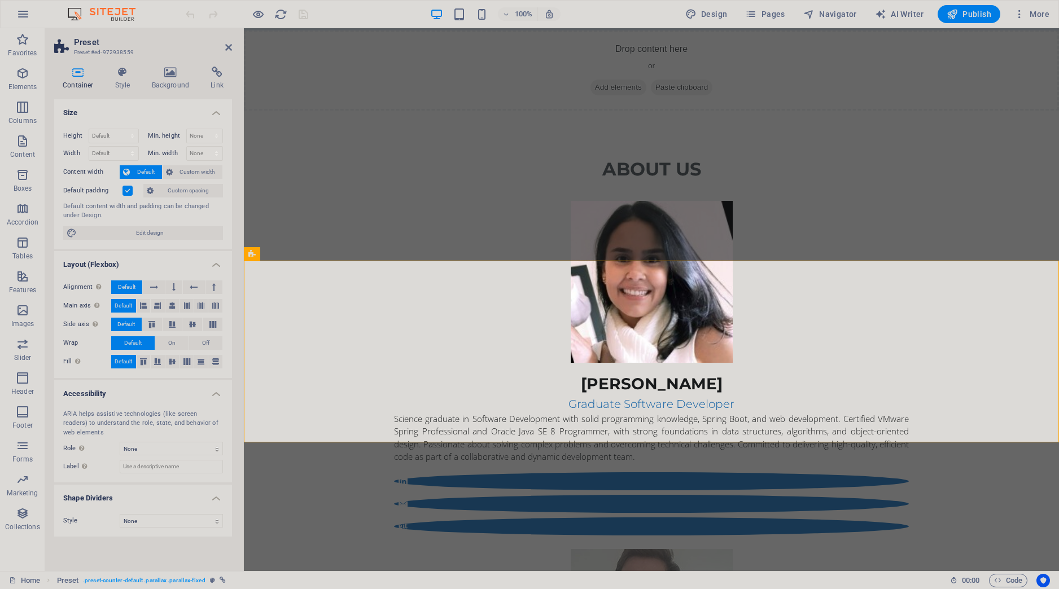
click at [80, 81] on h4 "Container" at bounding box center [80, 79] width 53 height 24
click at [229, 47] on icon at bounding box center [228, 47] width 7 height 9
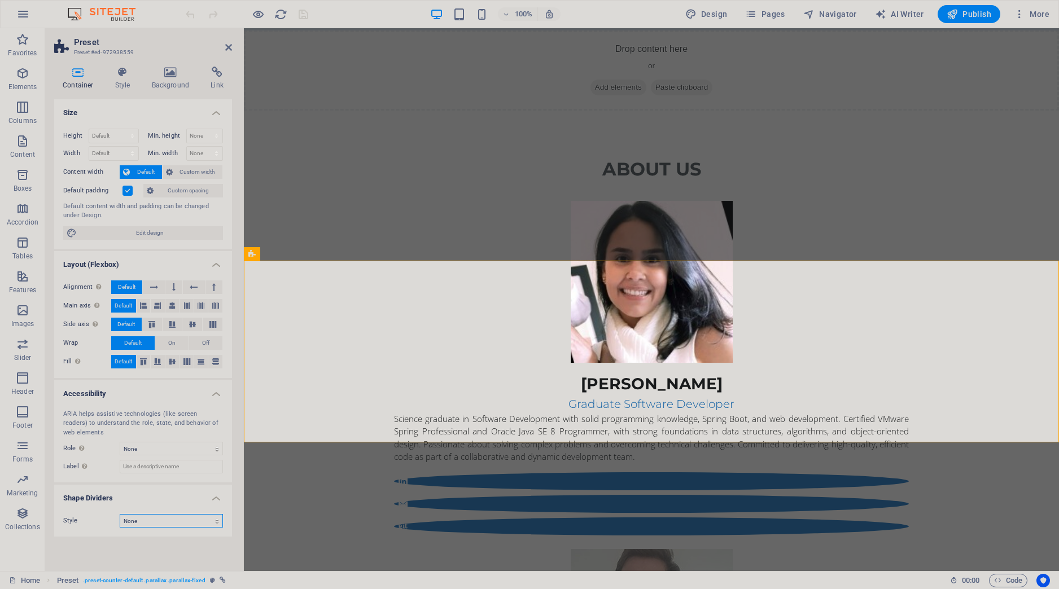
click at [120, 514] on select "None Triangle Square Diagonal Polygon 1 Polygon 2 Zigzag Multiple Zigzags Waves…" at bounding box center [171, 521] width 103 height 14
click at [154, 521] on select "None Triangle Square Diagonal Polygon 1 Polygon 2 Zigzag Multiple Zigzags Waves…" at bounding box center [171, 521] width 103 height 14
click at [83, 81] on h4 "Container" at bounding box center [80, 79] width 53 height 24
click at [122, 83] on h4 "Style" at bounding box center [125, 79] width 37 height 24
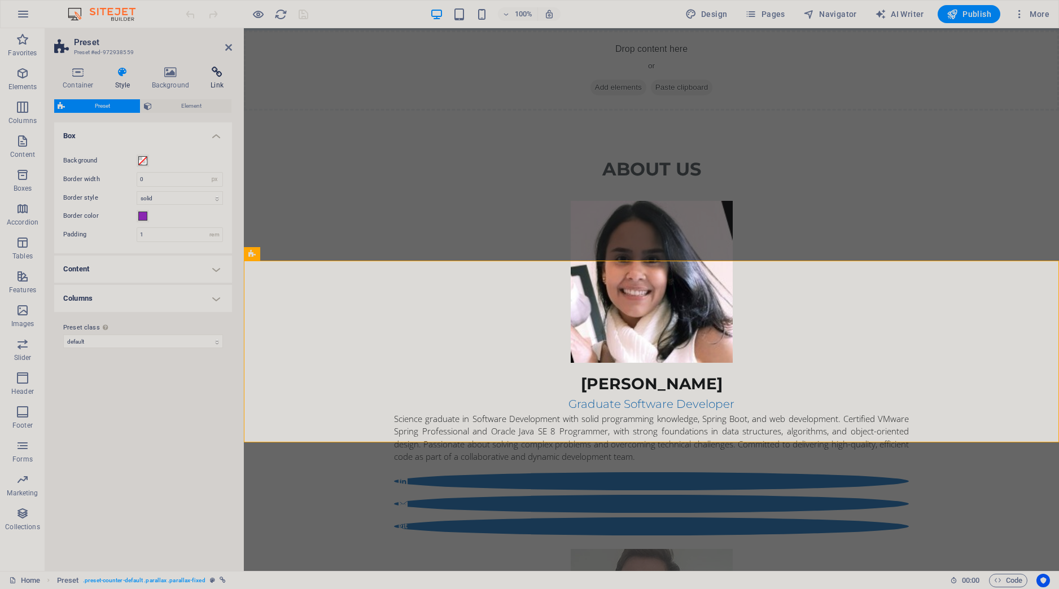
click at [211, 80] on h4 "Link" at bounding box center [217, 79] width 30 height 24
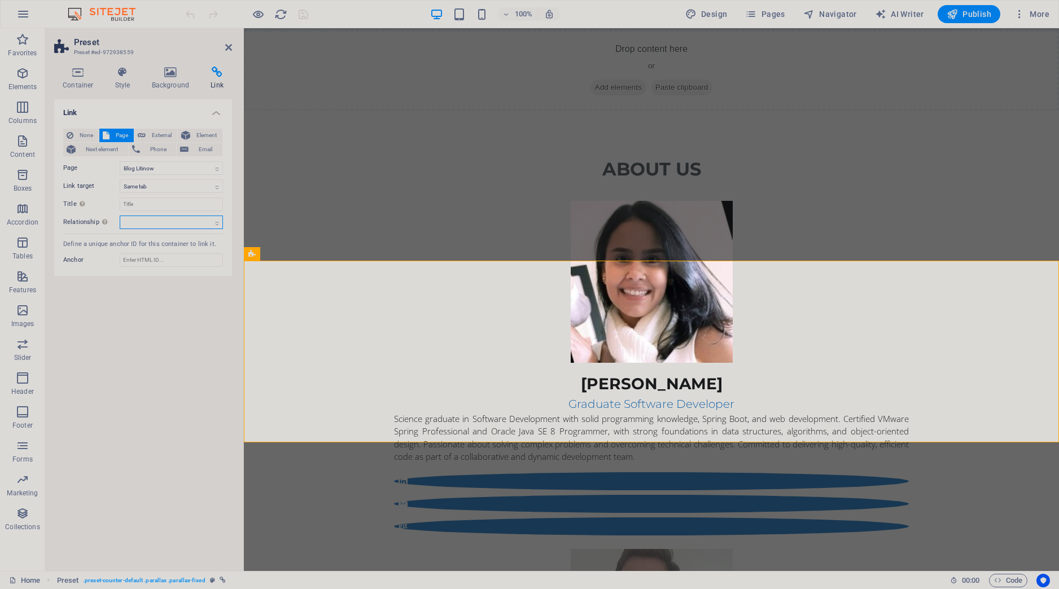
click at [120, 216] on select "alternate author bookmark external help license next nofollow noreferrer noopen…" at bounding box center [171, 223] width 103 height 14
click at [168, 225] on select "alternate author bookmark external help license next nofollow noreferrer noopen…" at bounding box center [171, 223] width 103 height 14
click at [226, 50] on icon at bounding box center [228, 47] width 7 height 9
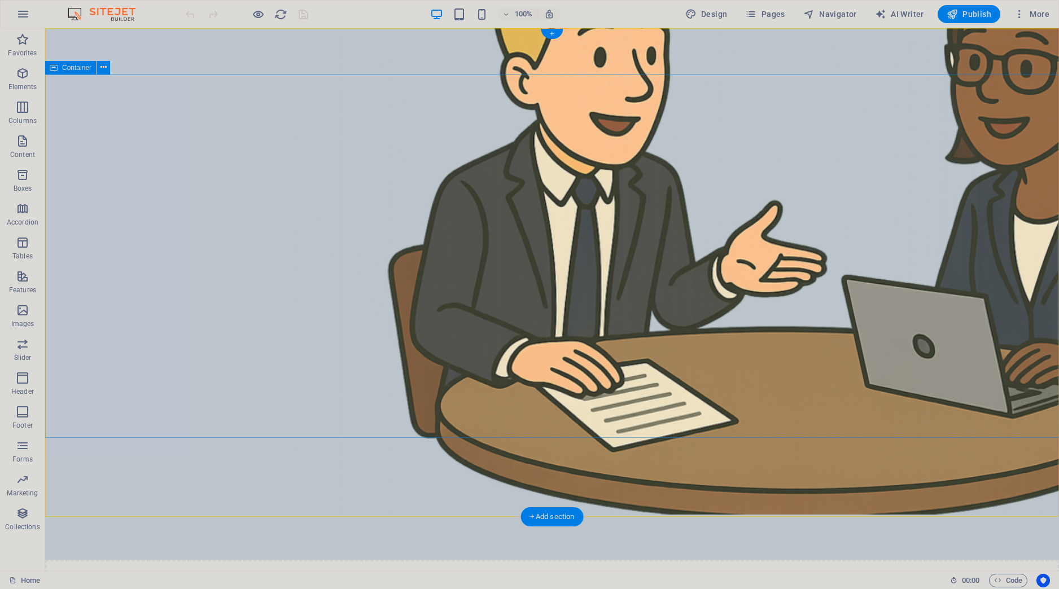
scroll to position [0, 0]
